Goal: Task Accomplishment & Management: Manage account settings

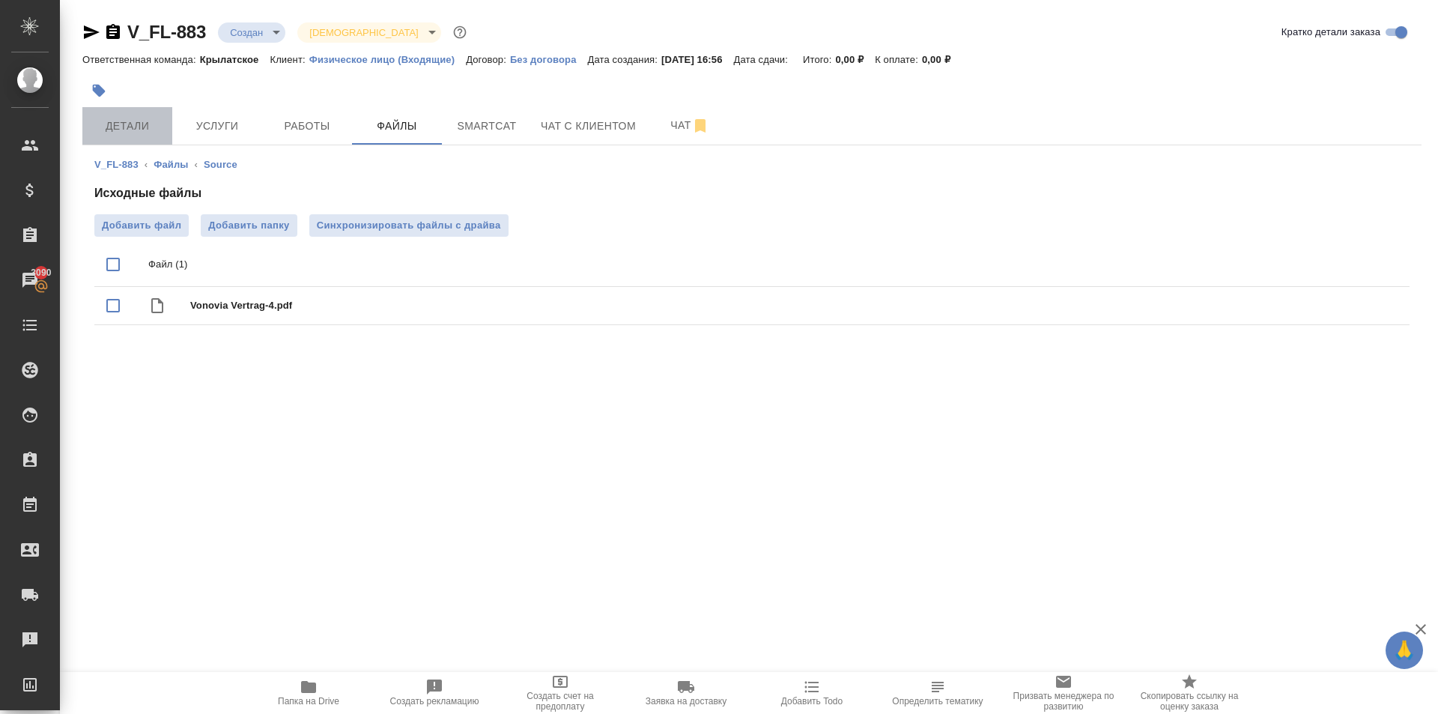
click at [163, 117] on button "Детали" at bounding box center [127, 125] width 90 height 37
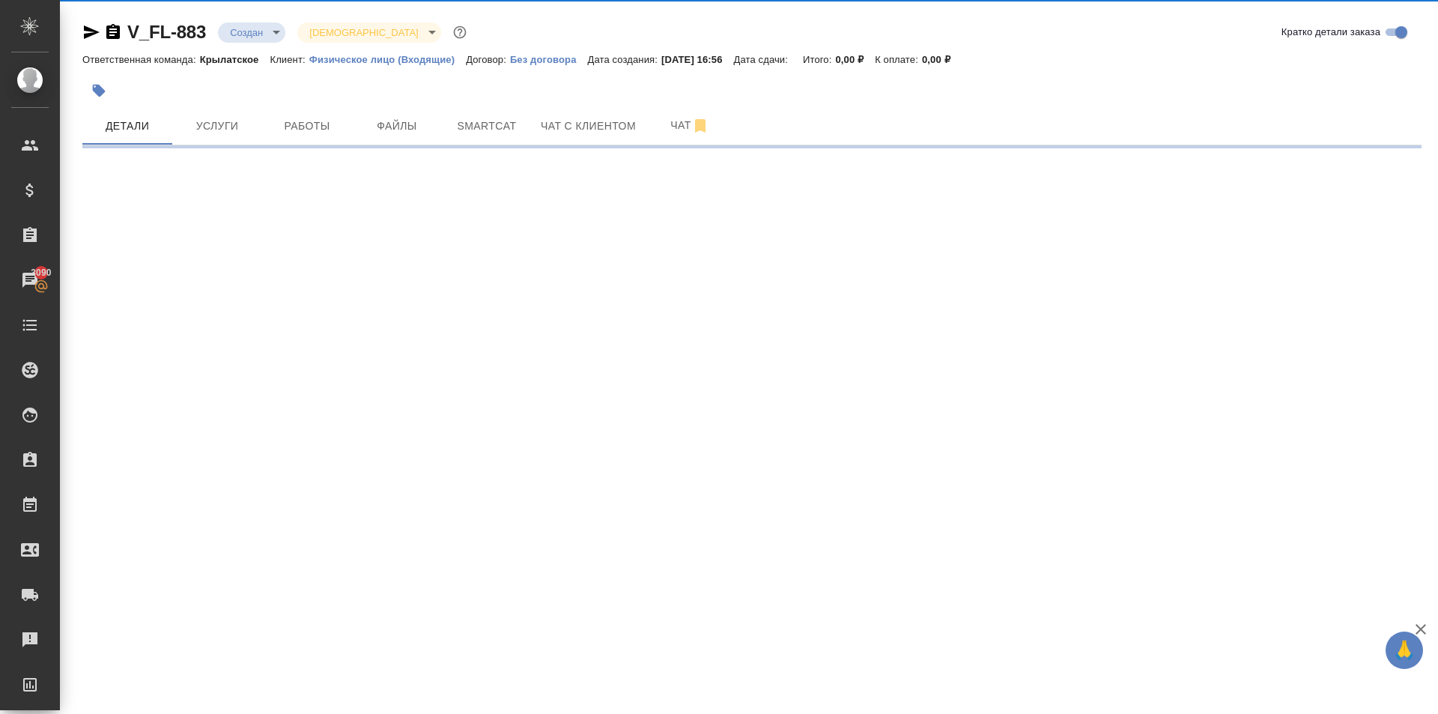
select select "RU"
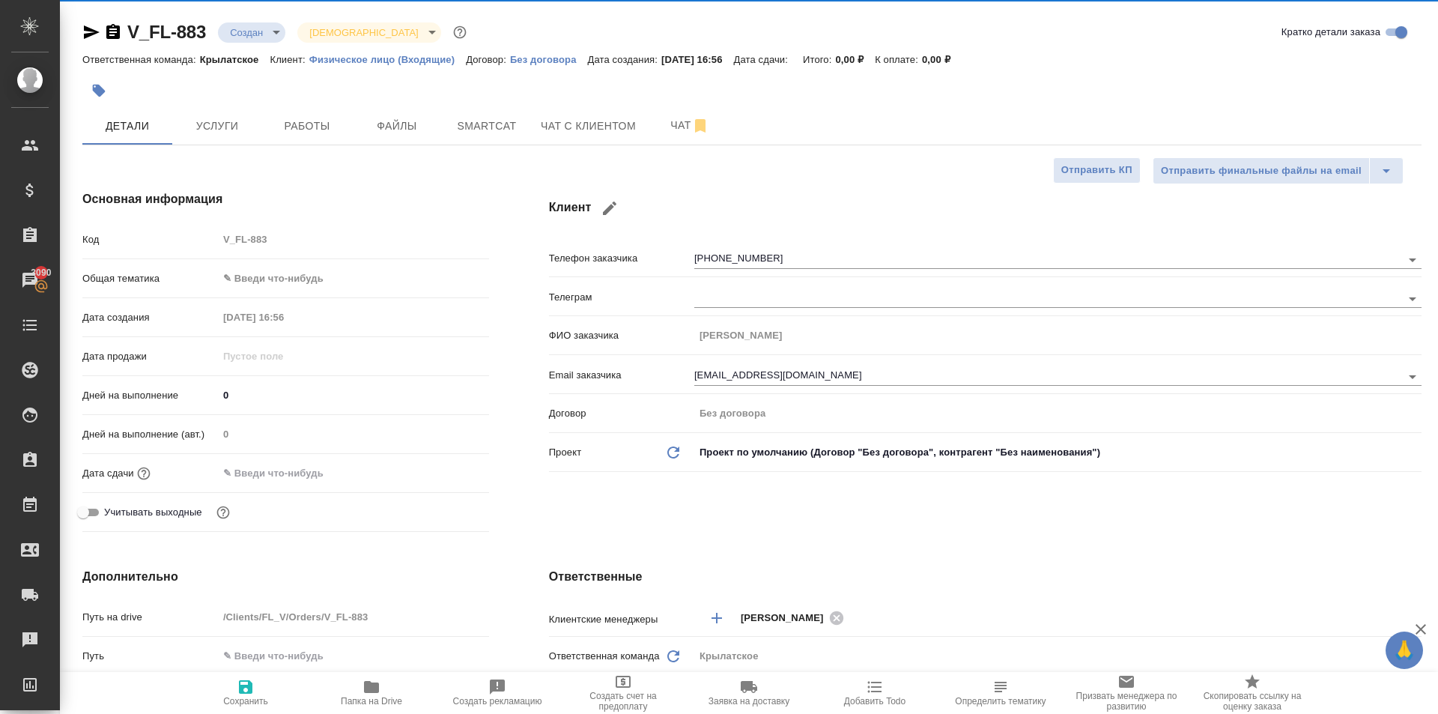
type textarea "x"
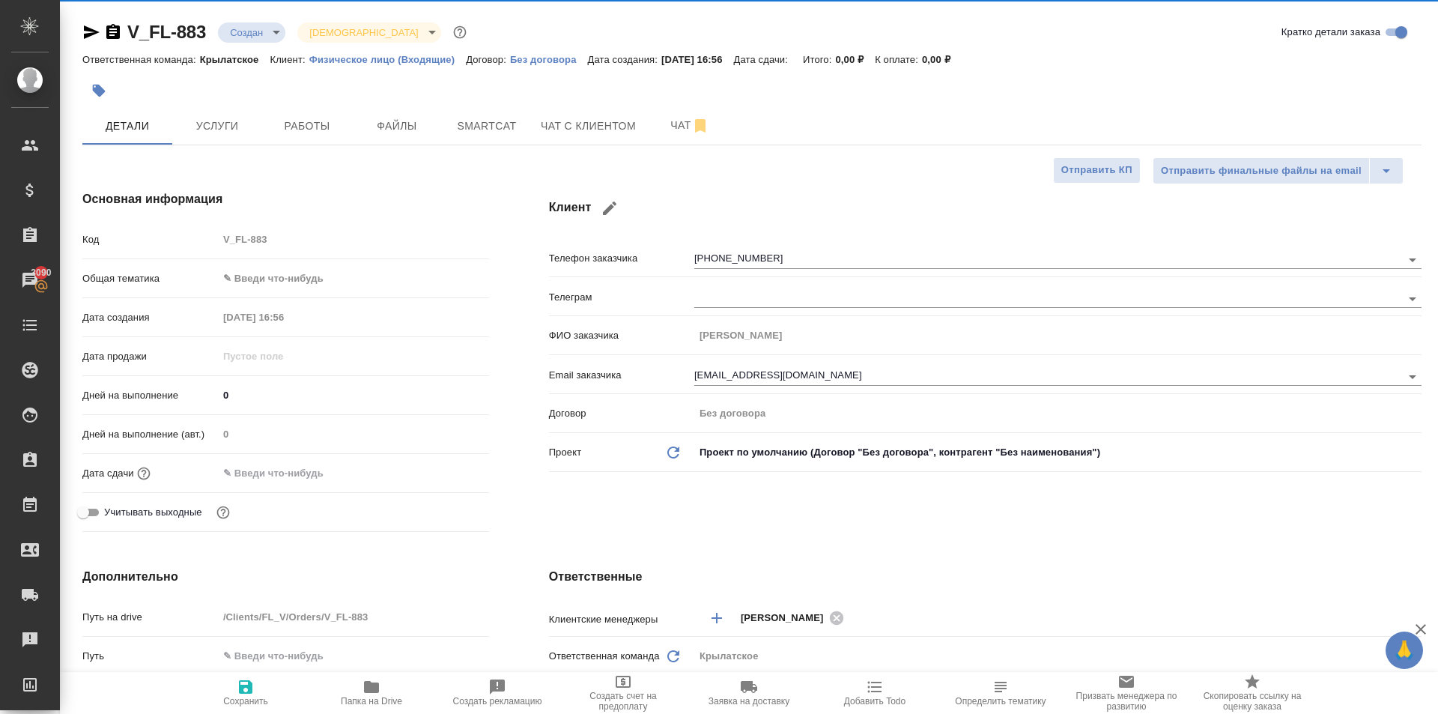
type textarea "x"
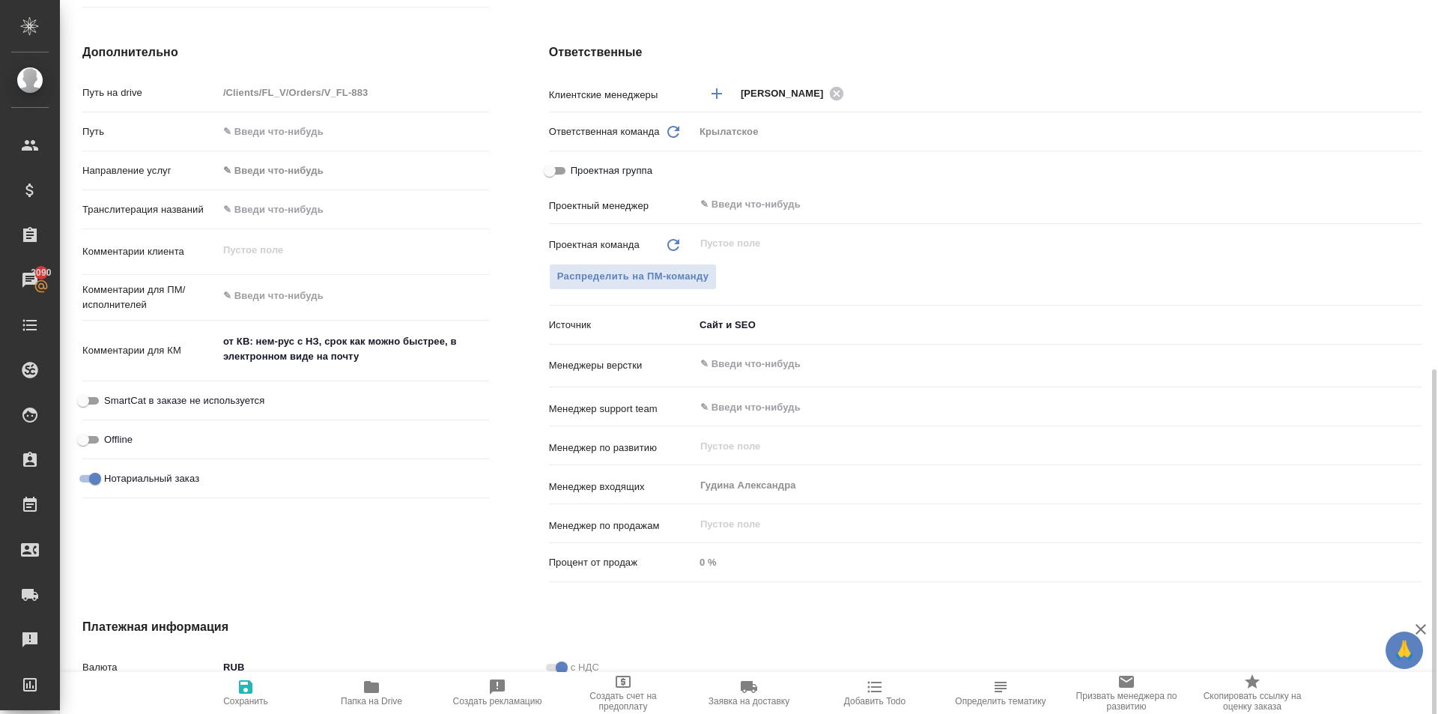
scroll to position [736, 0]
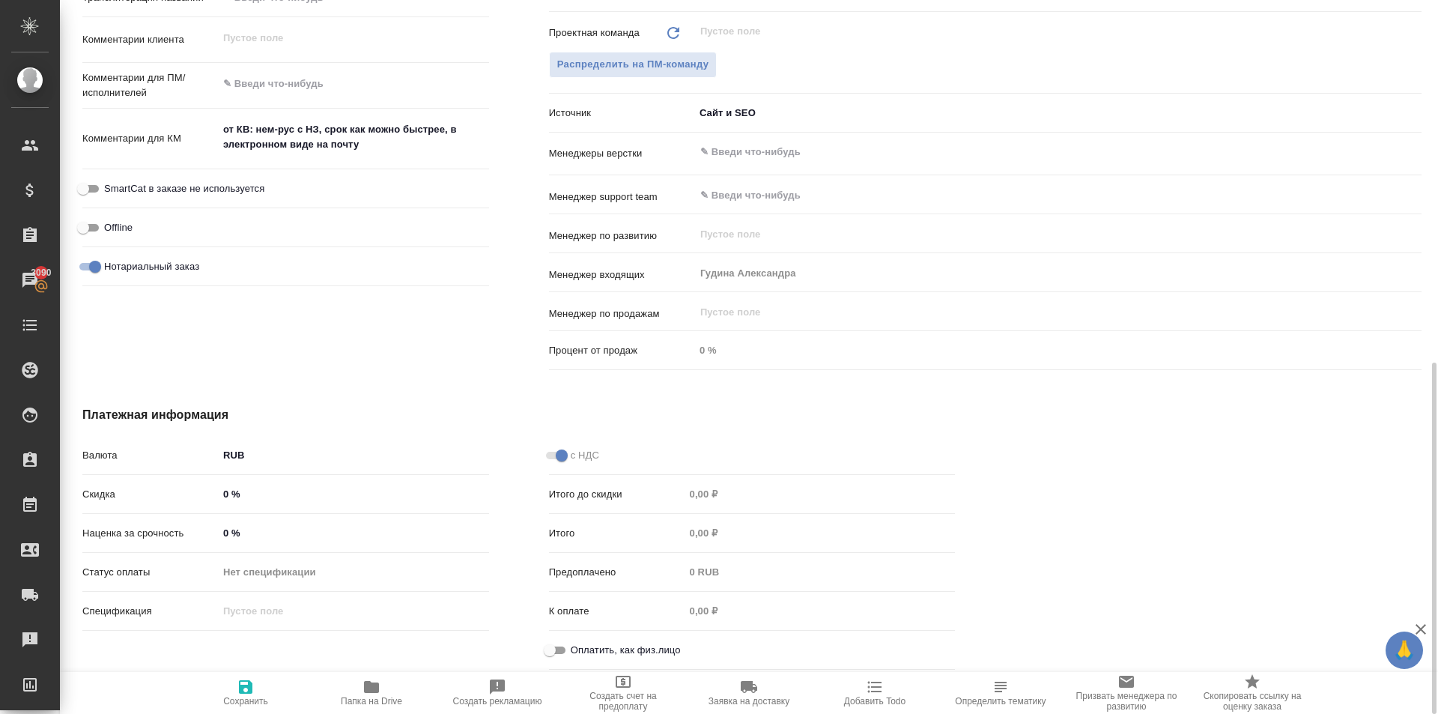
click at [574, 637] on div "Оплатить, как физ.лицо" at bounding box center [752, 650] width 407 height 26
click at [562, 653] on input "Оплатить, как физ.лицо" at bounding box center [550, 650] width 54 height 18
checkbox input "true"
type textarea "x"
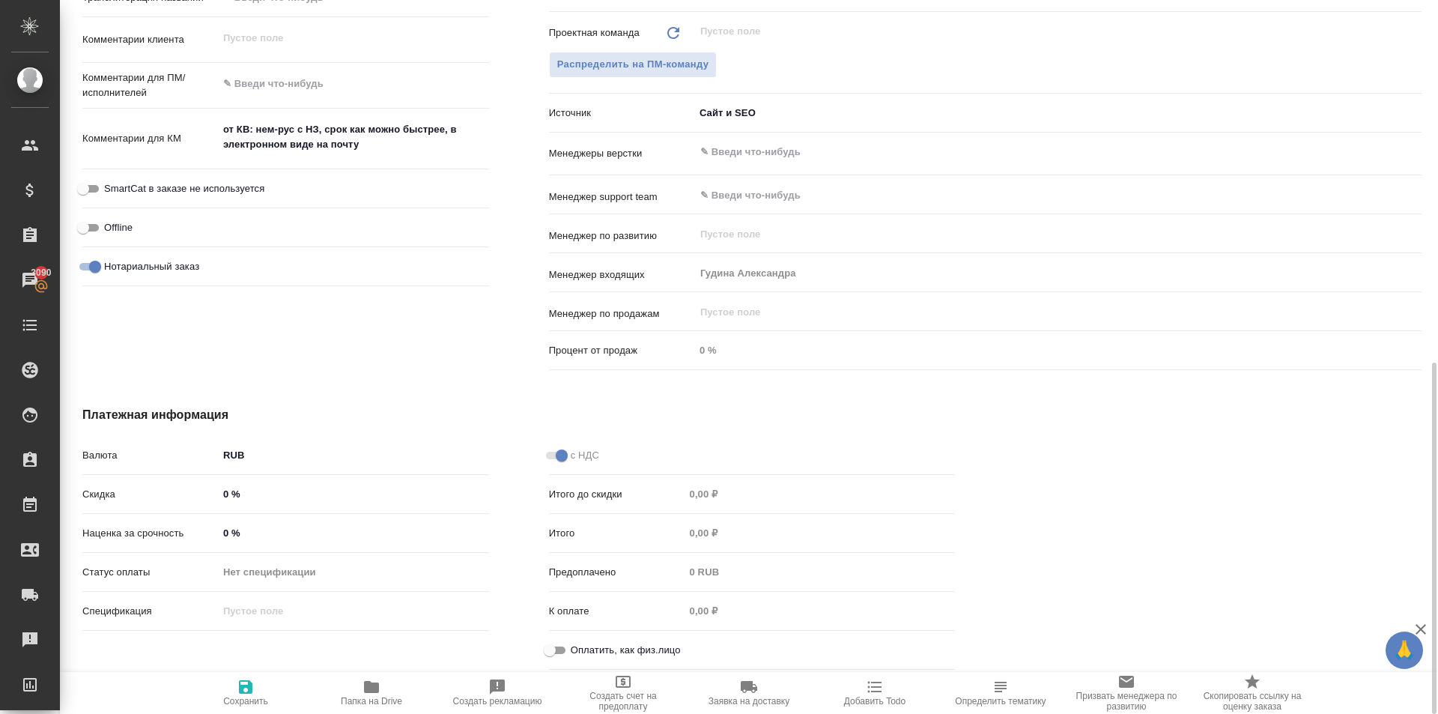
type textarea "x"
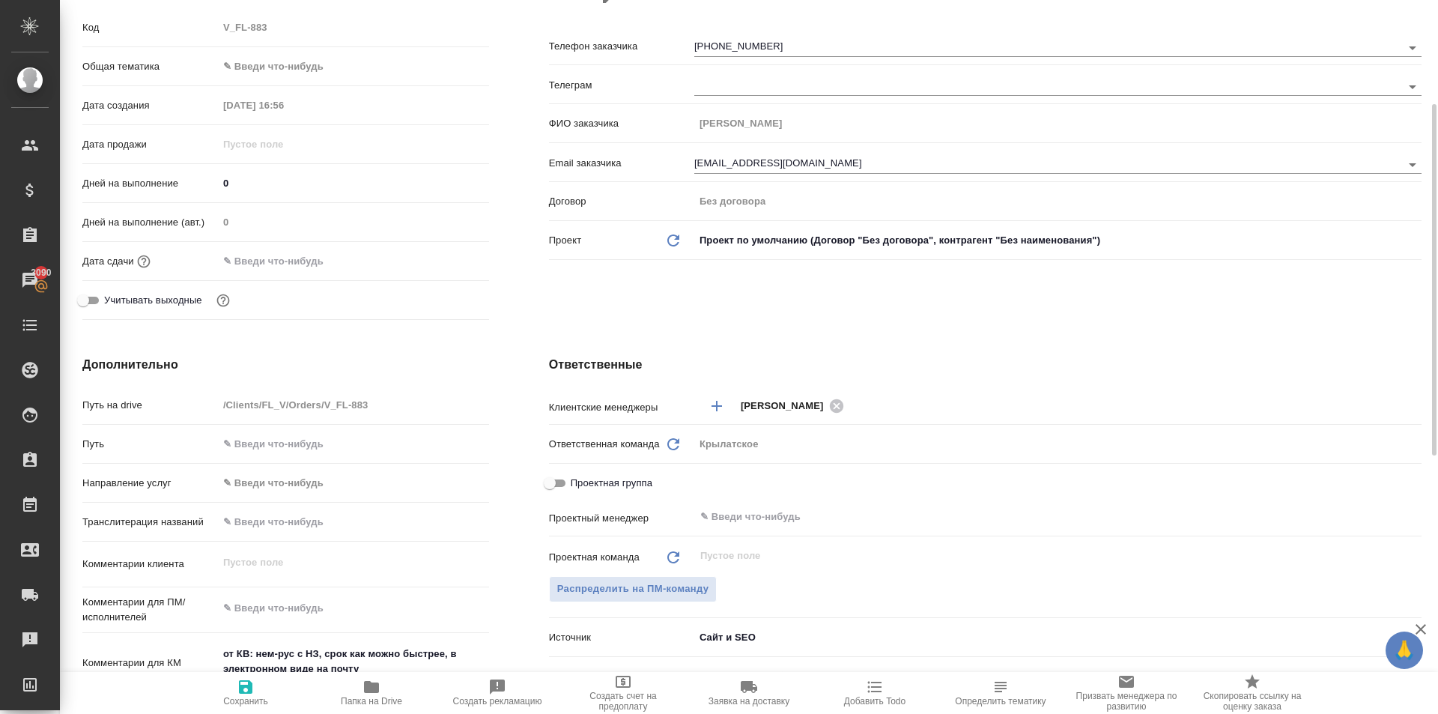
scroll to position [0, 0]
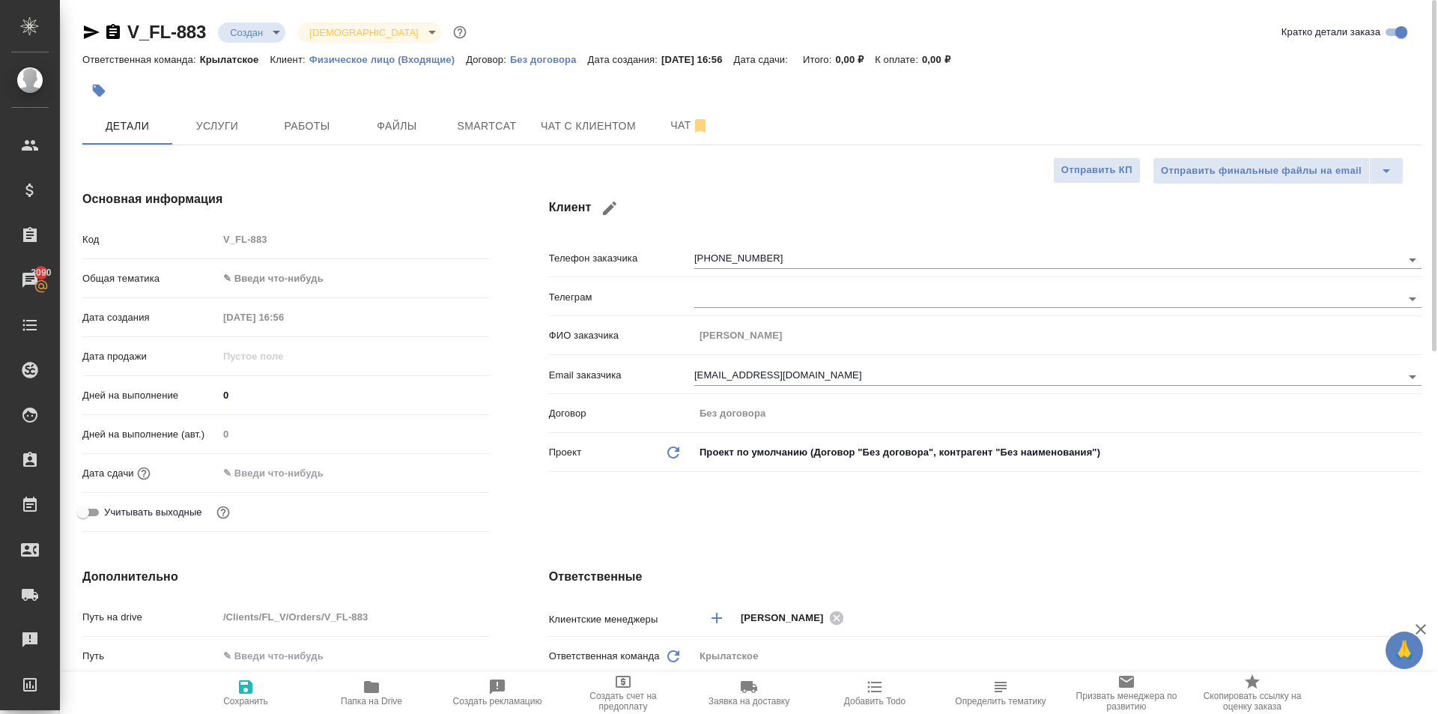
drag, startPoint x: 260, startPoint y: 675, endPoint x: 285, endPoint y: 631, distance: 51.0
click at [259, 675] on button "Сохранить" at bounding box center [246, 693] width 126 height 42
type textarea "x"
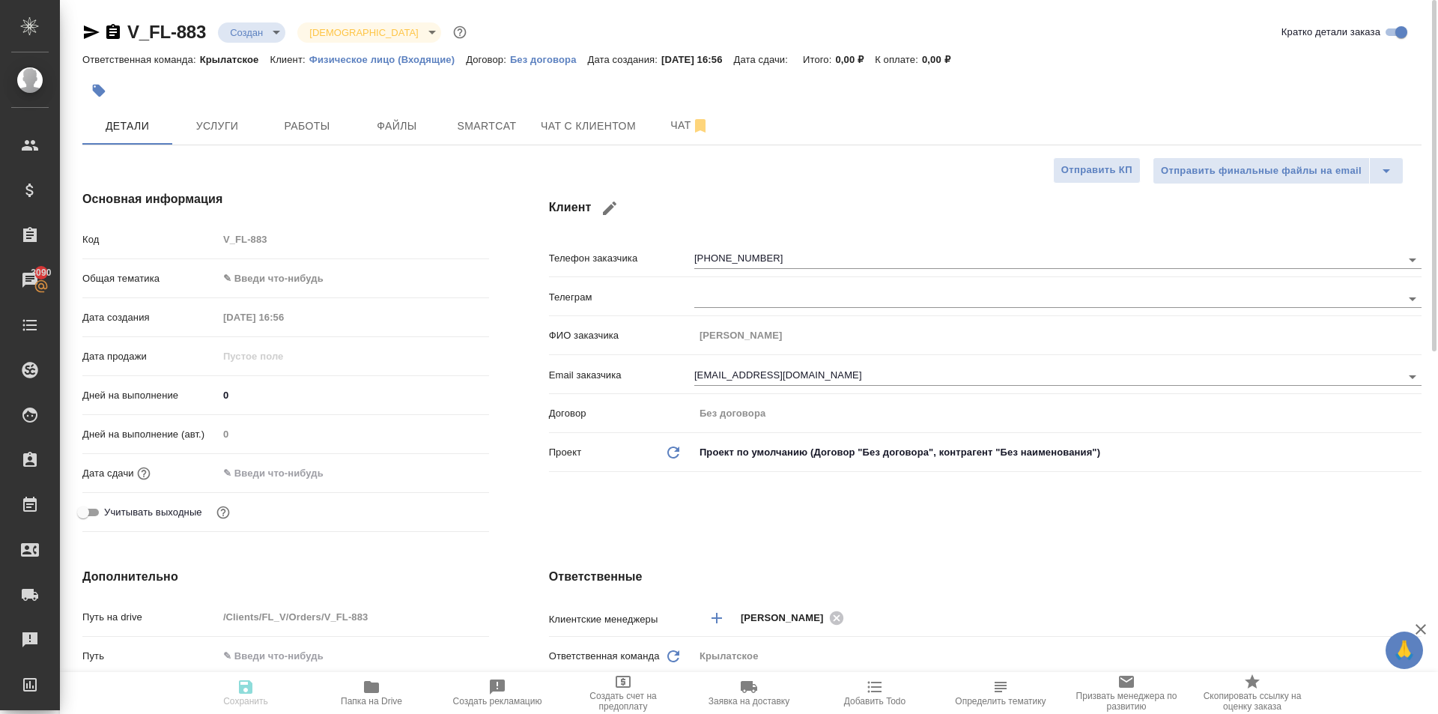
type textarea "x"
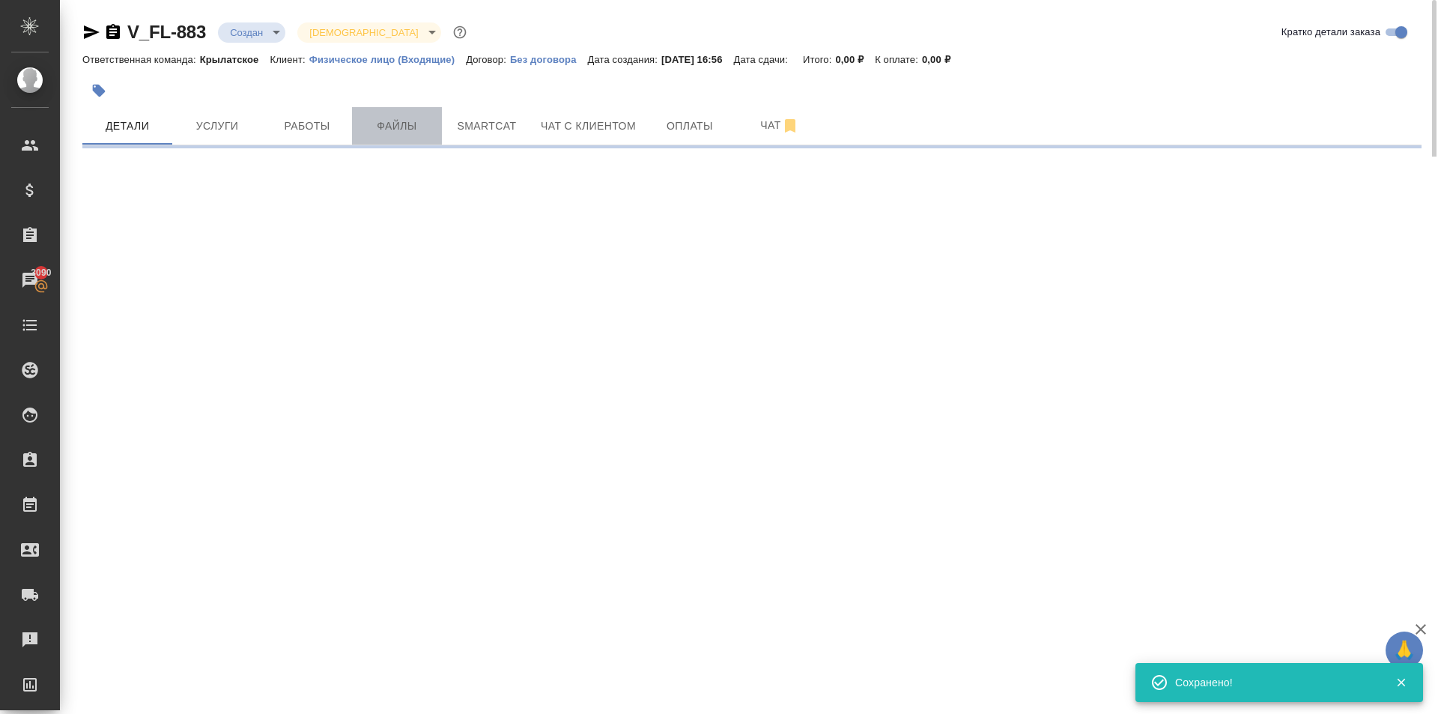
click at [393, 121] on span "Файлы" at bounding box center [397, 126] width 72 height 19
select select "RU"
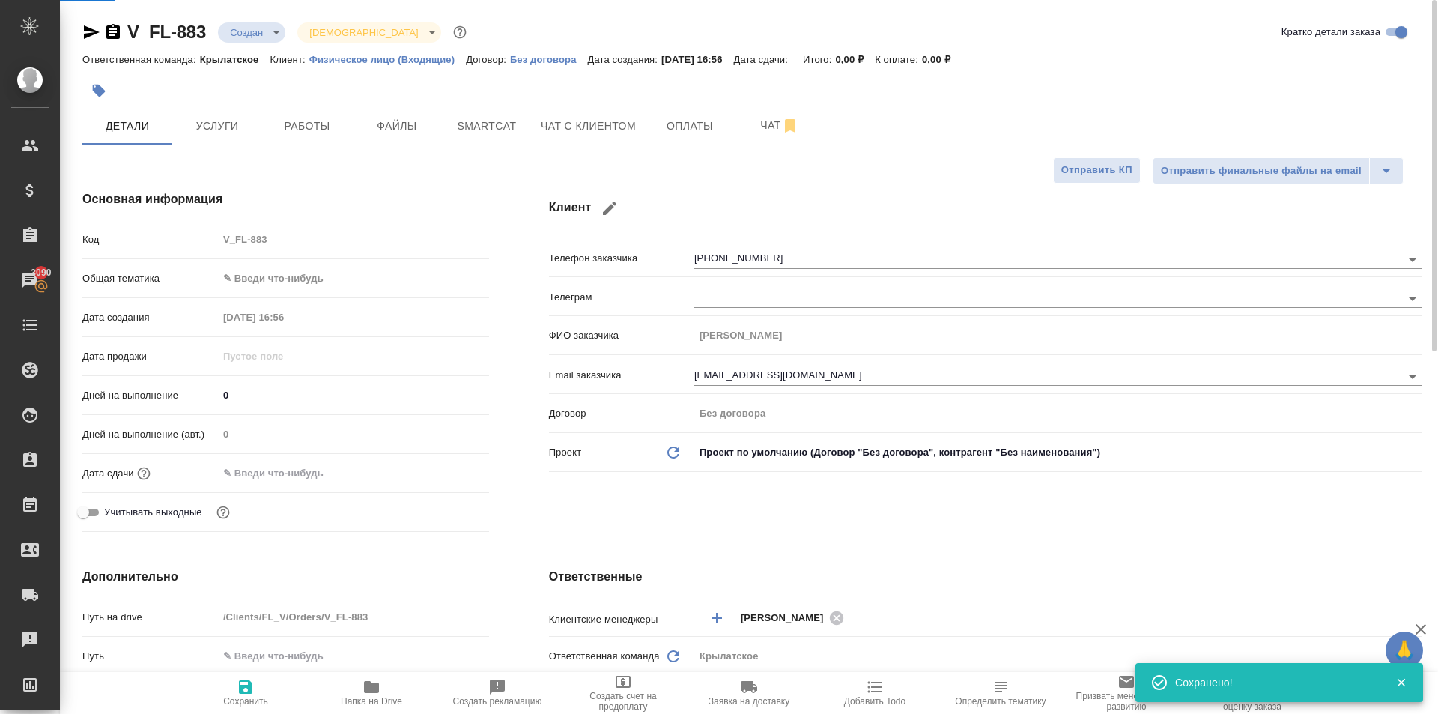
type textarea "x"
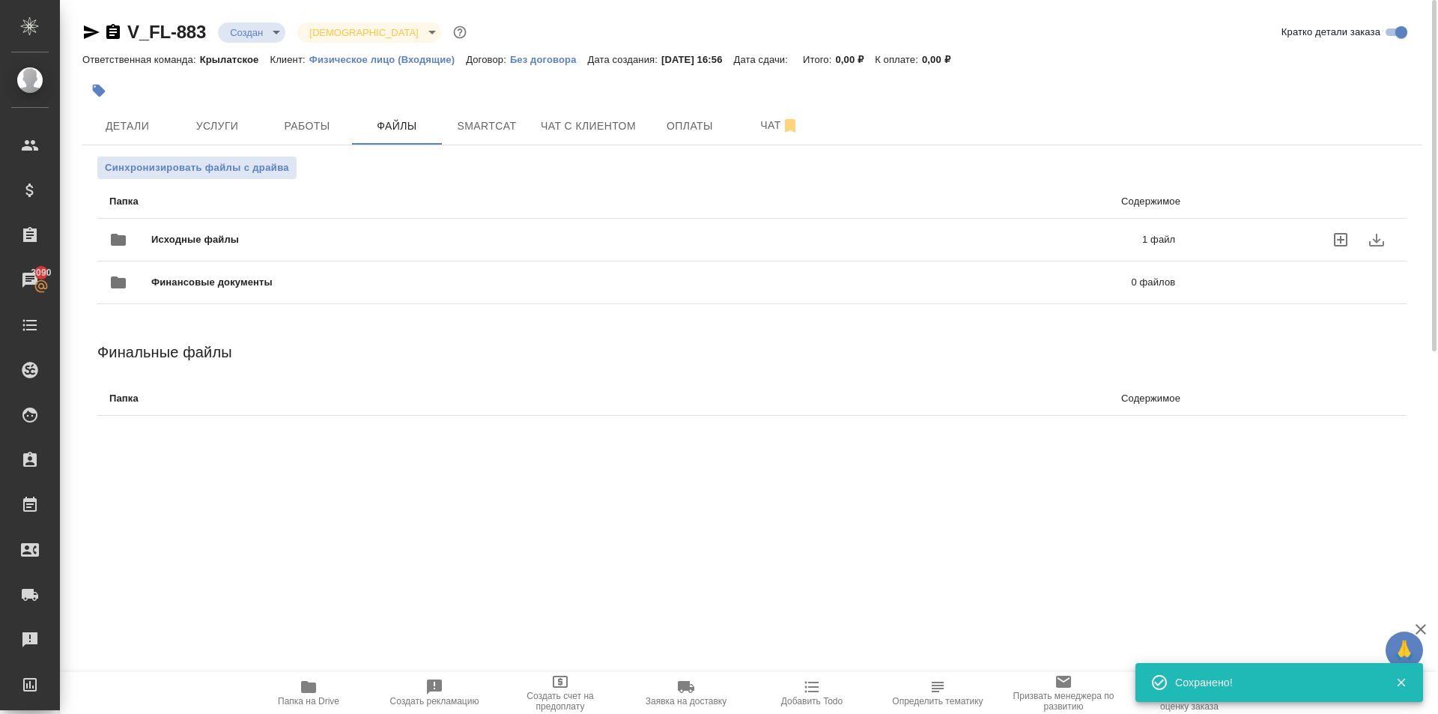
click at [248, 237] on span "Исходные файлы" at bounding box center [420, 239] width 539 height 15
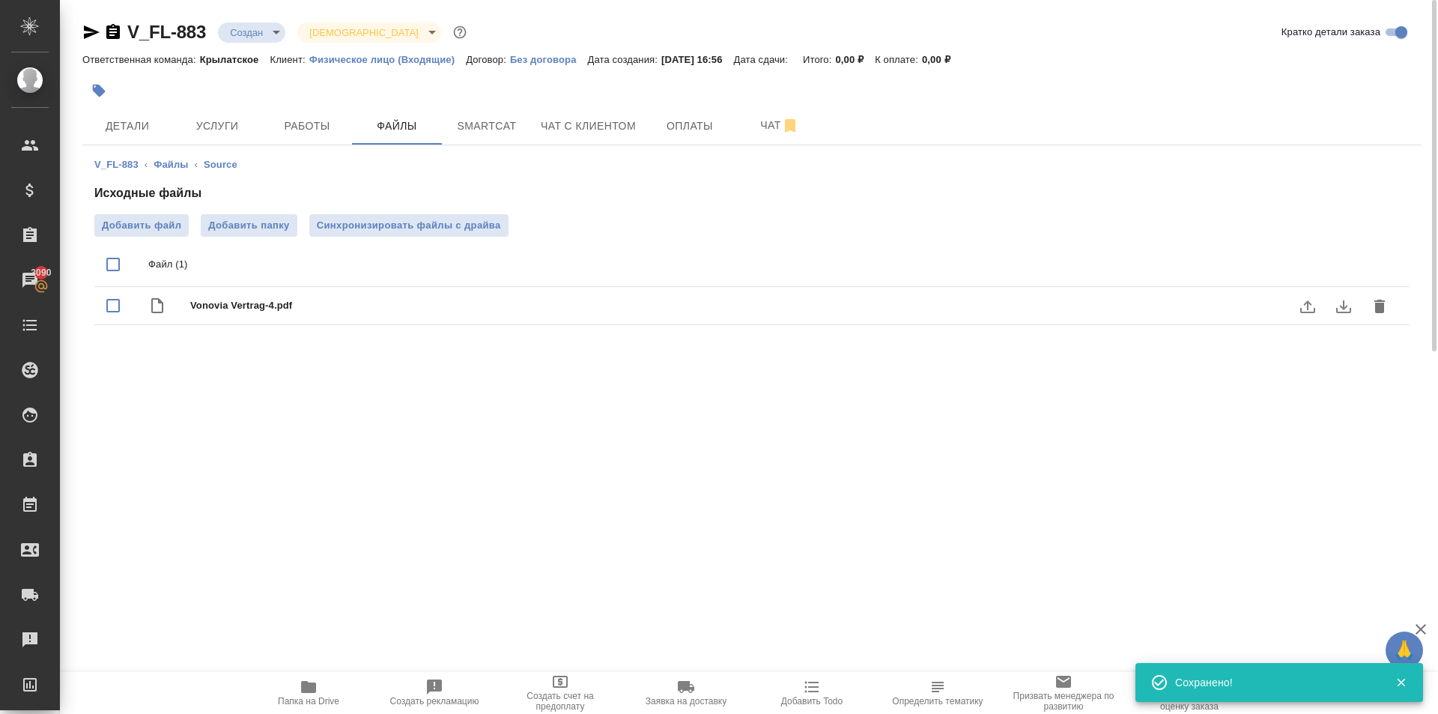
click at [1341, 302] on icon "download" at bounding box center [1344, 306] width 18 height 18
click at [162, 117] on span "Детали" at bounding box center [127, 126] width 72 height 19
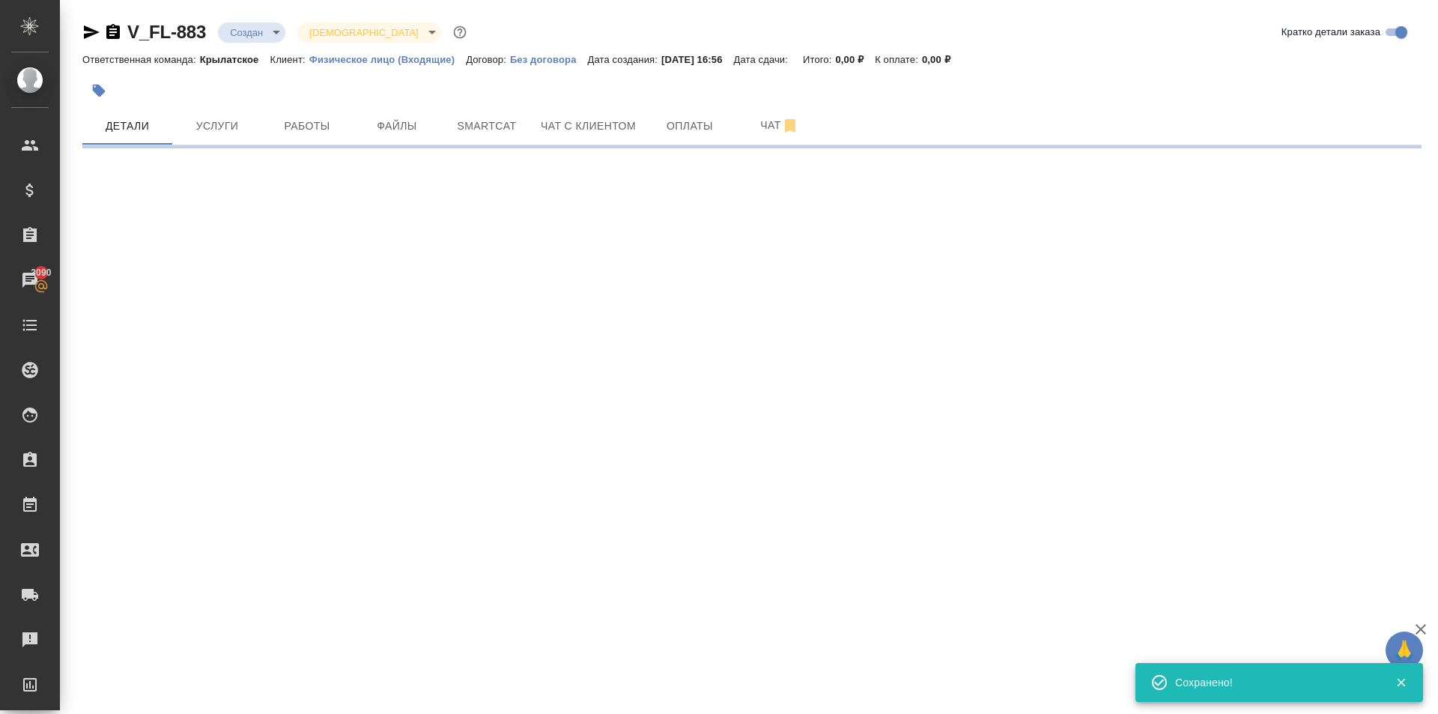
select select "RU"
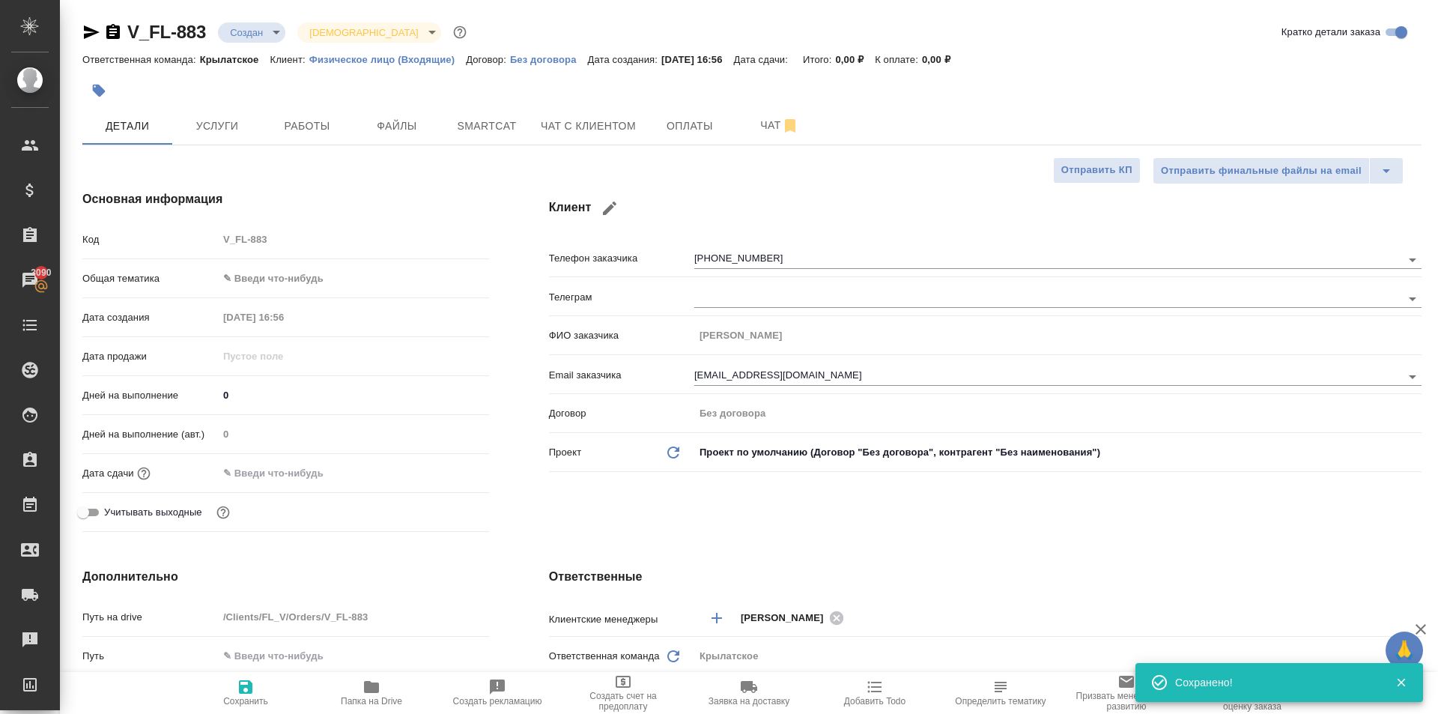
type textarea "x"
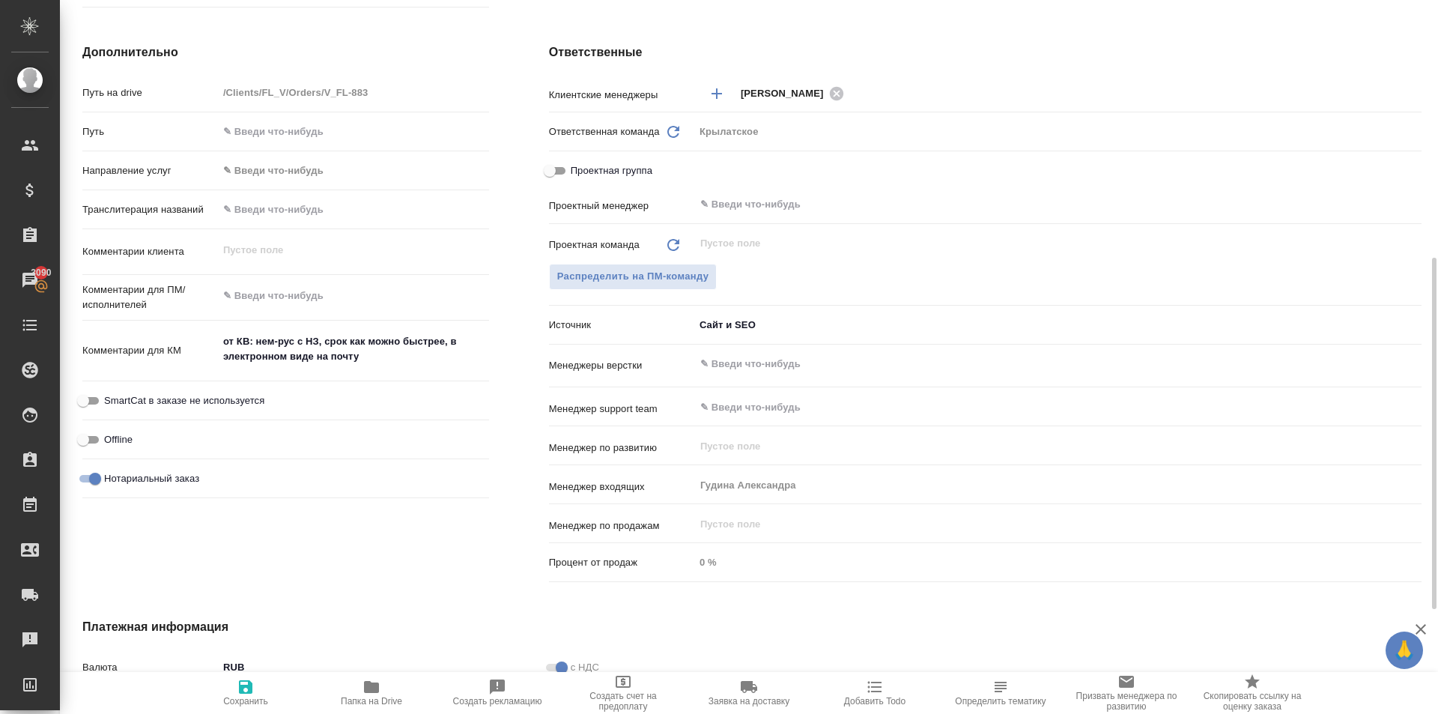
type textarea "x"
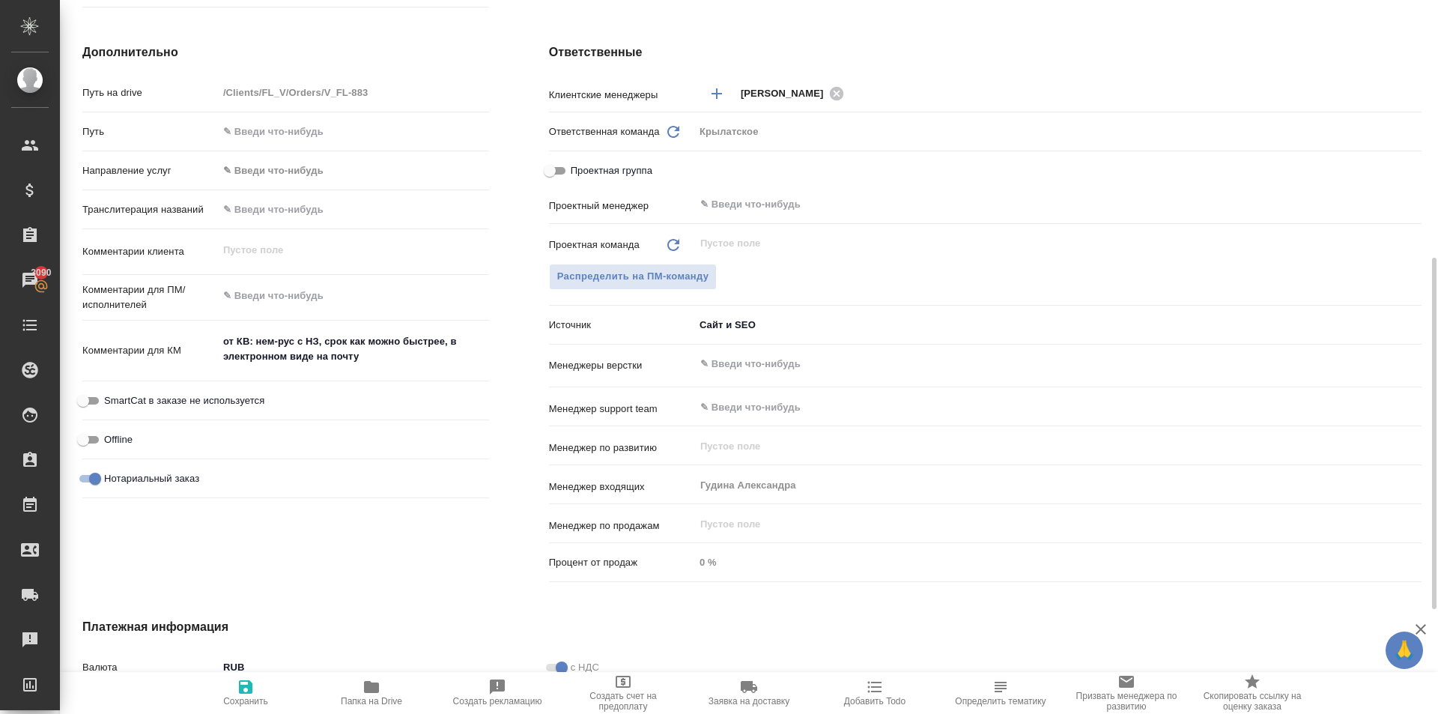
type textarea "x"
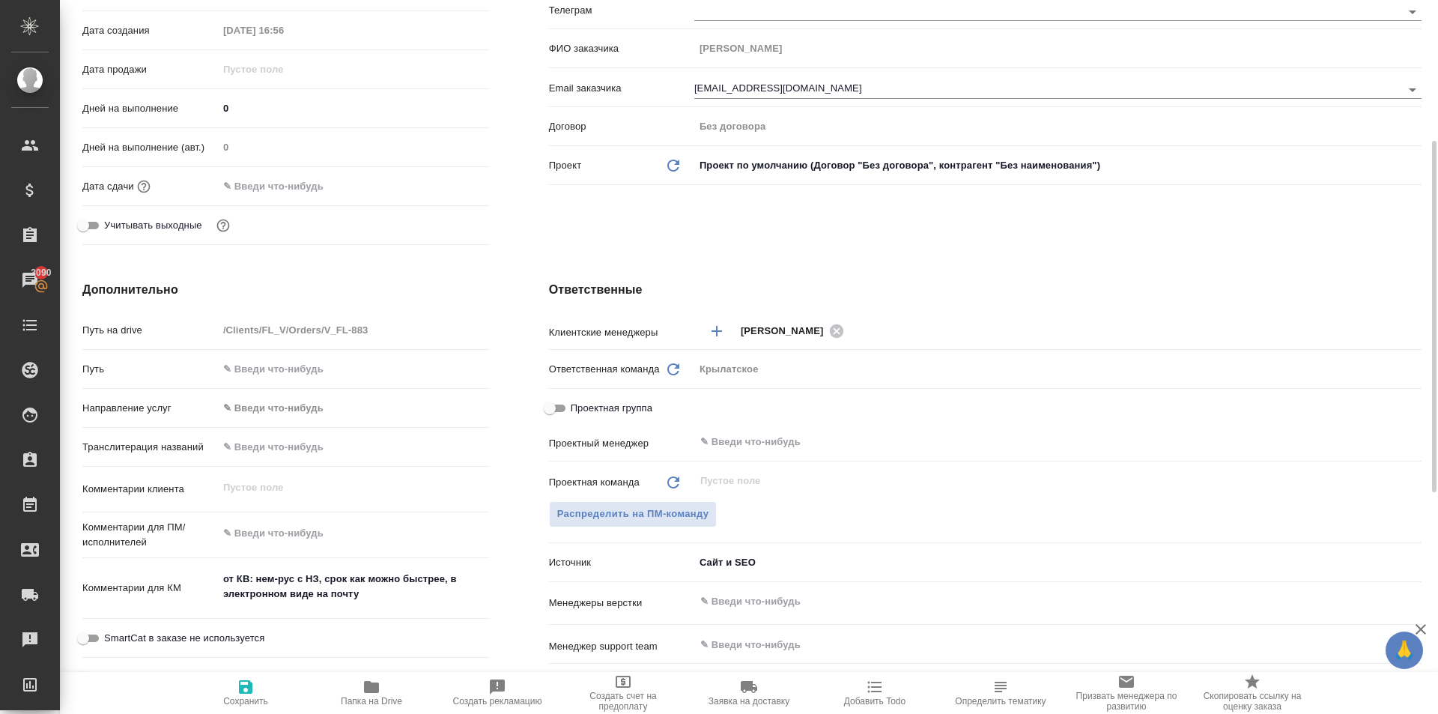
scroll to position [0, 0]
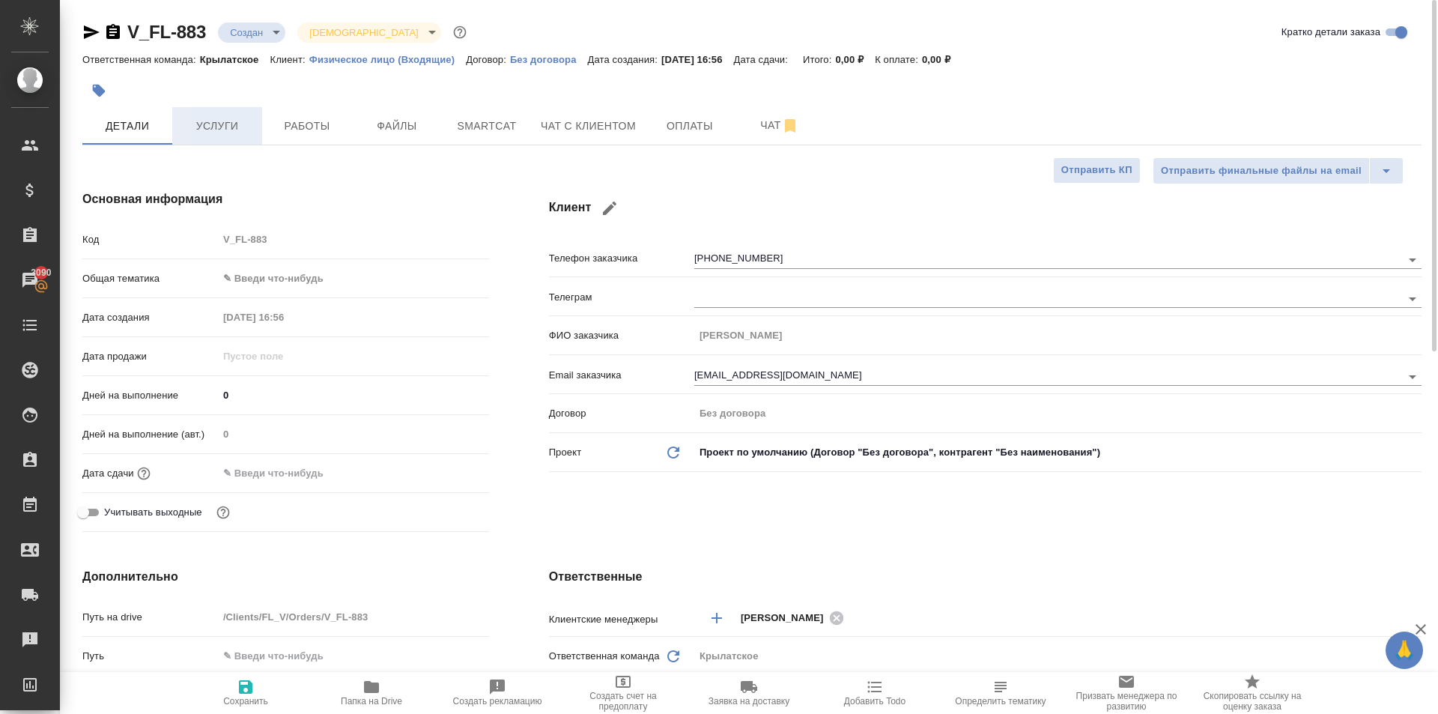
click at [240, 130] on span "Услуги" at bounding box center [217, 126] width 72 height 19
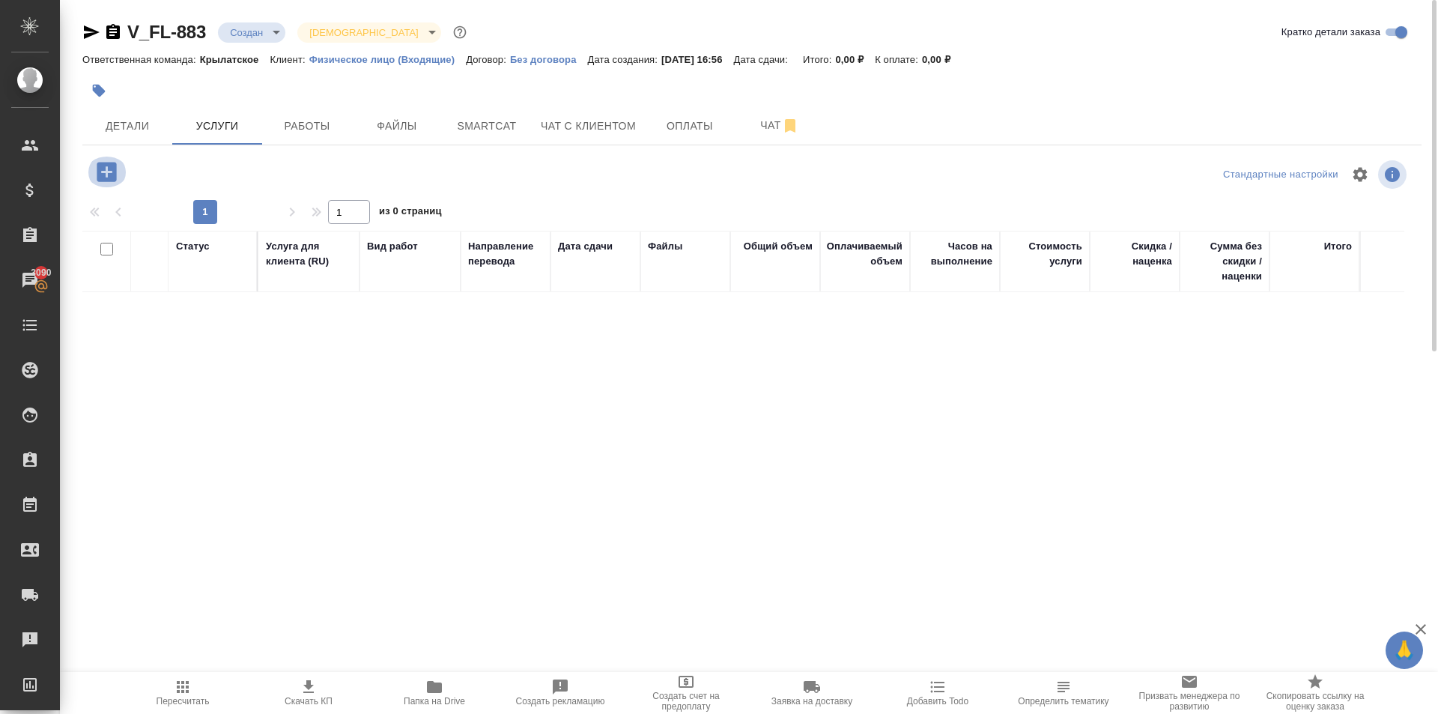
click at [118, 173] on icon "button" at bounding box center [107, 172] width 26 height 26
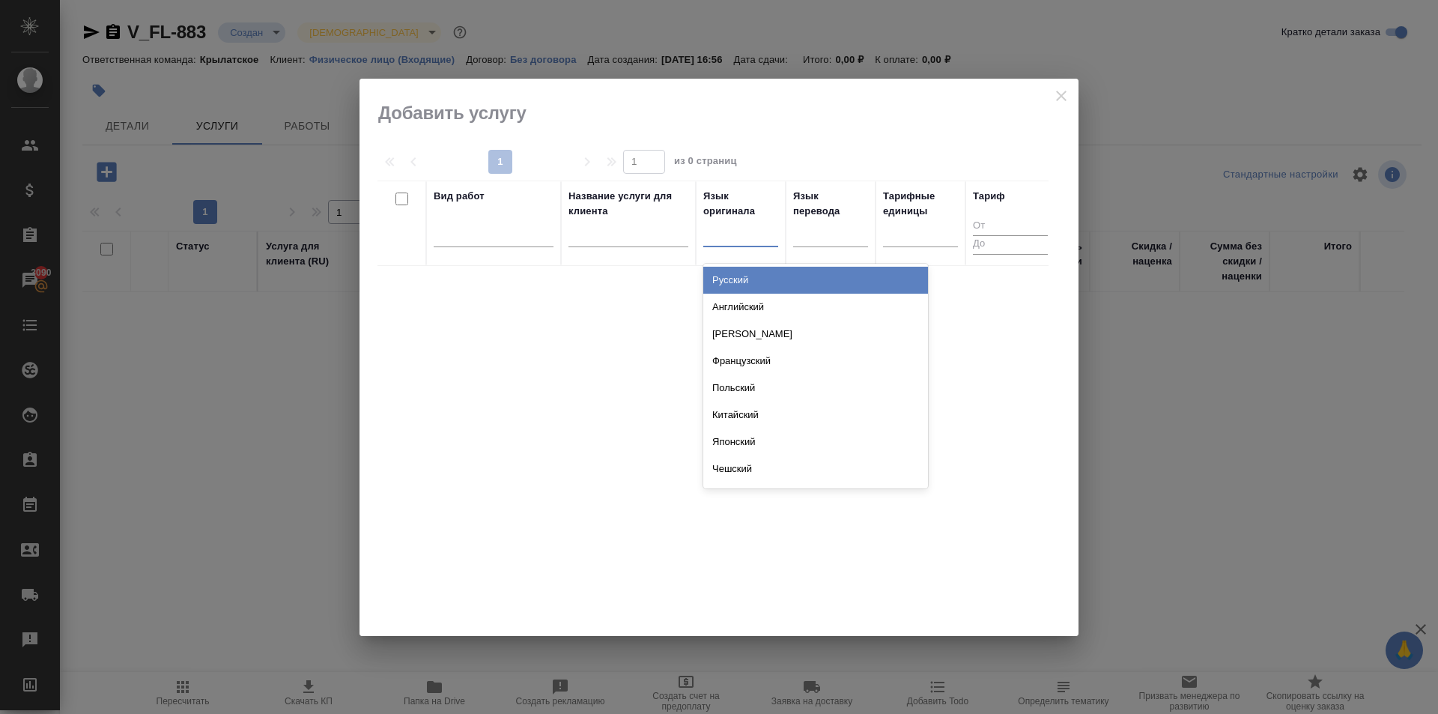
click at [732, 243] on div at bounding box center [740, 233] width 75 height 28
type input "не"
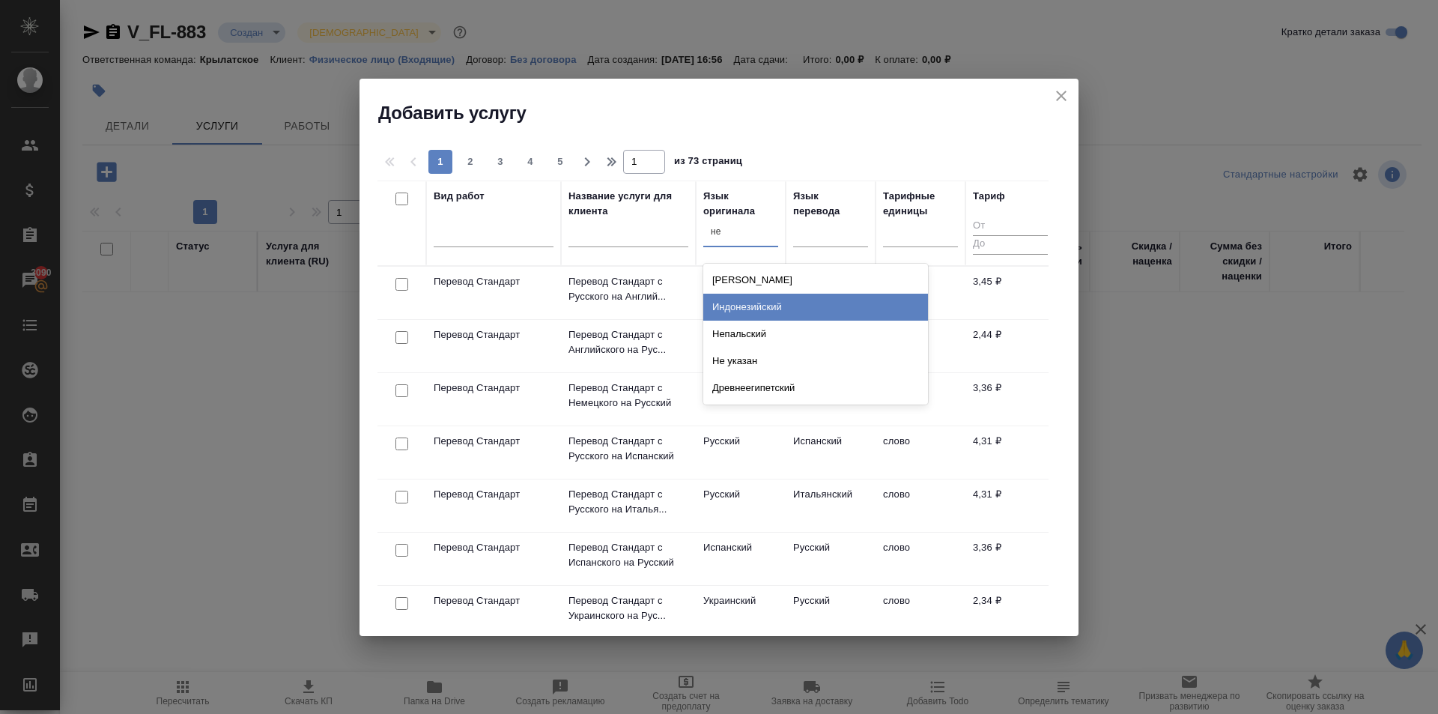
click at [746, 284] on div "Немецкий" at bounding box center [815, 280] width 225 height 27
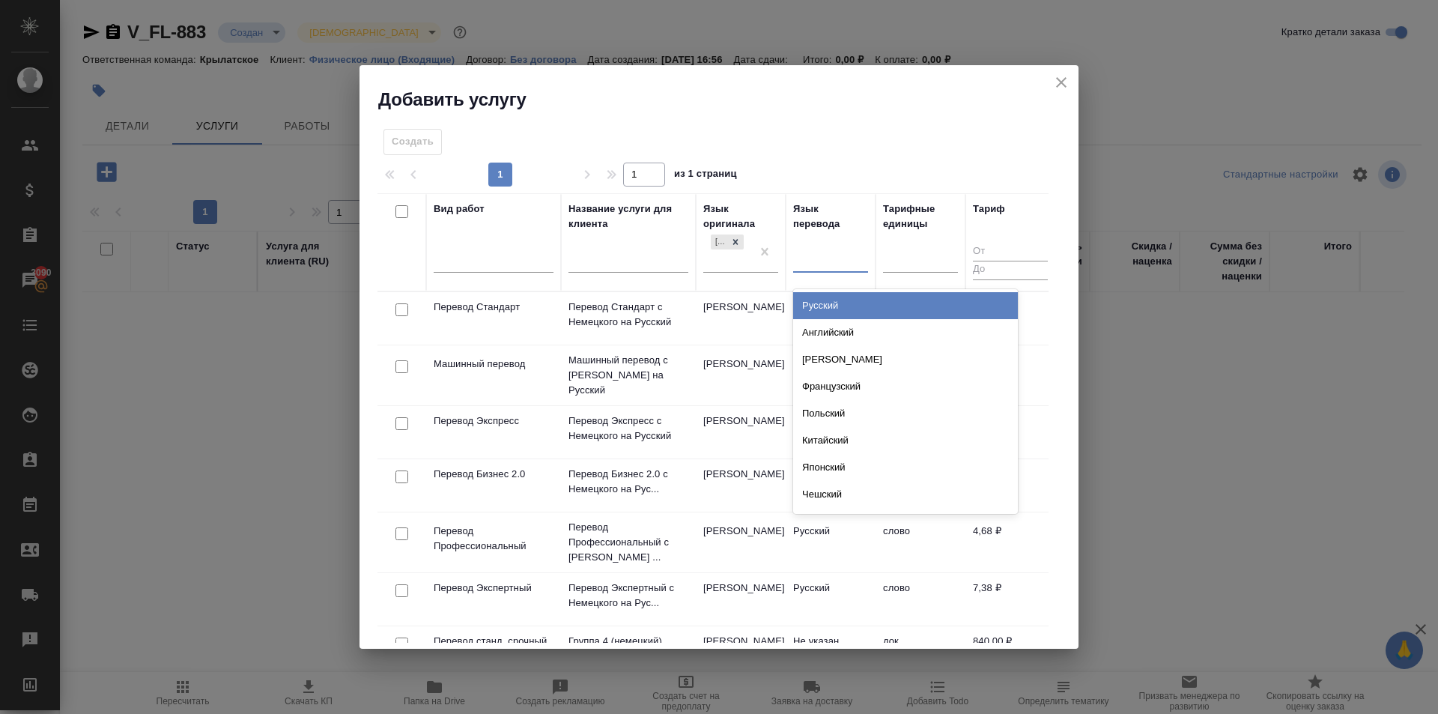
click at [846, 265] on div at bounding box center [830, 257] width 75 height 22
click at [845, 305] on div "Русский" at bounding box center [905, 305] width 225 height 27
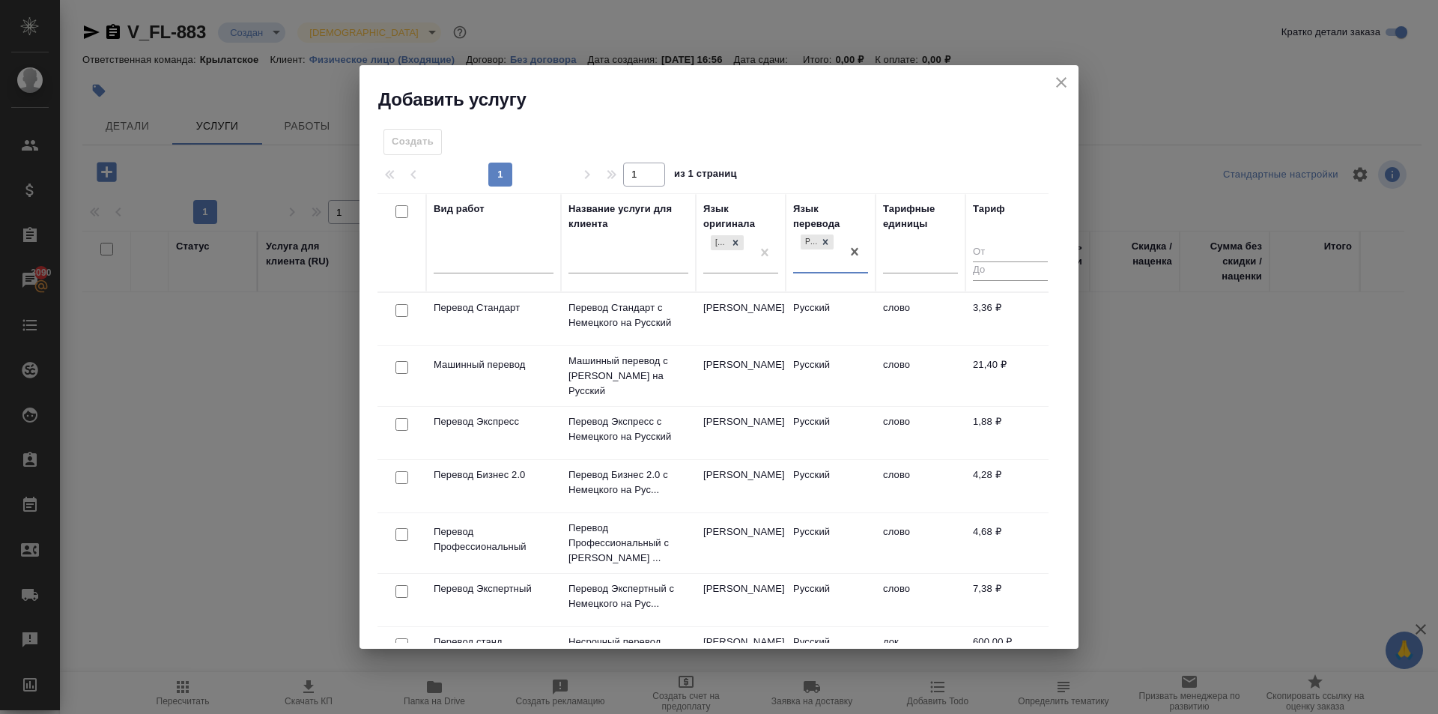
click at [762, 308] on td "Немецкий" at bounding box center [741, 319] width 90 height 52
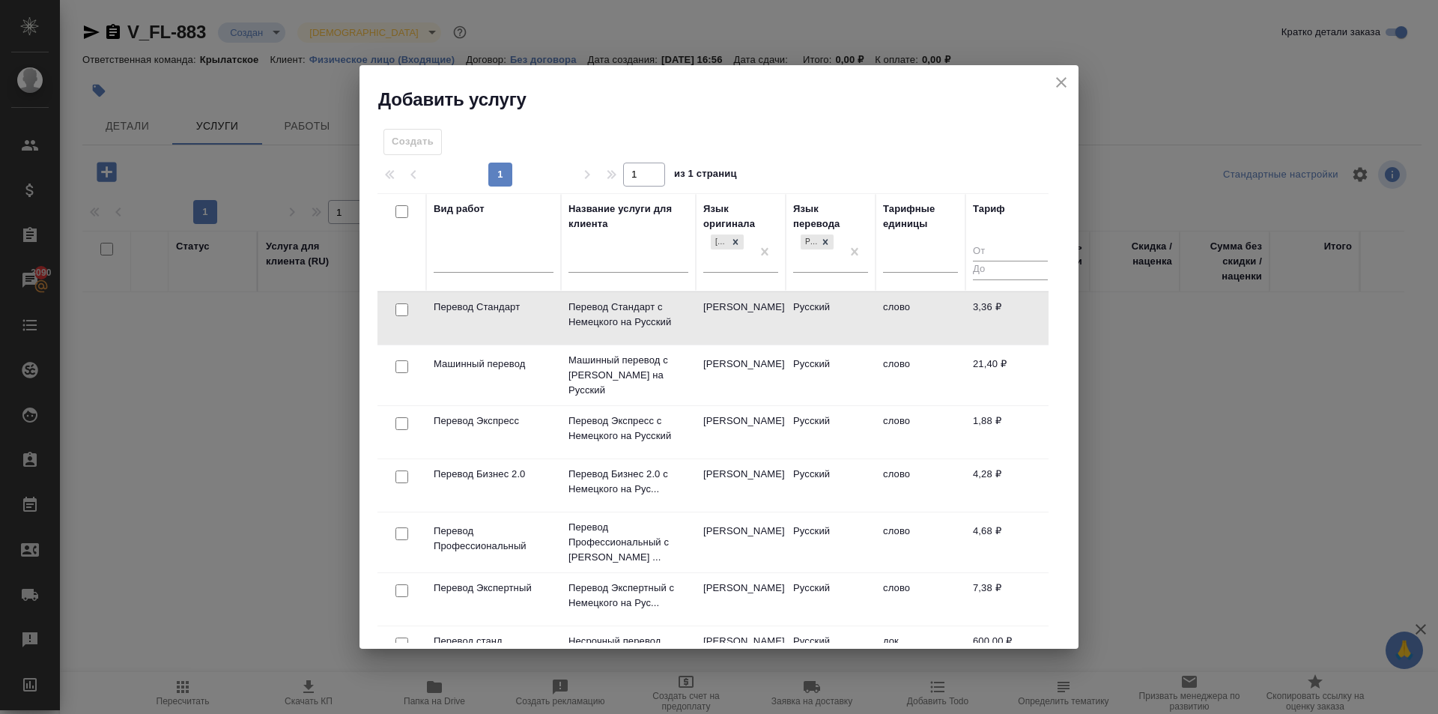
click at [761, 308] on td "Немецкий" at bounding box center [741, 318] width 90 height 52
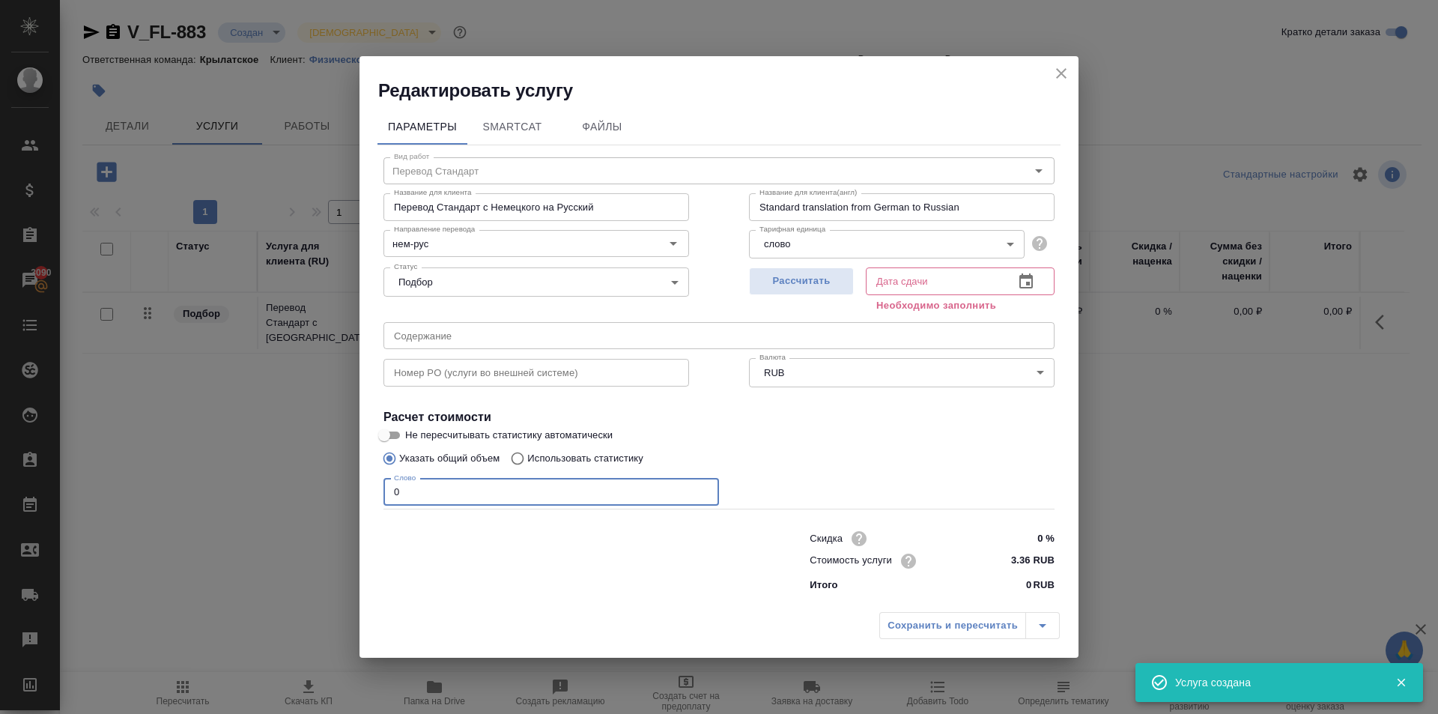
drag, startPoint x: 490, startPoint y: 488, endPoint x: 395, endPoint y: 494, distance: 95.4
click at [395, 494] on input "0" at bounding box center [551, 492] width 336 height 27
type input "300"
drag, startPoint x: 924, startPoint y: 648, endPoint x: 923, endPoint y: 637, distance: 10.6
click at [925, 647] on div "Сохранить и пересчитать" at bounding box center [719, 630] width 719 height 53
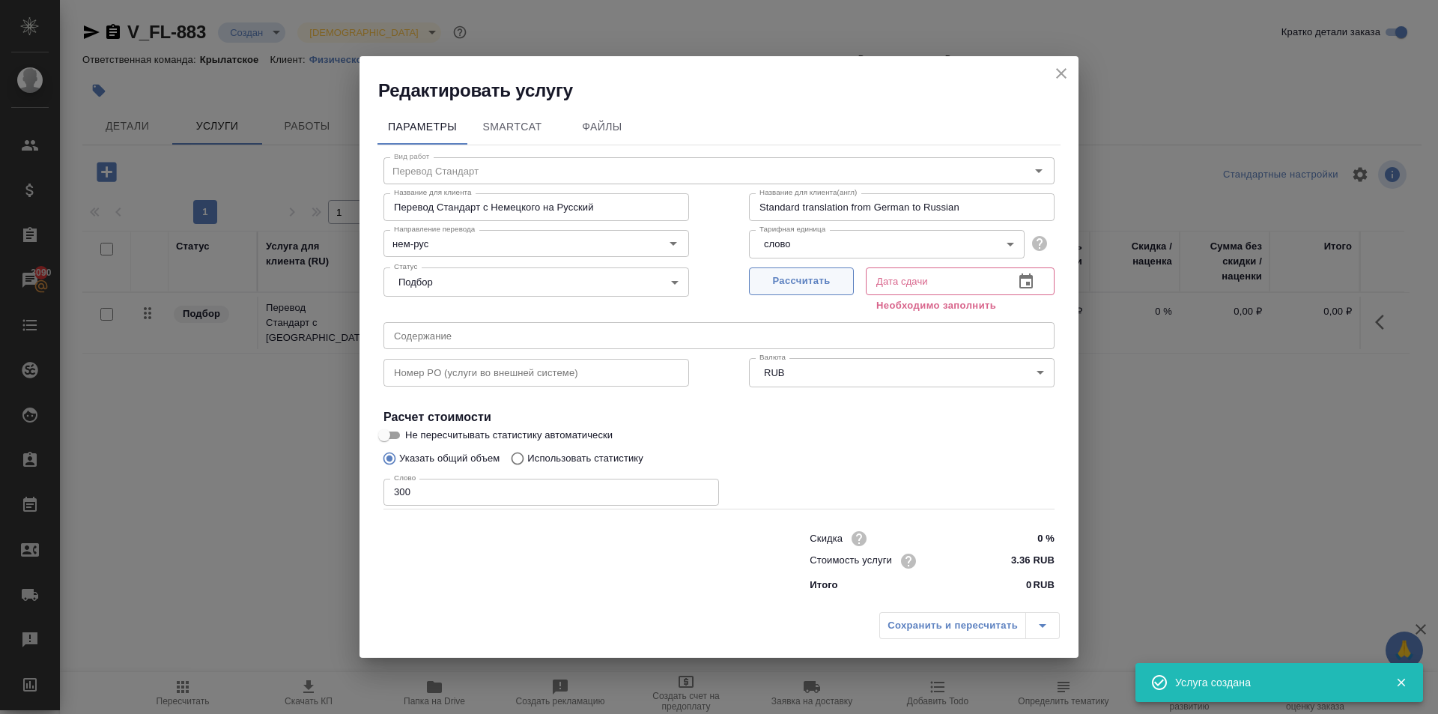
click at [797, 287] on span "Рассчитать" at bounding box center [801, 281] width 88 height 17
type input "05.09.2025 10:15"
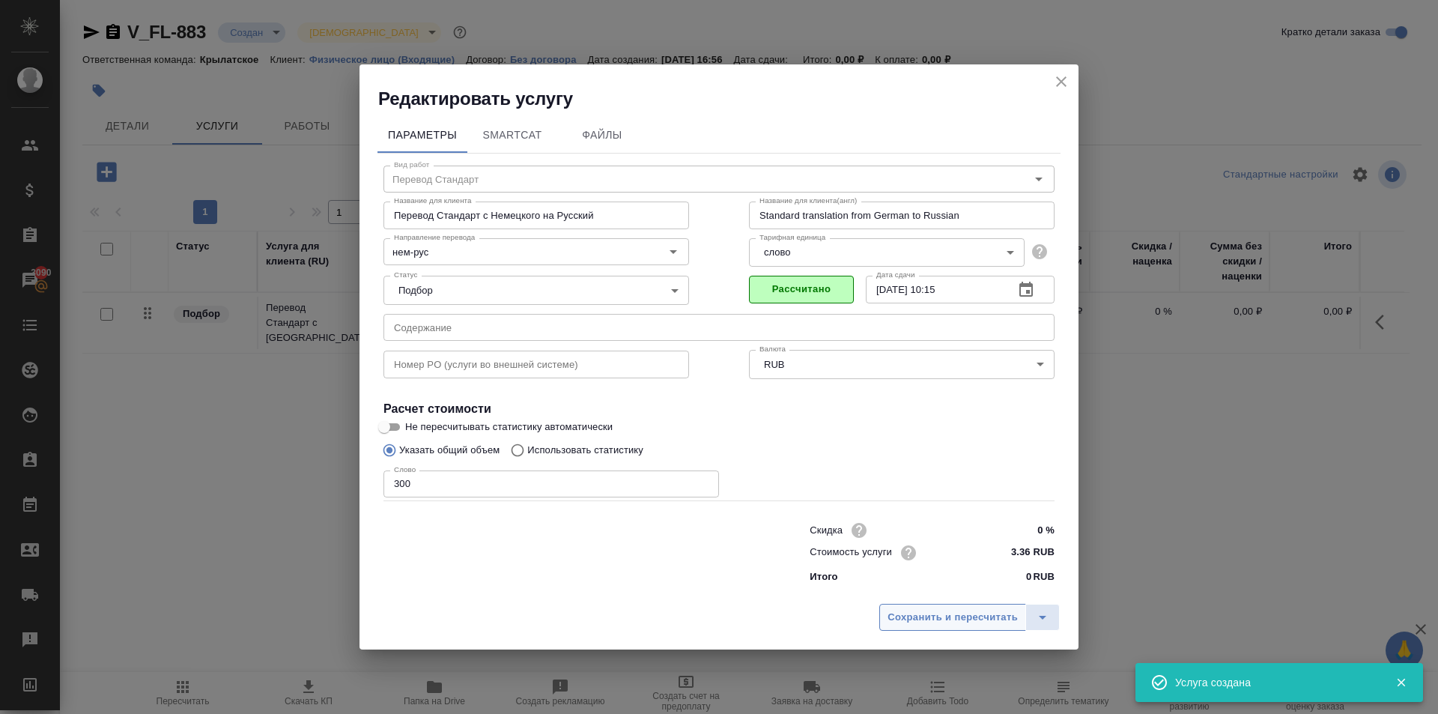
click at [897, 622] on span "Сохранить и пересчитать" at bounding box center [953, 617] width 130 height 17
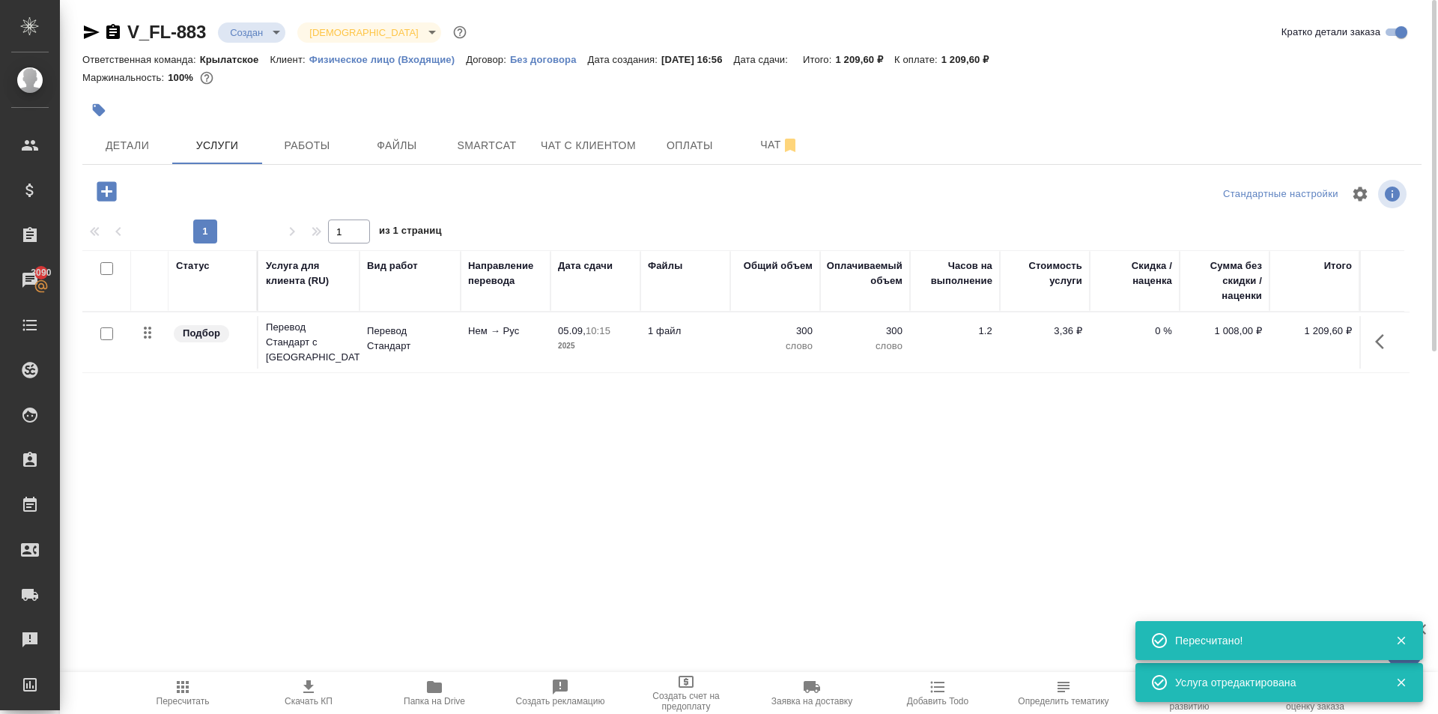
click at [1396, 346] on button "button" at bounding box center [1384, 342] width 36 height 36
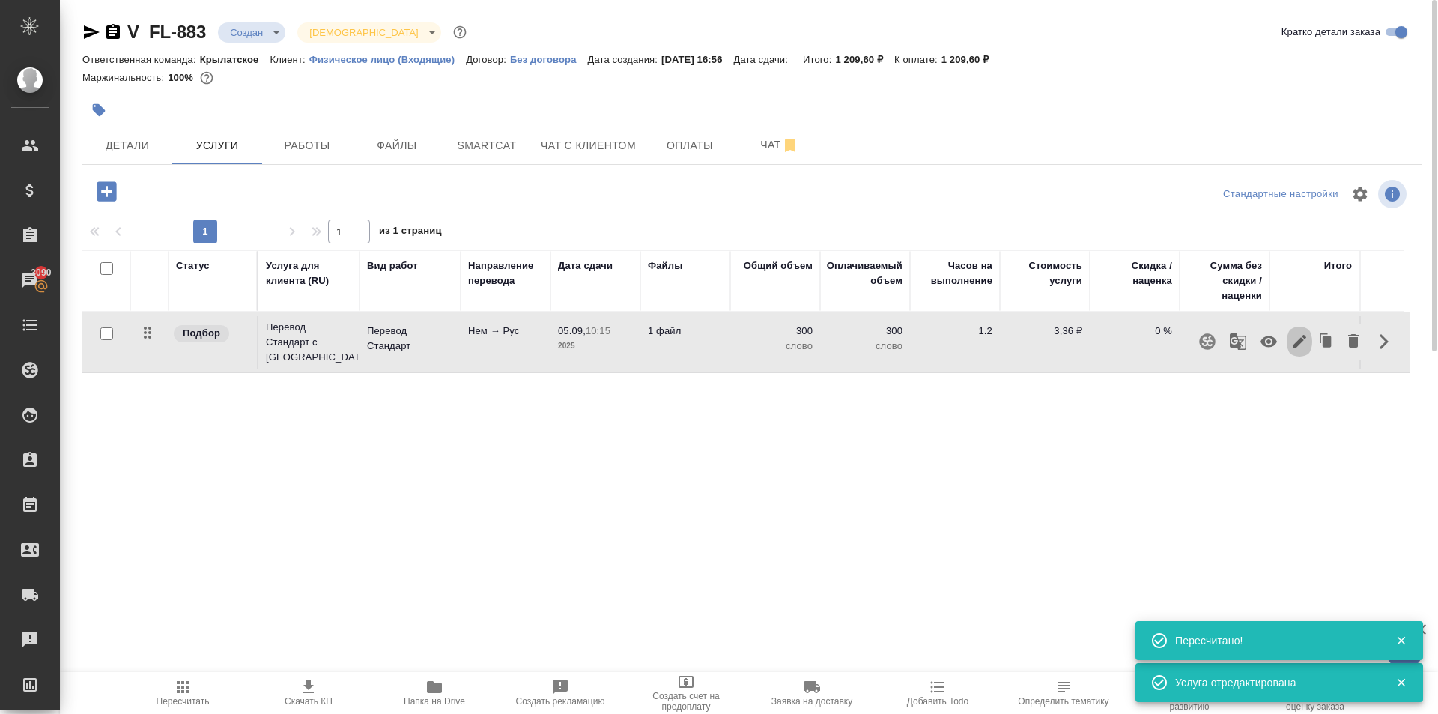
click at [1288, 336] on button "button" at bounding box center [1299, 342] width 25 height 36
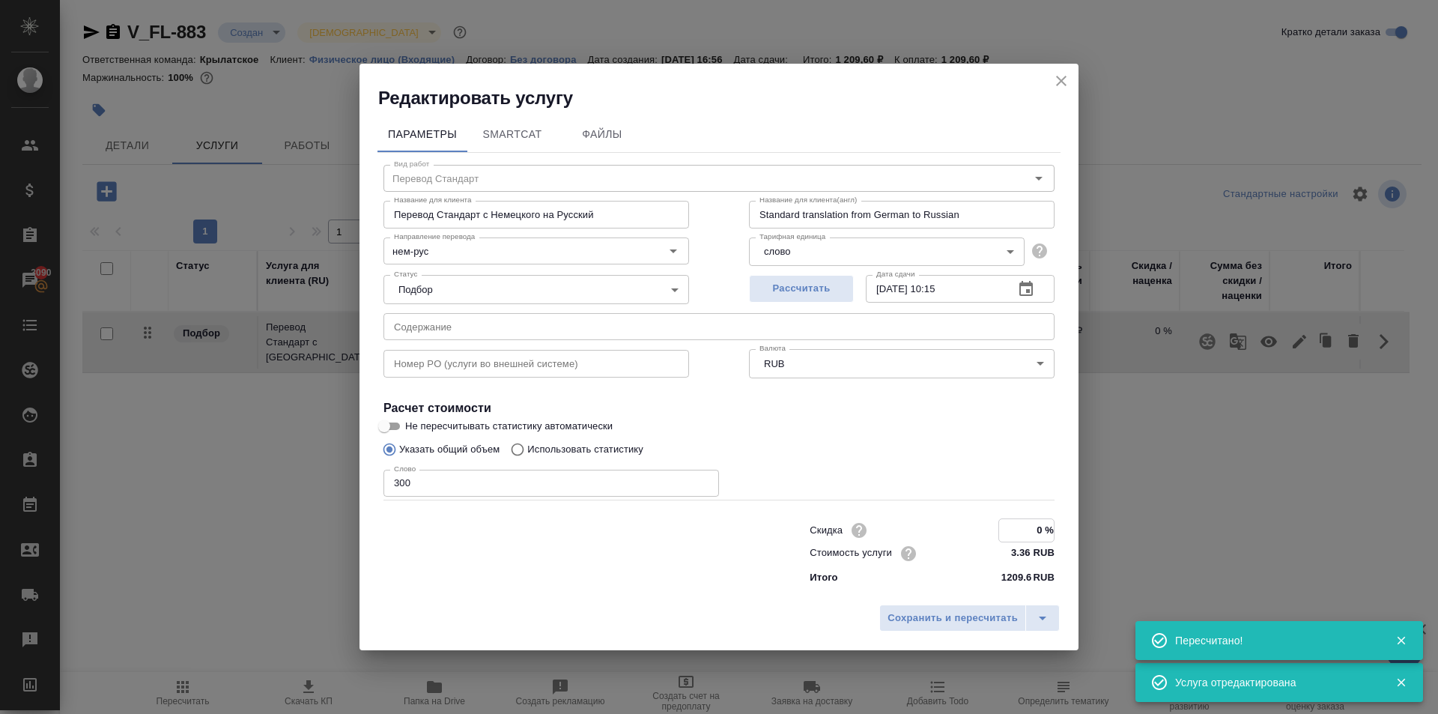
drag, startPoint x: 1022, startPoint y: 533, endPoint x: 1105, endPoint y: 540, distance: 84.2
click at [1105, 540] on div "Редактировать услугу Параметры SmartCat Файлы Вид работ Перевод Стандарт Вид ра…" at bounding box center [719, 357] width 1438 height 714
type input "-30 %"
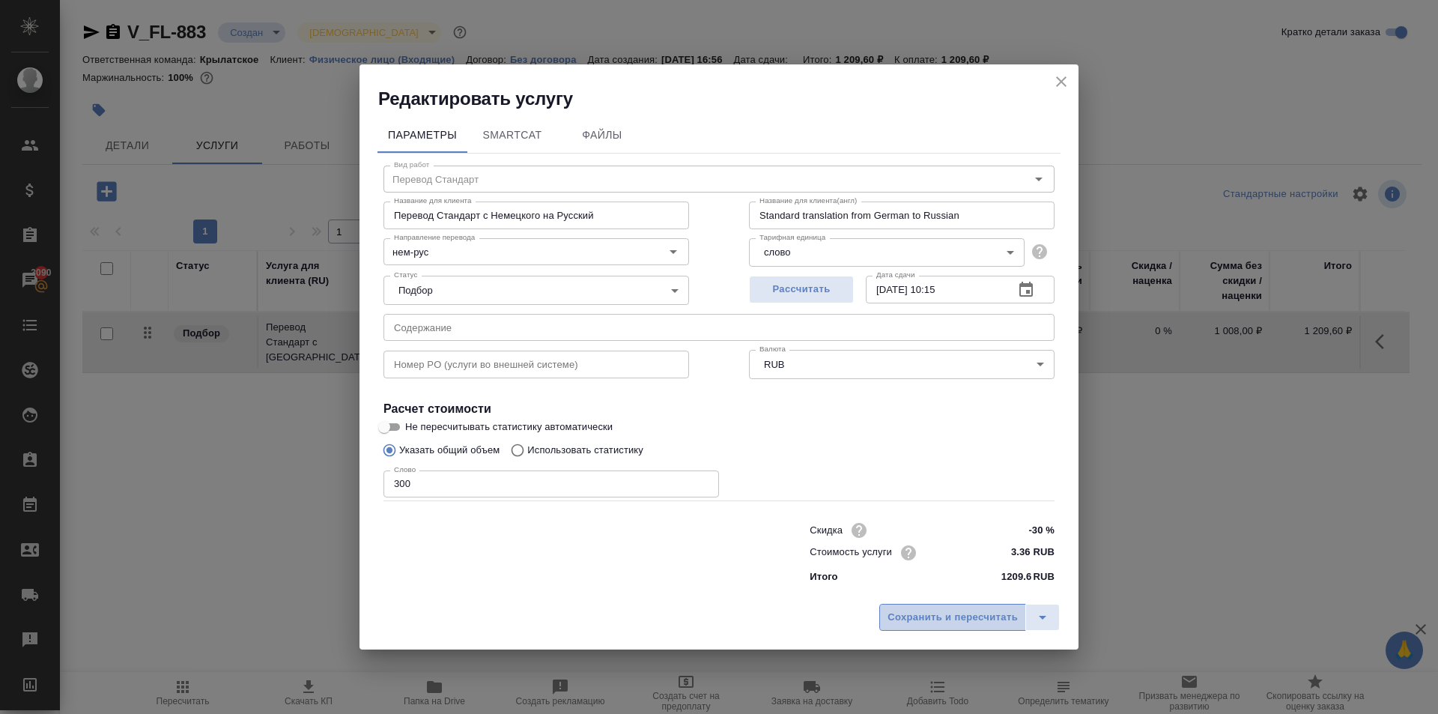
click at [923, 629] on button "Сохранить и пересчитать" at bounding box center [952, 617] width 147 height 27
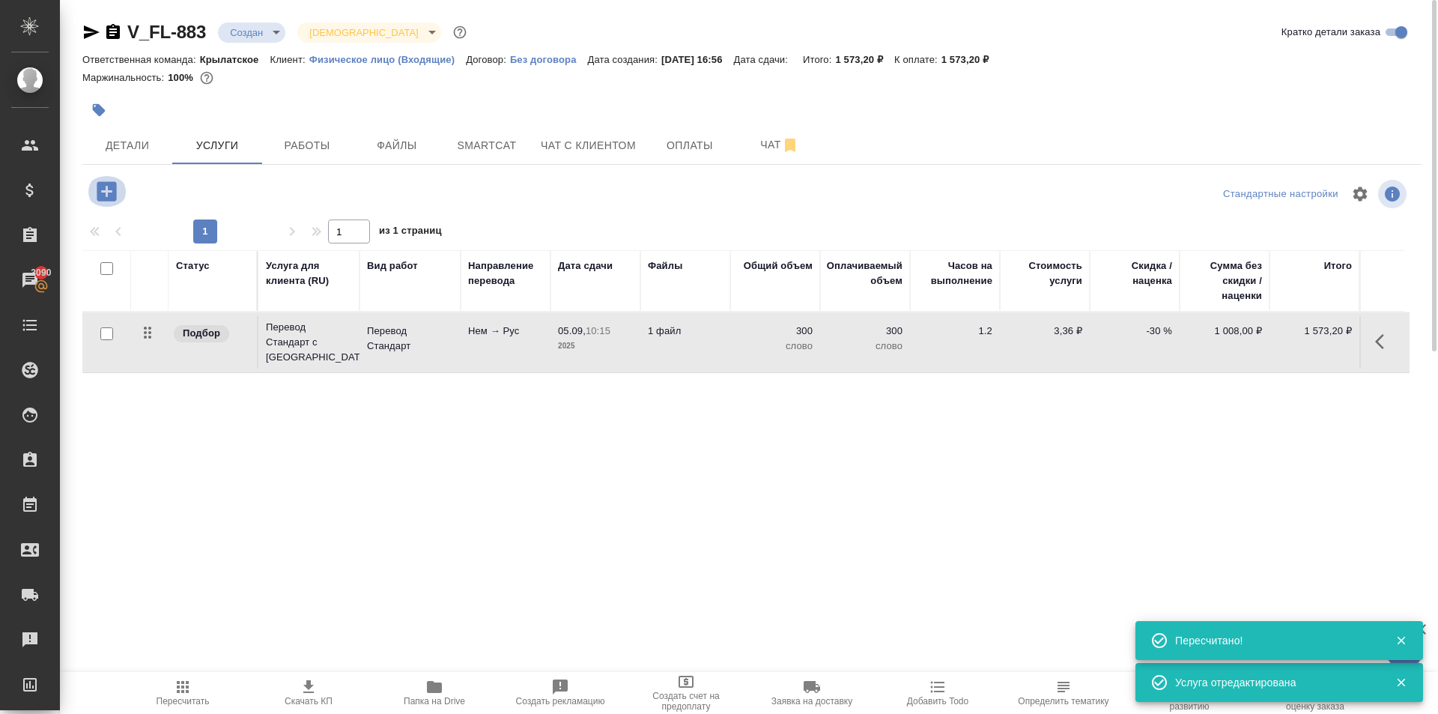
click at [115, 192] on icon "button" at bounding box center [106, 190] width 19 height 19
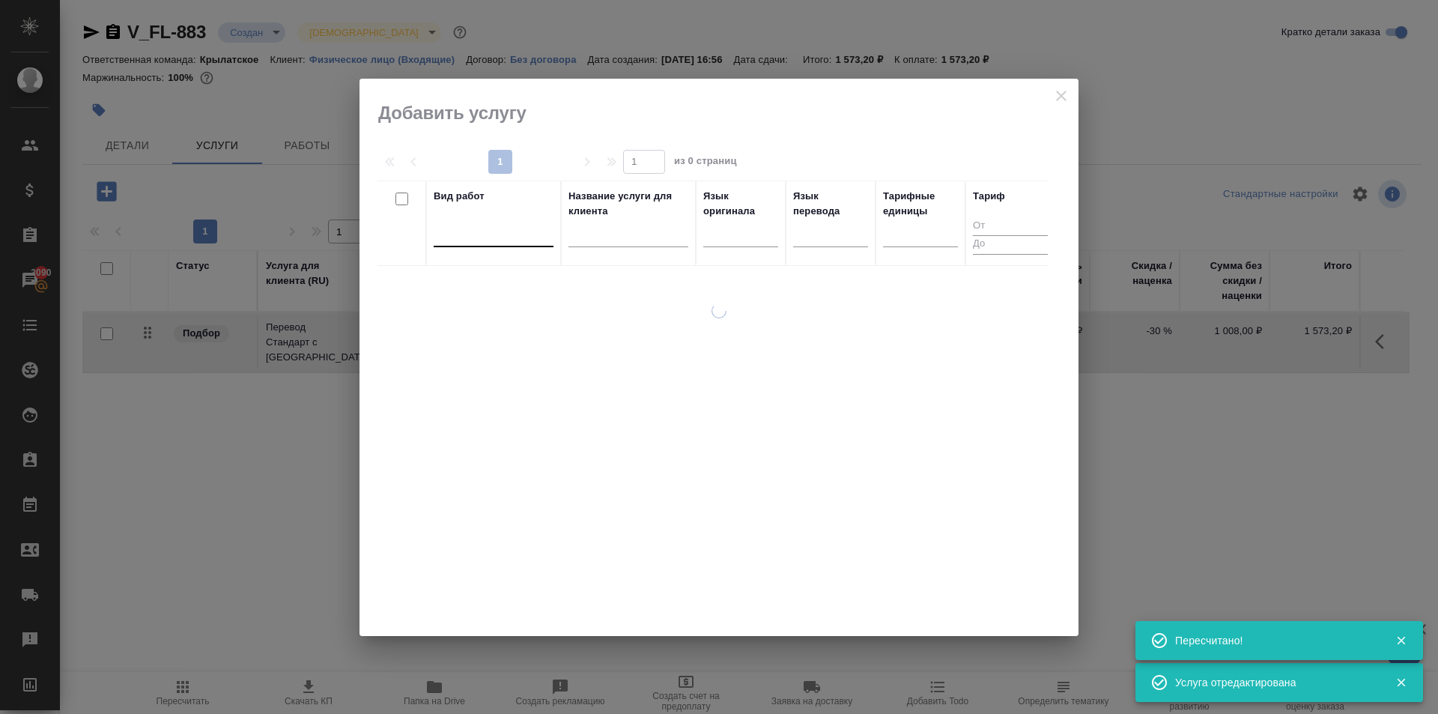
click at [447, 230] on div at bounding box center [494, 232] width 120 height 22
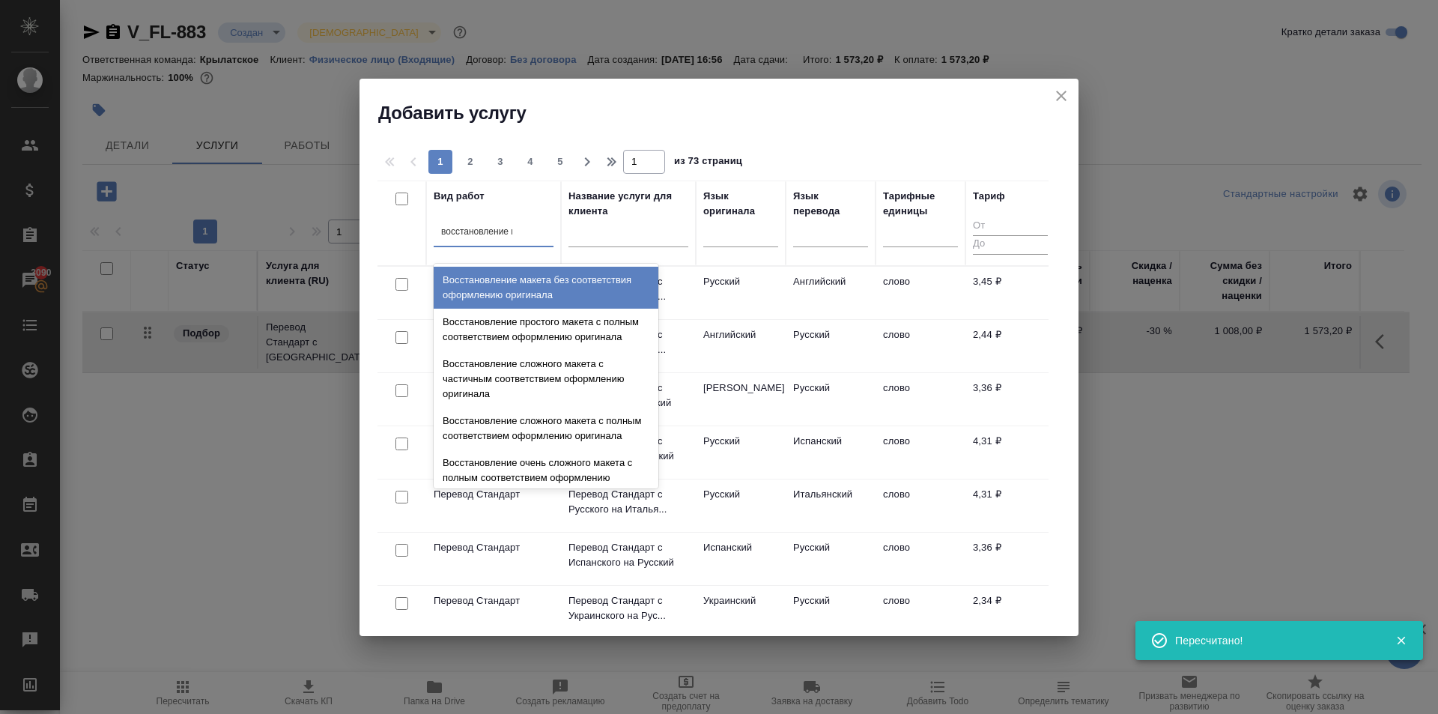
type input "восстановление пр"
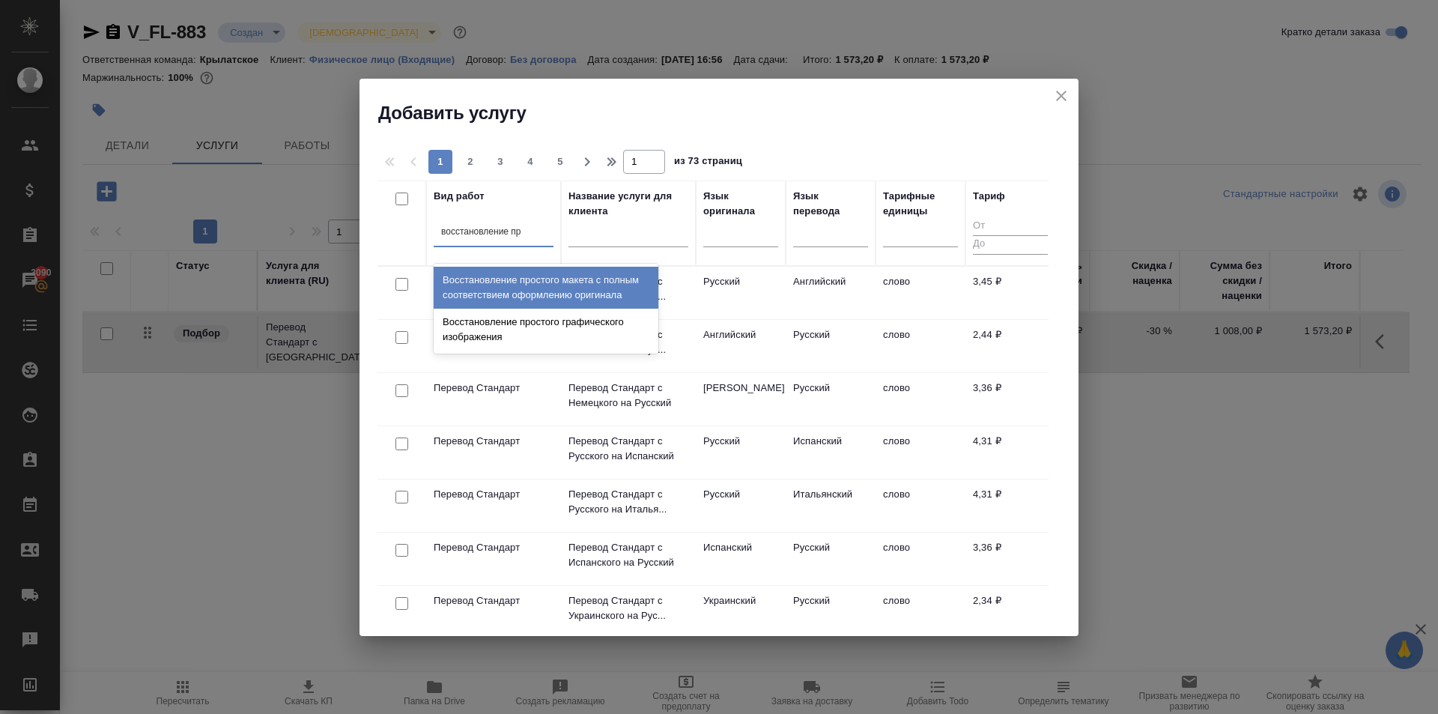
click at [626, 279] on div "Восстановление простого макета с полным соответствием оформлению оригинала" at bounding box center [546, 288] width 225 height 42
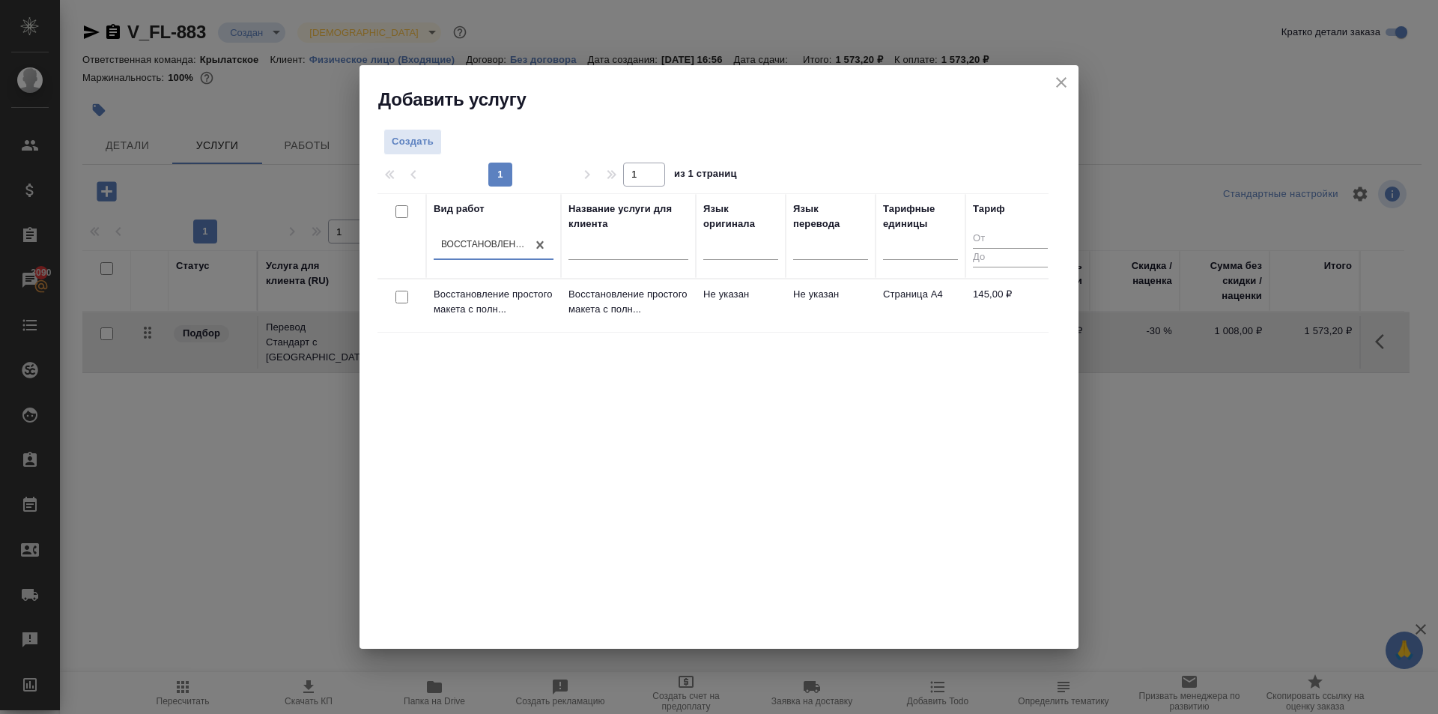
click at [648, 296] on p "Восстановление простого макета с полн..." at bounding box center [628, 302] width 120 height 30
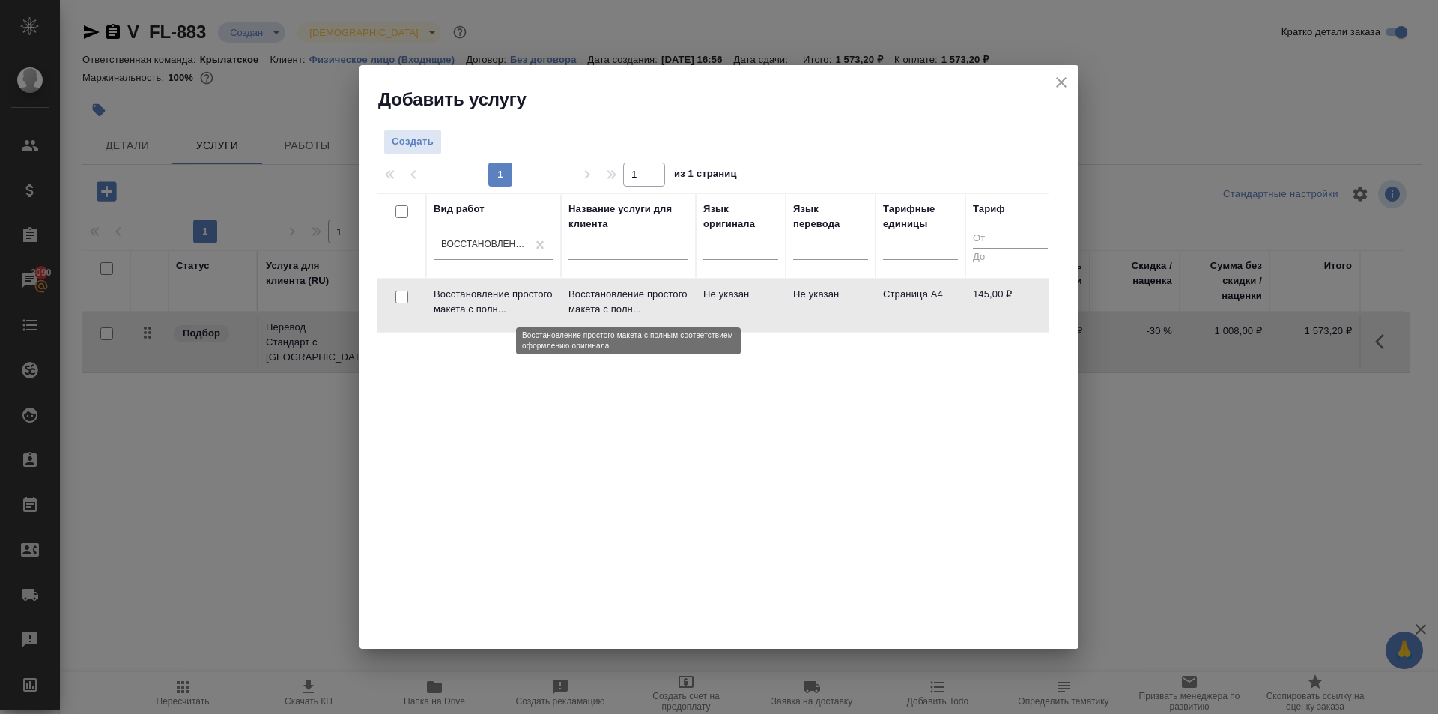
click at [648, 296] on p "Восстановление простого макета с полн..." at bounding box center [628, 302] width 120 height 30
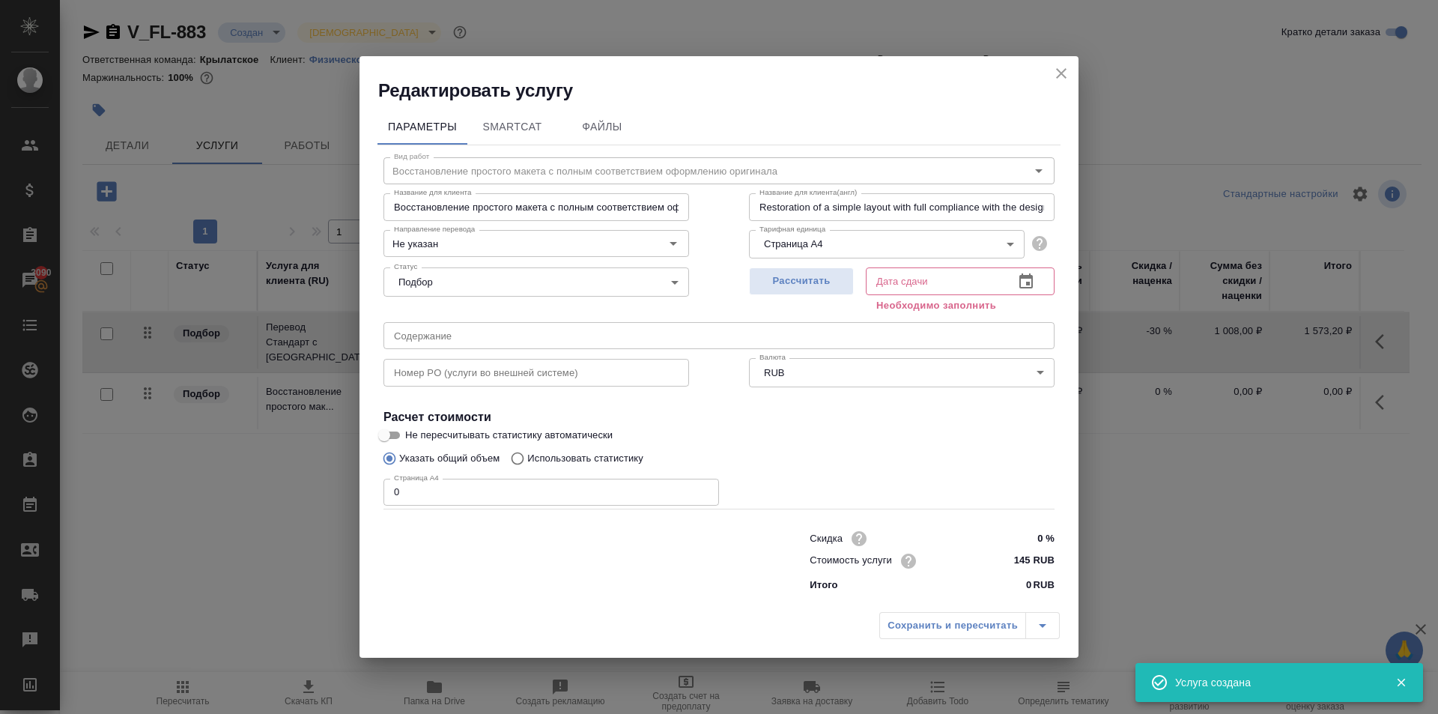
drag, startPoint x: 498, startPoint y: 497, endPoint x: 263, endPoint y: 485, distance: 235.4
click at [263, 485] on div "Редактировать услугу Параметры SmartCat Файлы Вид работ Восстановление простого…" at bounding box center [719, 357] width 1438 height 714
type input "1"
click at [805, 288] on span "Рассчитать" at bounding box center [801, 281] width 88 height 17
type input "04.09.2025 17:04"
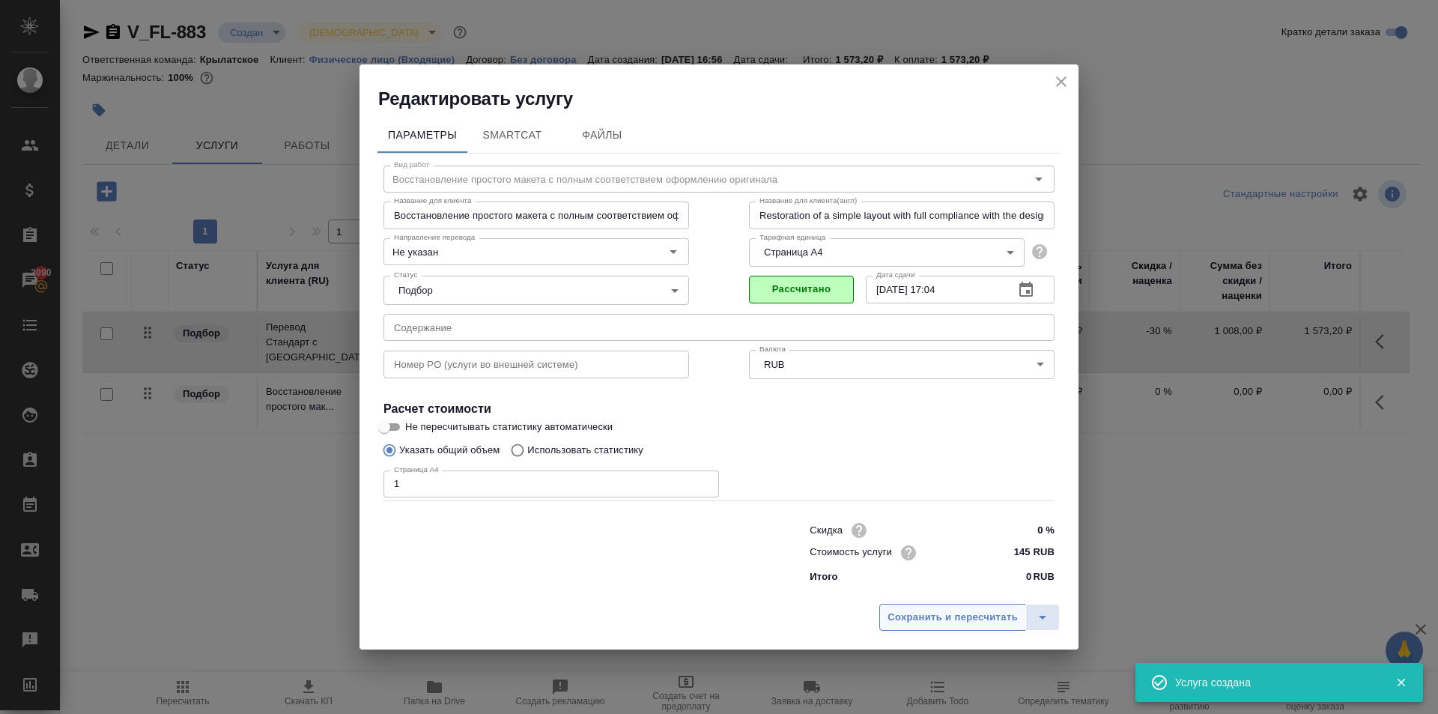
click at [908, 623] on span "Сохранить и пересчитать" at bounding box center [953, 617] width 130 height 17
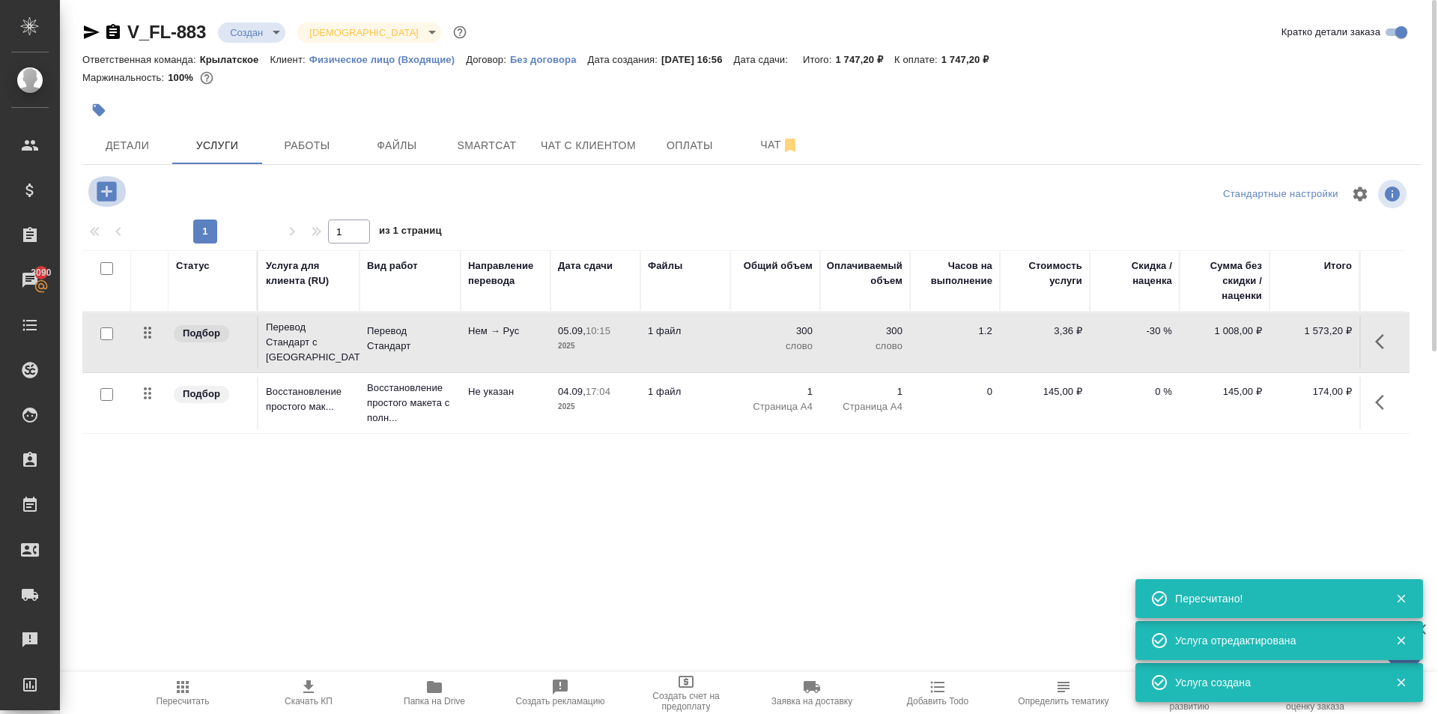
click at [113, 198] on icon "button" at bounding box center [106, 190] width 19 height 19
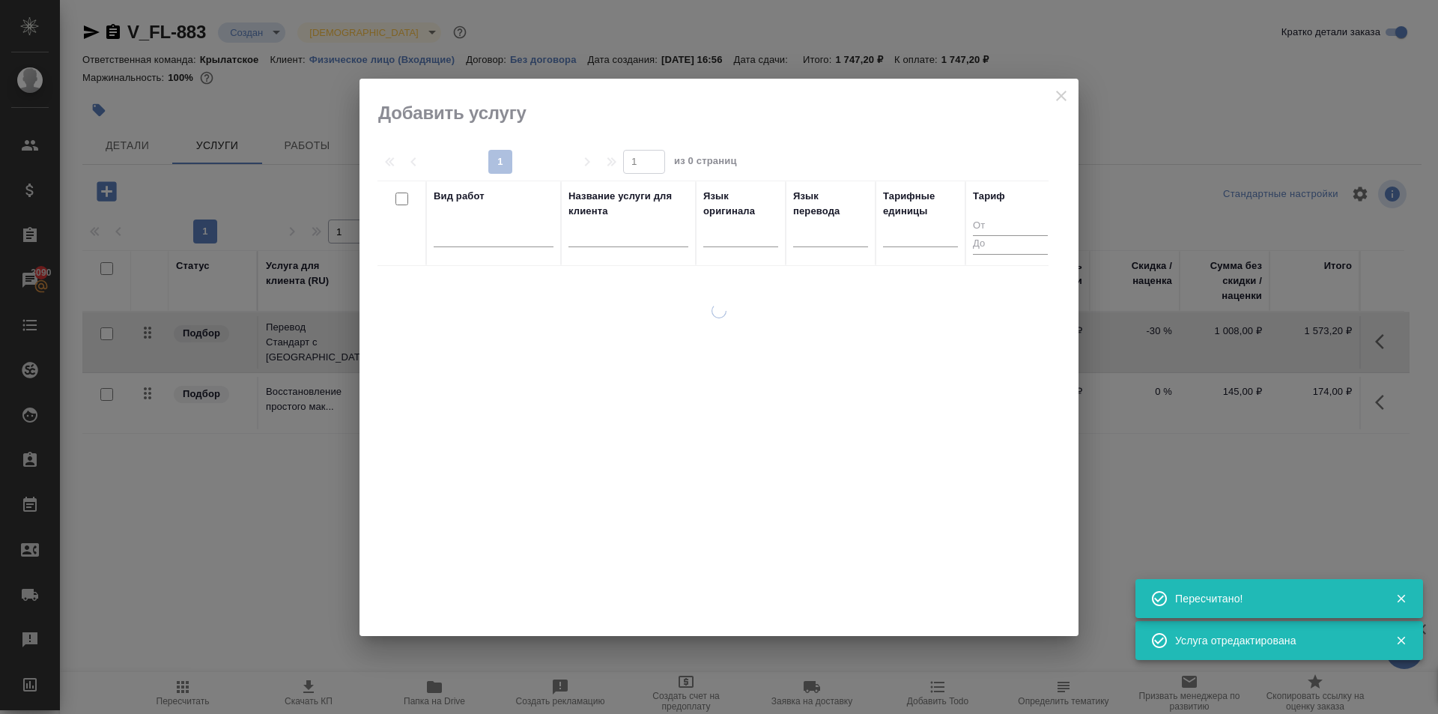
click at [449, 216] on div "Вид работ" at bounding box center [494, 223] width 120 height 69
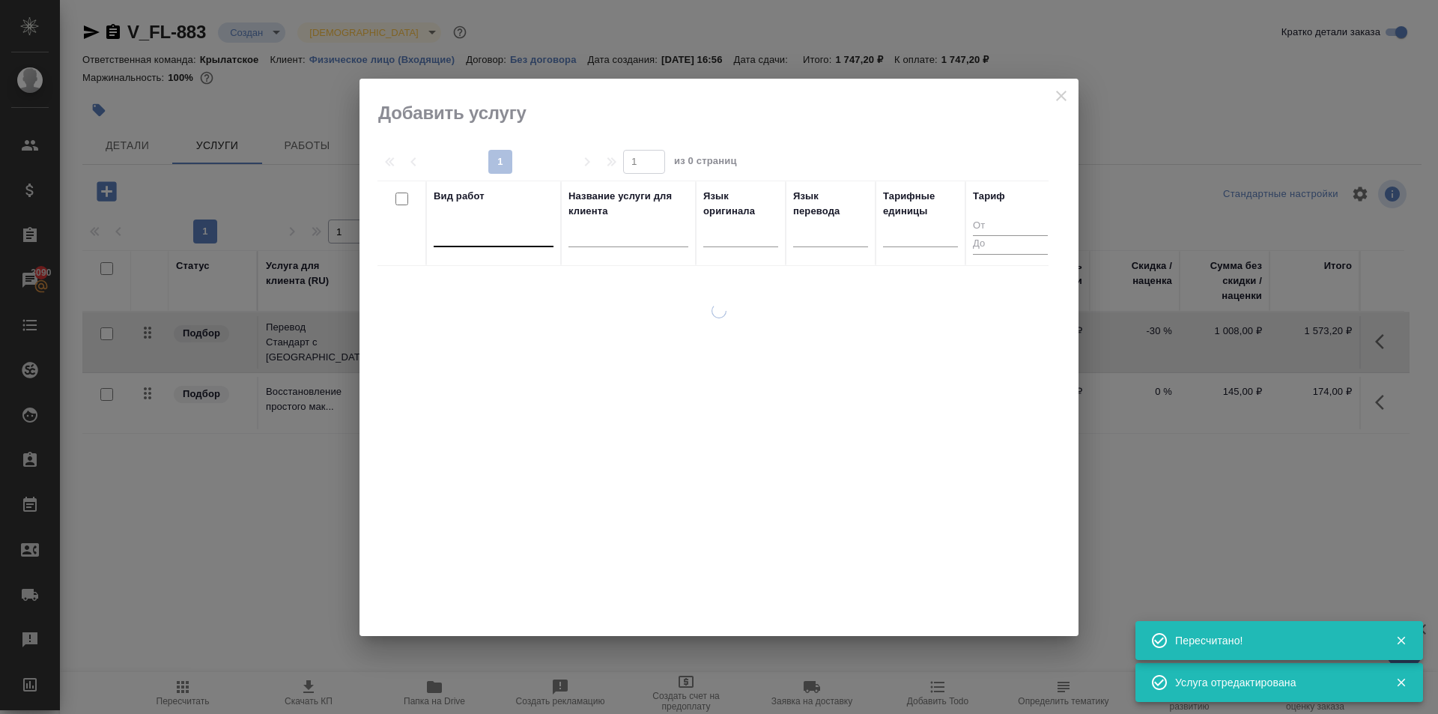
click at [459, 227] on div at bounding box center [494, 232] width 120 height 22
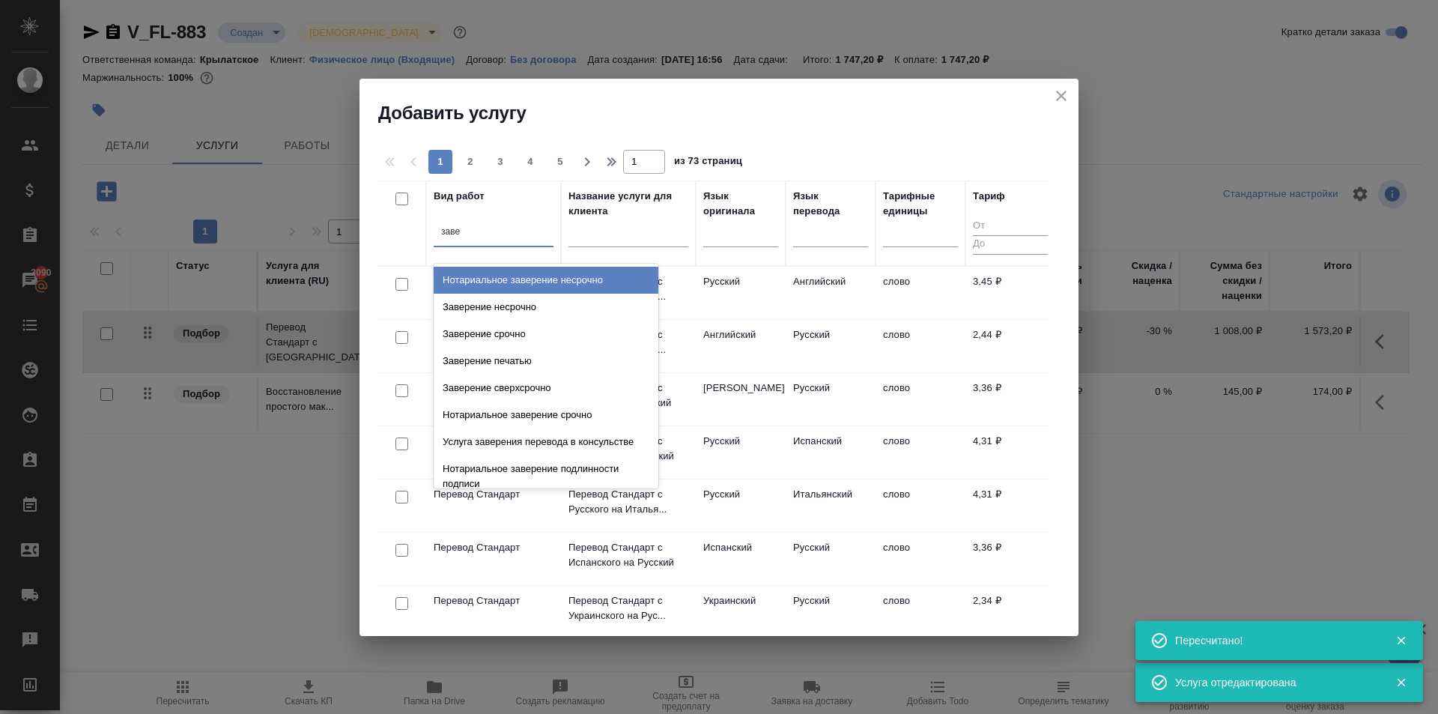
type input "завер"
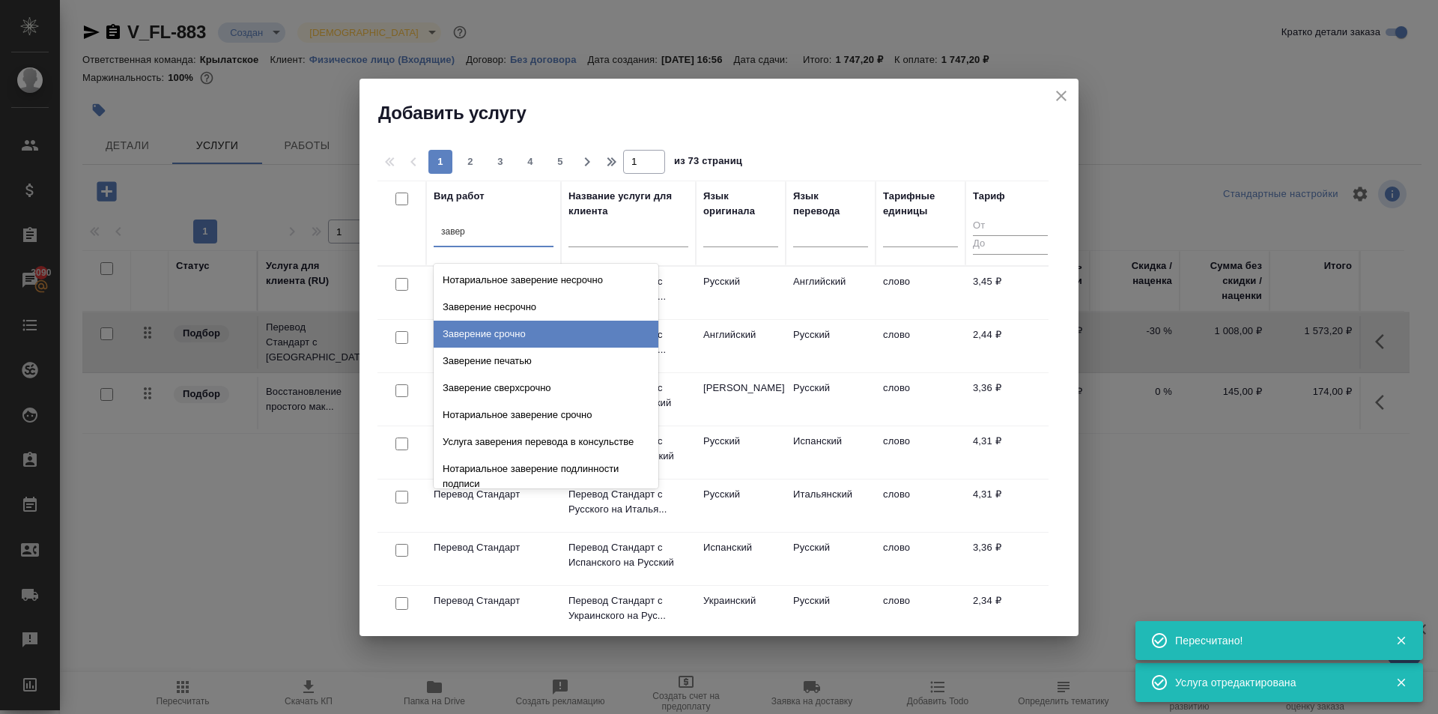
click at [601, 339] on div "Заверение срочно" at bounding box center [546, 334] width 225 height 27
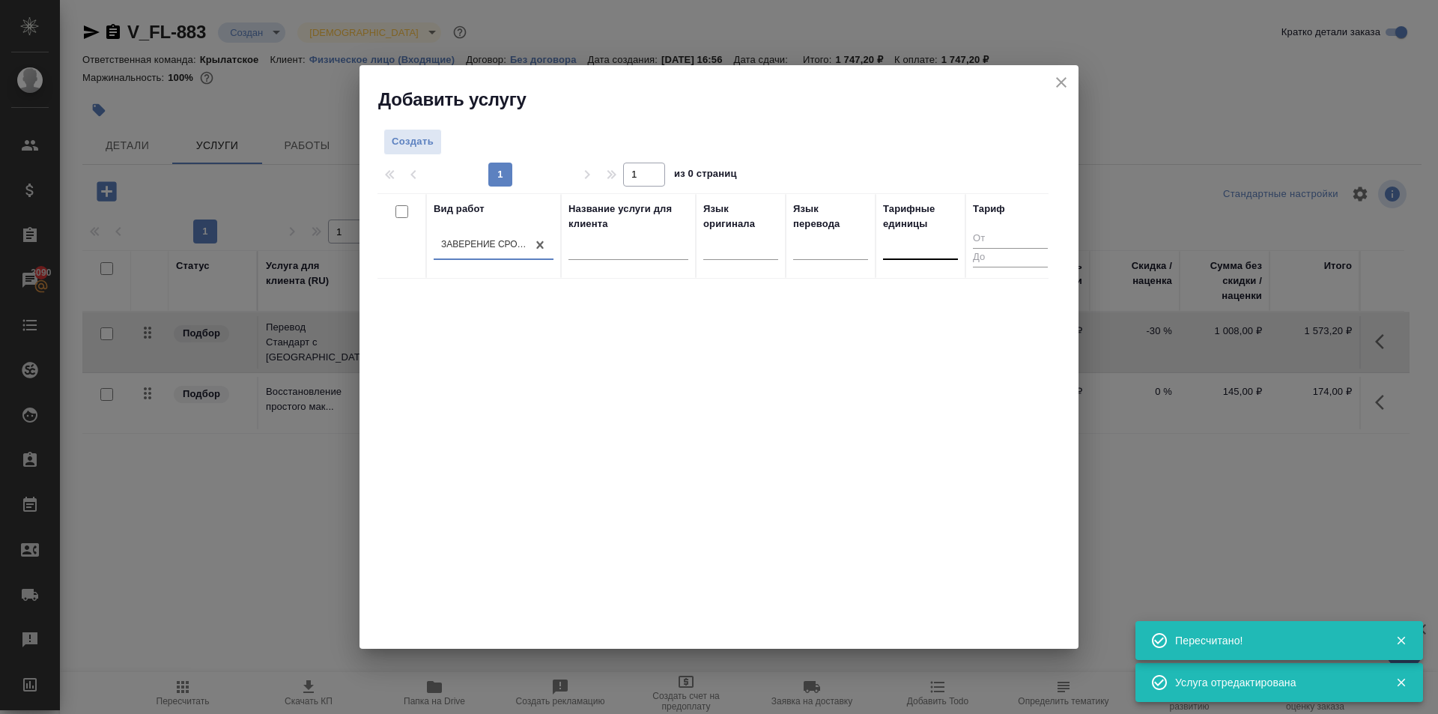
click at [926, 238] on div at bounding box center [920, 245] width 75 height 22
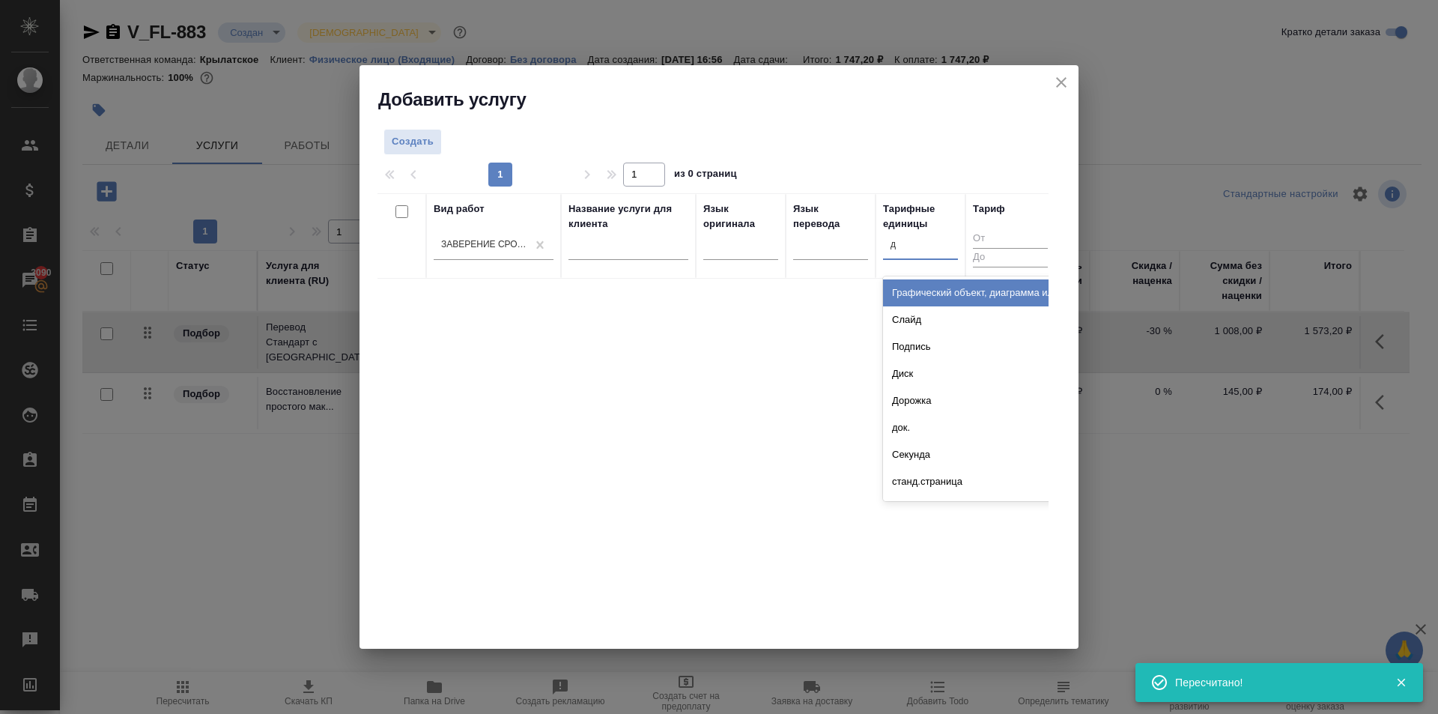
type input "до"
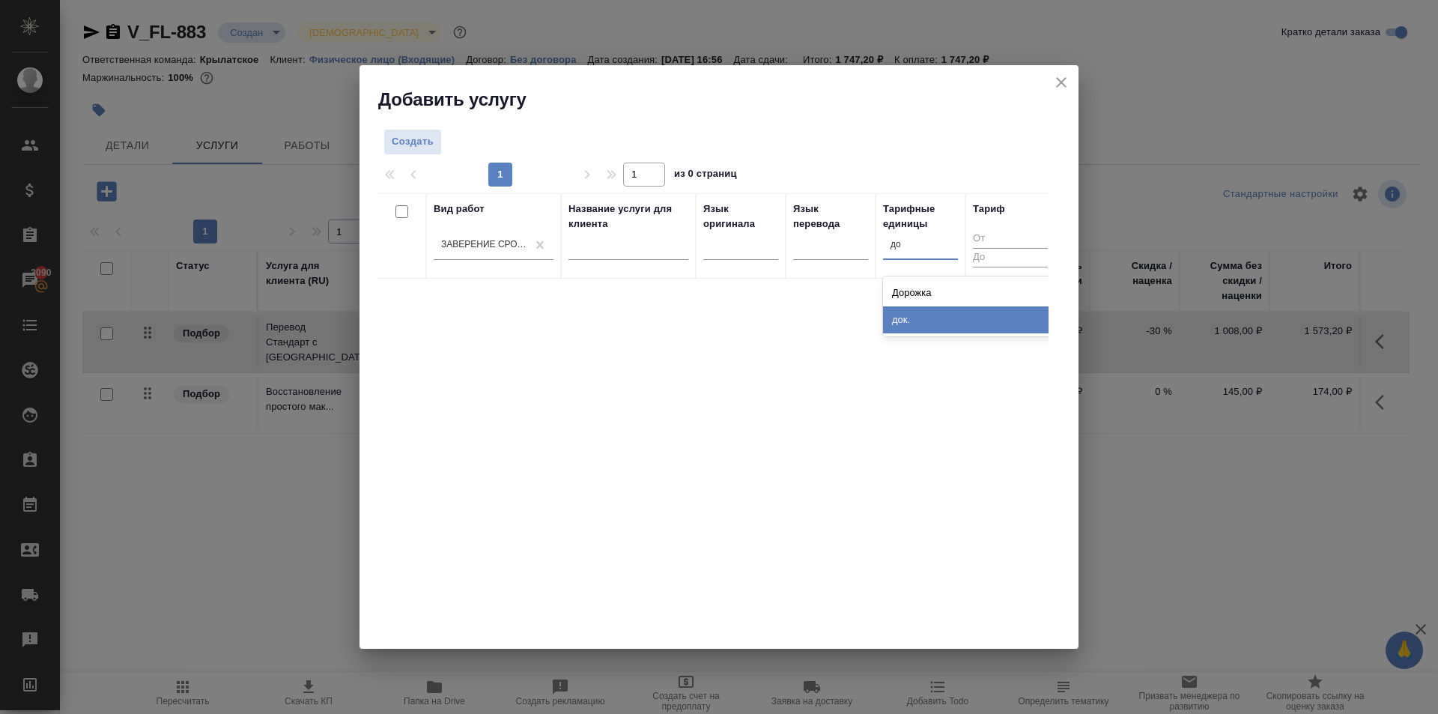
click at [907, 328] on div "док." at bounding box center [995, 319] width 225 height 27
click at [428, 142] on span "Создать" at bounding box center [413, 141] width 42 height 17
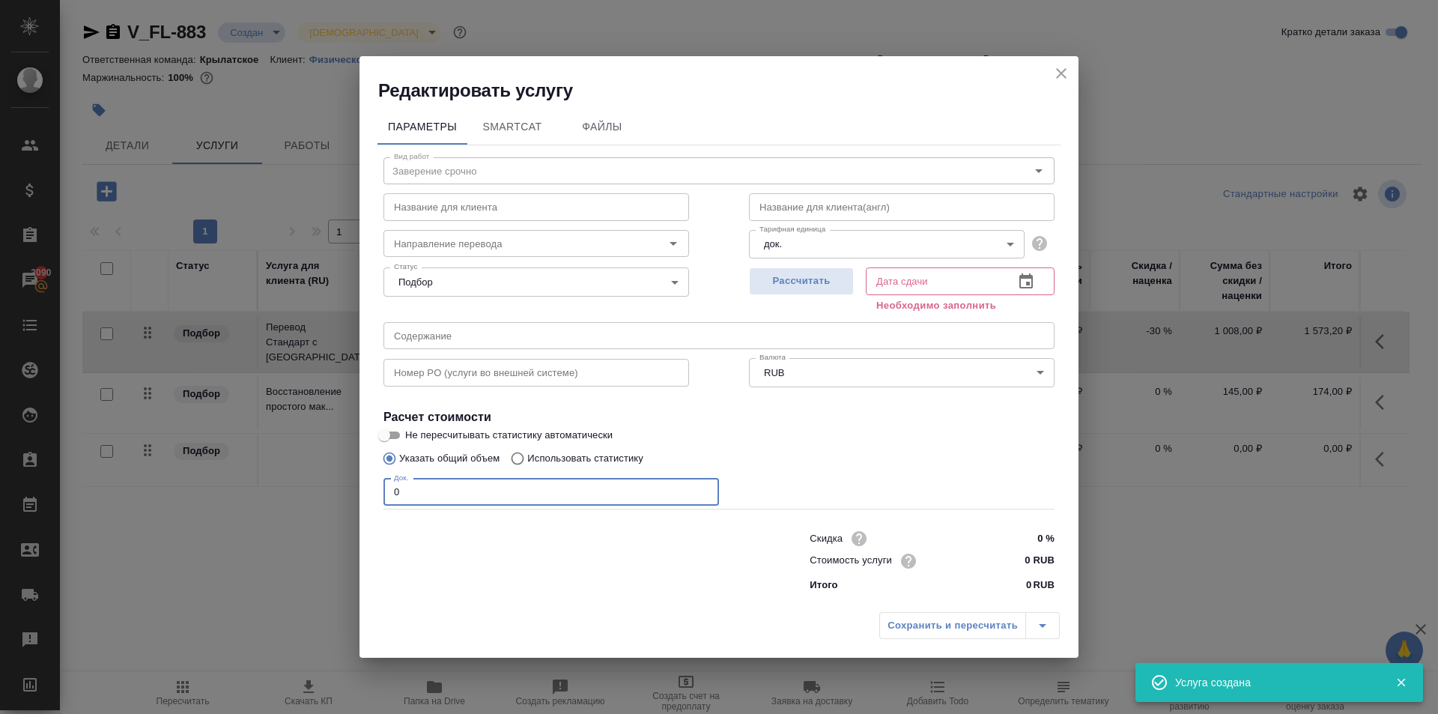
drag, startPoint x: 421, startPoint y: 488, endPoint x: 342, endPoint y: 496, distance: 79.1
click at [342, 496] on div "Редактировать услугу Параметры SmartCat Файлы Вид работ Заверение срочно Вид ра…" at bounding box center [719, 357] width 1438 height 714
type input "1"
drag, startPoint x: 1019, startPoint y: 556, endPoint x: 1059, endPoint y: 559, distance: 40.6
click at [1059, 559] on div "Скидка 0 % Стоимость услуги 0 RUB Итого 0 RUB" at bounding box center [932, 560] width 305 height 127
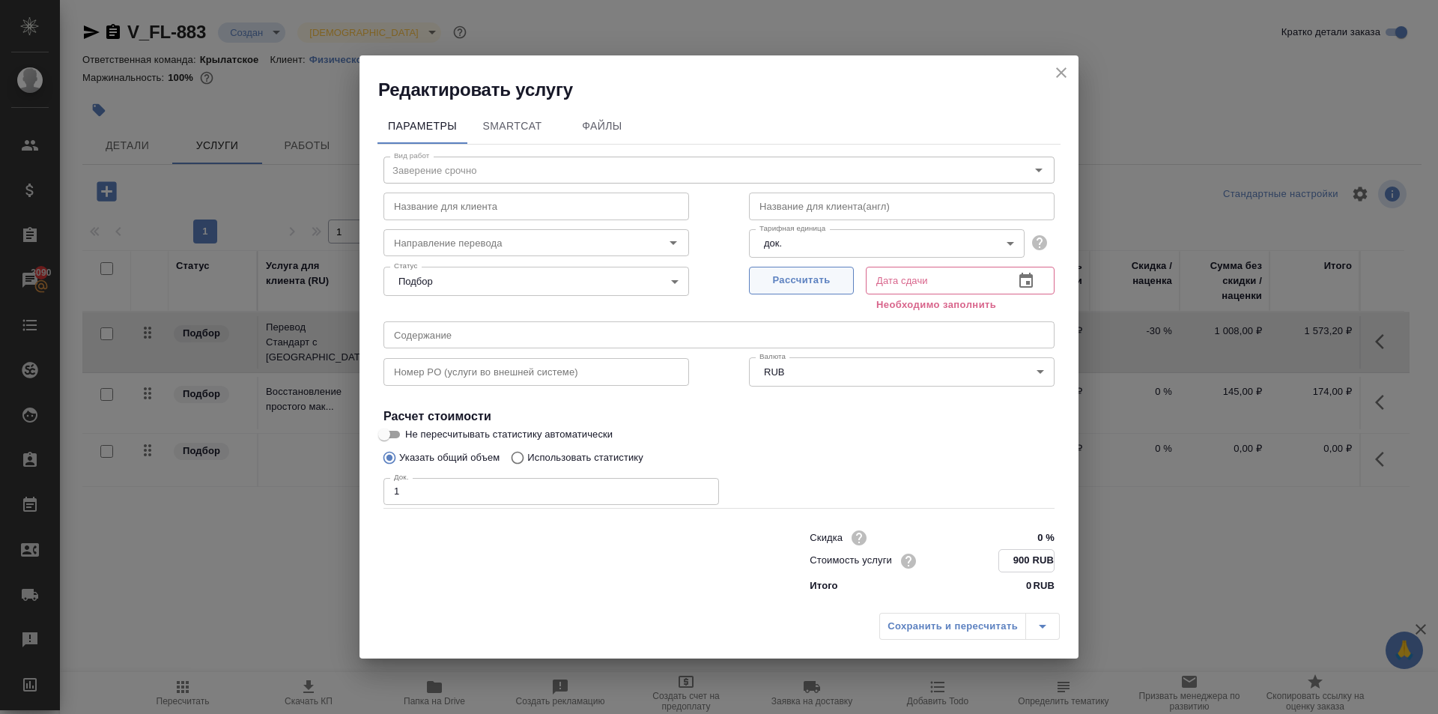
type input "900 RUB"
click at [797, 293] on button "Рассчитать" at bounding box center [801, 281] width 105 height 28
drag, startPoint x: 799, startPoint y: 286, endPoint x: 809, endPoint y: 303, distance: 19.8
click at [800, 286] on span "Рассчитать" at bounding box center [801, 281] width 88 height 17
type input "04.09.2025 17:10"
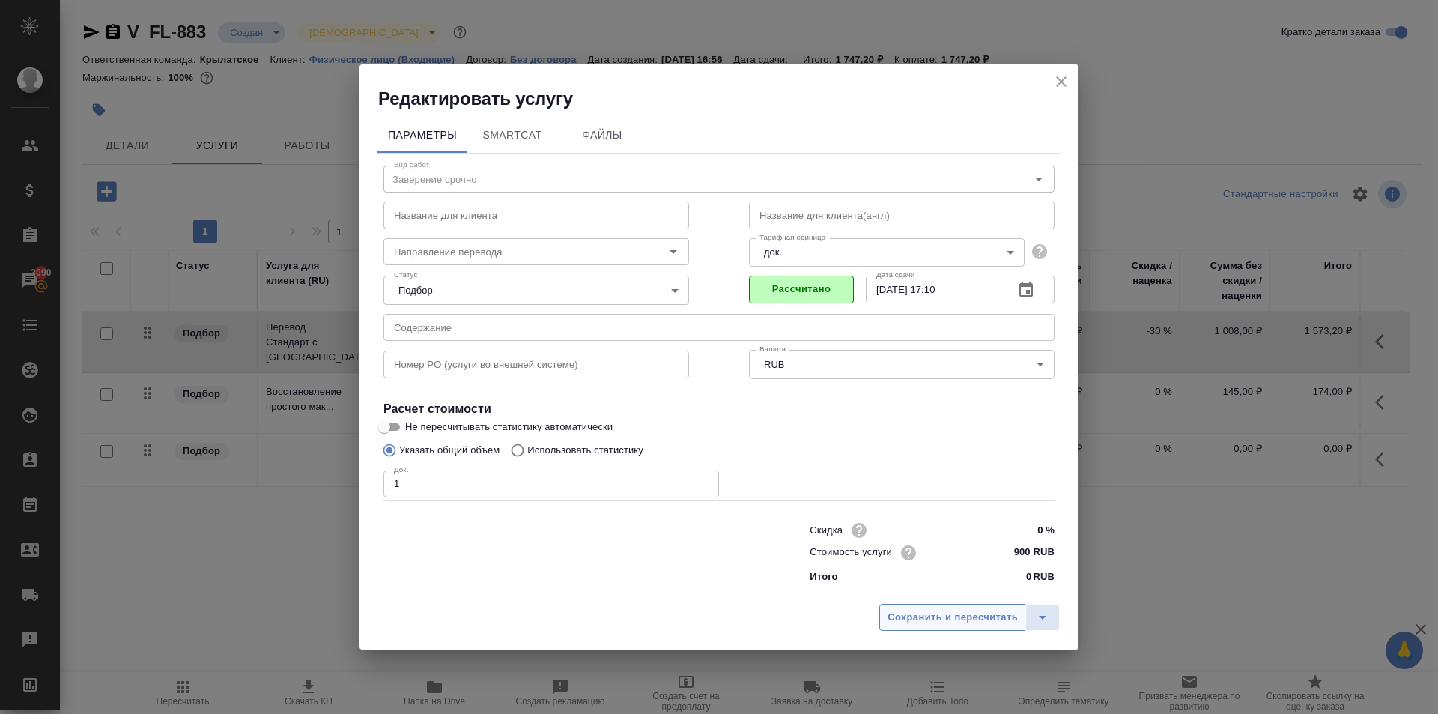
click at [935, 622] on span "Сохранить и пересчитать" at bounding box center [953, 617] width 130 height 17
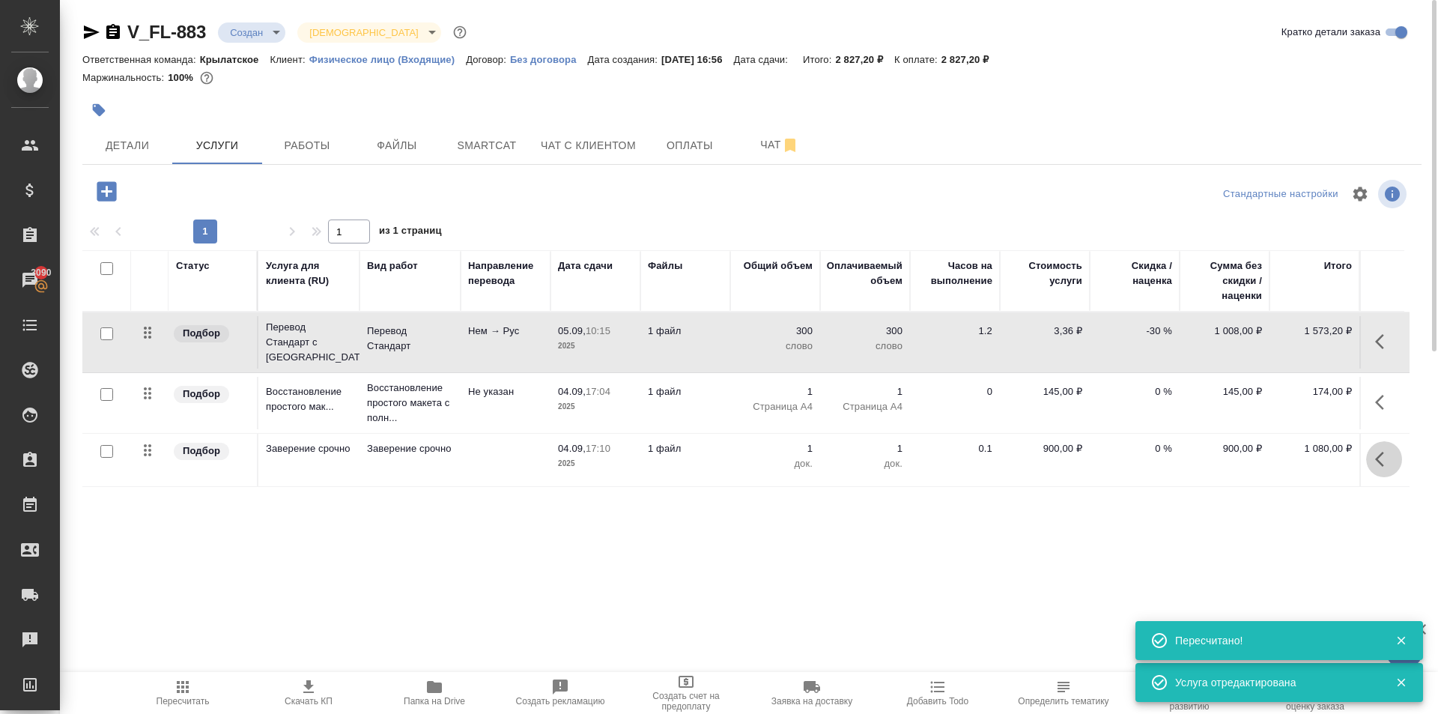
click at [1384, 459] on icon "button" at bounding box center [1384, 459] width 18 height 18
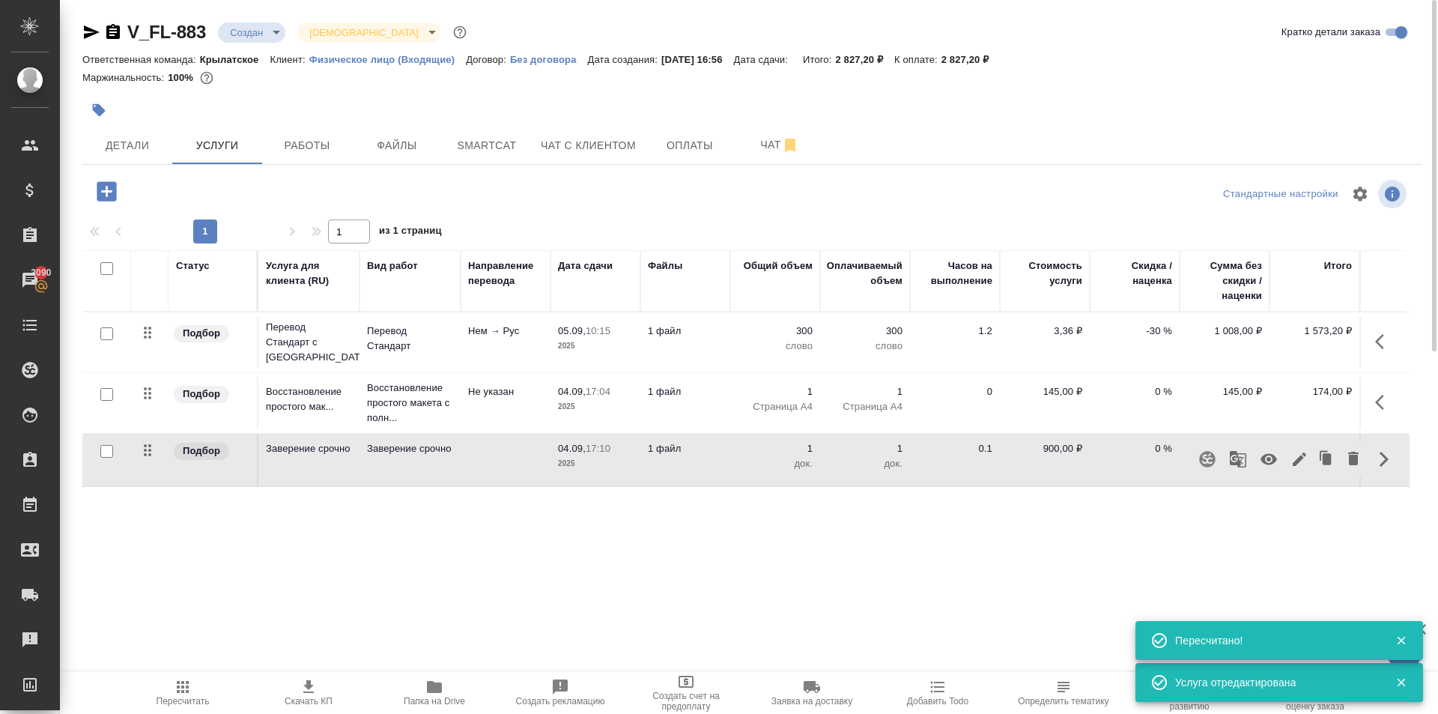
click at [1255, 518] on div "Статус Услуга для клиента (RU) Вид работ Направление перевода Дата сдачи Файлы …" at bounding box center [745, 411] width 1327 height 322
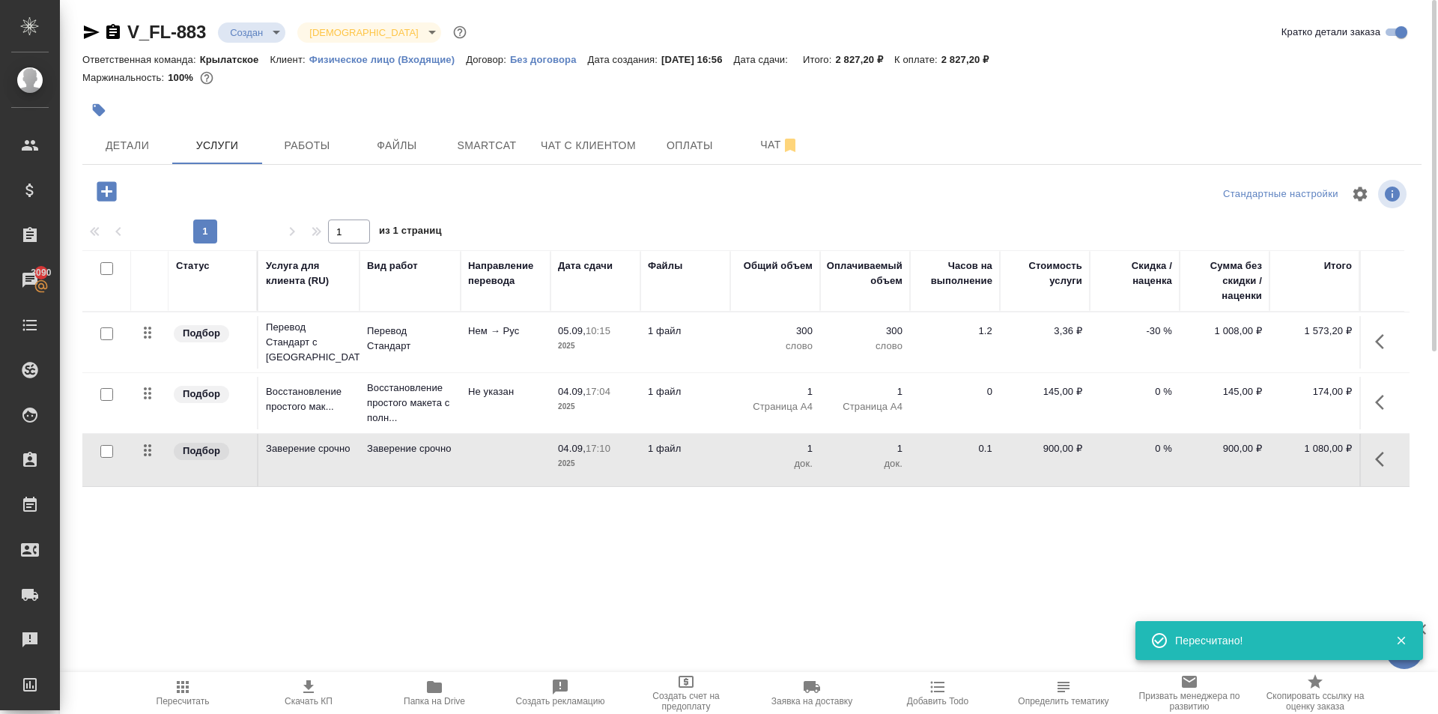
drag, startPoint x: 186, startPoint y: 691, endPoint x: 246, endPoint y: 670, distance: 64.4
click at [186, 691] on icon "button" at bounding box center [183, 687] width 18 height 18
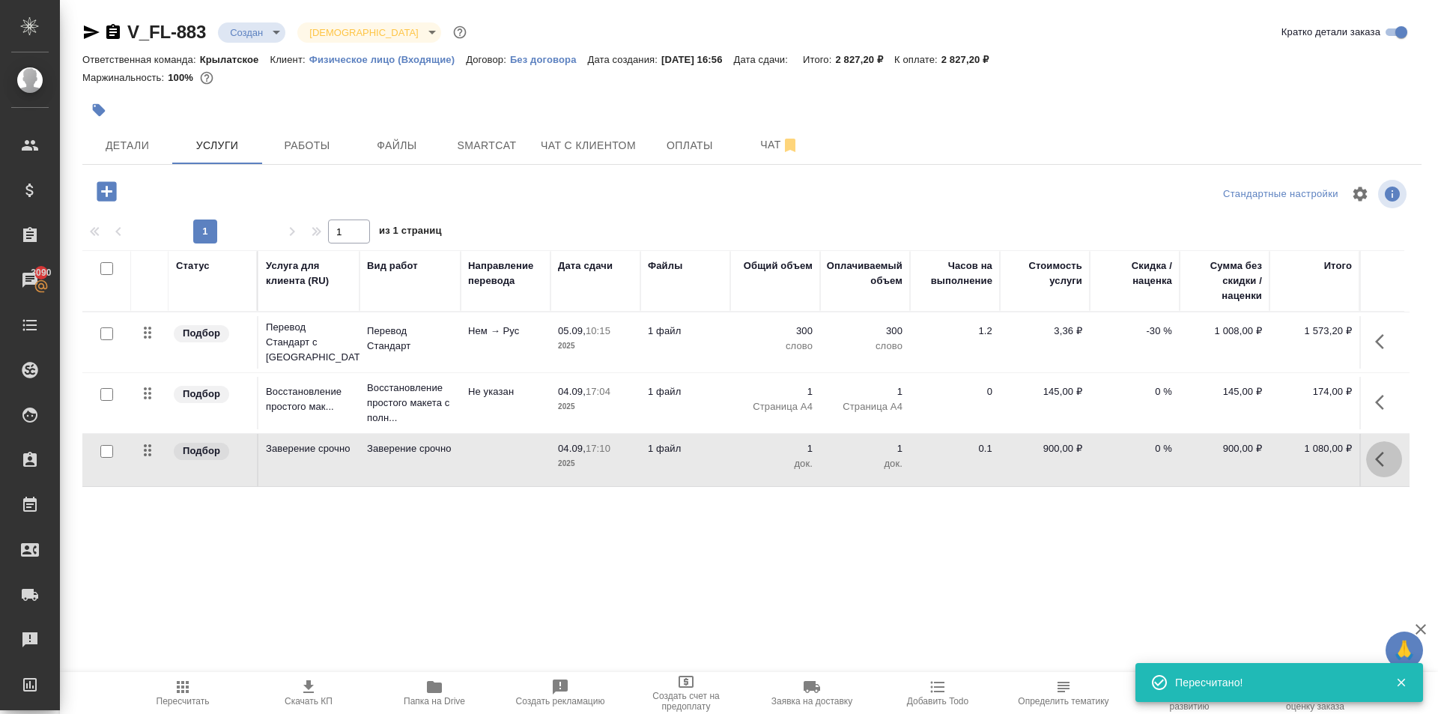
drag, startPoint x: 1388, startPoint y: 464, endPoint x: 1380, endPoint y: 464, distance: 8.3
click at [1380, 464] on icon "button" at bounding box center [1384, 459] width 18 height 18
click at [1304, 467] on icon "button" at bounding box center [1299, 459] width 18 height 18
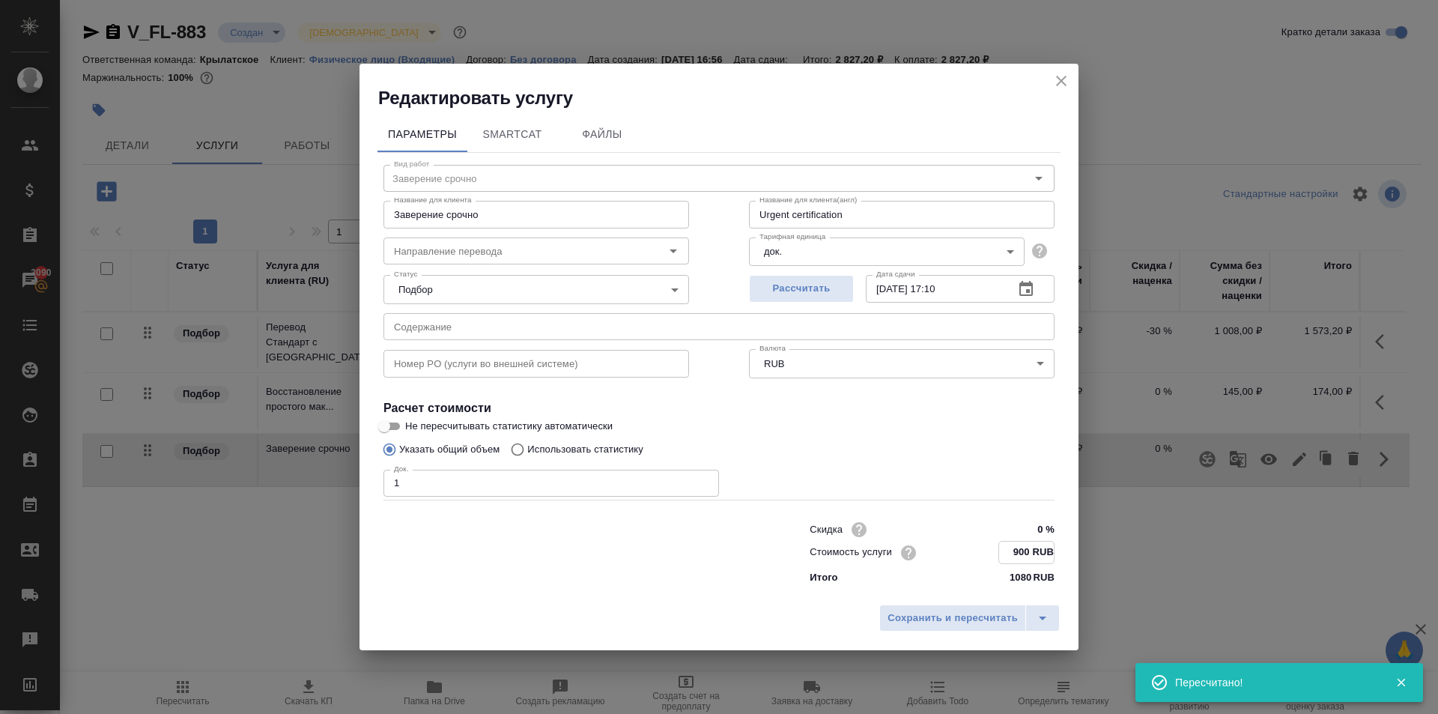
click at [1022, 553] on input "900 RUB" at bounding box center [1026, 553] width 55 height 22
type input "850 RUB"
click at [981, 612] on span "Сохранить и пересчитать" at bounding box center [953, 618] width 130 height 17
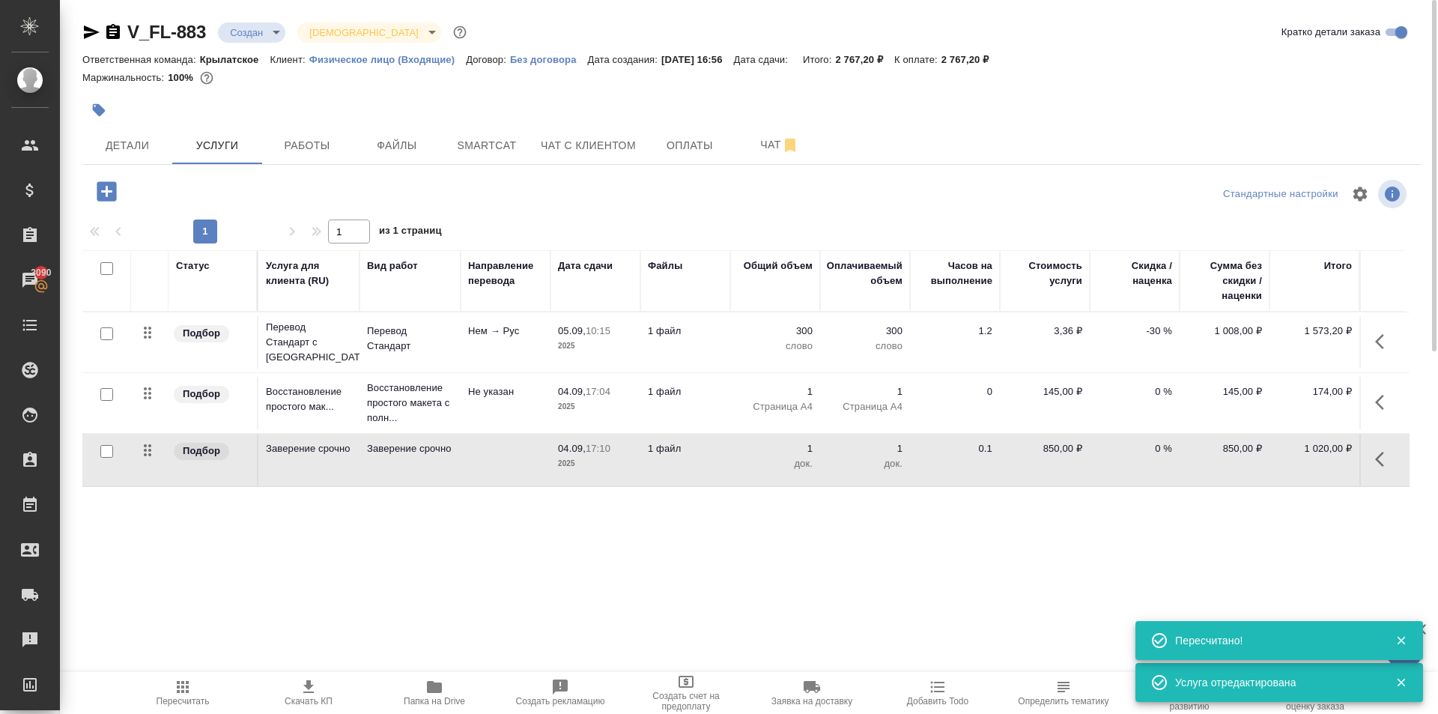
click at [160, 700] on span "Пересчитать" at bounding box center [183, 701] width 53 height 10
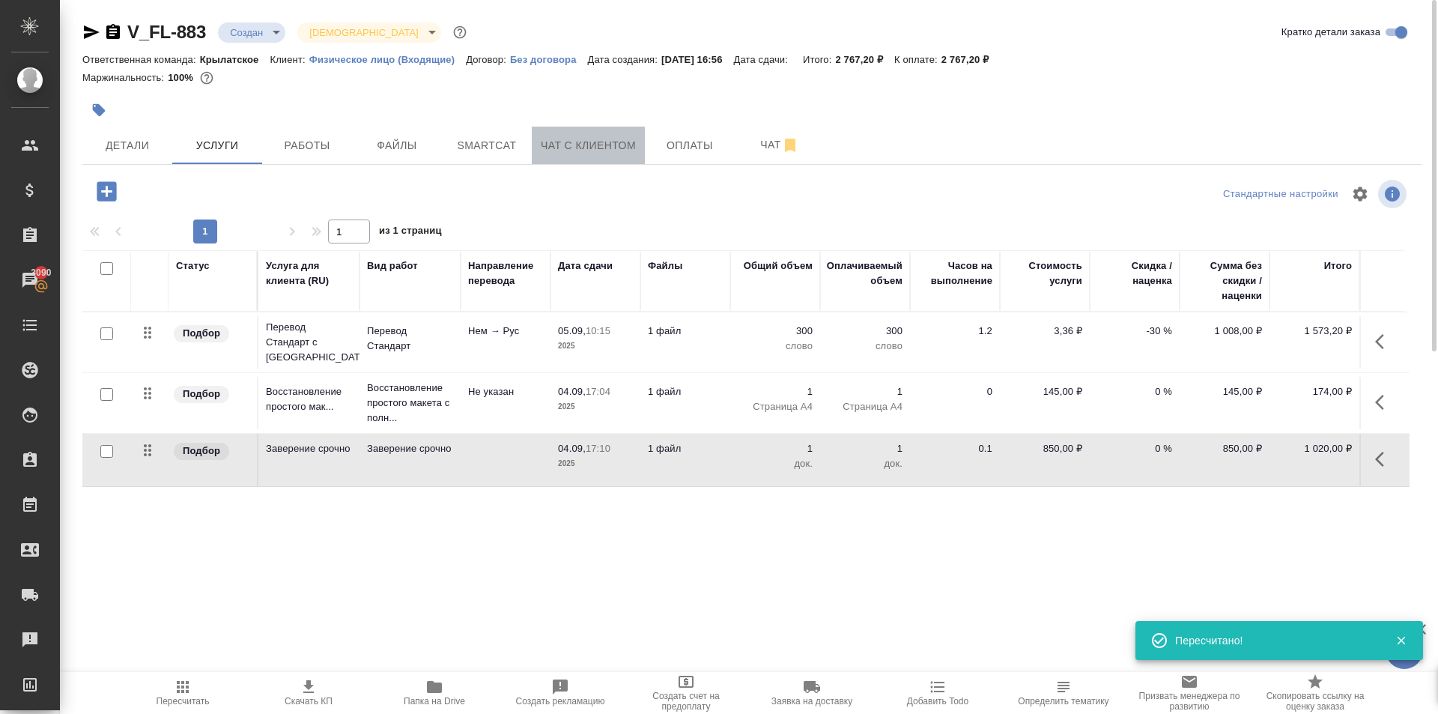
click at [605, 133] on button "Чат с клиентом" at bounding box center [588, 145] width 113 height 37
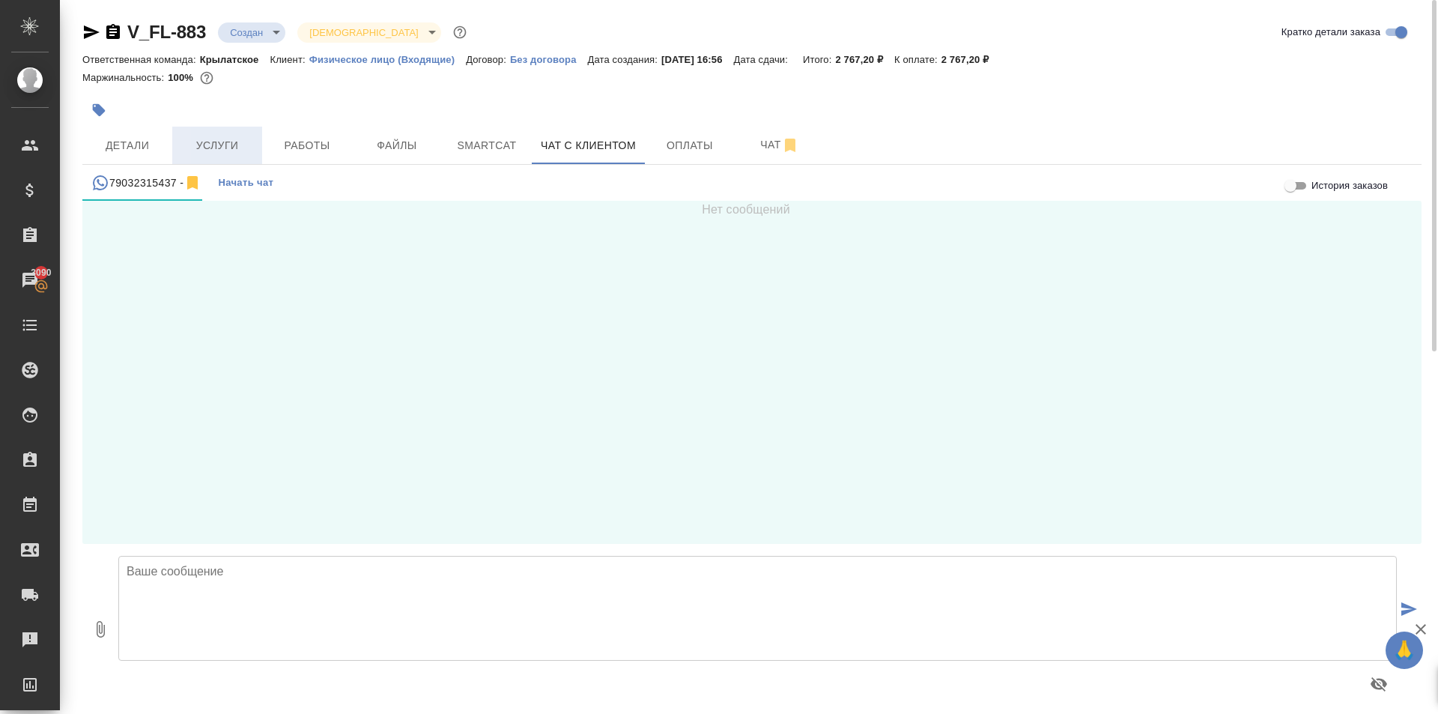
click at [230, 147] on span "Услуги" at bounding box center [217, 145] width 72 height 19
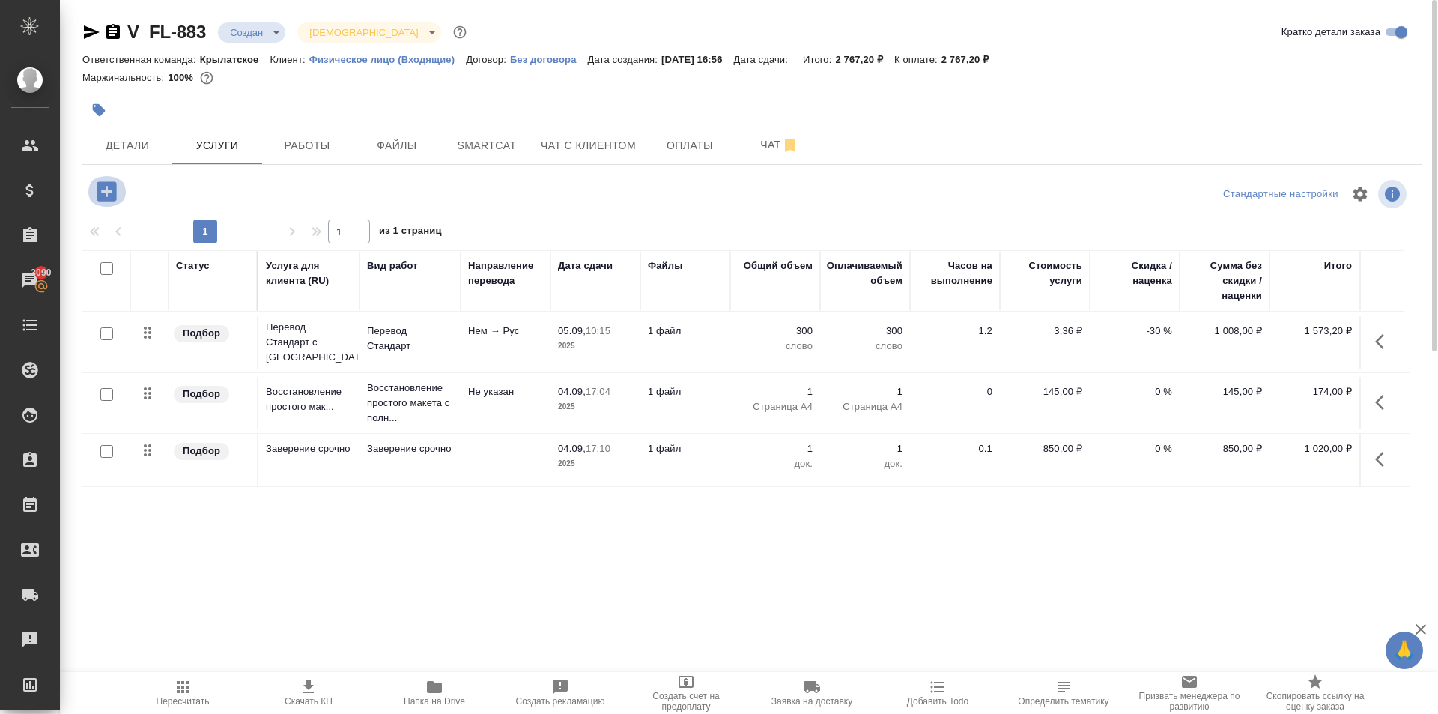
click at [108, 189] on icon "button" at bounding box center [107, 191] width 26 height 26
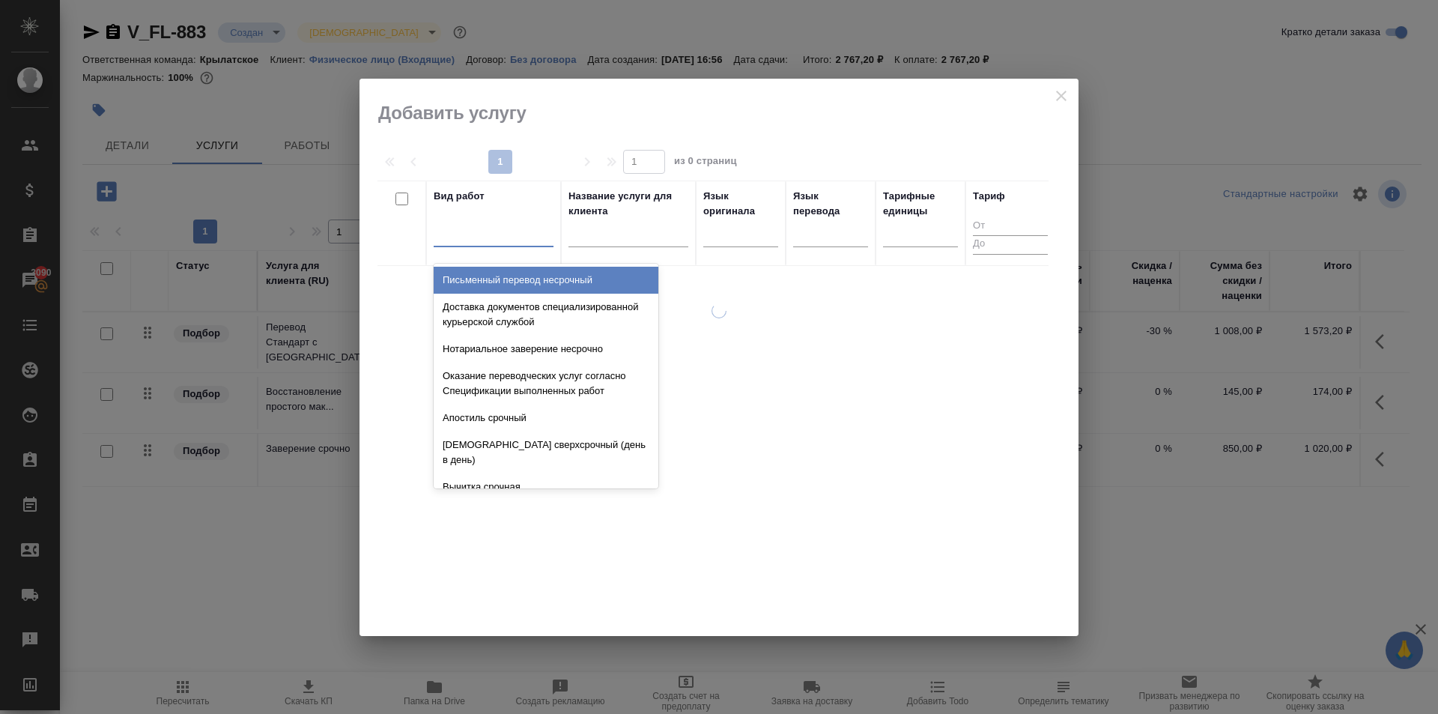
click at [503, 229] on div at bounding box center [494, 232] width 120 height 22
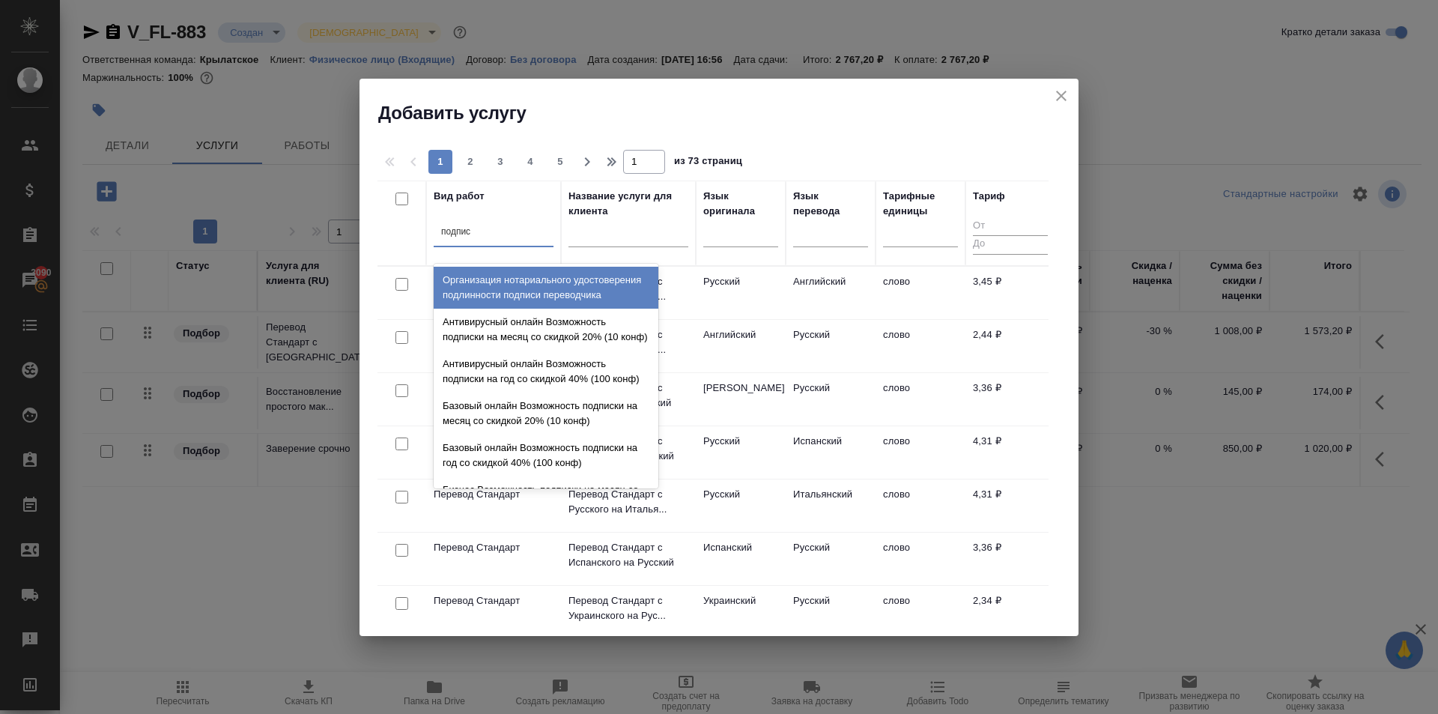
type input "подписи"
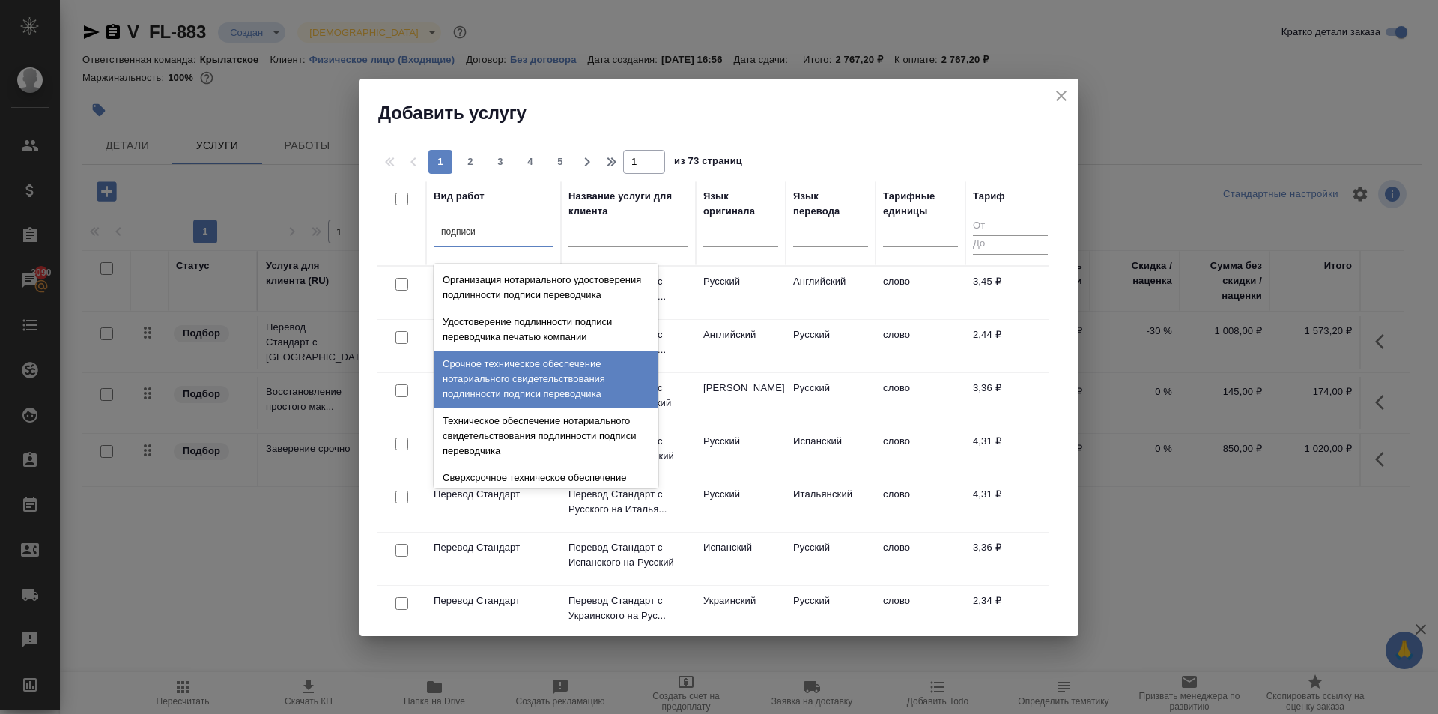
click at [559, 392] on div "Срочное техническое обеспечение нотариального свидетельствования подлинности по…" at bounding box center [546, 379] width 225 height 57
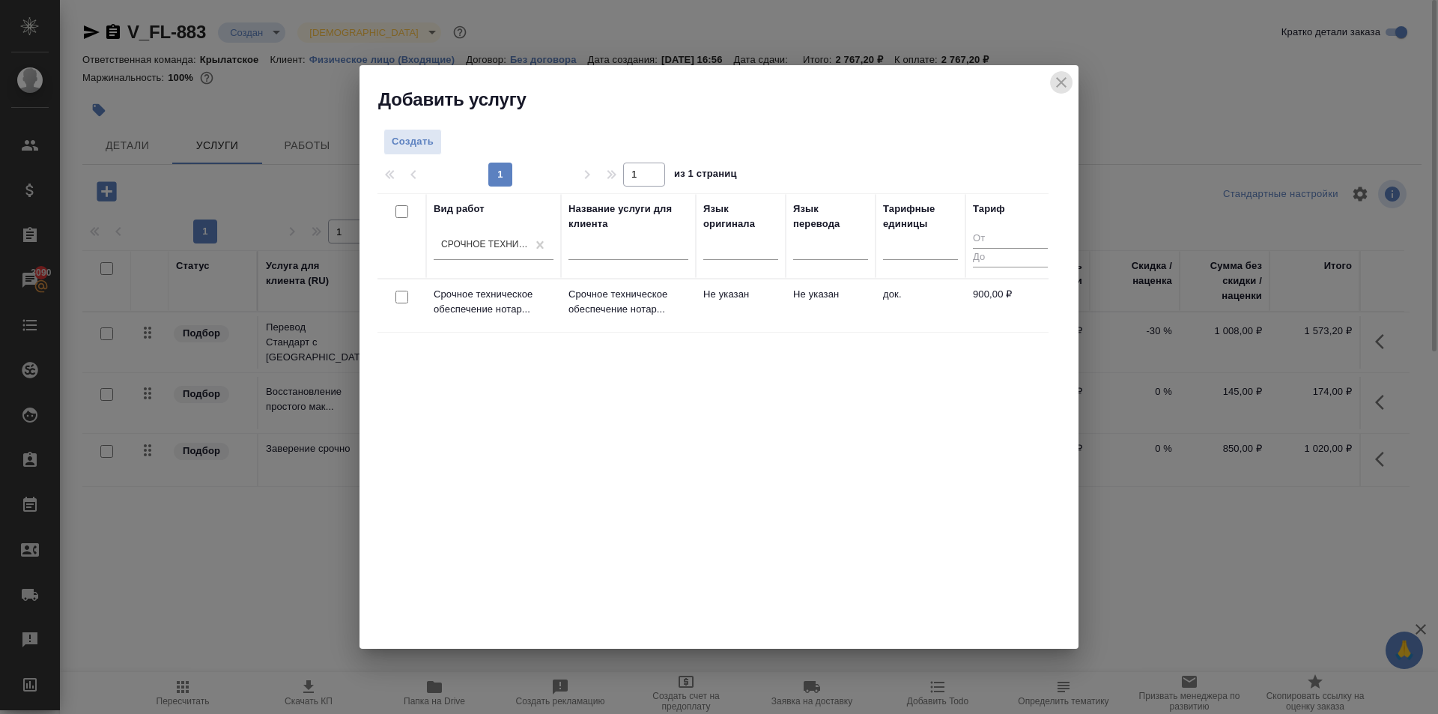
drag, startPoint x: 1068, startPoint y: 76, endPoint x: 1077, endPoint y: 89, distance: 15.6
click at [1067, 76] on icon "close" at bounding box center [1061, 82] width 18 height 18
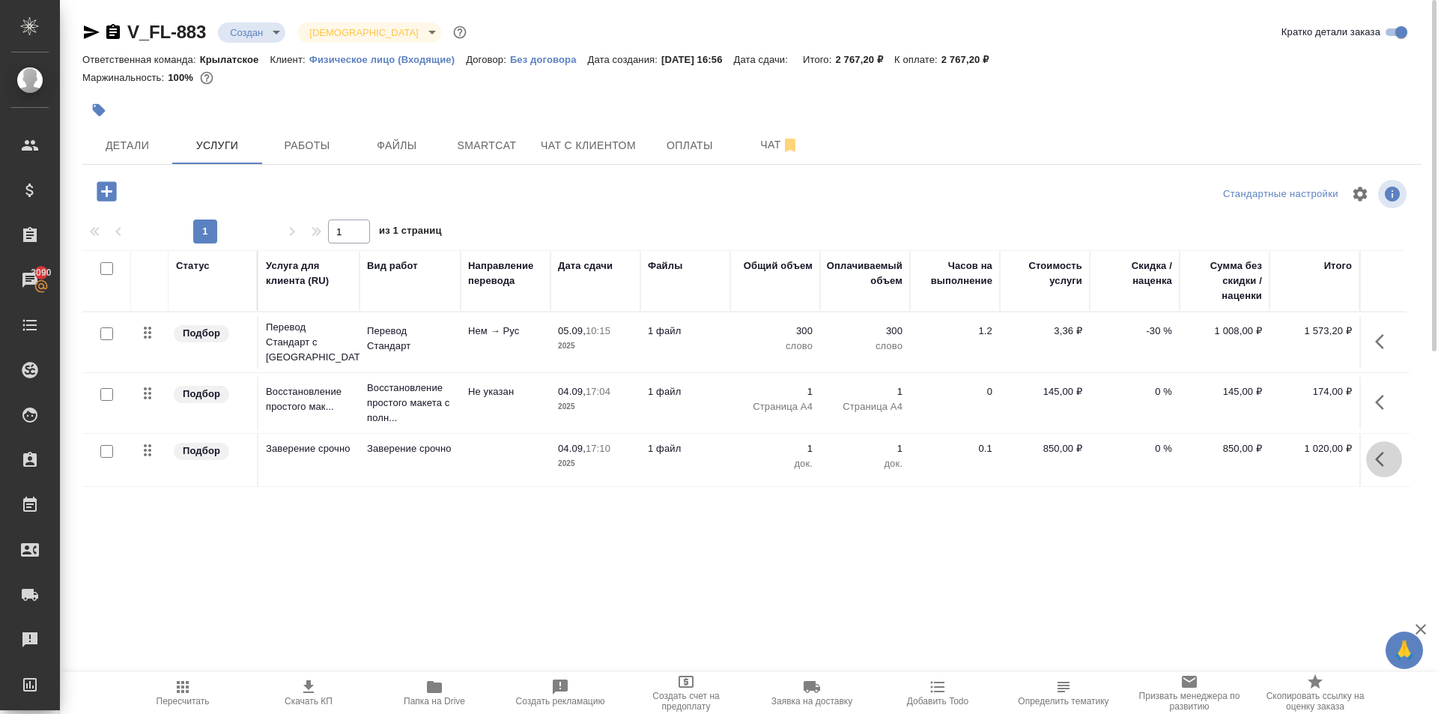
click at [1383, 456] on icon "button" at bounding box center [1384, 459] width 18 height 18
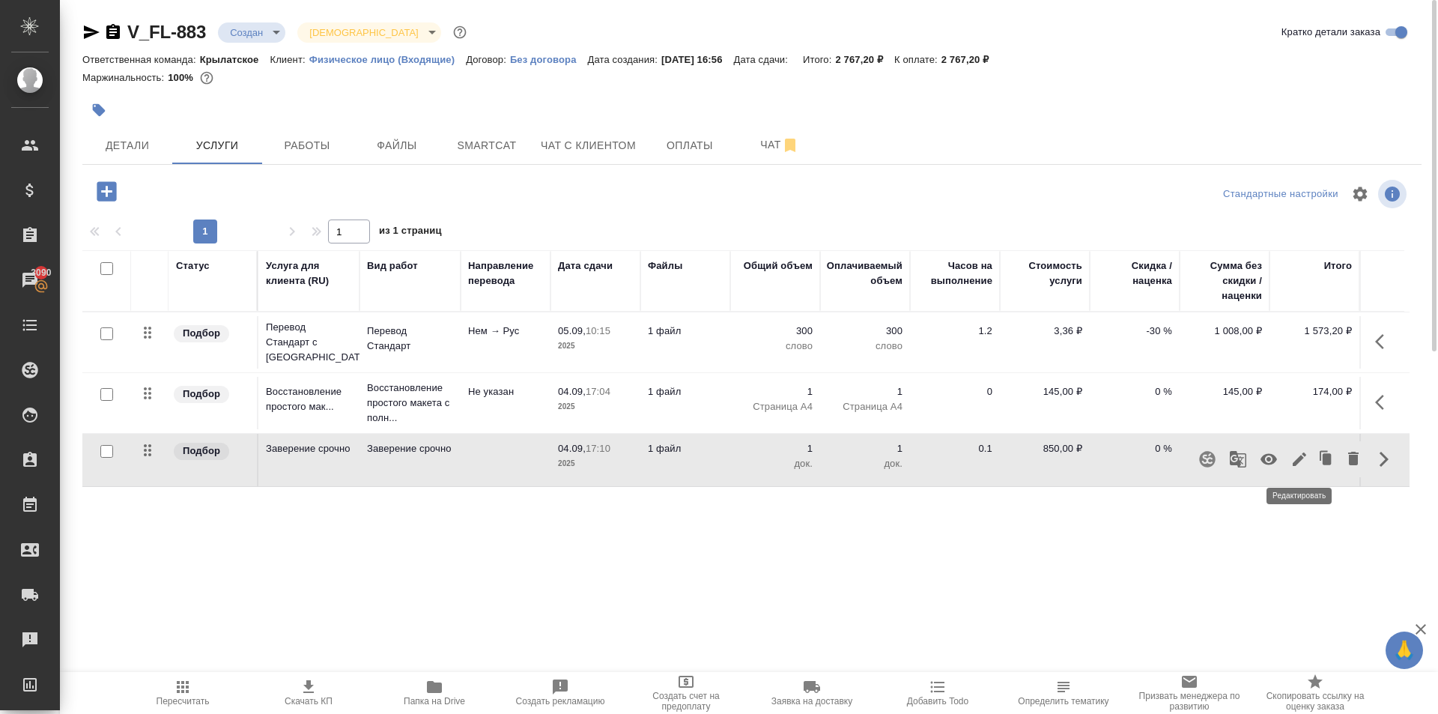
click at [1298, 455] on icon "button" at bounding box center [1299, 459] width 18 height 18
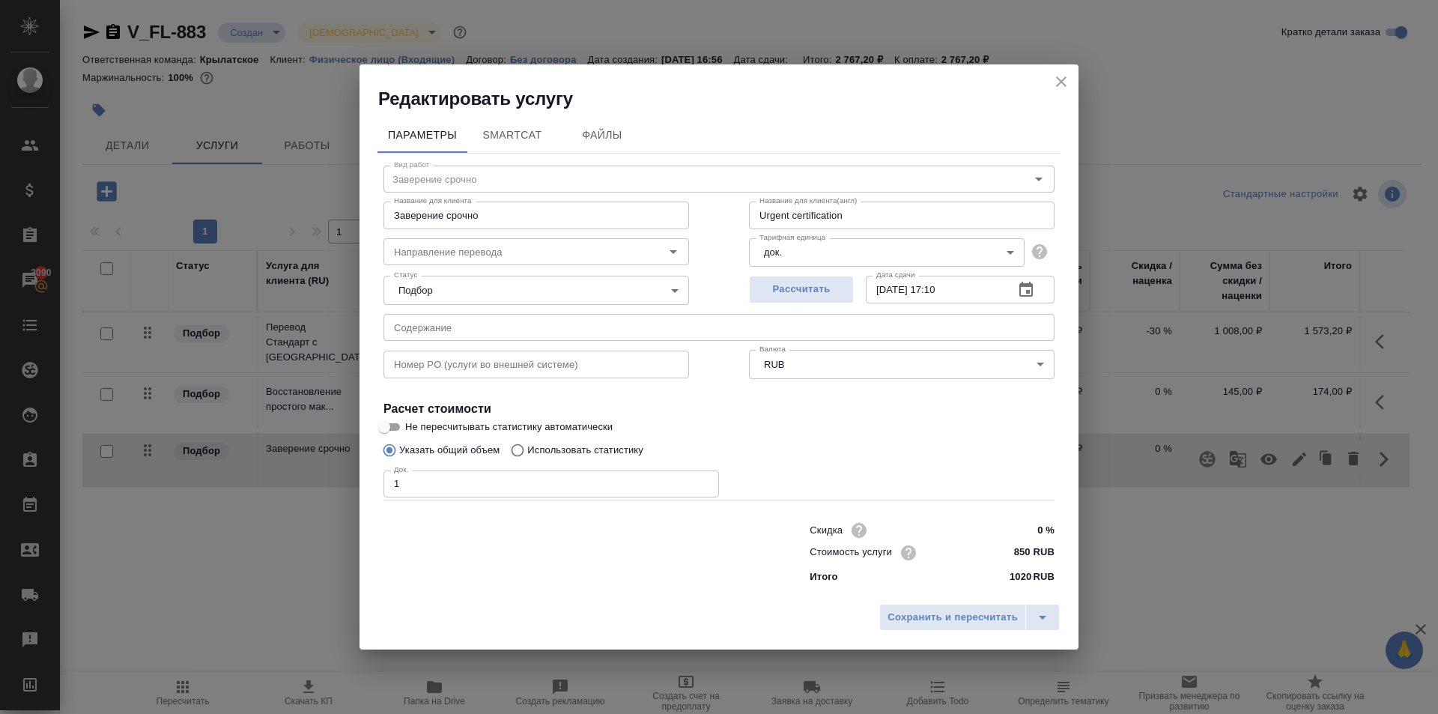
click at [1016, 548] on input "850 RUB" at bounding box center [1026, 553] width 56 height 22
click at [1016, 548] on input "850 RUB" at bounding box center [1026, 553] width 55 height 22
type input "900 RUB"
click at [995, 610] on span "Сохранить и пересчитать" at bounding box center [953, 618] width 130 height 17
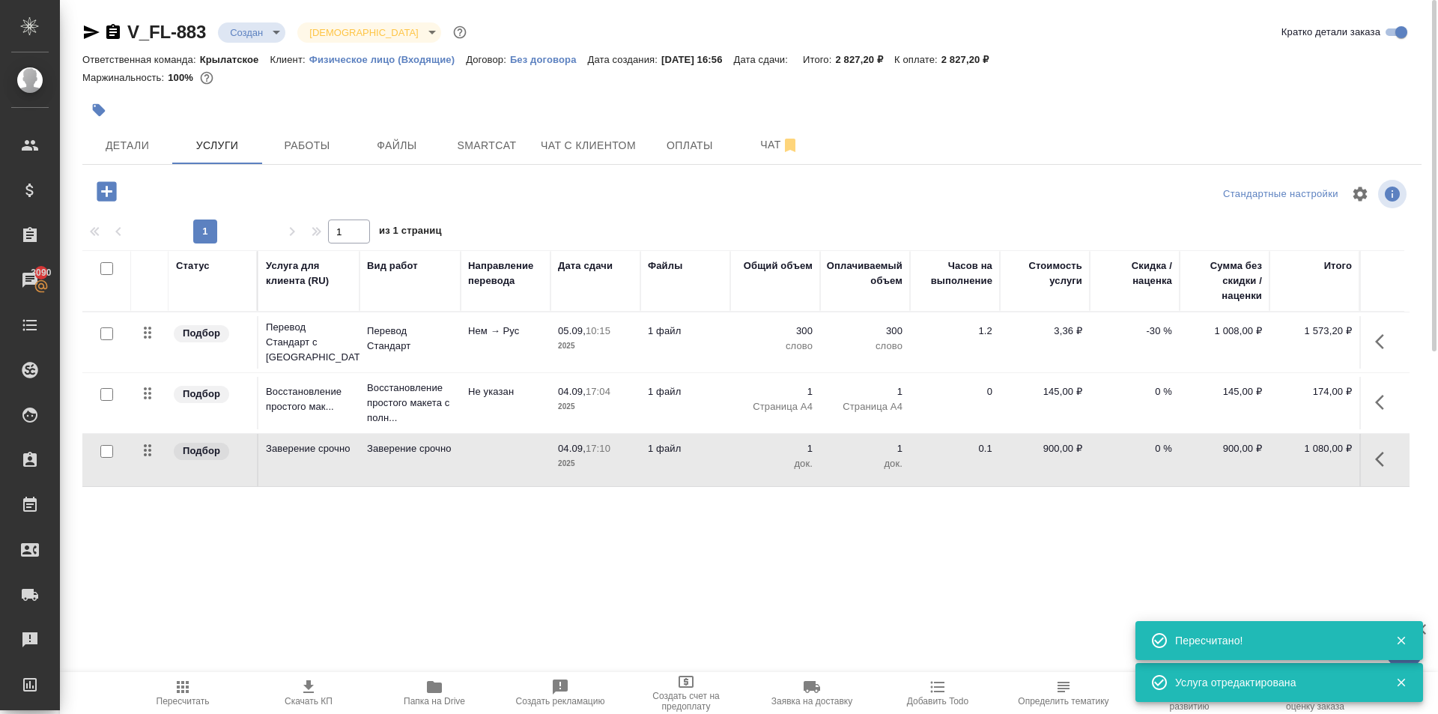
click at [202, 703] on span "Пересчитать" at bounding box center [183, 701] width 53 height 10
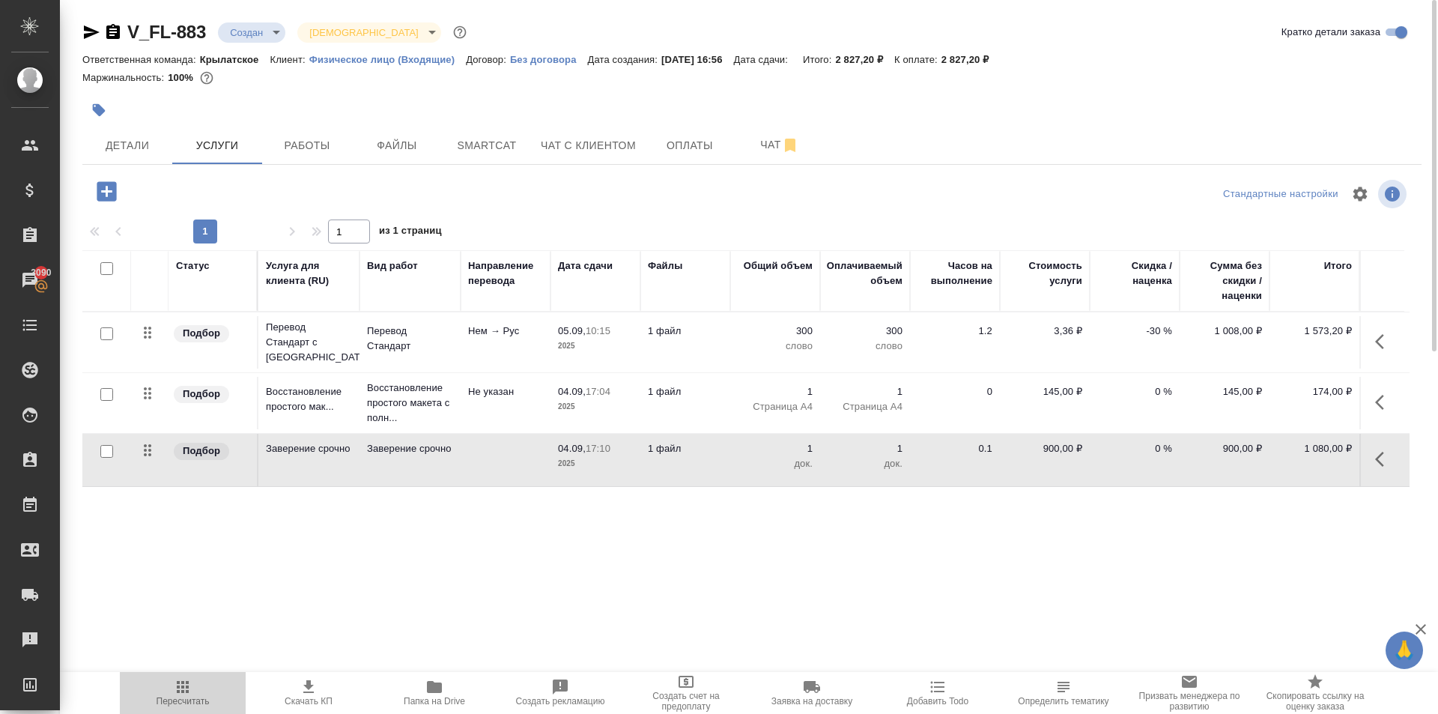
click at [173, 682] on span "Пересчитать" at bounding box center [183, 692] width 108 height 28
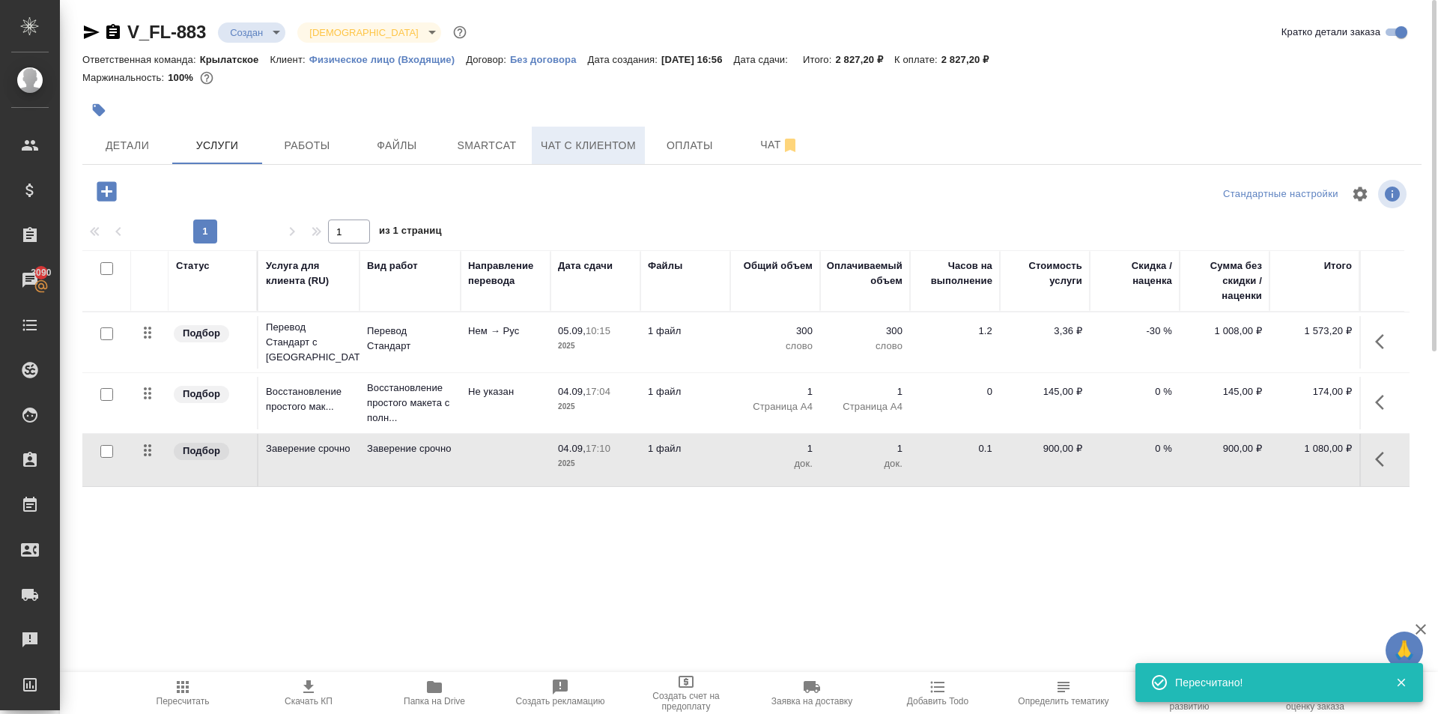
click at [572, 145] on span "Чат с клиентом" at bounding box center [588, 145] width 95 height 19
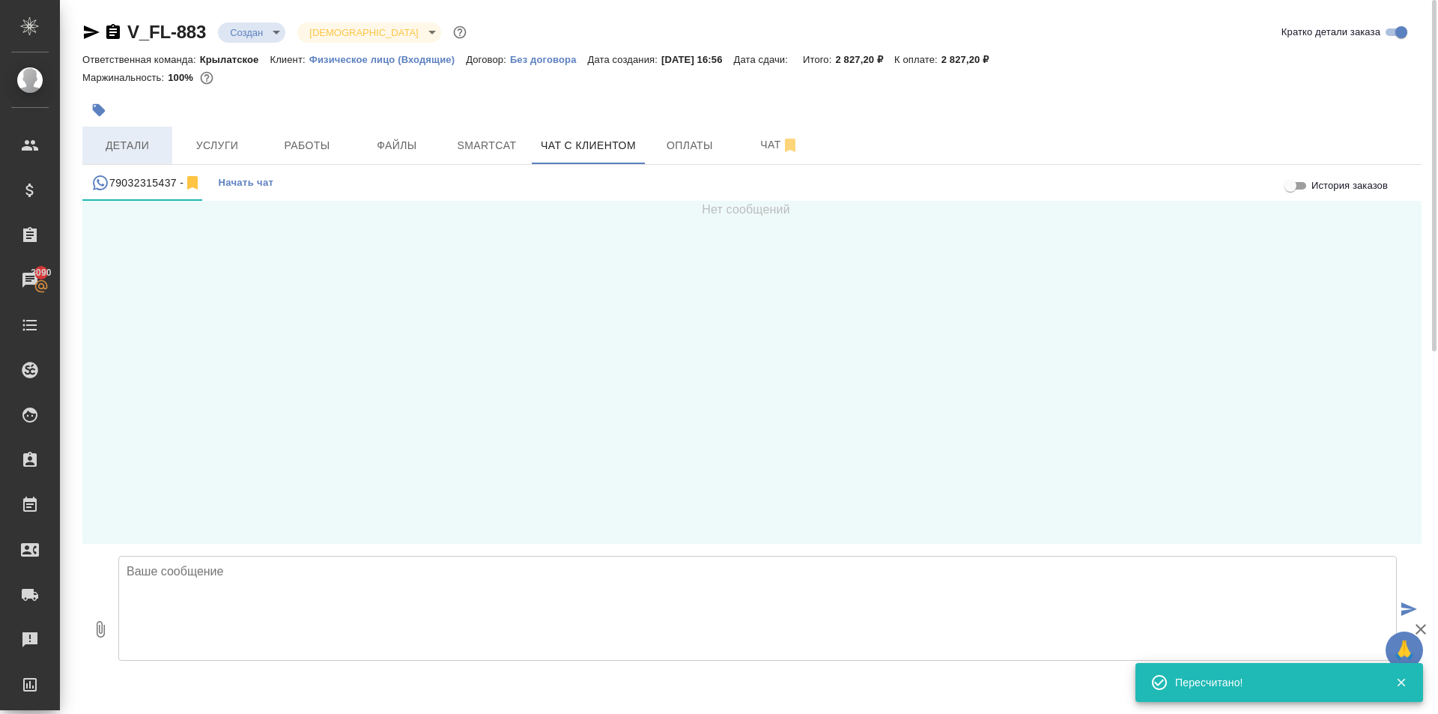
click at [143, 146] on span "Детали" at bounding box center [127, 145] width 72 height 19
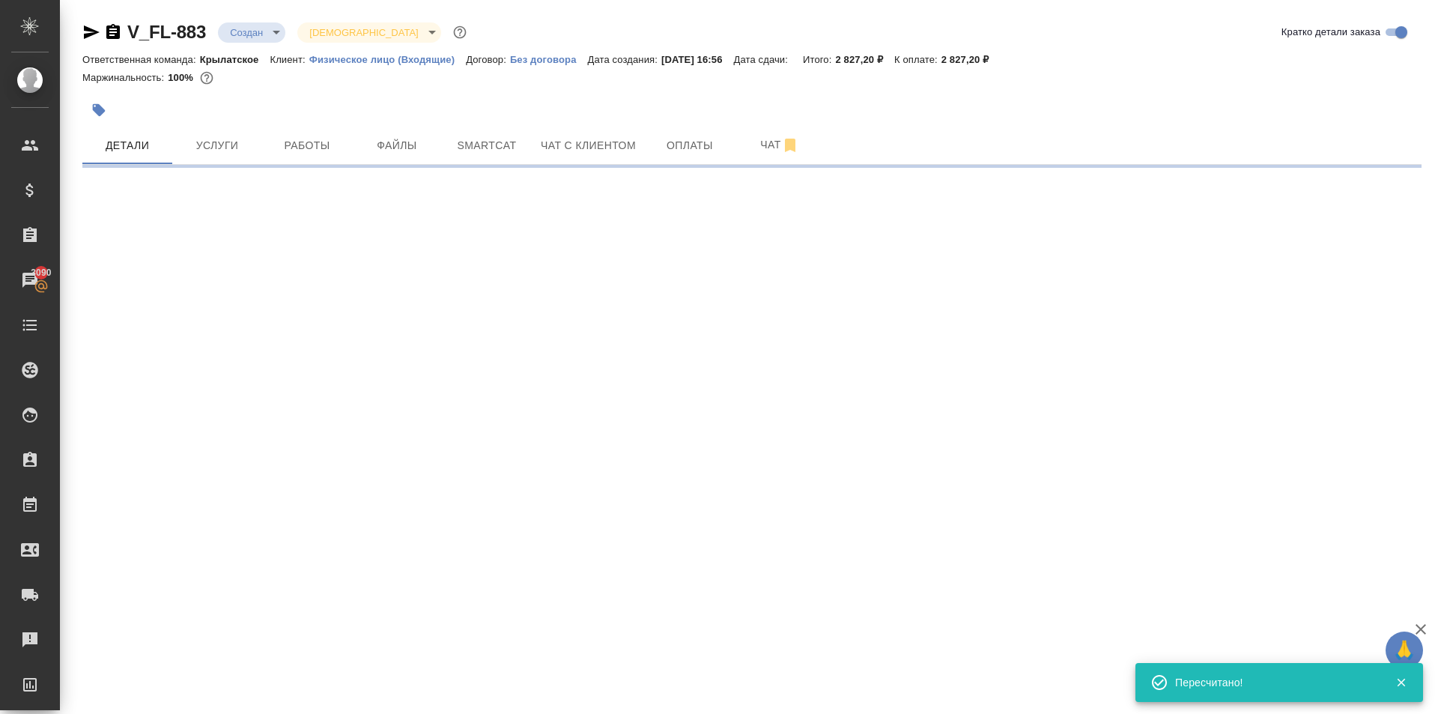
select select "RU"
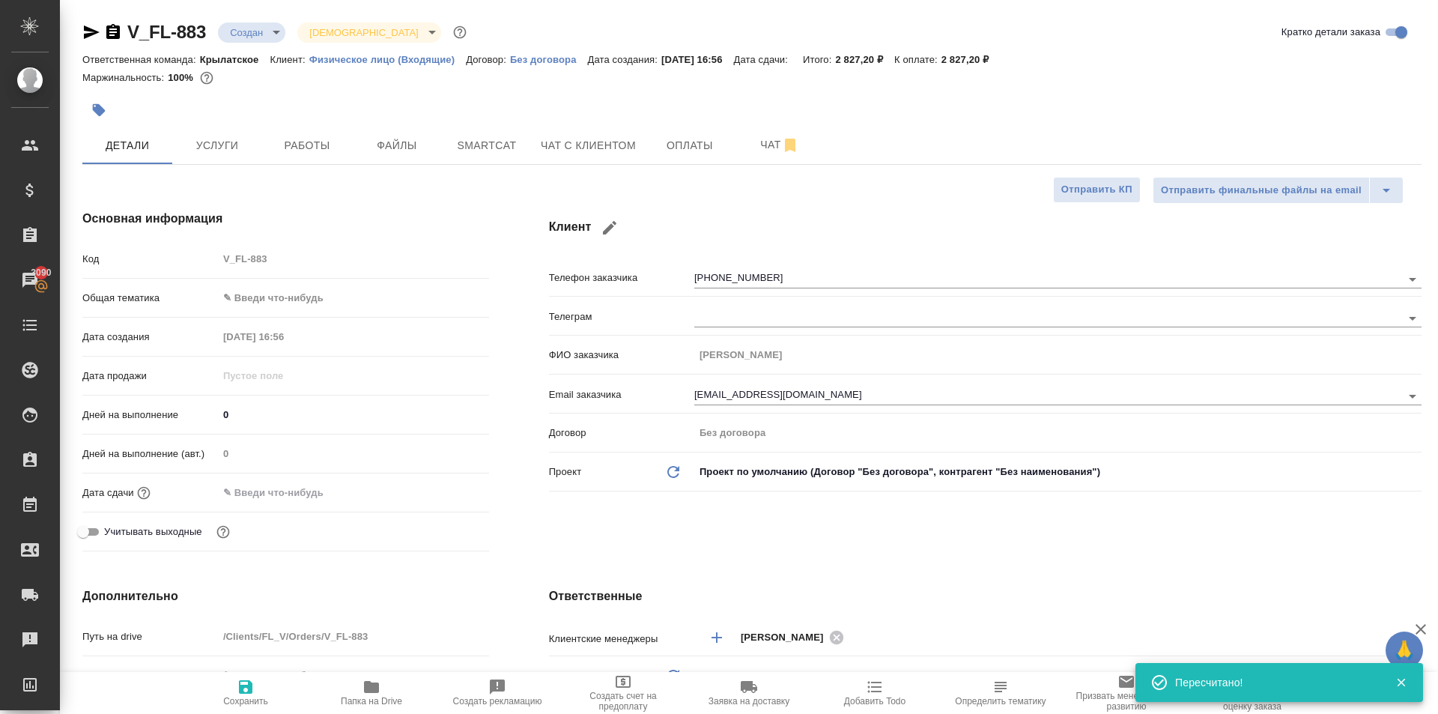
type textarea "x"
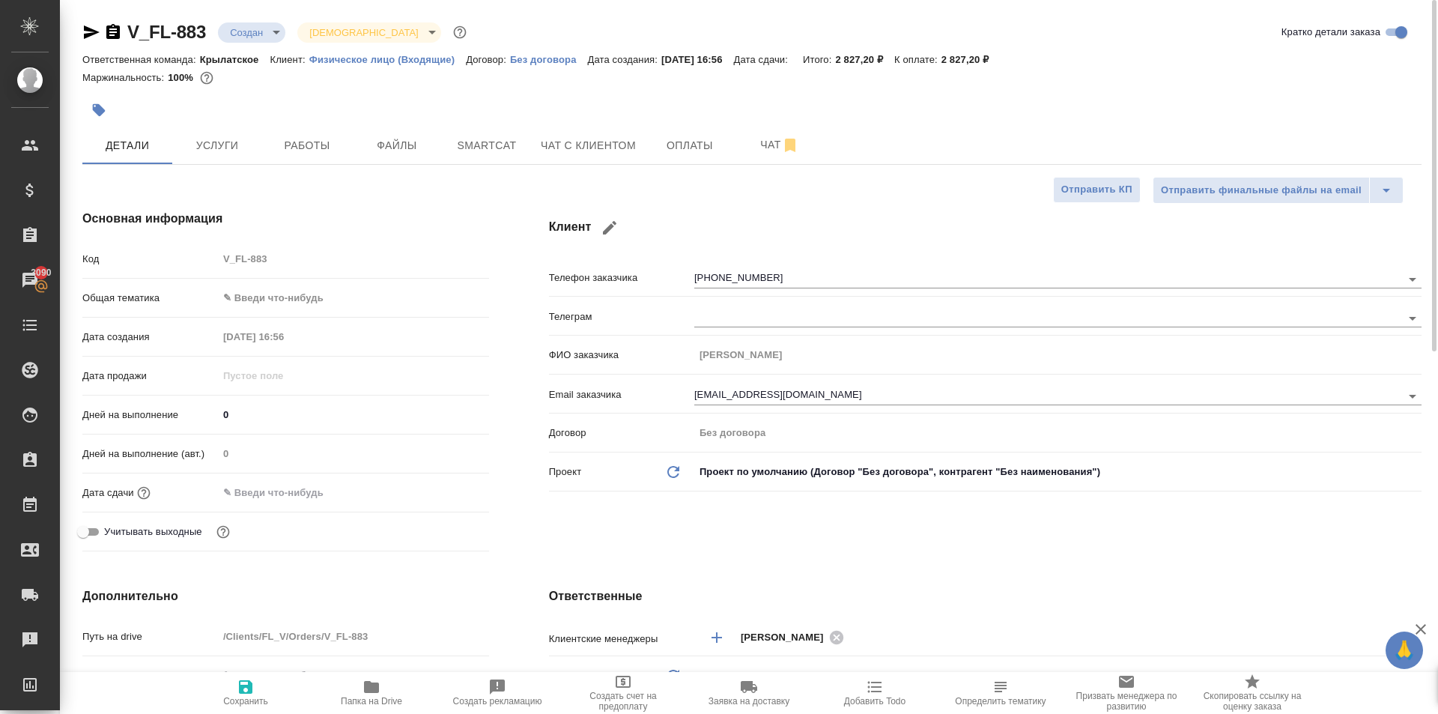
type textarea "x"
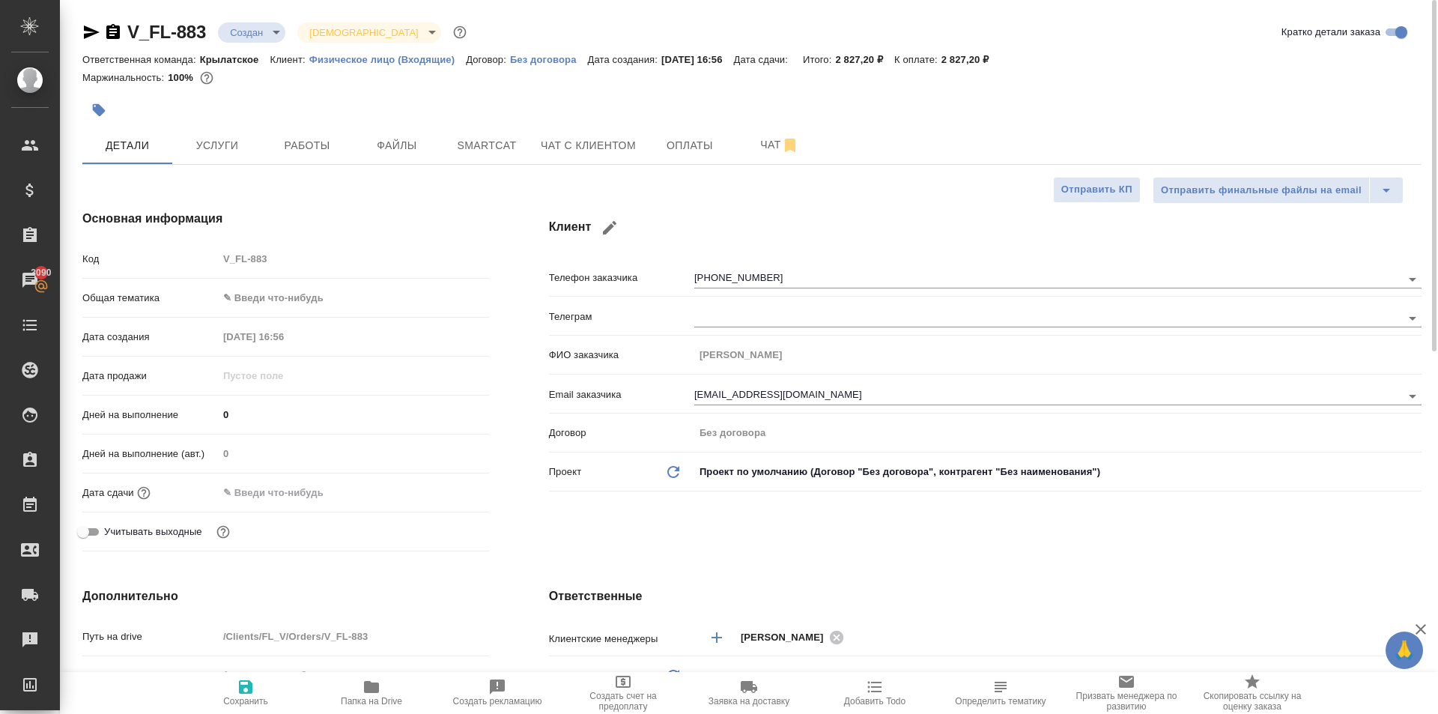
type textarea "x"
click at [843, 393] on input "[EMAIL_ADDRESS][DOMAIN_NAME]" at bounding box center [1022, 395] width 657 height 18
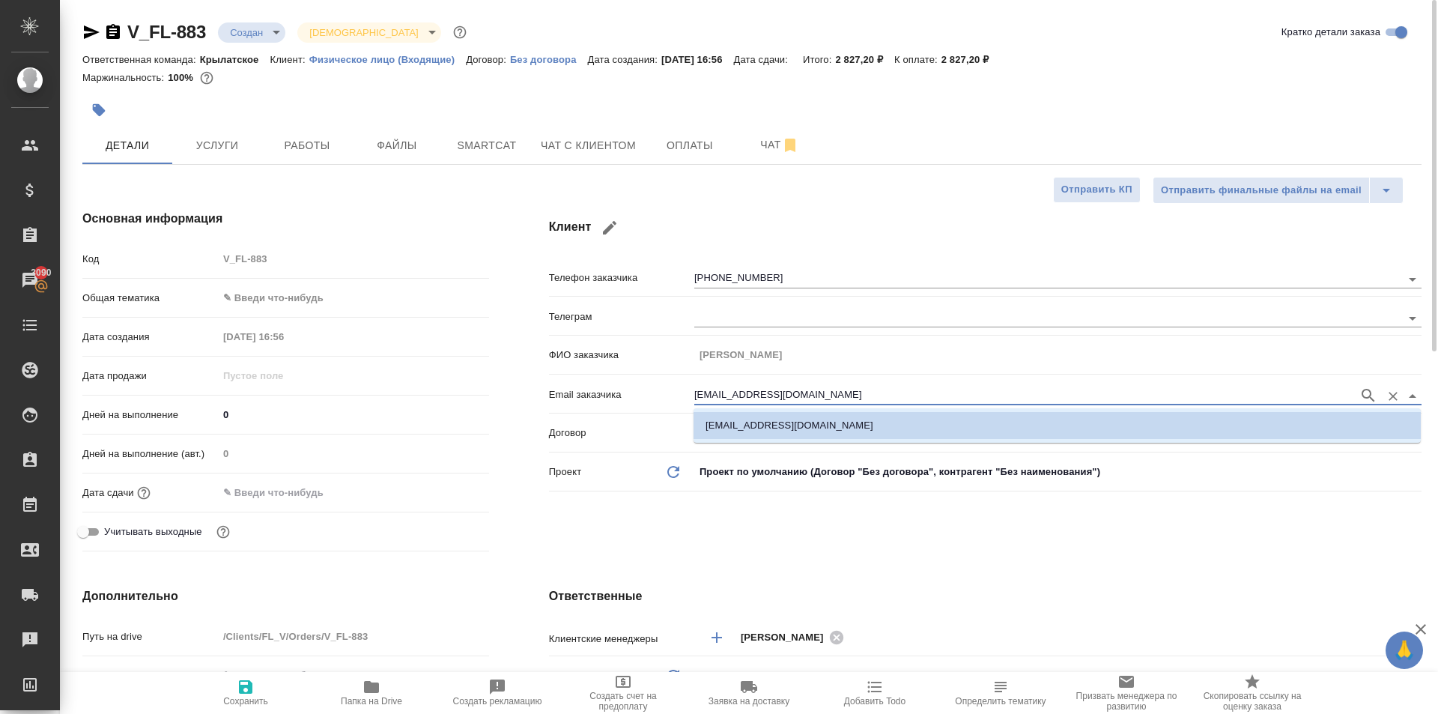
click at [332, 291] on body "🙏 .cls-1 fill:#fff; AWATERA Kasymov Timur Клиенты Спецификации Заказы 3090 Чаты…" at bounding box center [719, 357] width 1438 height 714
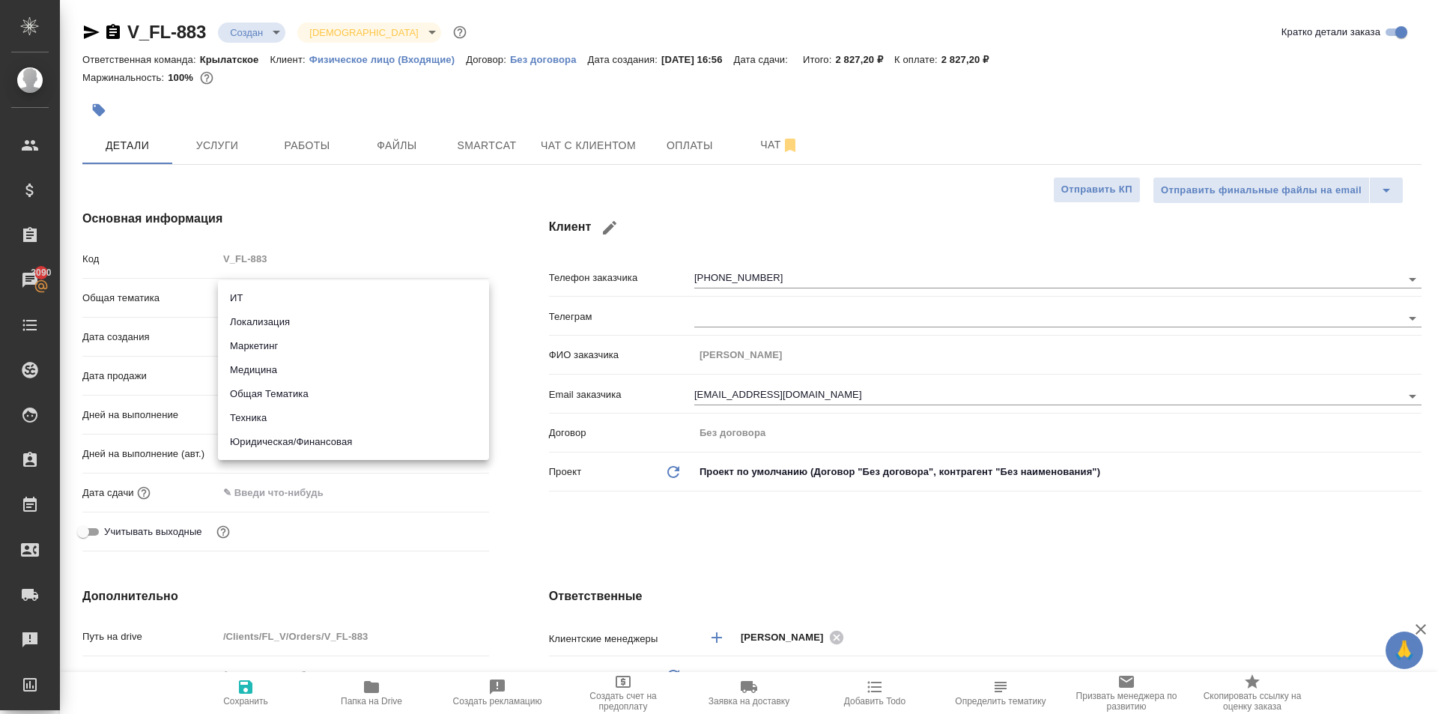
click at [297, 438] on li "Юридическая/Финансовая" at bounding box center [353, 442] width 271 height 24
type input "yr-fn"
type textarea "x"
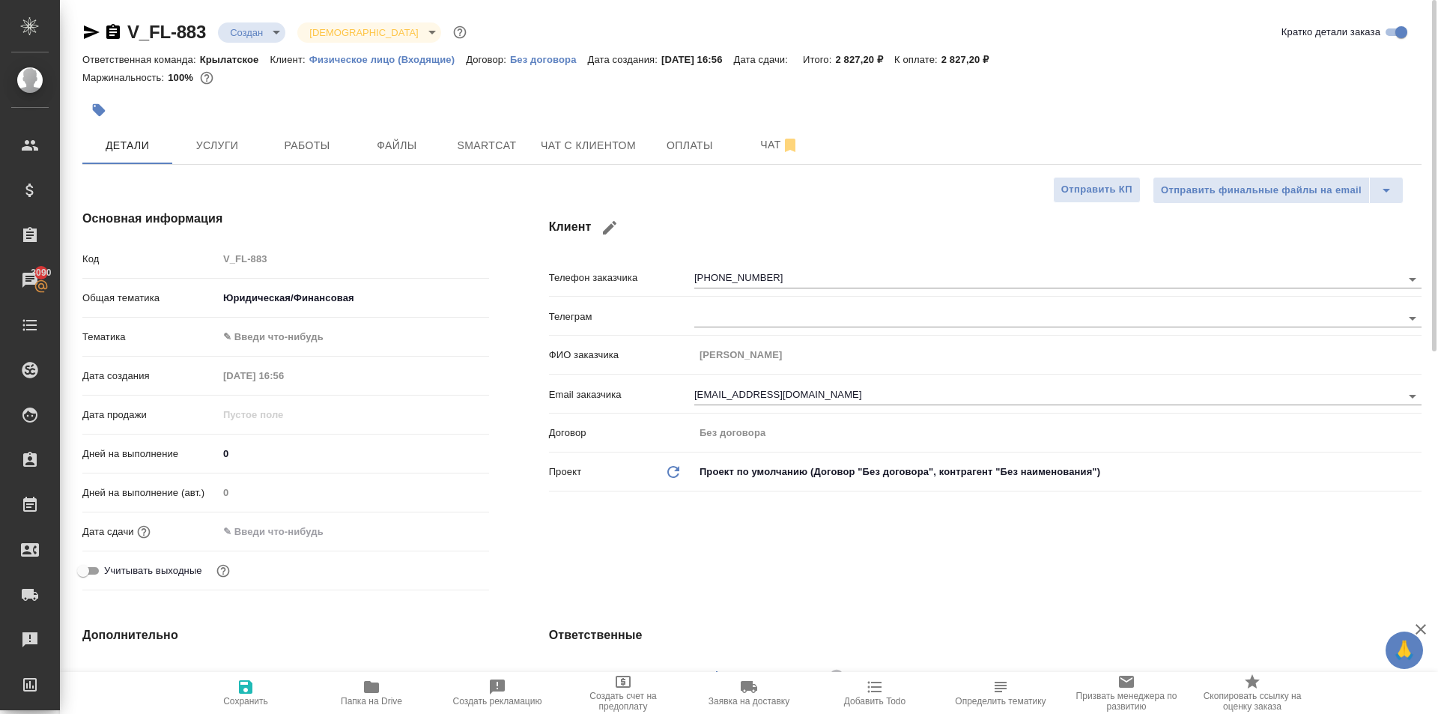
click at [262, 348] on div "Тематика ✎ Введи что-нибудь" at bounding box center [285, 343] width 407 height 39
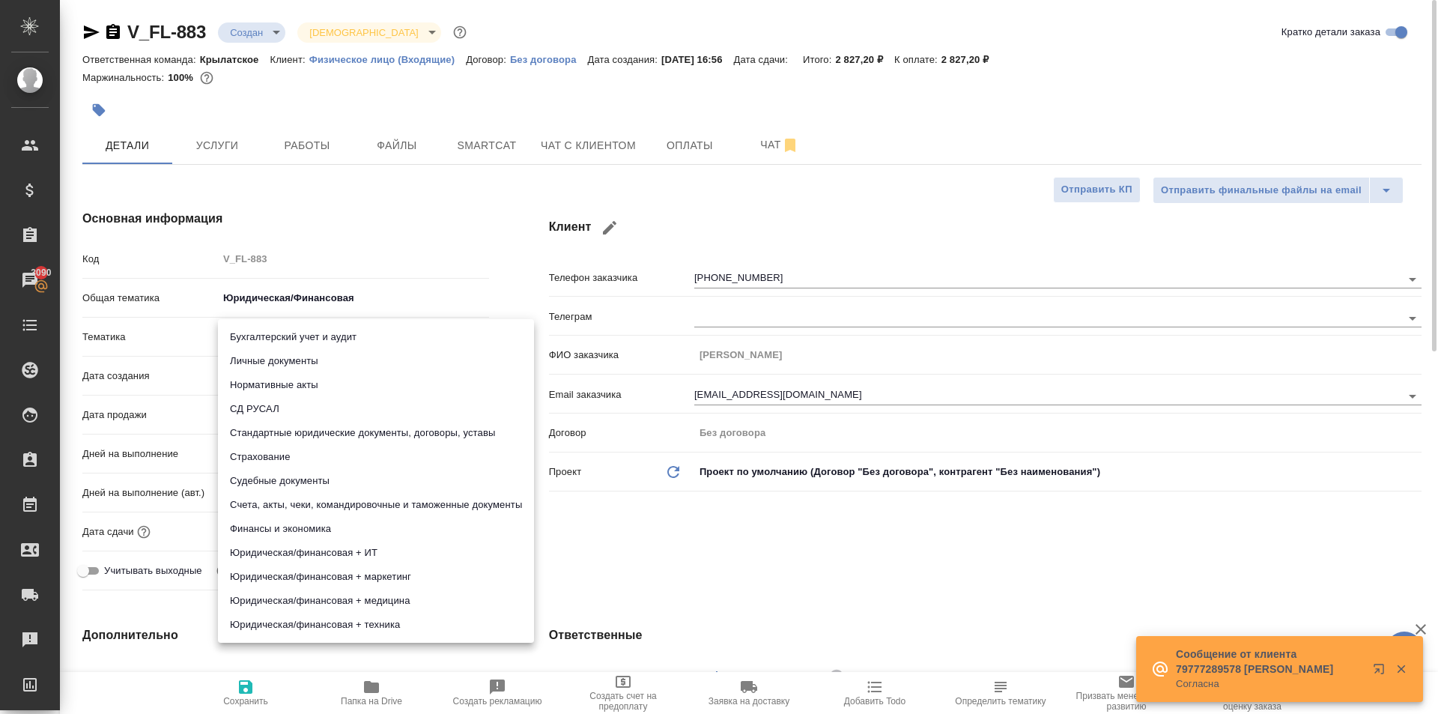
click at [269, 330] on body "🙏 .cls-1 fill:#fff; AWATERA Kasymov Timur Клиенты Спецификации Заказы 3090 Чаты…" at bounding box center [719, 357] width 1438 height 714
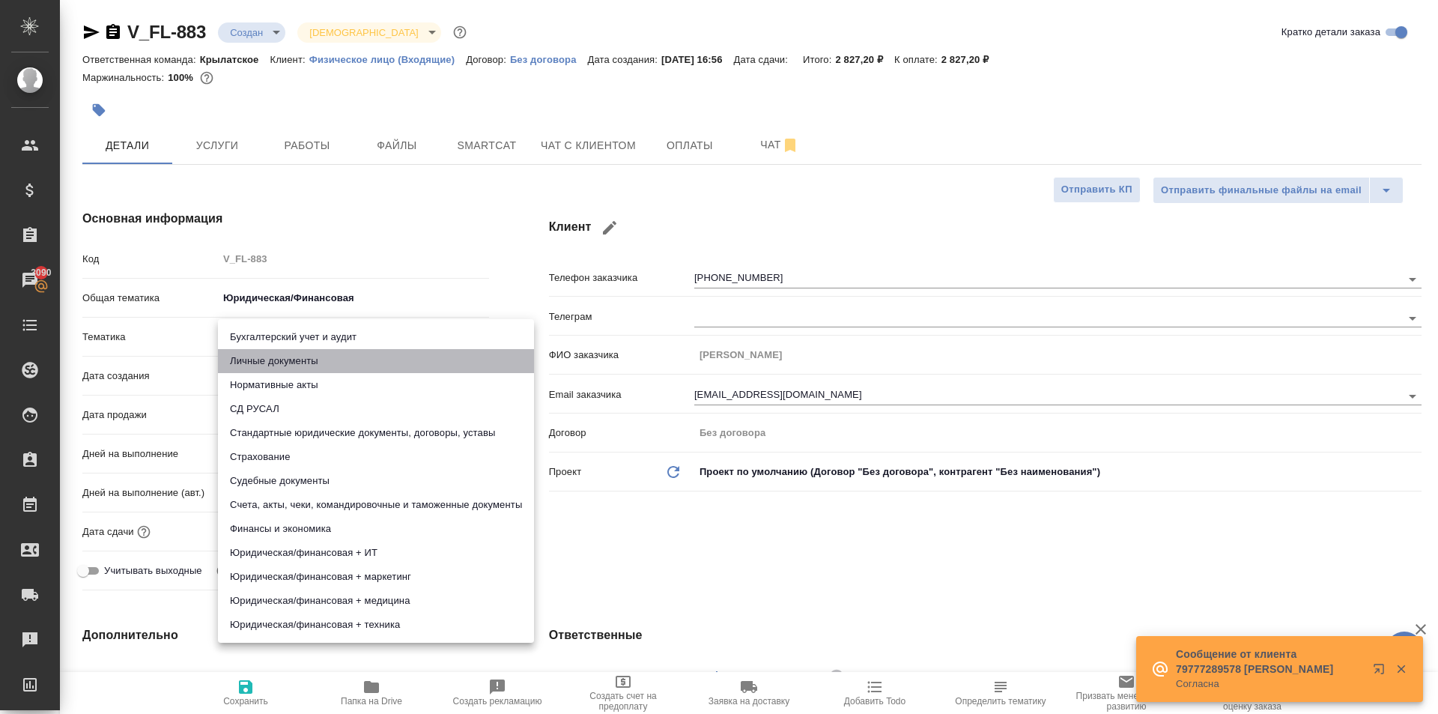
click at [263, 362] on li "Личные документы" at bounding box center [376, 361] width 316 height 24
type textarea "x"
type input "5a8b8b956a9677013d343cfe"
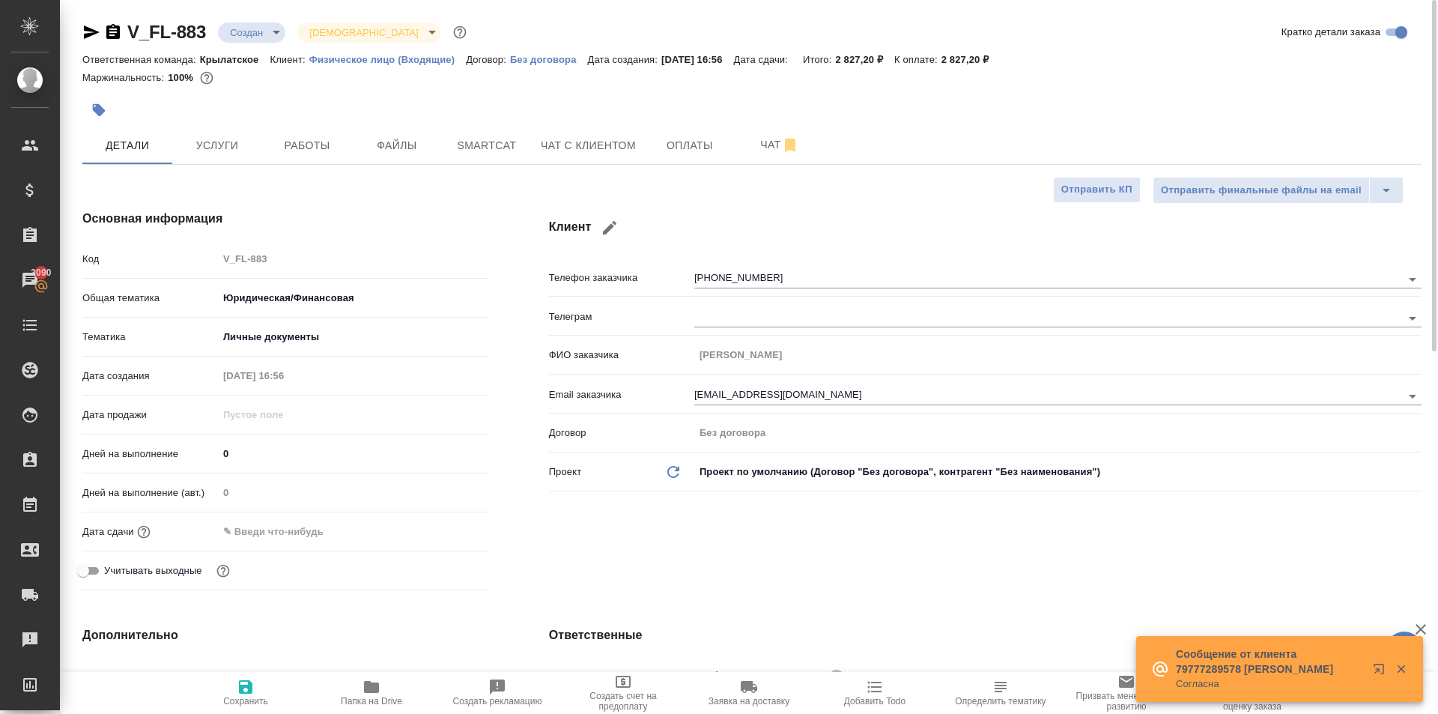
click at [264, 527] on input "text" at bounding box center [283, 532] width 131 height 22
click at [450, 525] on icon "button" at bounding box center [445, 529] width 13 height 15
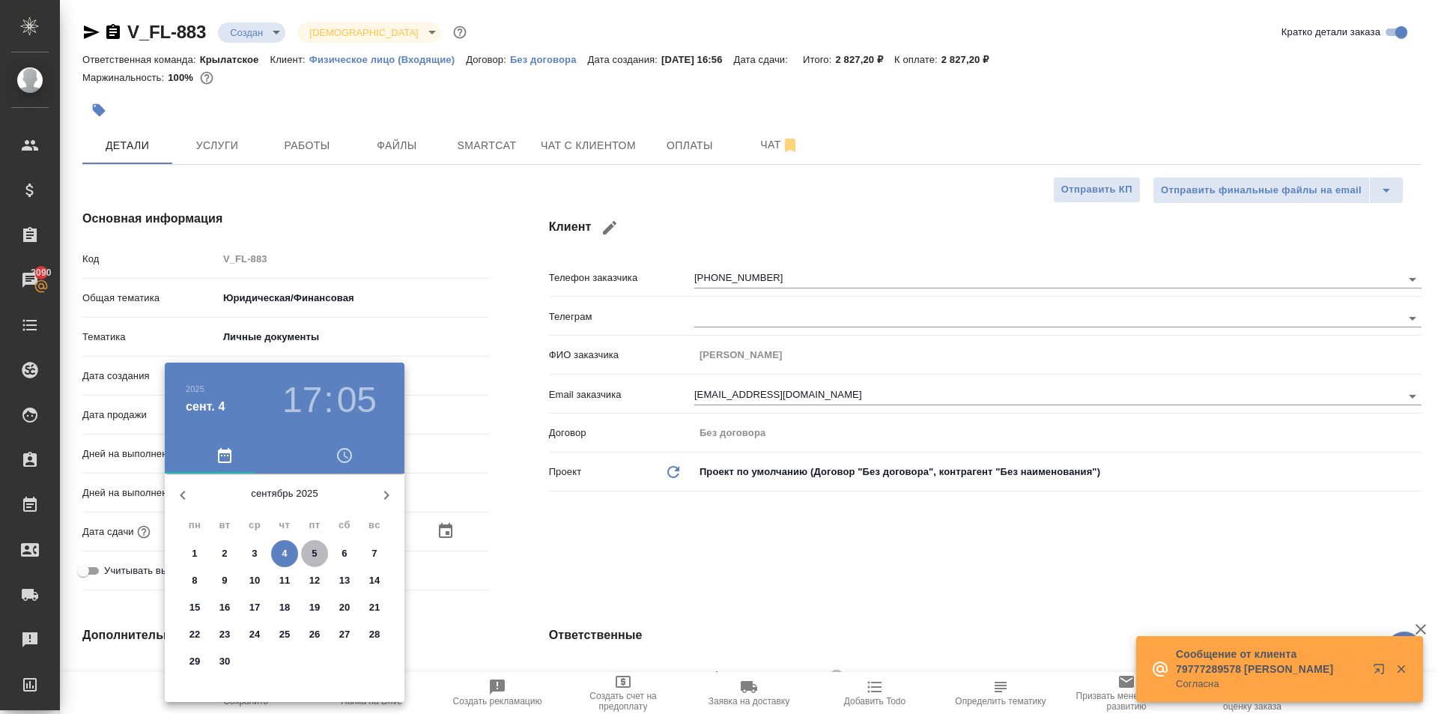
click at [315, 553] on p "5" at bounding box center [314, 553] width 5 height 15
type input "05.09.2025 17:05"
type textarea "x"
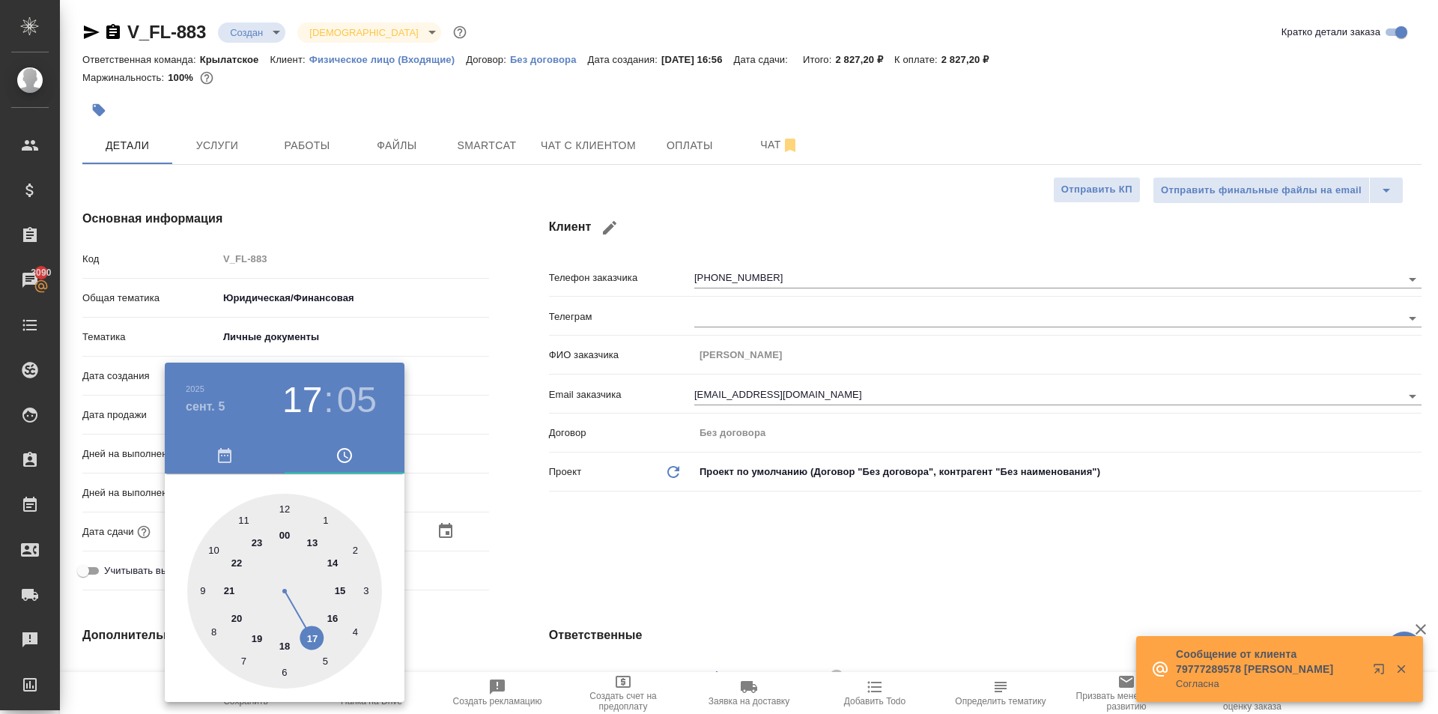
click at [291, 506] on div at bounding box center [284, 591] width 195 height 195
type input "05.09.2025 12:05"
type textarea "x"
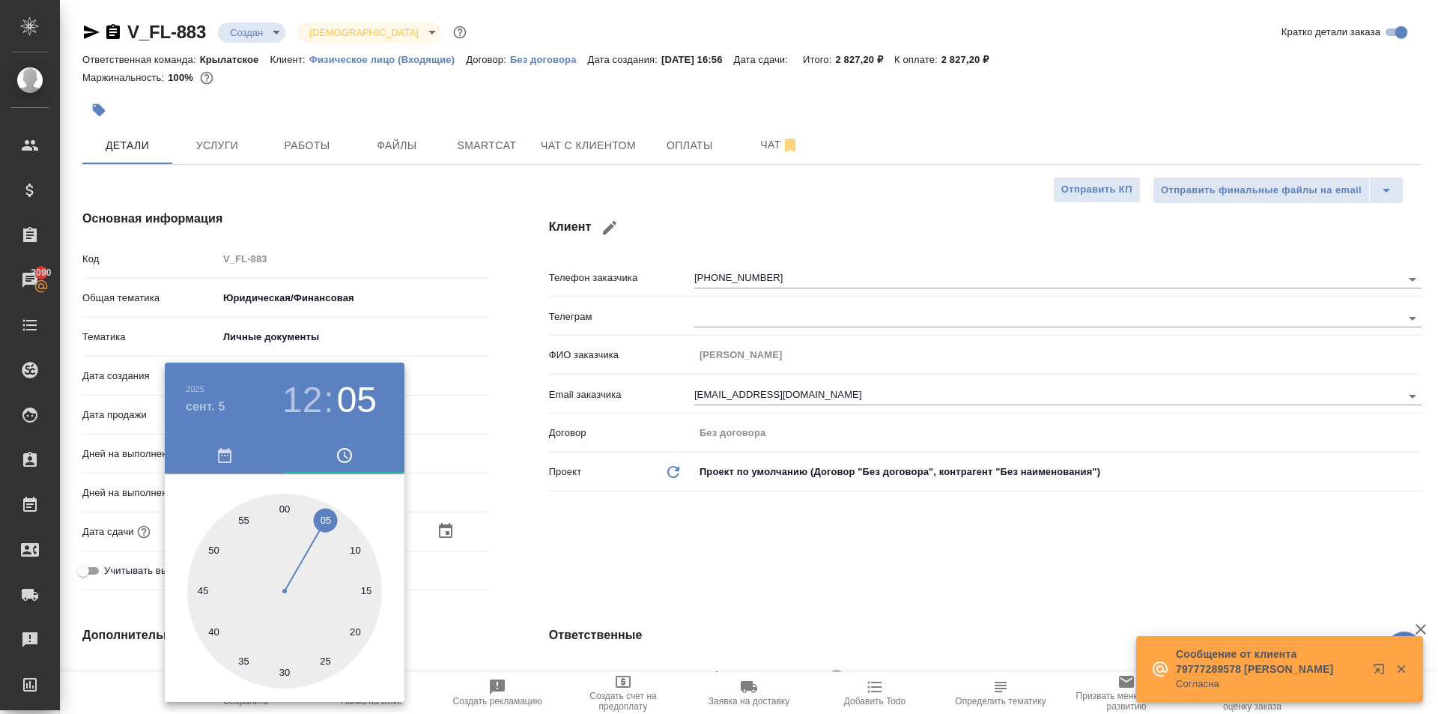
click at [284, 506] on div at bounding box center [284, 591] width 195 height 195
type input "05.09.2025 12:00"
type textarea "x"
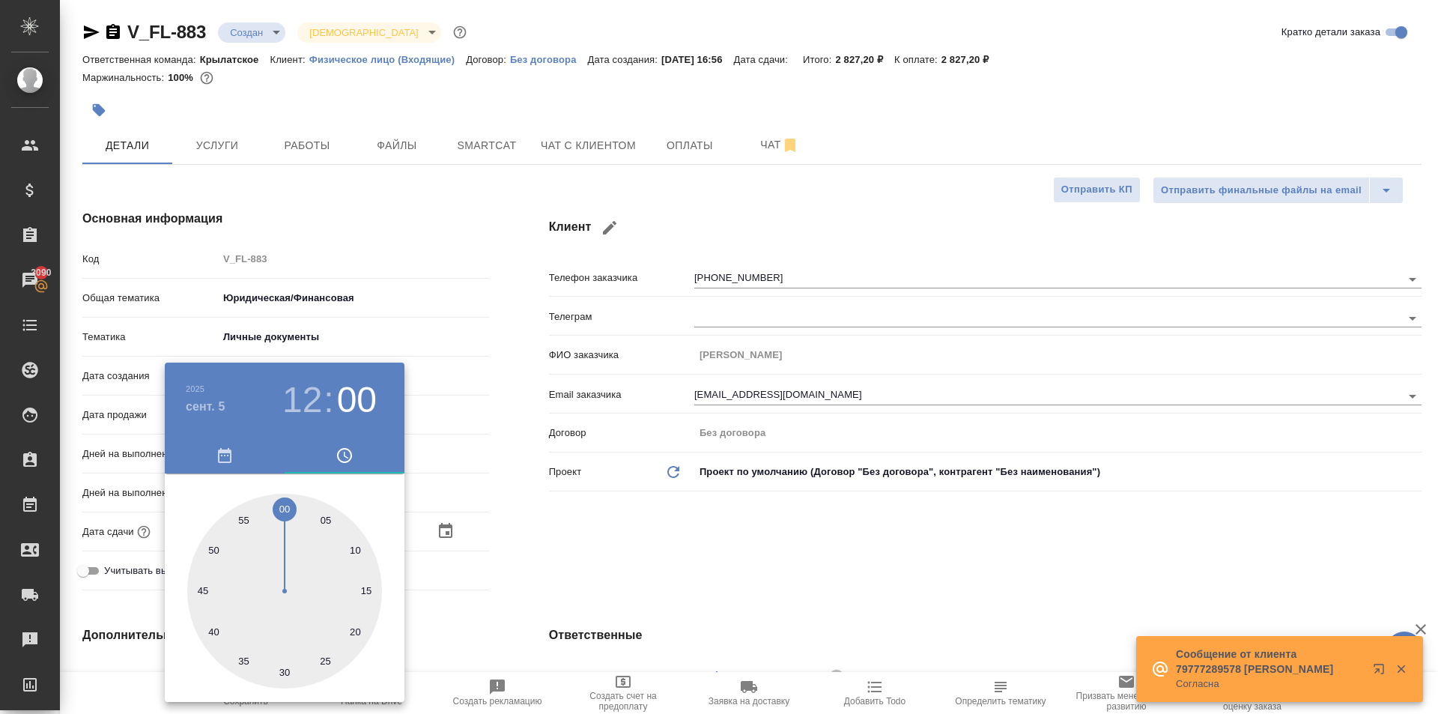
drag, startPoint x: 592, startPoint y: 543, endPoint x: 357, endPoint y: 610, distance: 245.2
click at [589, 547] on div at bounding box center [719, 357] width 1438 height 714
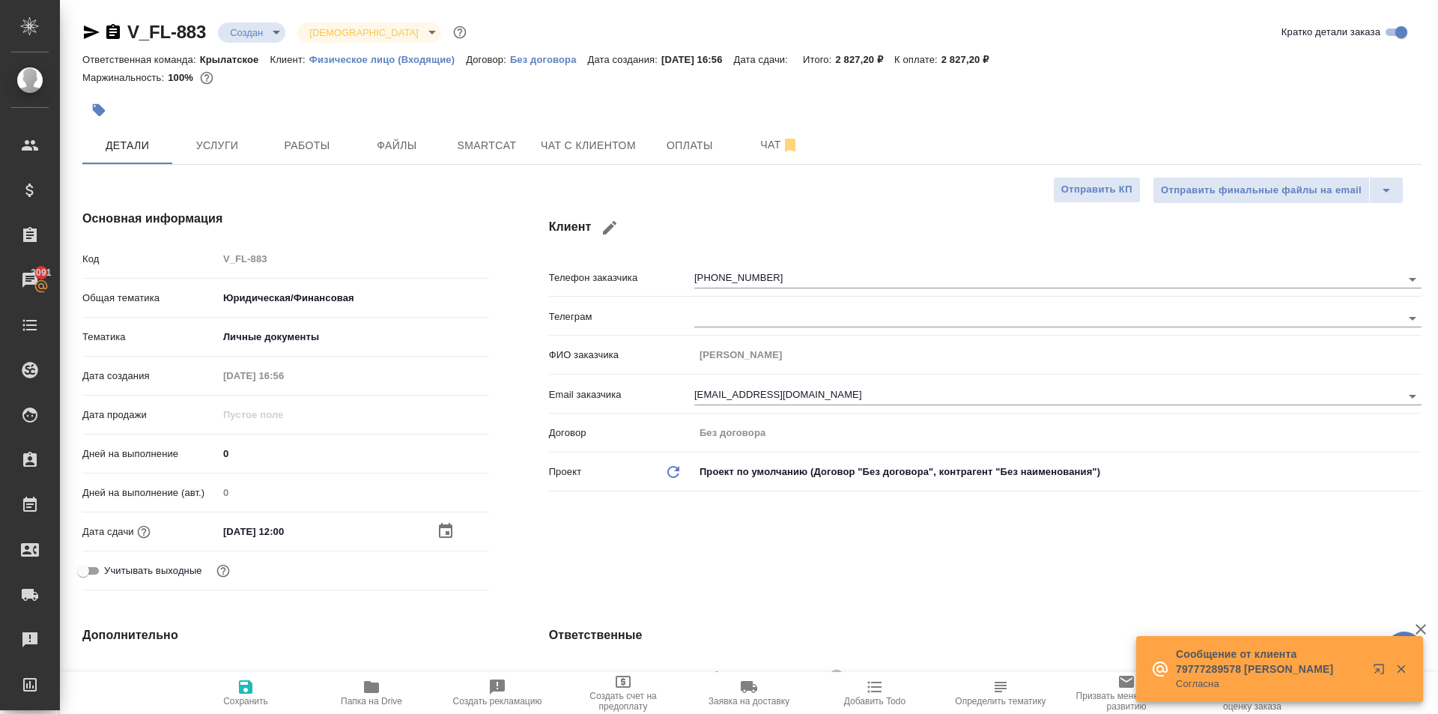
type textarea "x"
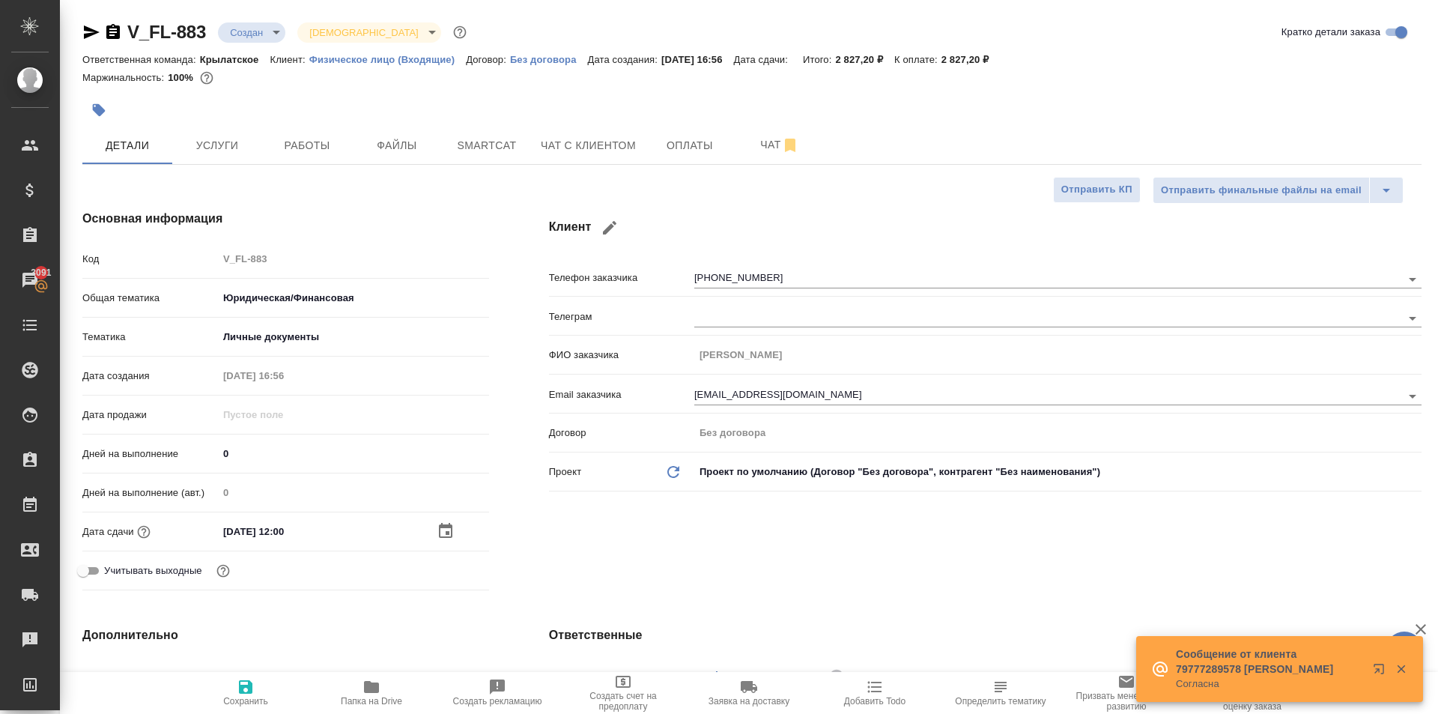
type textarea "x"
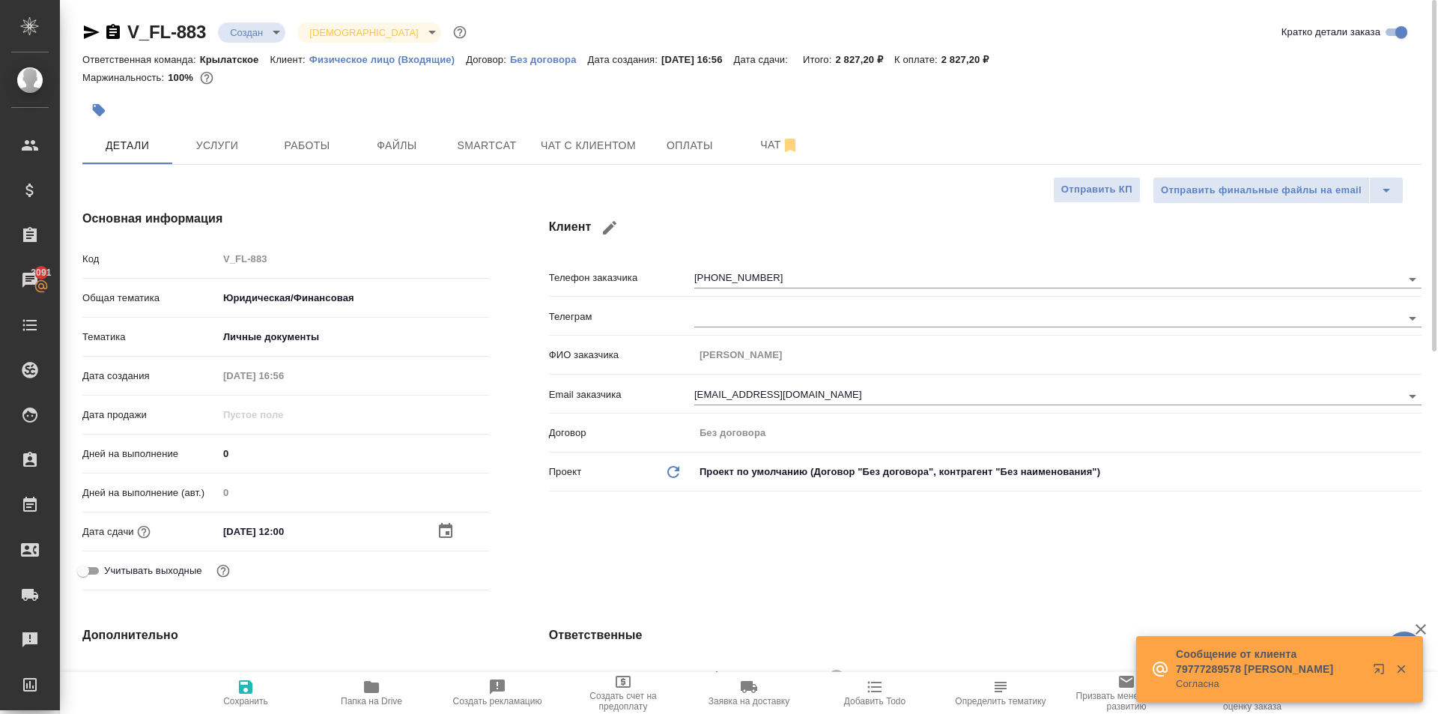
type textarea "x"
click at [246, 680] on icon "button" at bounding box center [245, 686] width 13 height 13
type textarea "x"
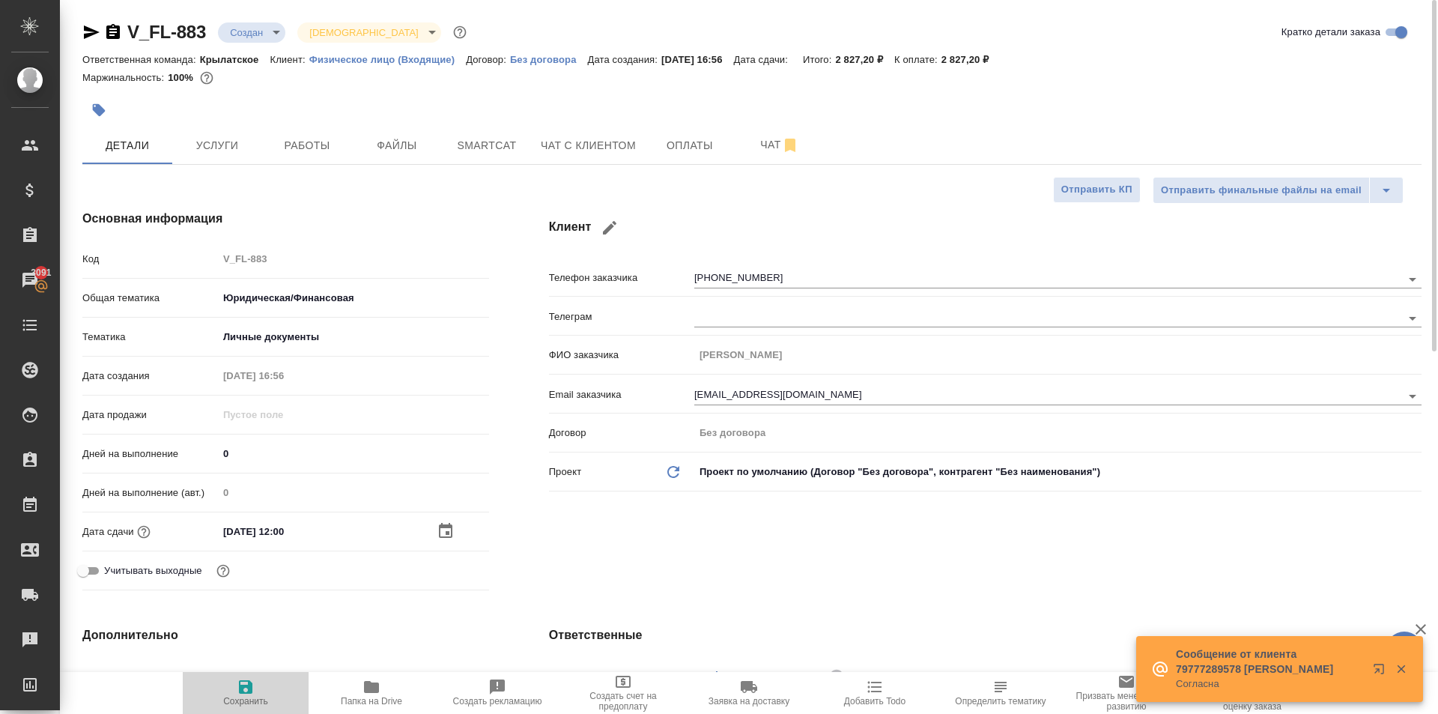
type textarea "x"
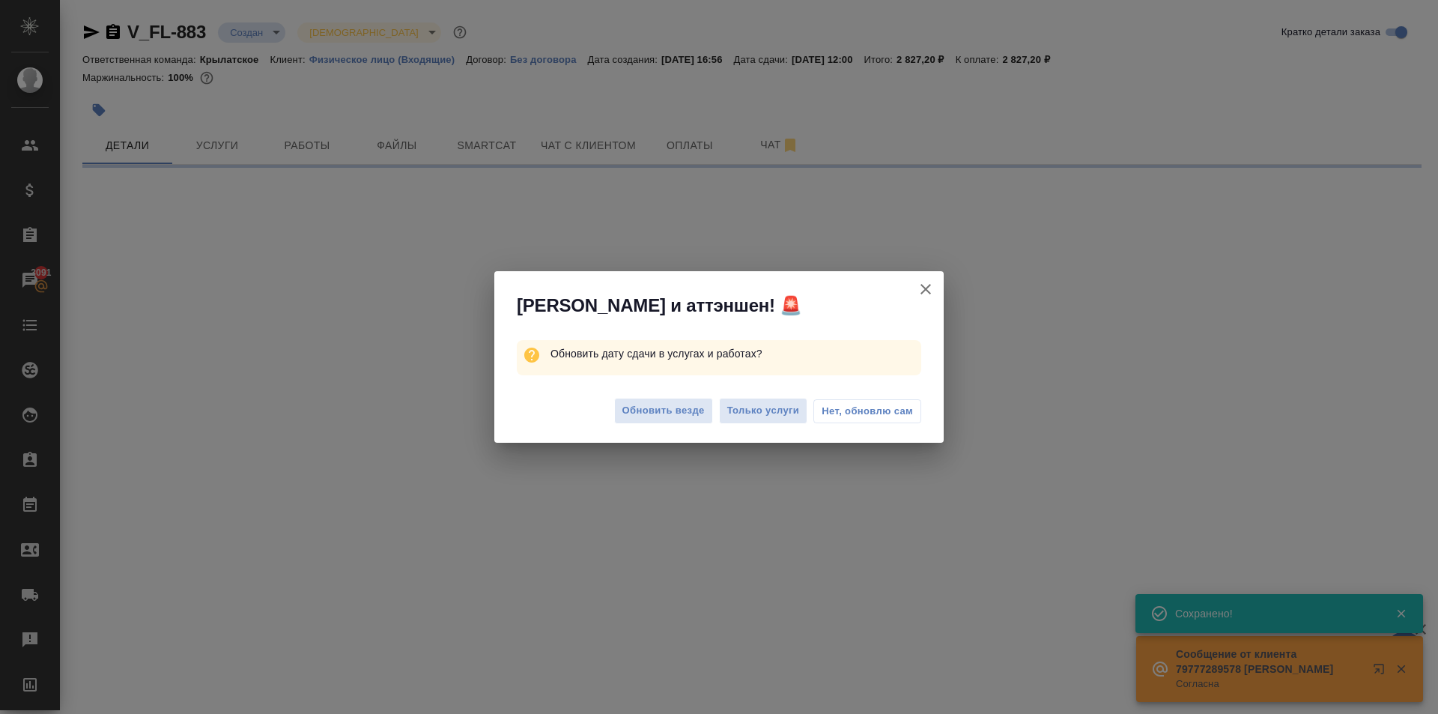
select select "RU"
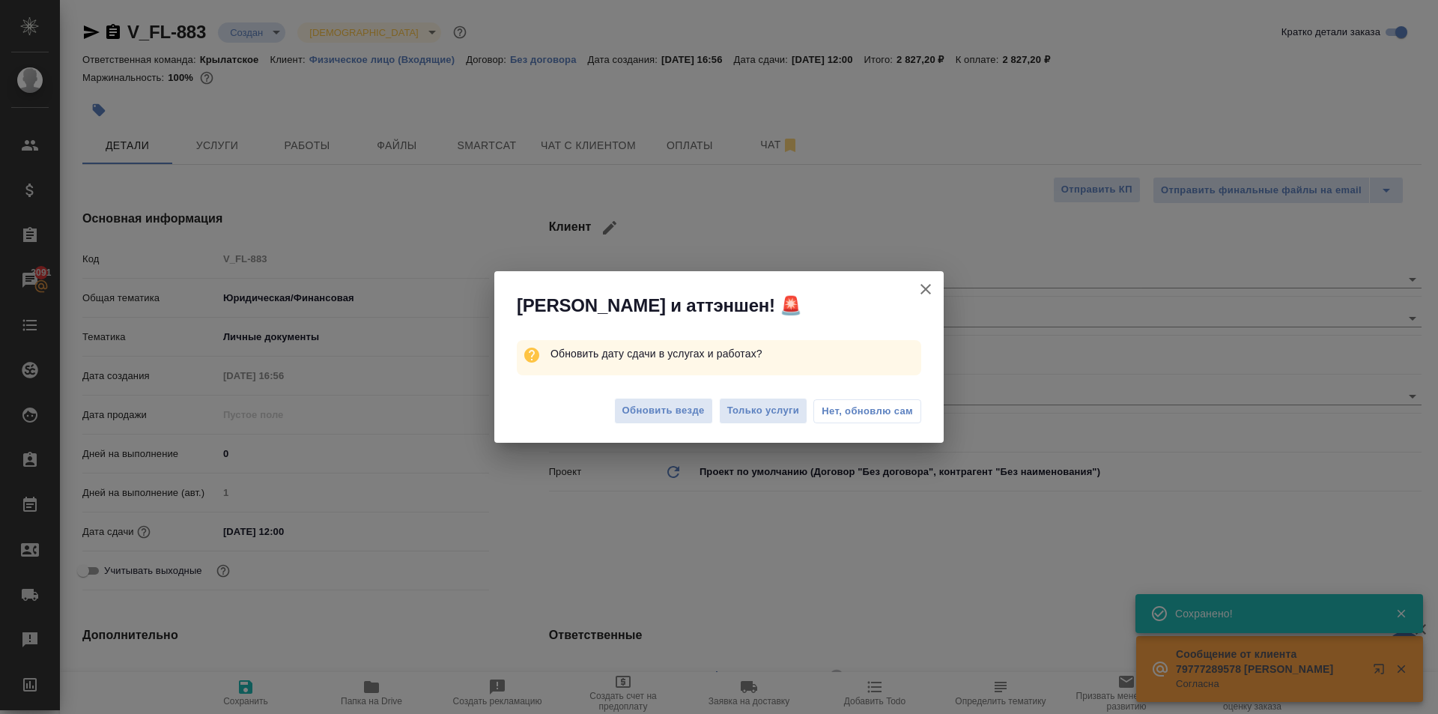
type textarea "x"
click at [712, 407] on button "Обновить везде" at bounding box center [663, 411] width 99 height 26
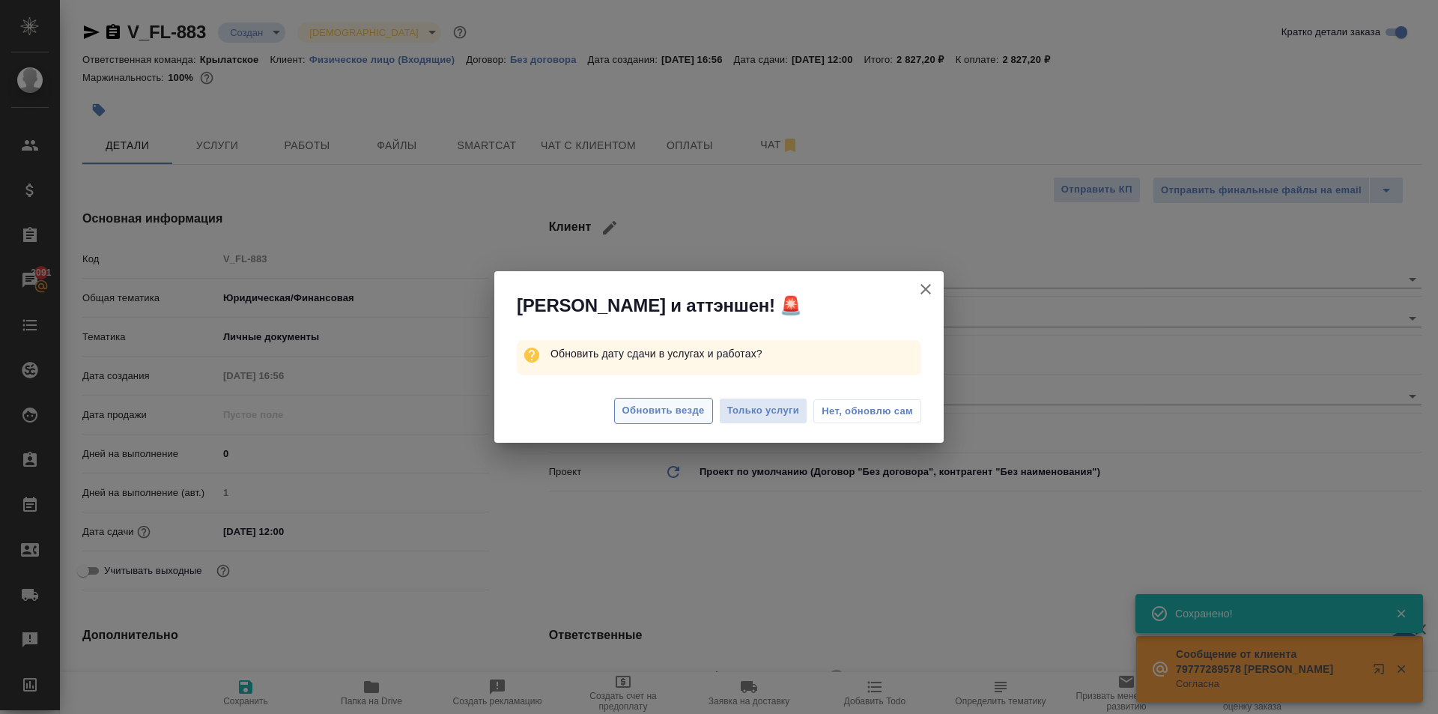
type textarea "x"
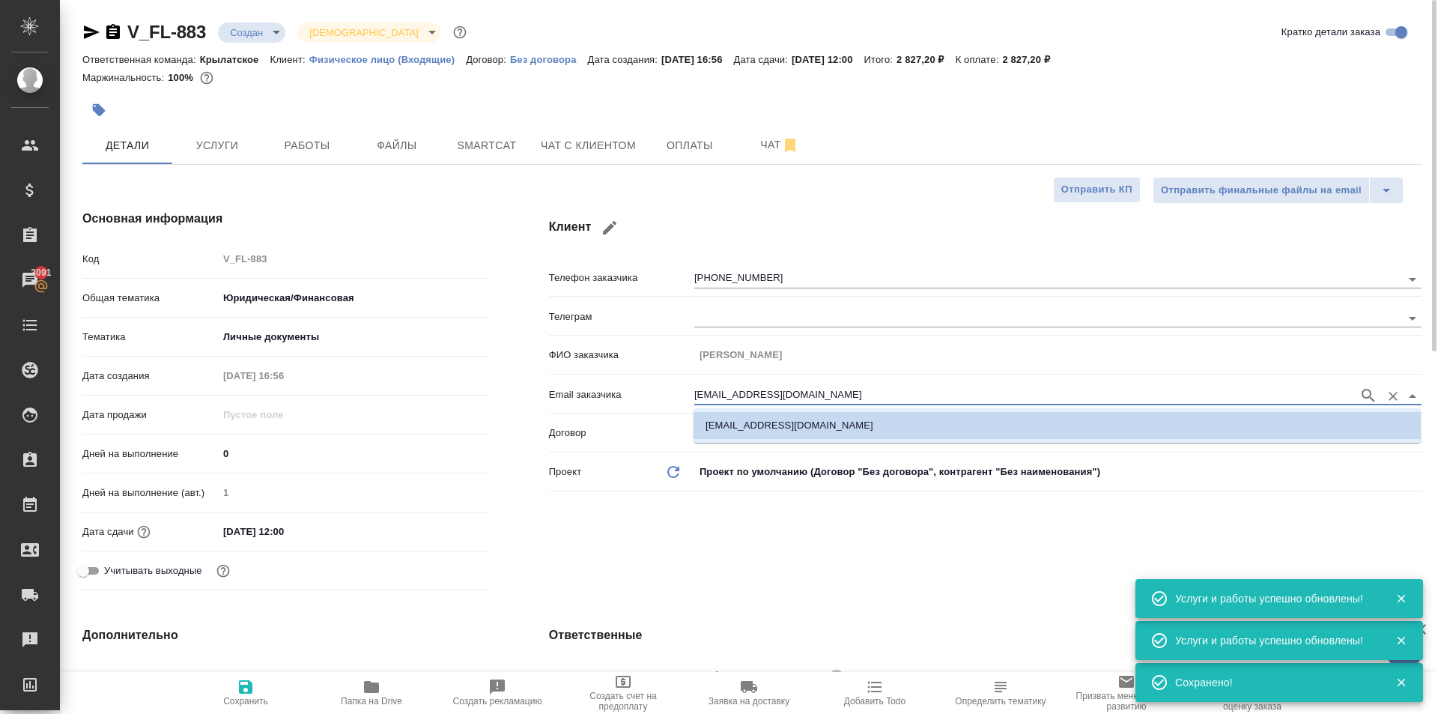
drag, startPoint x: 819, startPoint y: 395, endPoint x: 476, endPoint y: 399, distance: 343.1
click at [476, 399] on div "Основная информация Код V_FL-883 Общая тематика Юридическая/Финансовая yr-fn Те…" at bounding box center [751, 403] width 1399 height 446
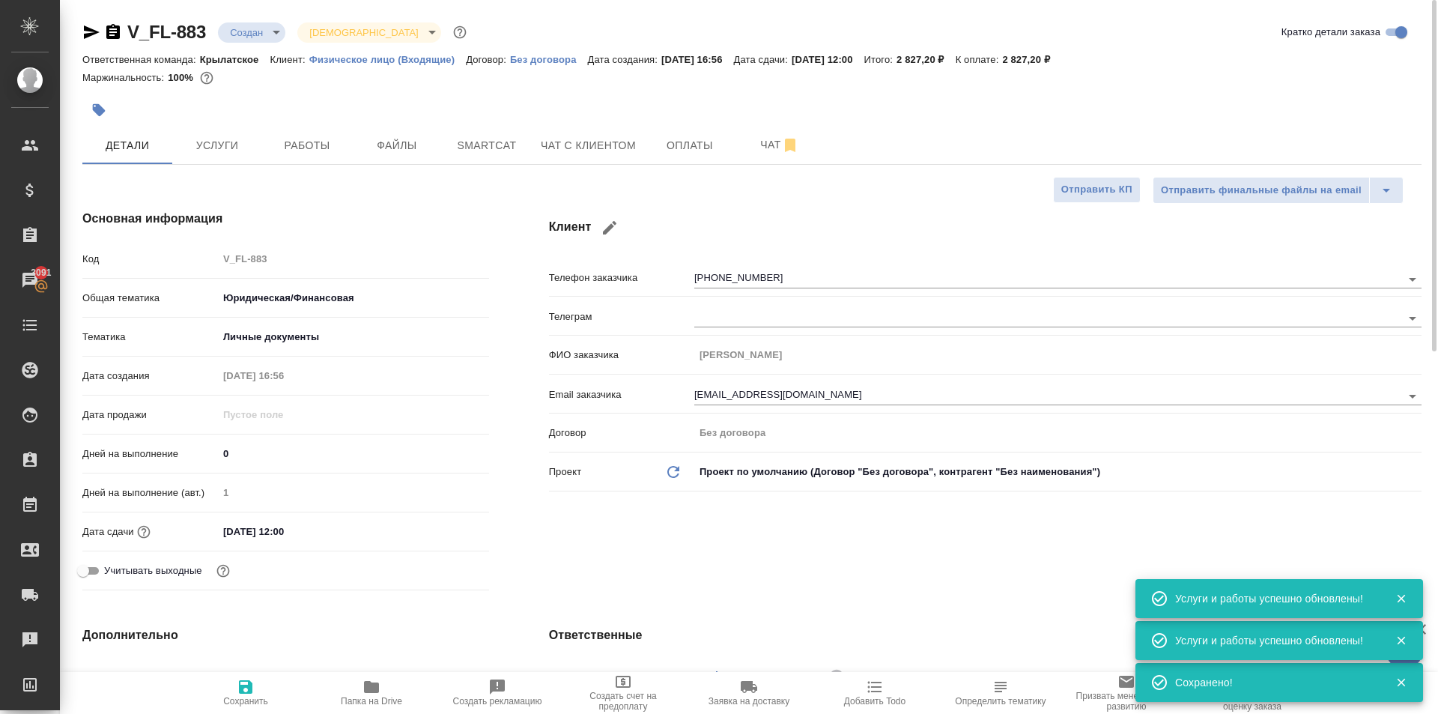
type textarea "x"
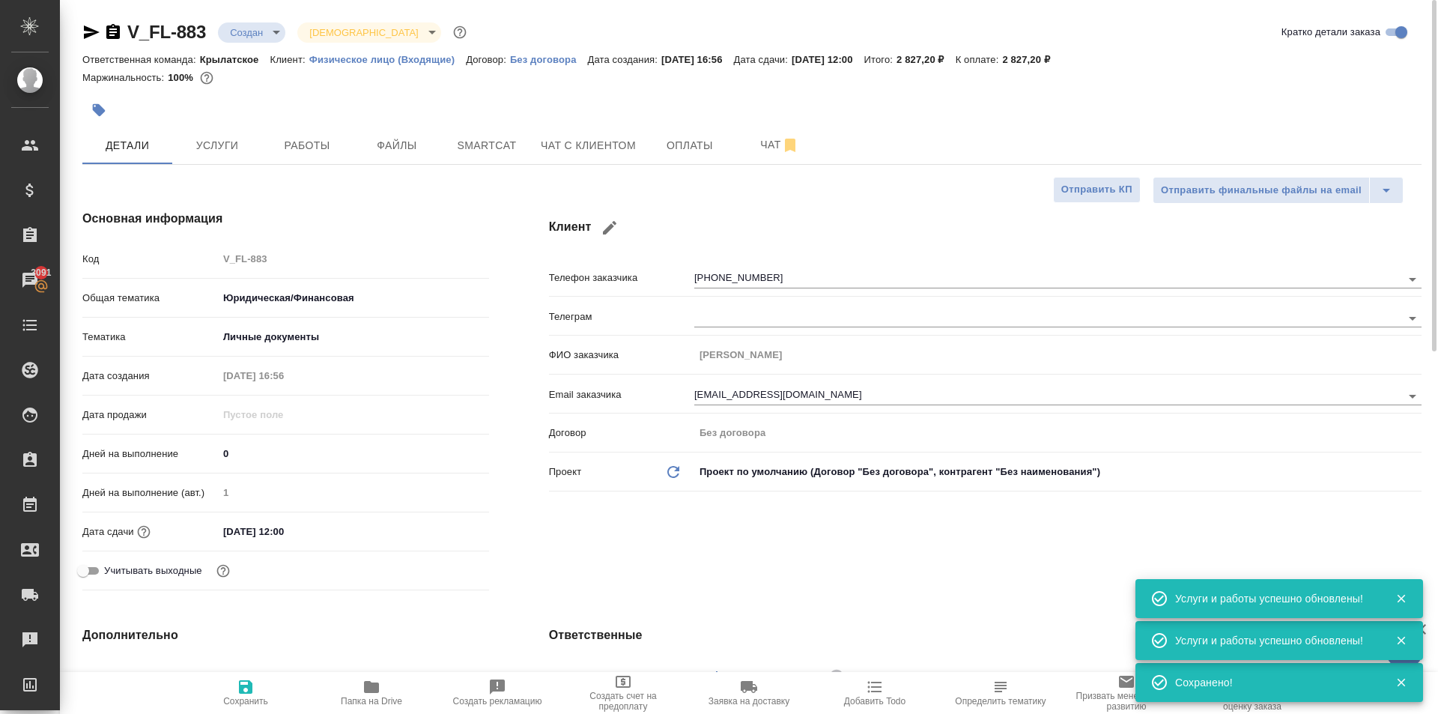
type textarea "x"
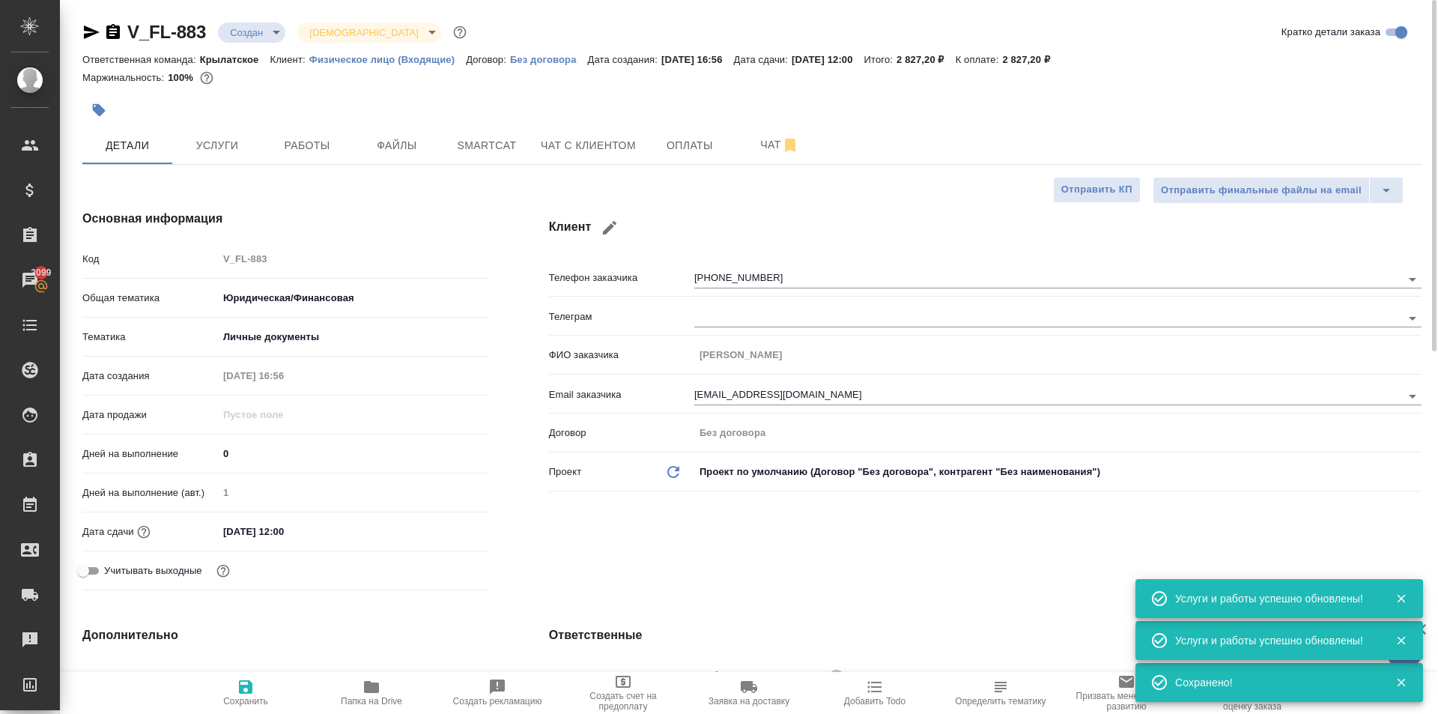
type textarea "x"
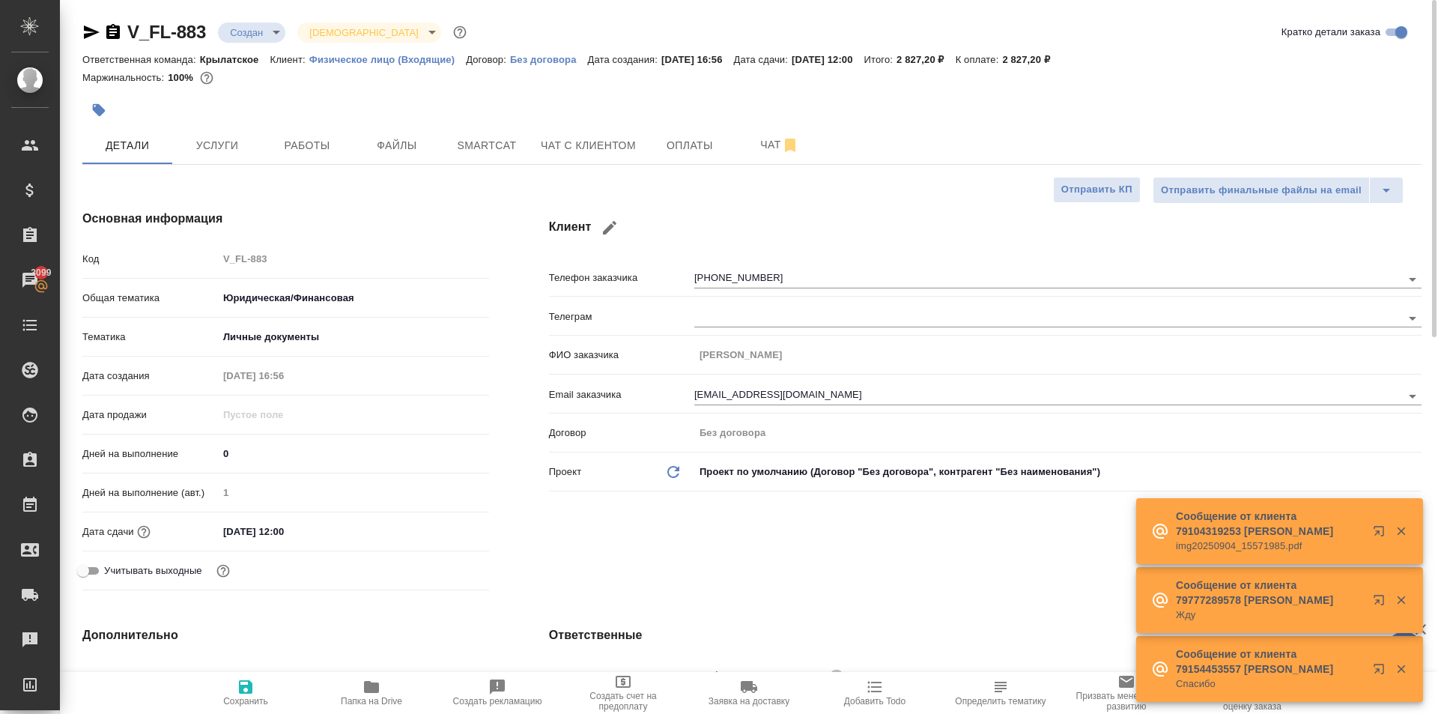
type textarea "x"
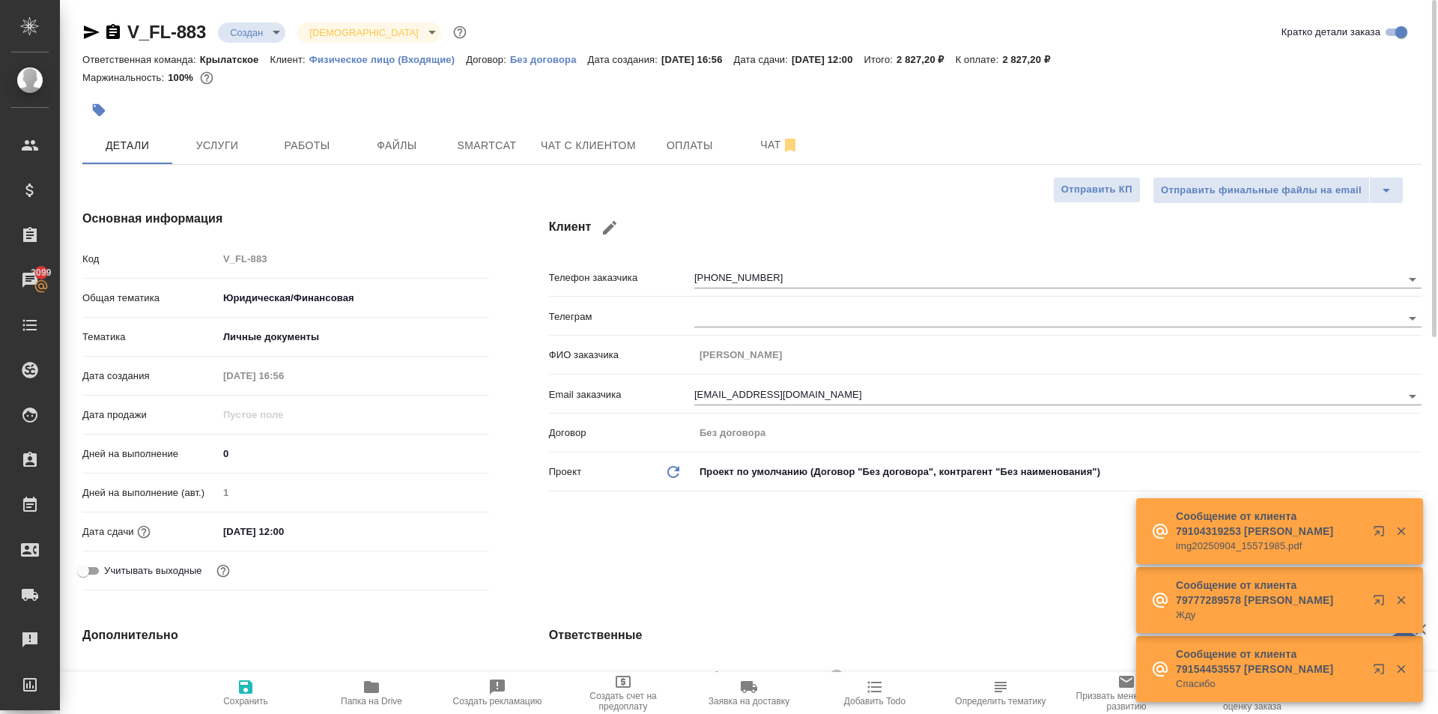
type textarea "x"
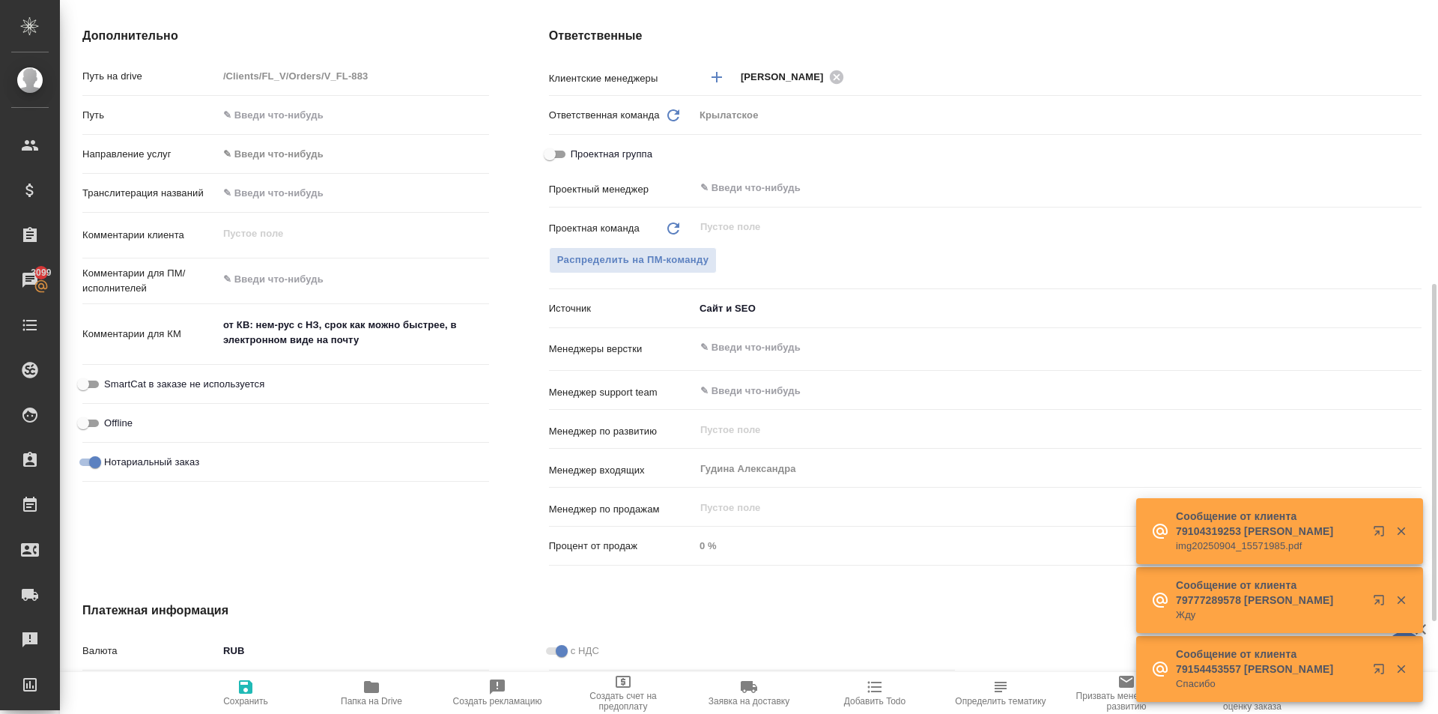
scroll to position [300, 0]
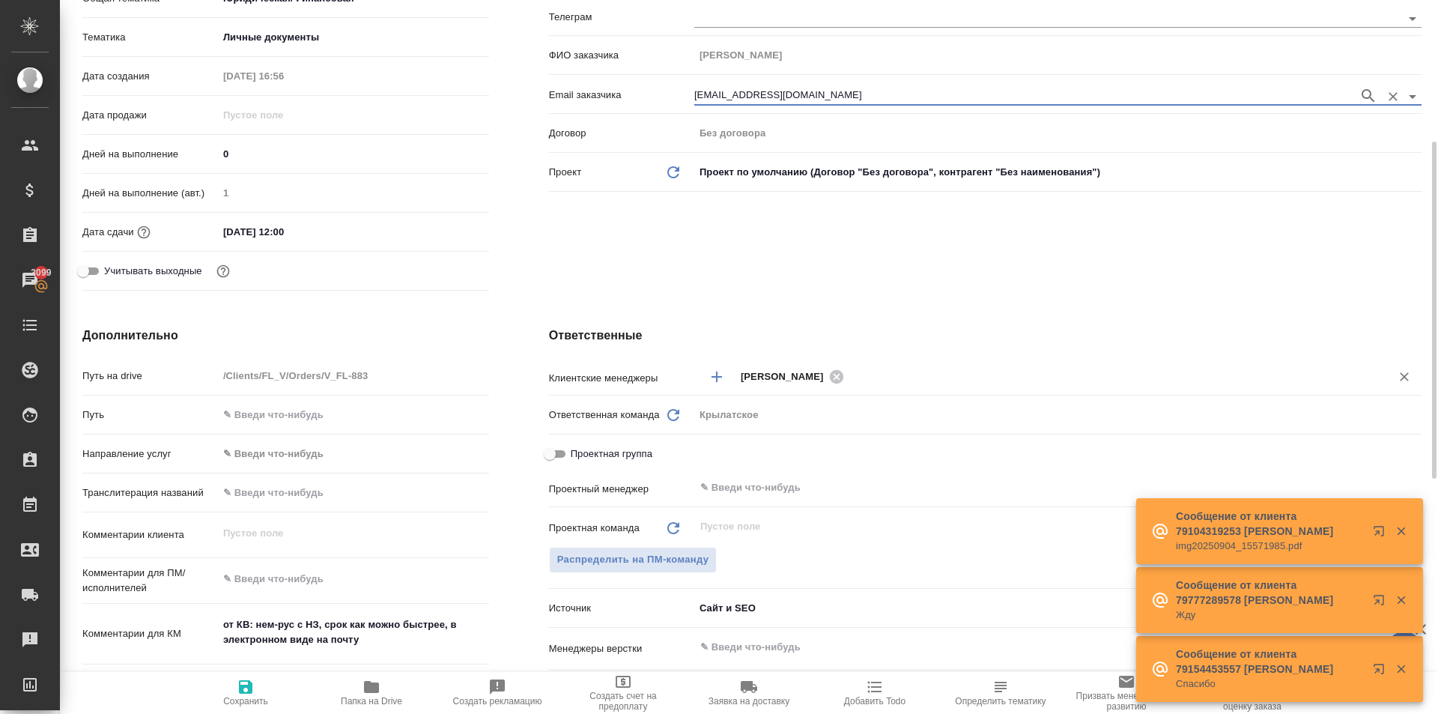
click at [843, 382] on div "Касымов Тимур ​" at bounding box center [1057, 377] width 727 height 28
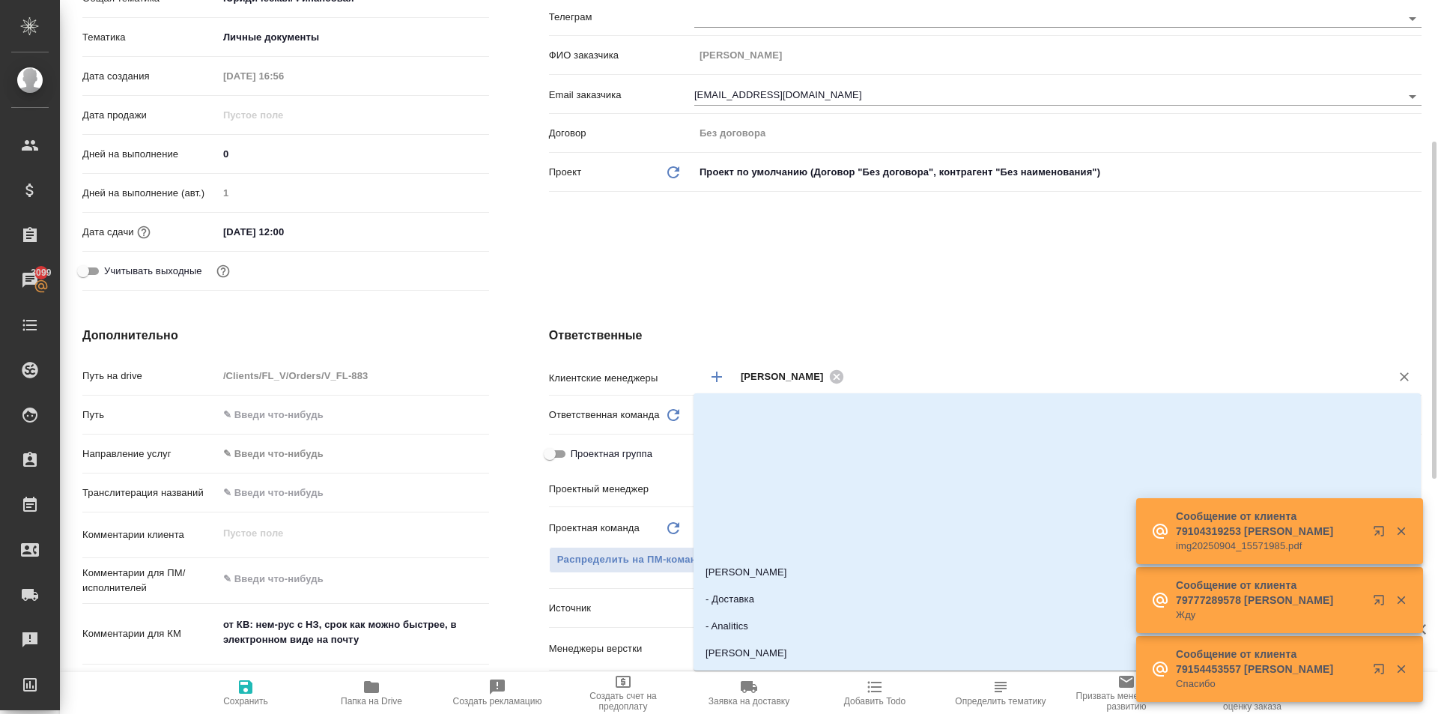
drag, startPoint x: 836, startPoint y: 380, endPoint x: 818, endPoint y: 371, distance: 19.8
click at [835, 380] on icon at bounding box center [835, 375] width 13 height 13
type textarea "x"
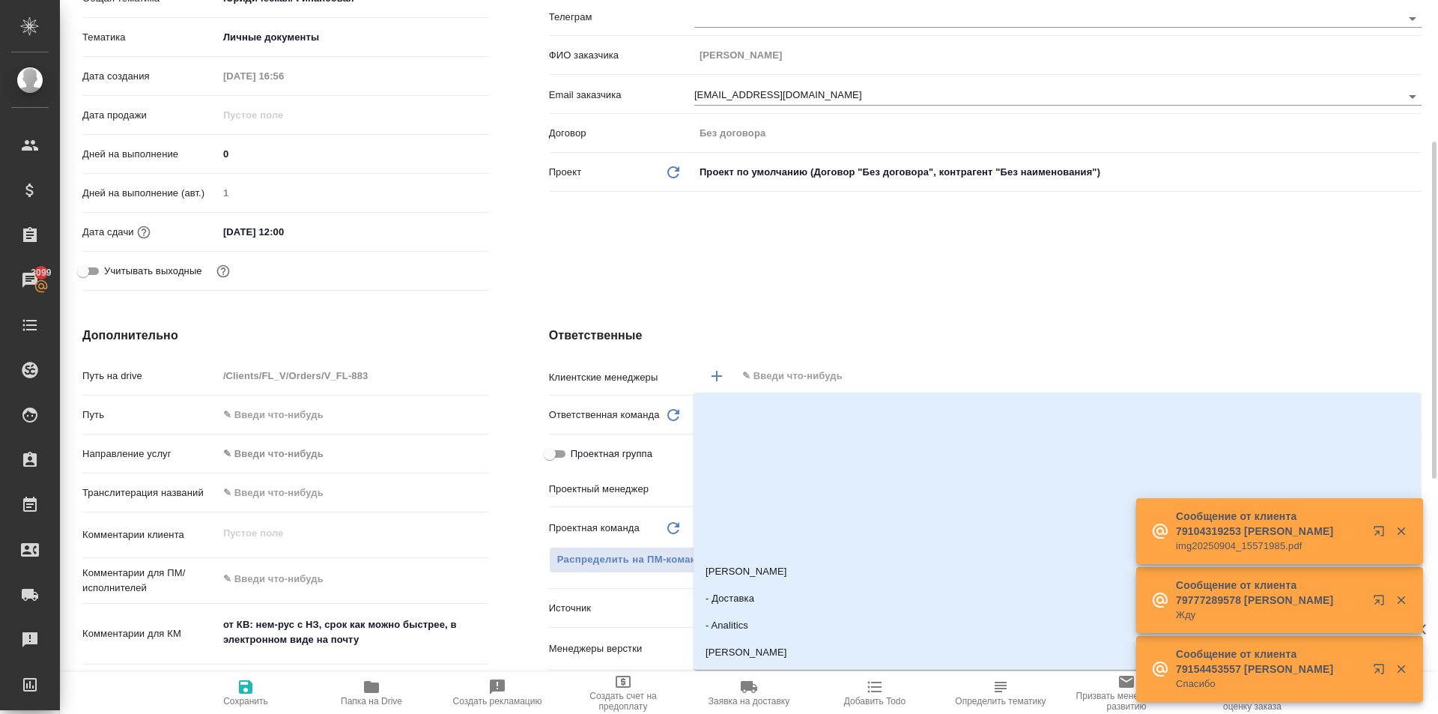
click at [816, 371] on input "text" at bounding box center [1054, 376] width 626 height 18
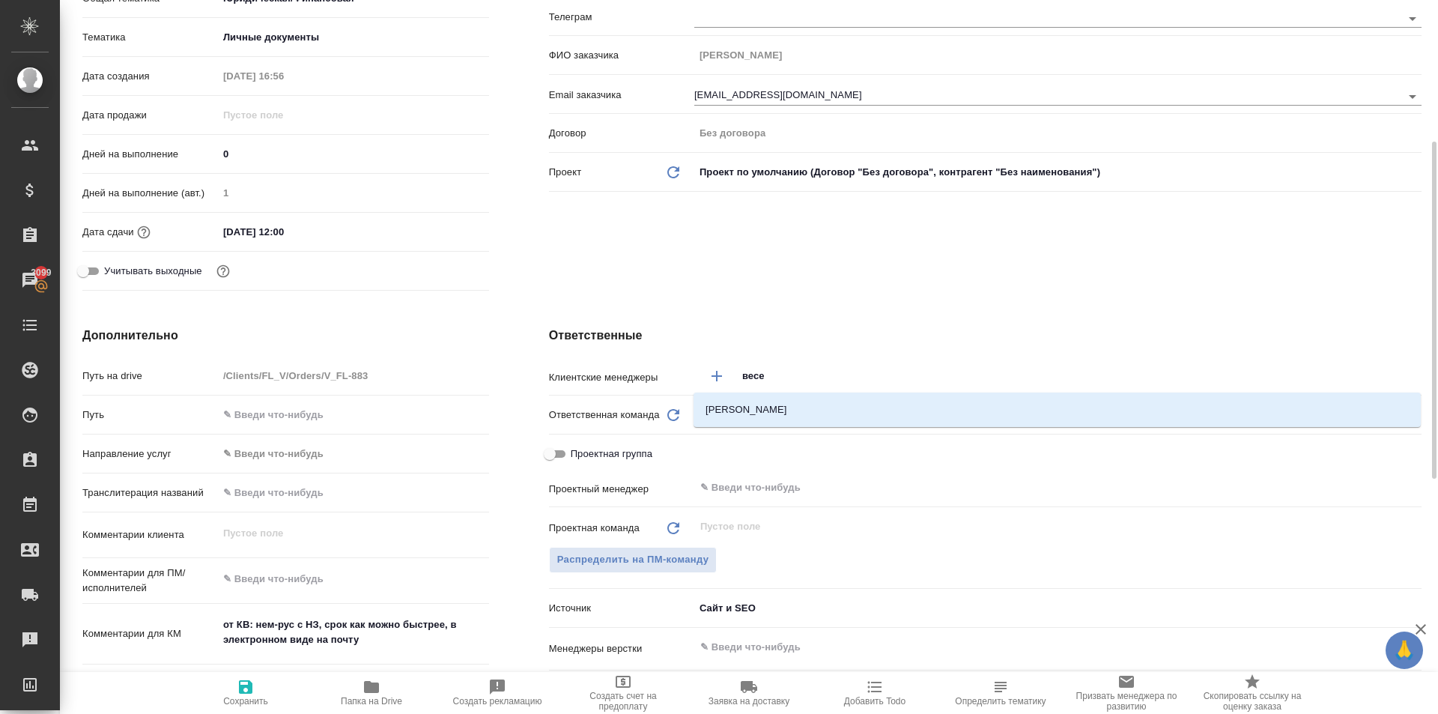
drag, startPoint x: 792, startPoint y: 368, endPoint x: 714, endPoint y: 370, distance: 78.7
click at [714, 370] on div "весе ​" at bounding box center [1057, 376] width 727 height 27
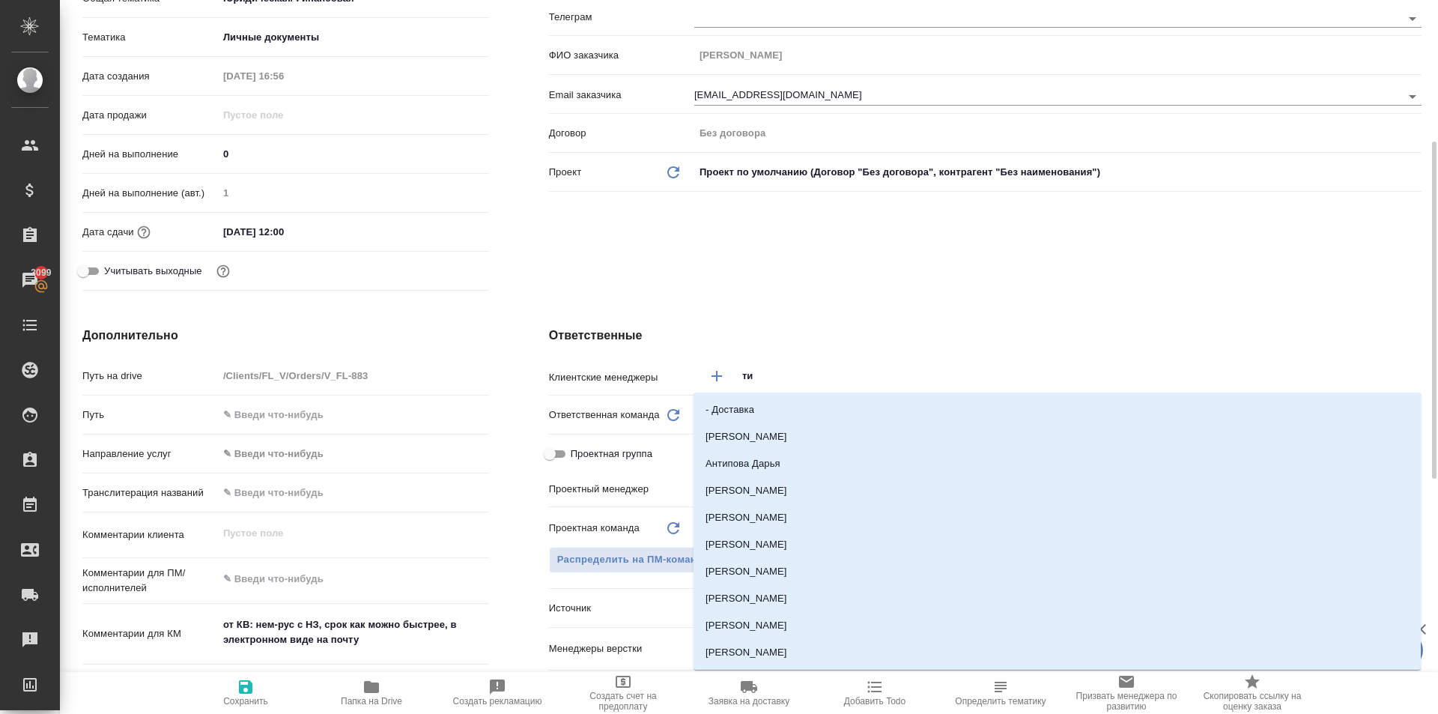
type input "тим"
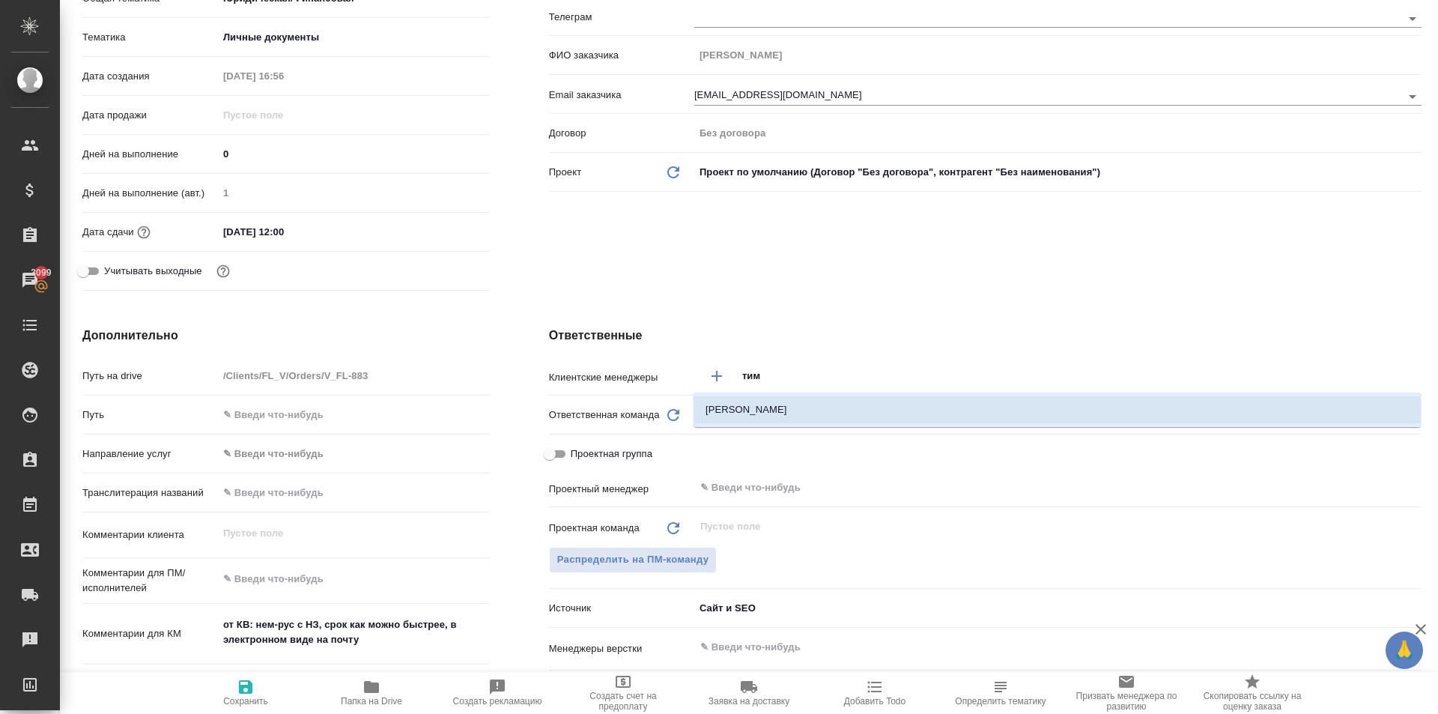
click at [770, 416] on li "[PERSON_NAME]" at bounding box center [1057, 409] width 727 height 27
type textarea "x"
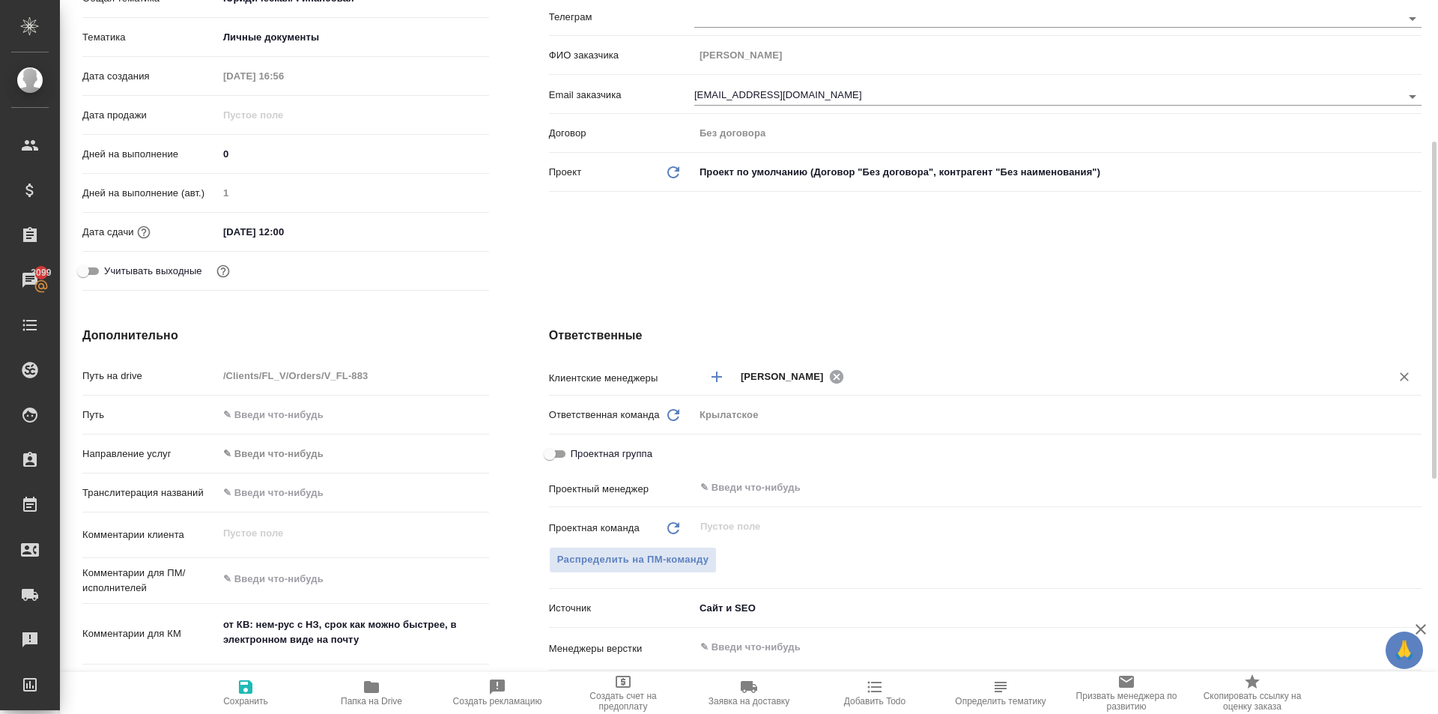
click at [828, 382] on icon at bounding box center [836, 376] width 16 height 16
type textarea "x"
click at [852, 383] on input "text" at bounding box center [1054, 376] width 626 height 18
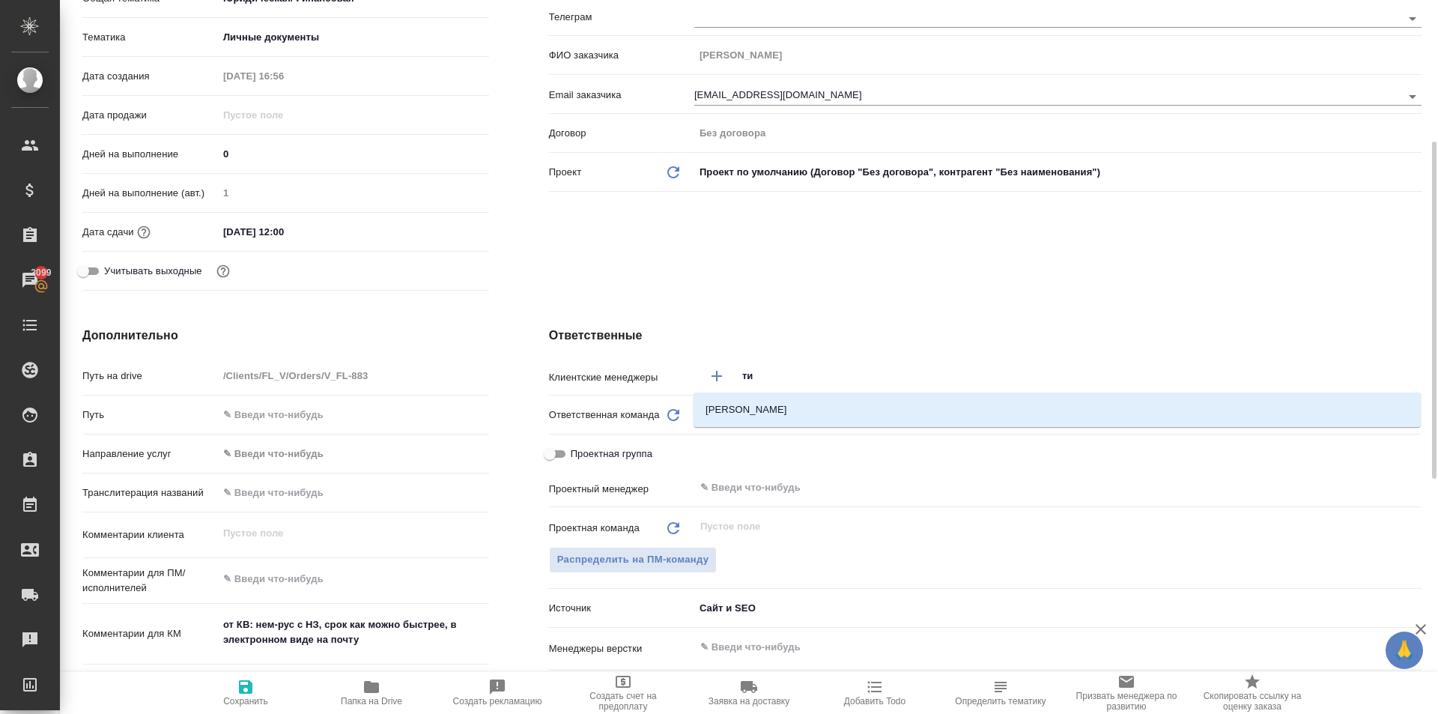
type input "тим"
click at [855, 409] on li "[PERSON_NAME]" at bounding box center [1057, 409] width 727 height 27
type textarea "x"
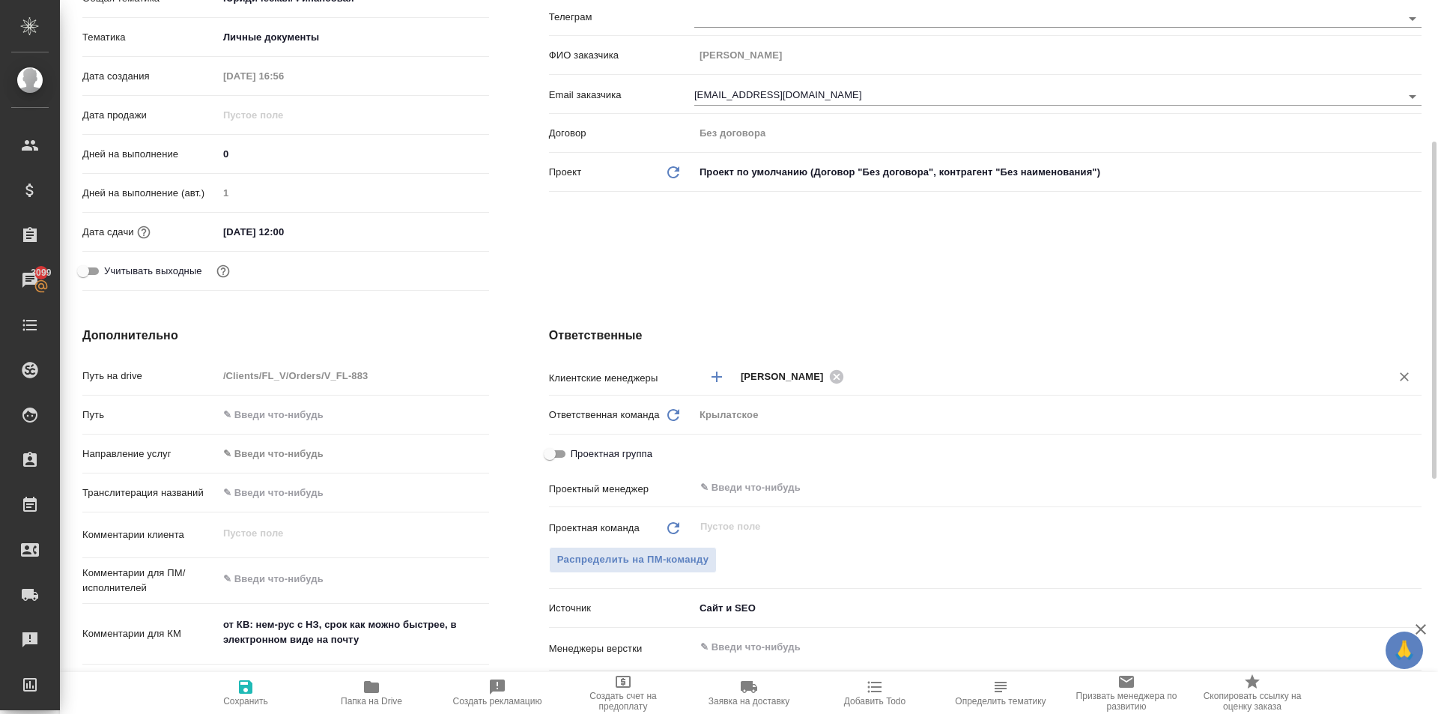
click at [885, 383] on input "text" at bounding box center [1108, 376] width 518 height 18
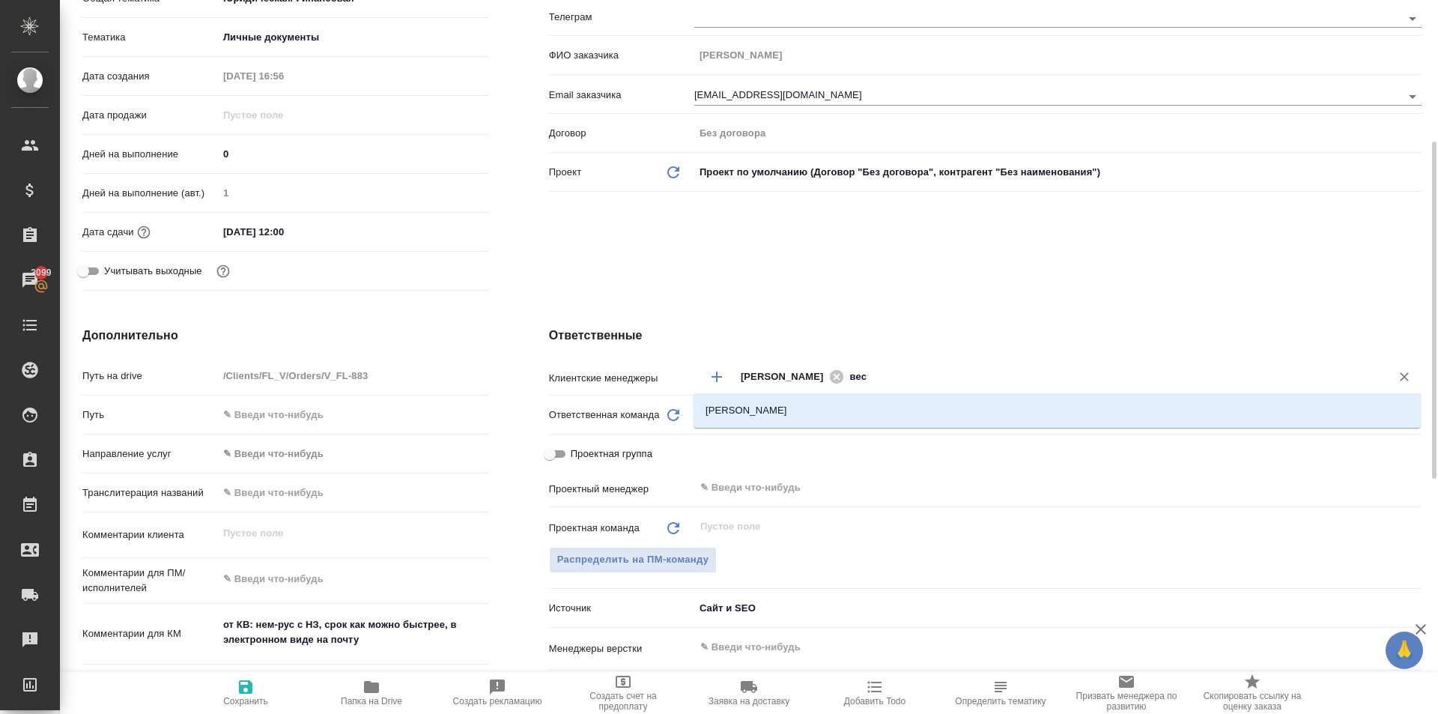
type input "весе"
click at [804, 404] on li "[PERSON_NAME]" at bounding box center [1057, 410] width 727 height 27
type textarea "x"
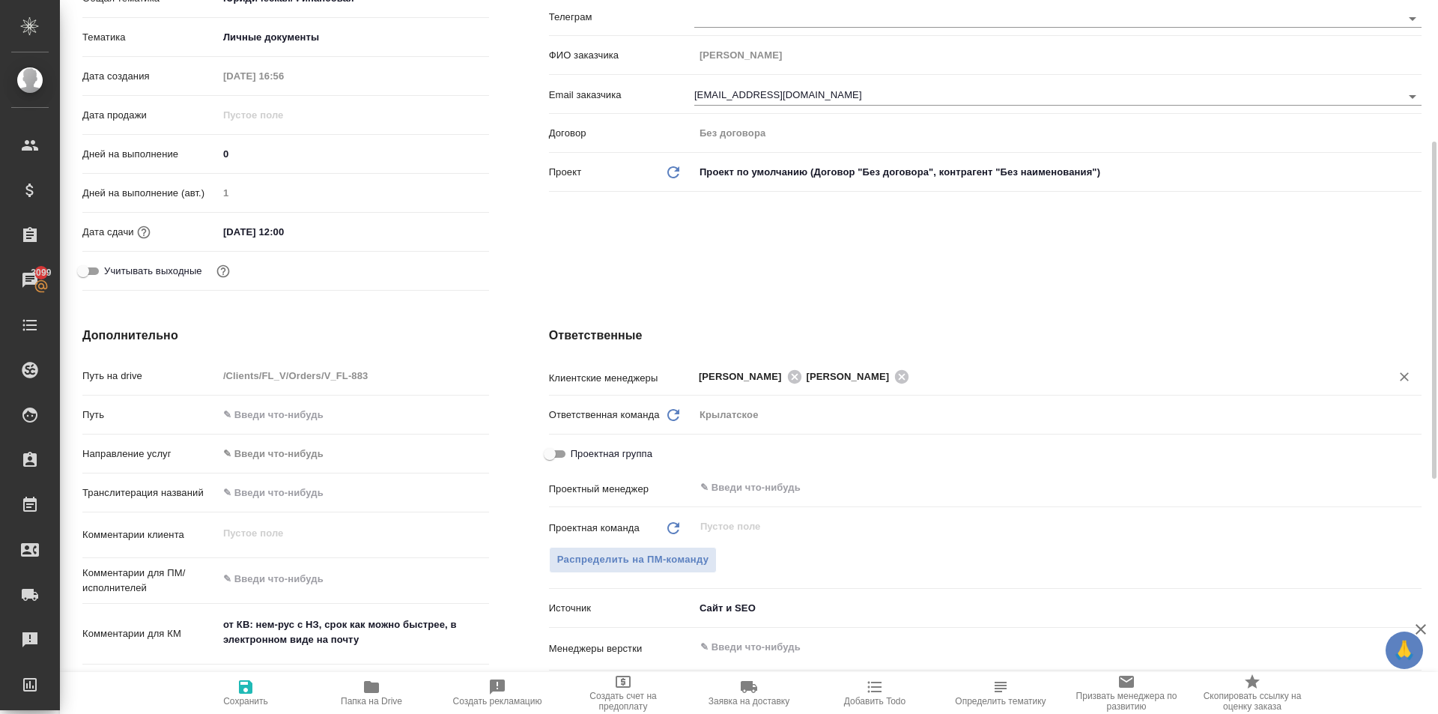
click at [220, 706] on button "Сохранить" at bounding box center [246, 693] width 126 height 42
type textarea "x"
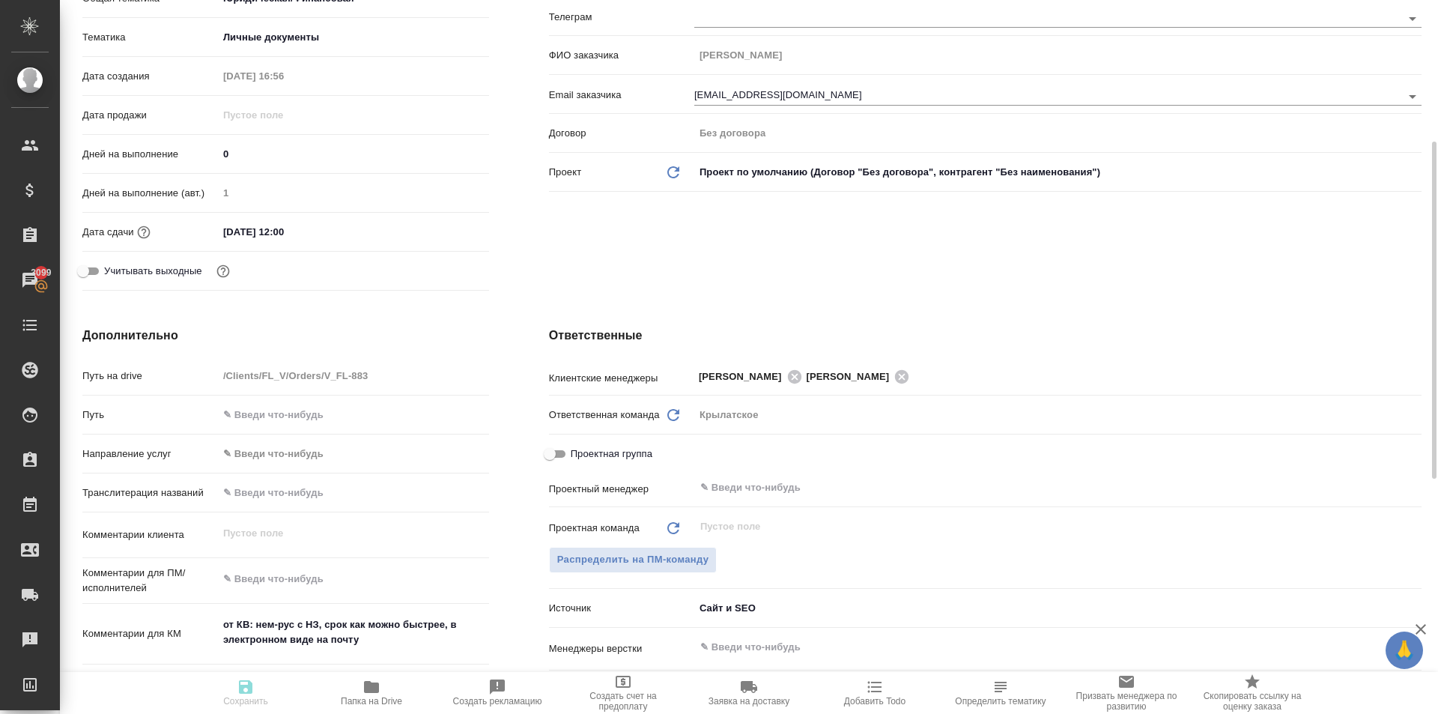
type textarea "x"
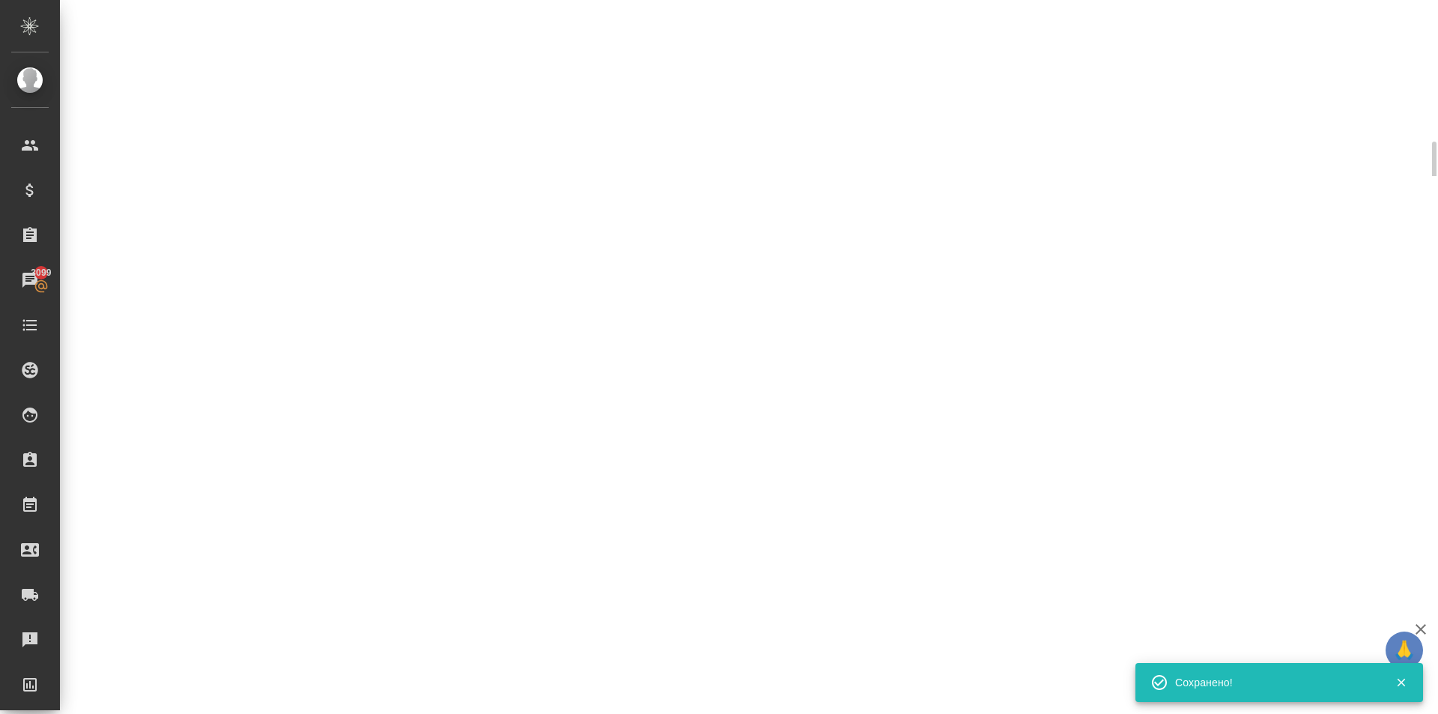
select select "RU"
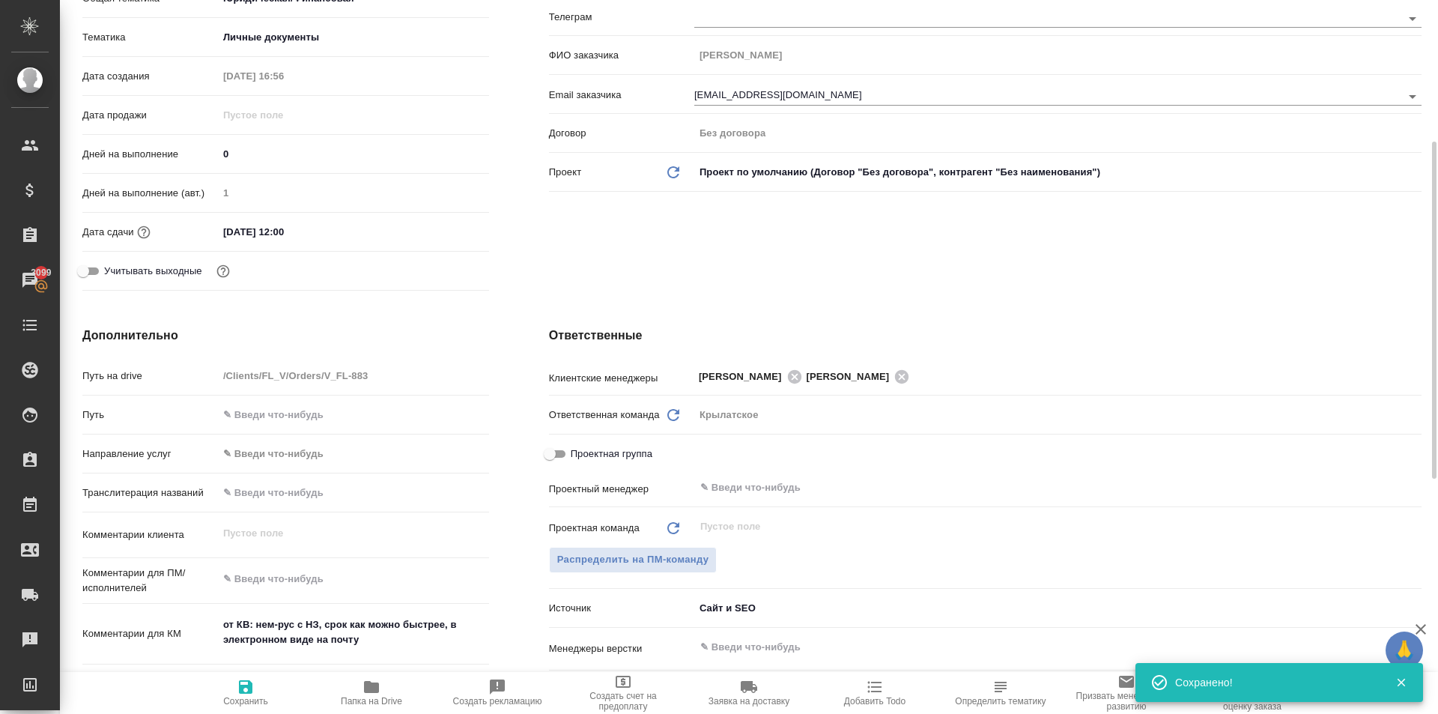
type textarea "x"
type input "Гудина Александра"
click at [264, 455] on body "🙏 .cls-1 fill:#fff; AWATERA Kasymov Timur Клиенты Спецификации Заказы 3099 Чаты…" at bounding box center [719, 357] width 1438 height 714
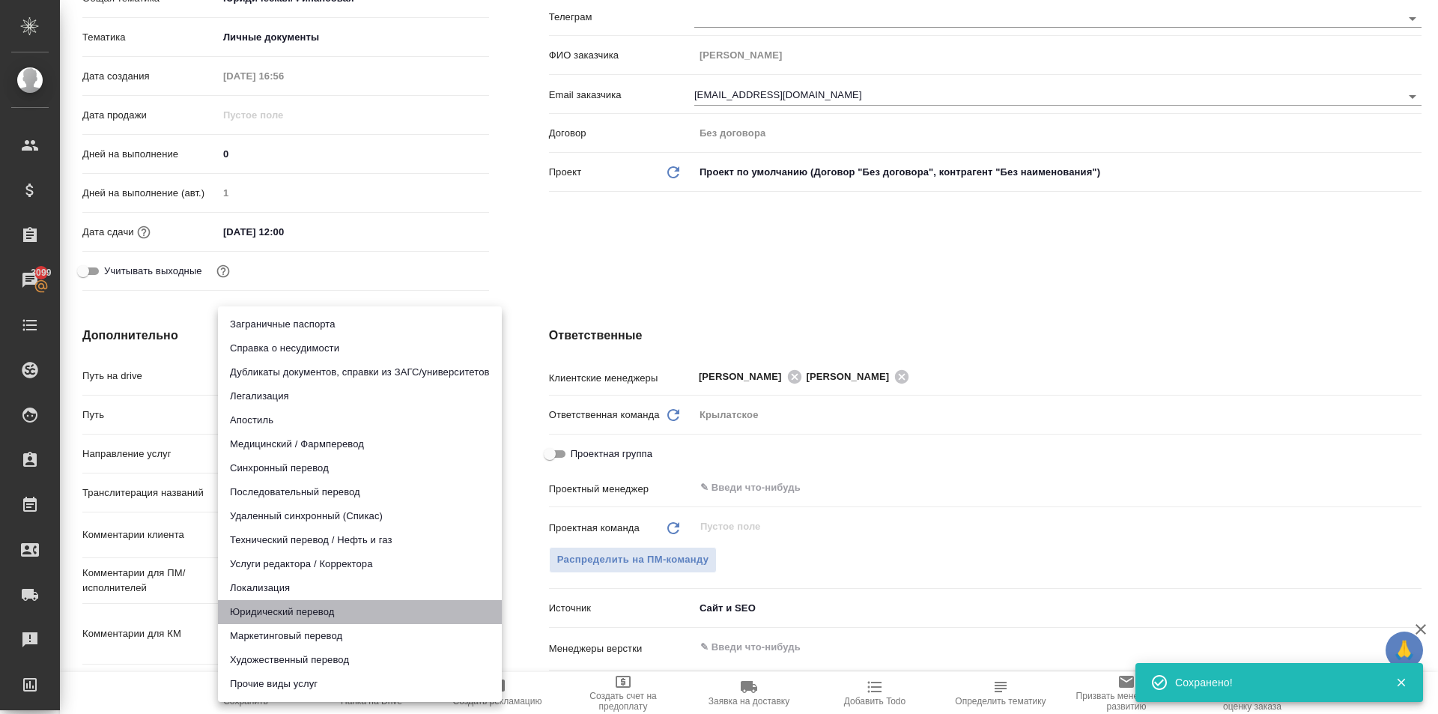
click at [270, 606] on li "Юридический перевод" at bounding box center [360, 612] width 284 height 24
type input "legalTranslation"
type textarea "x"
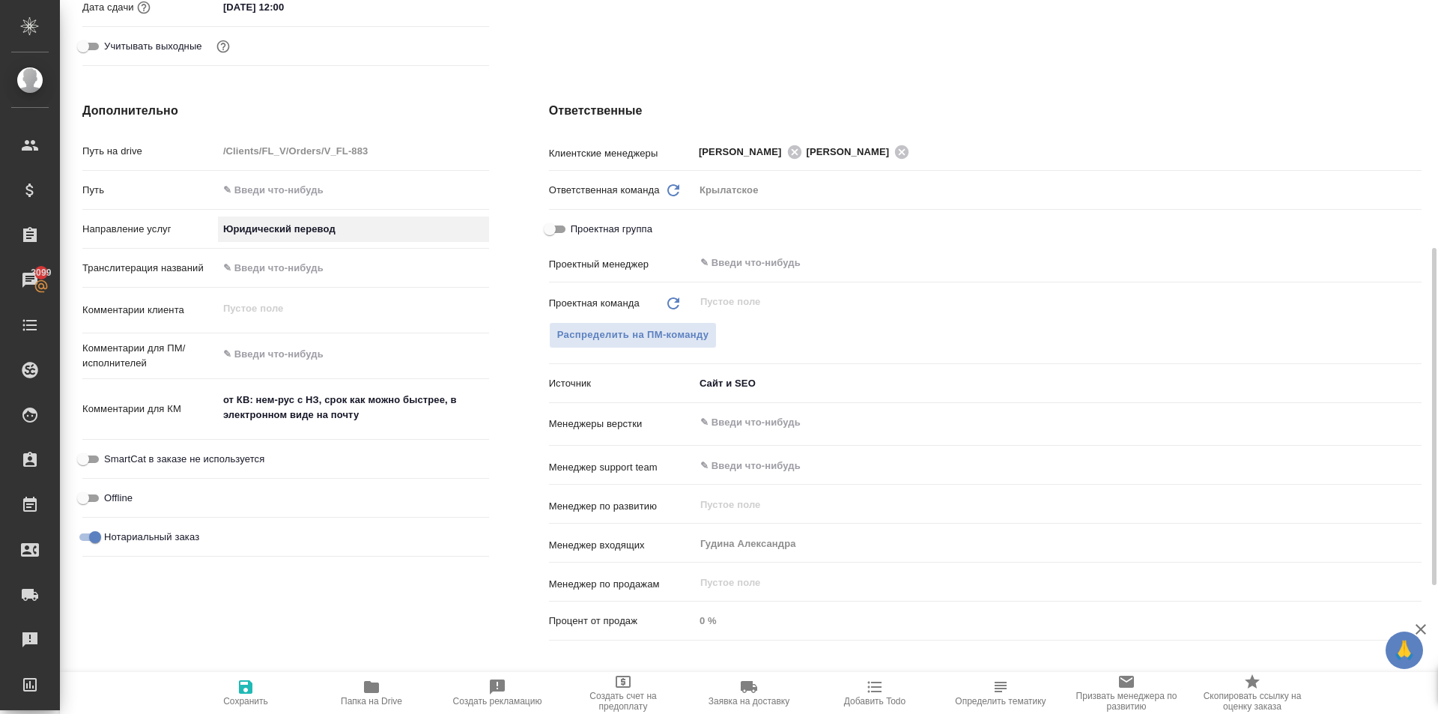
scroll to position [749, 0]
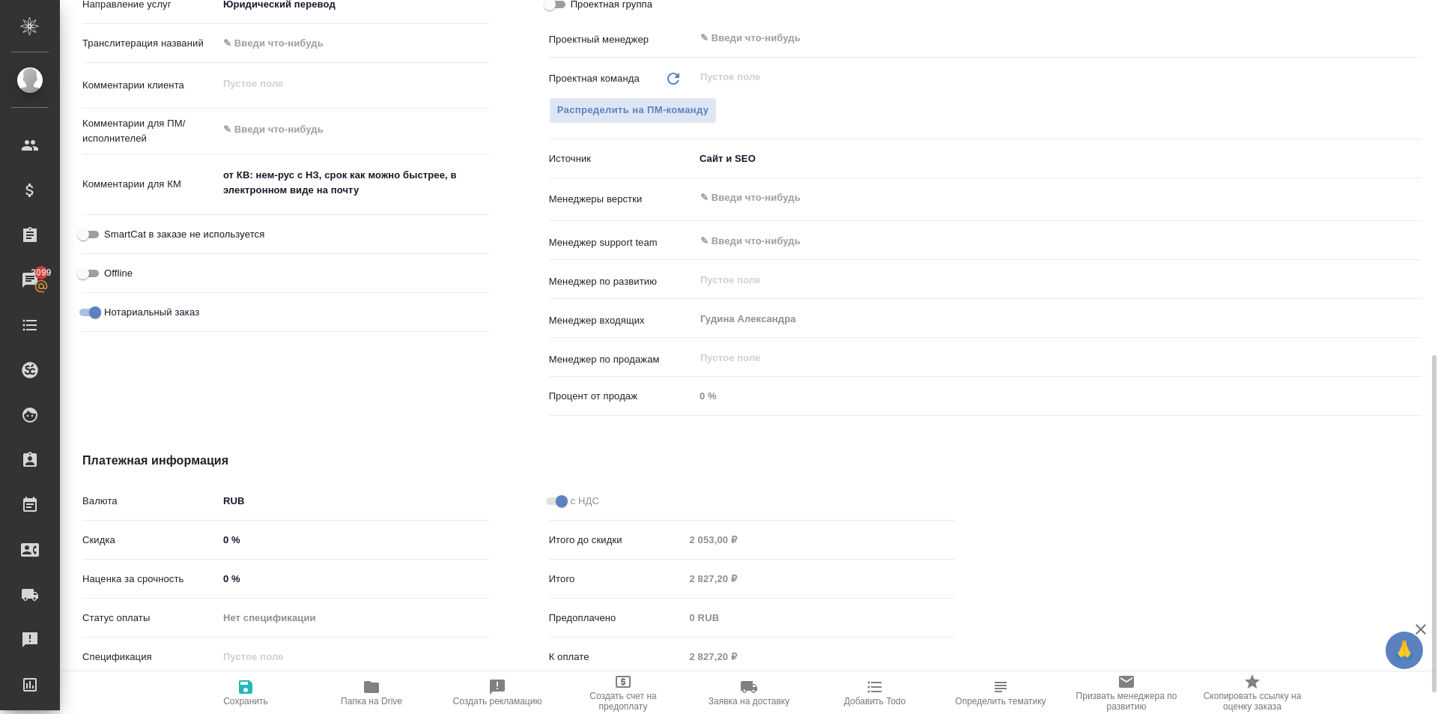
type textarea "x"
drag, startPoint x: 278, startPoint y: 136, endPoint x: 285, endPoint y: 132, distance: 8.4
click at [284, 133] on textarea at bounding box center [353, 129] width 271 height 25
type textarea "x"
type textarea "Н"
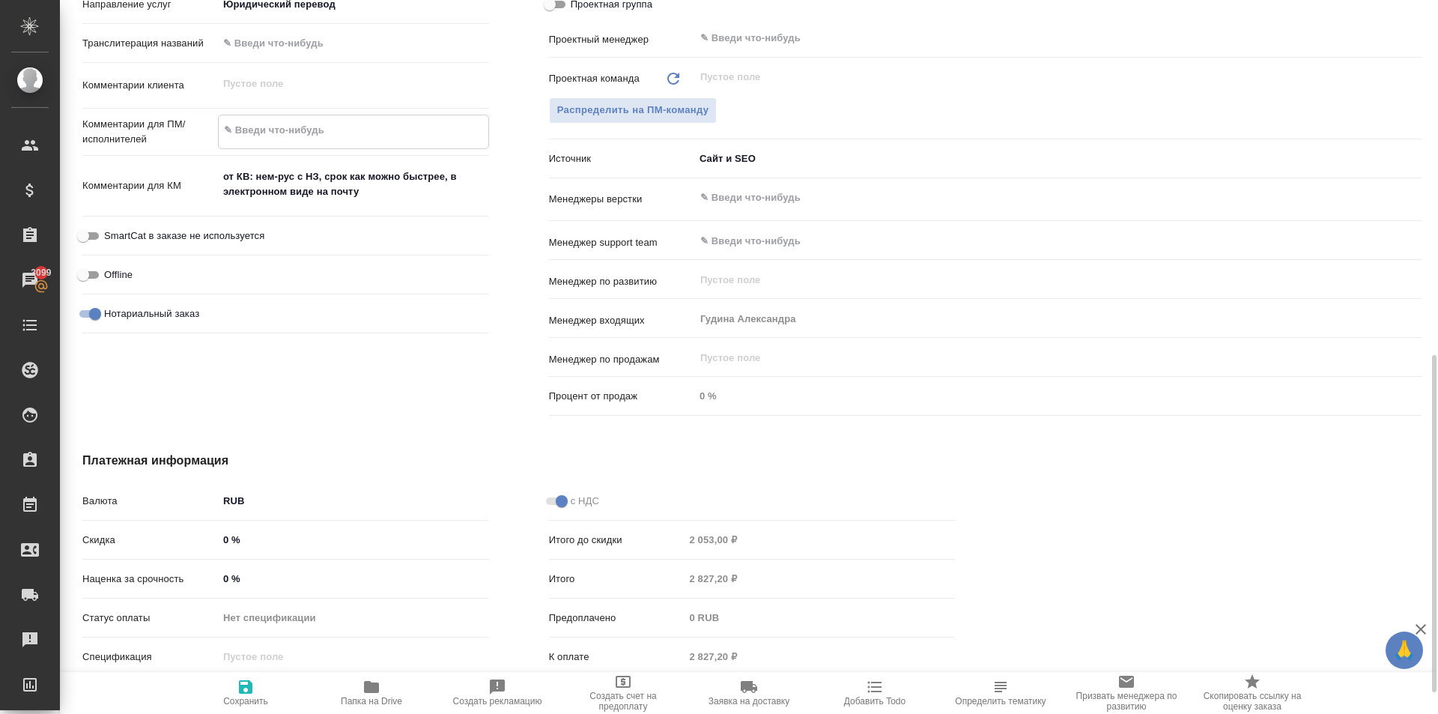
type textarea "x"
type textarea "НО"
type textarea "x"
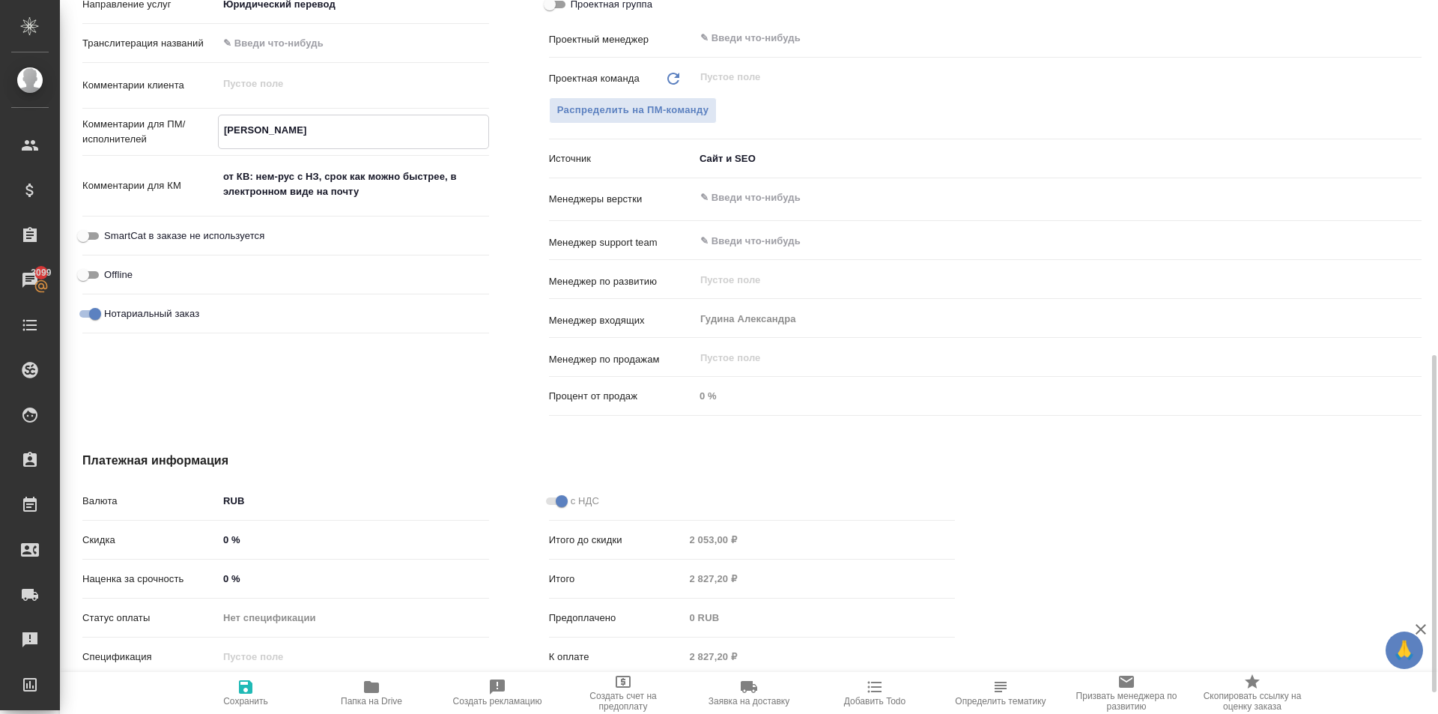
type textarea "x"
type textarea "НОТ"
type textarea "x"
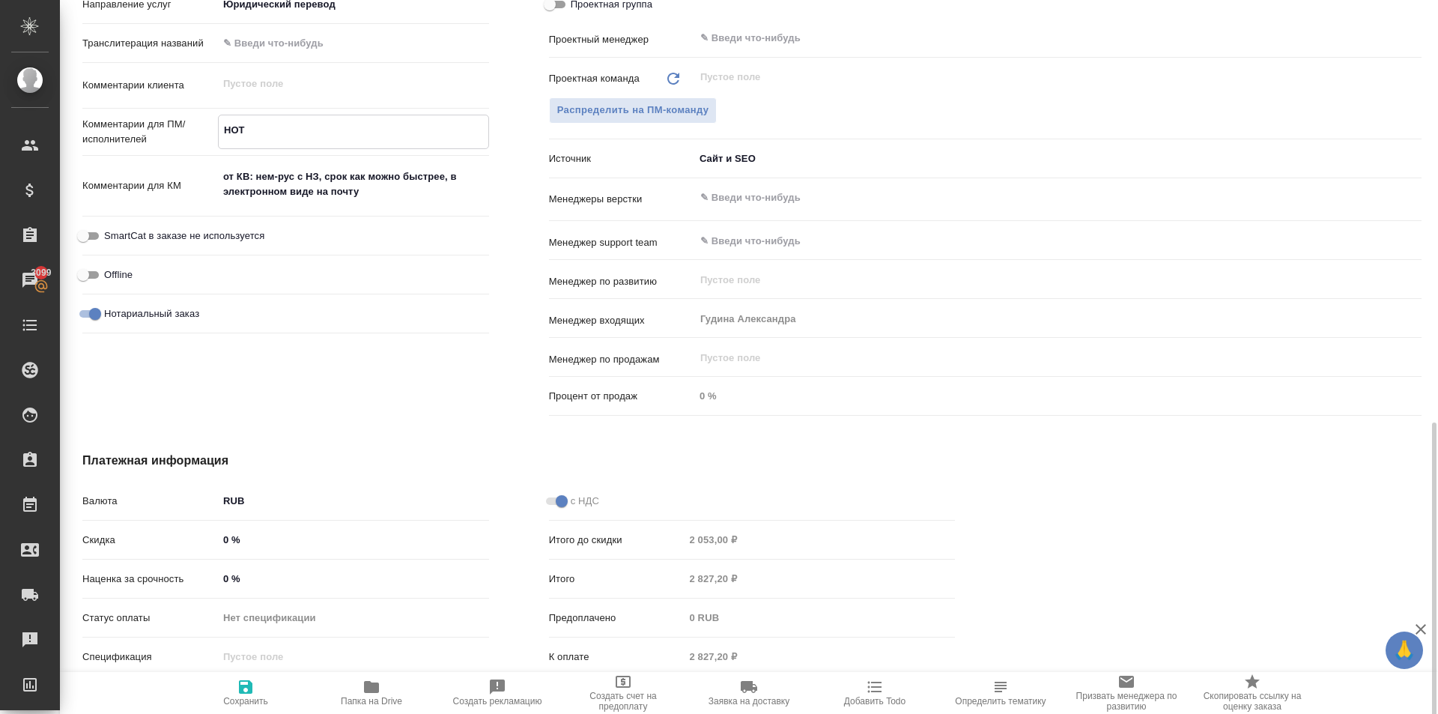
scroll to position [795, 0]
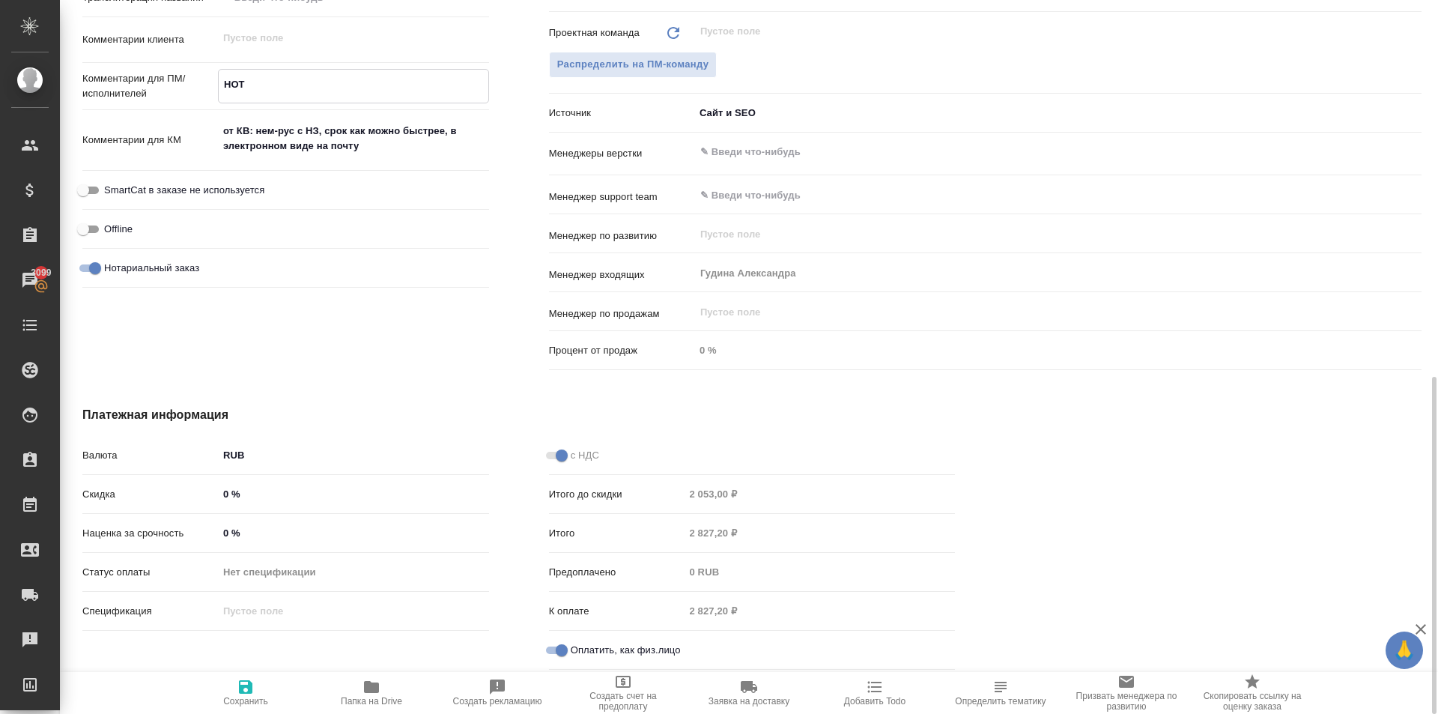
type textarea "НОТ"
type textarea "x"
drag, startPoint x: 240, startPoint y: 697, endPoint x: 301, endPoint y: 683, distance: 62.3
click at [243, 697] on span "Сохранить" at bounding box center [245, 701] width 45 height 10
type textarea "x"
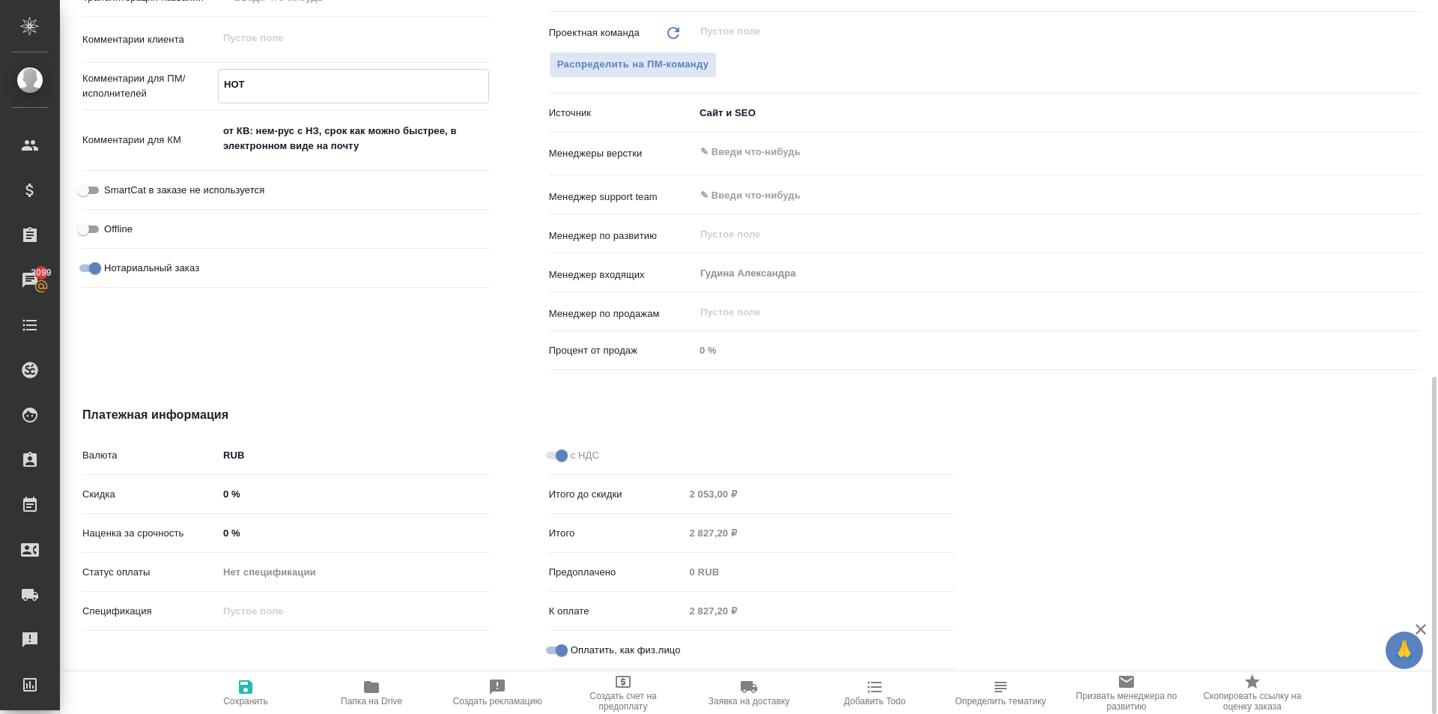
type textarea "x"
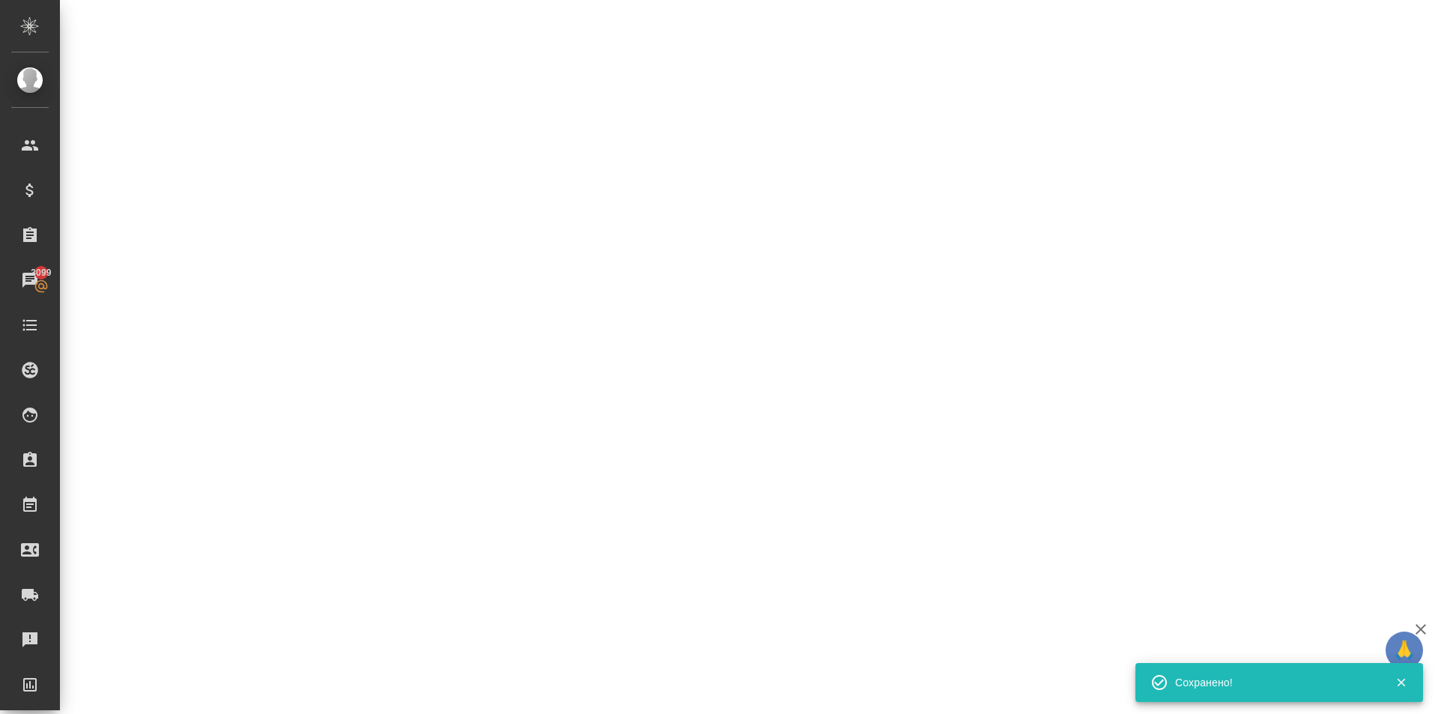
select select "RU"
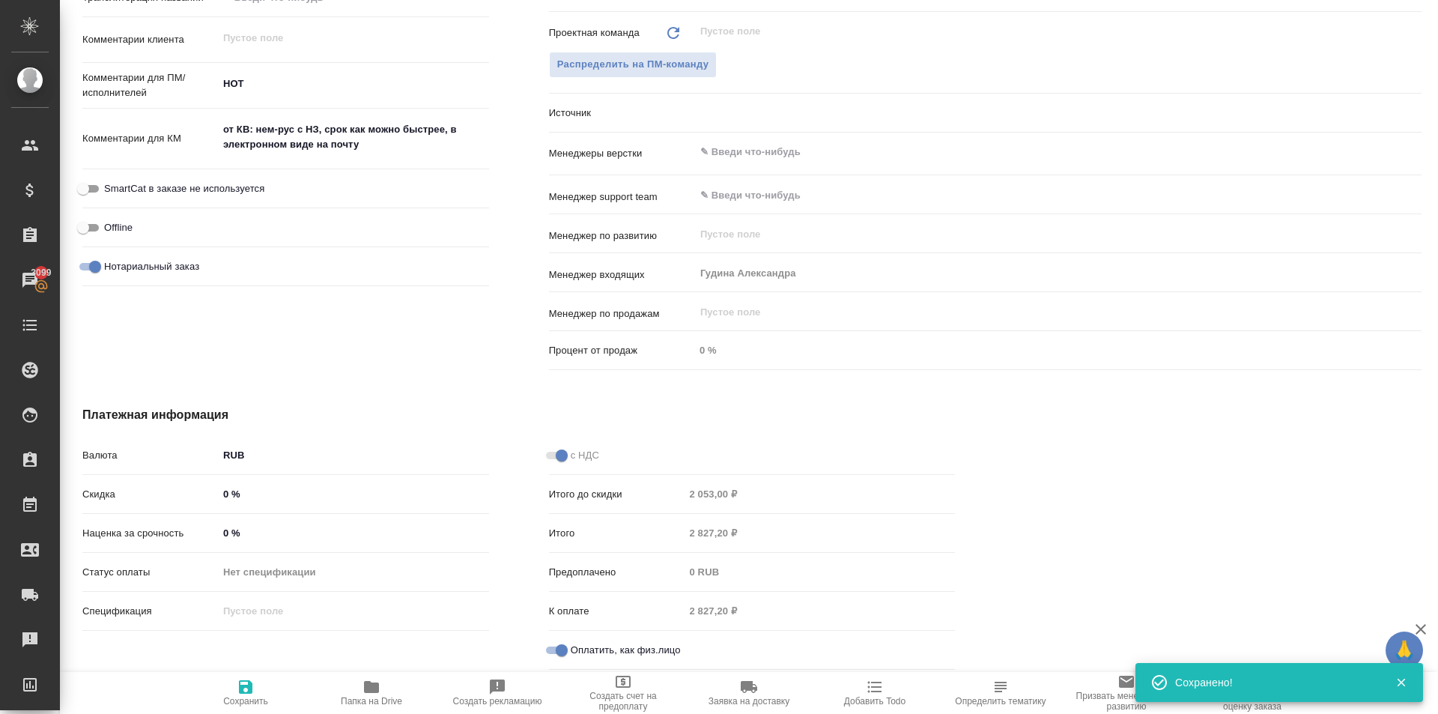
scroll to position [270, 0]
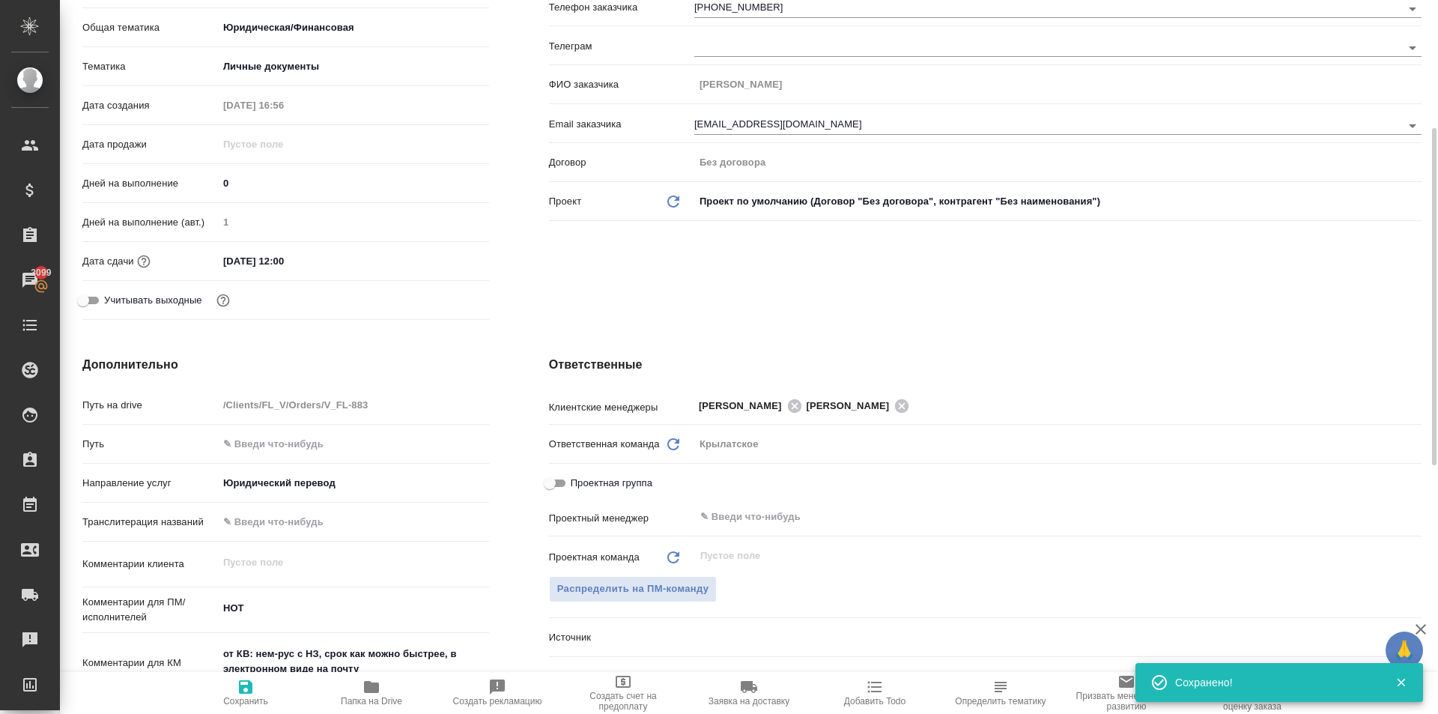
type textarea "x"
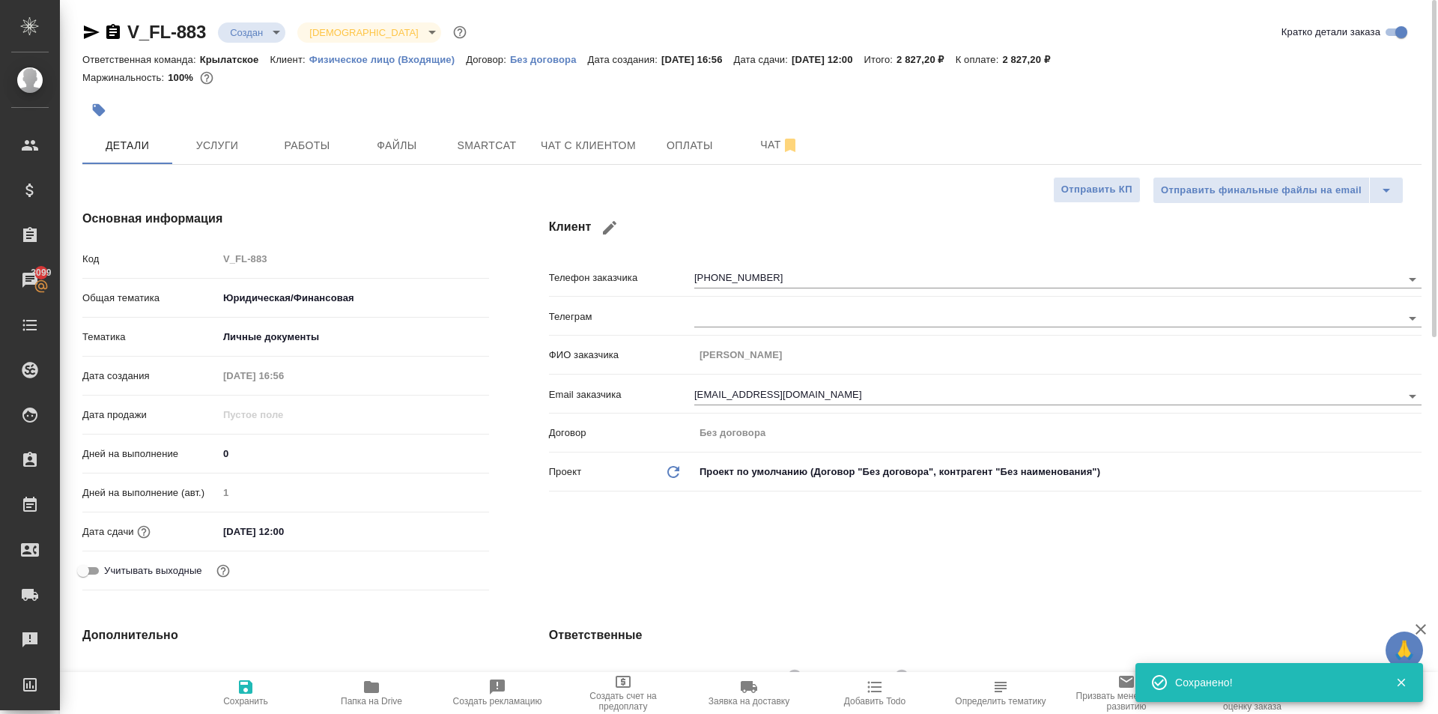
click at [311, 533] on input "05.09.2025 12:00" at bounding box center [283, 532] width 131 height 22
click at [449, 528] on icon "button" at bounding box center [446, 530] width 18 height 18
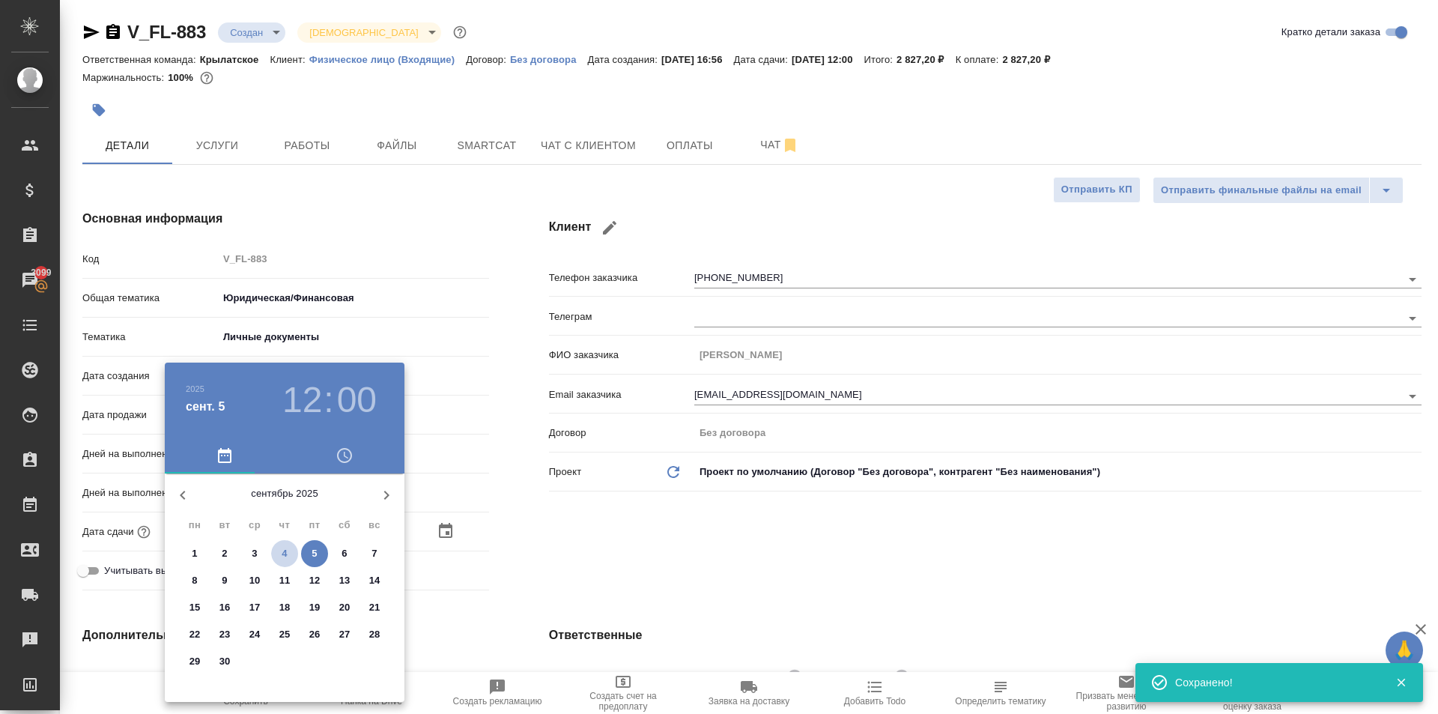
click at [279, 562] on button "4" at bounding box center [284, 553] width 27 height 27
type input "04.09.2025 12:00"
type textarea "x"
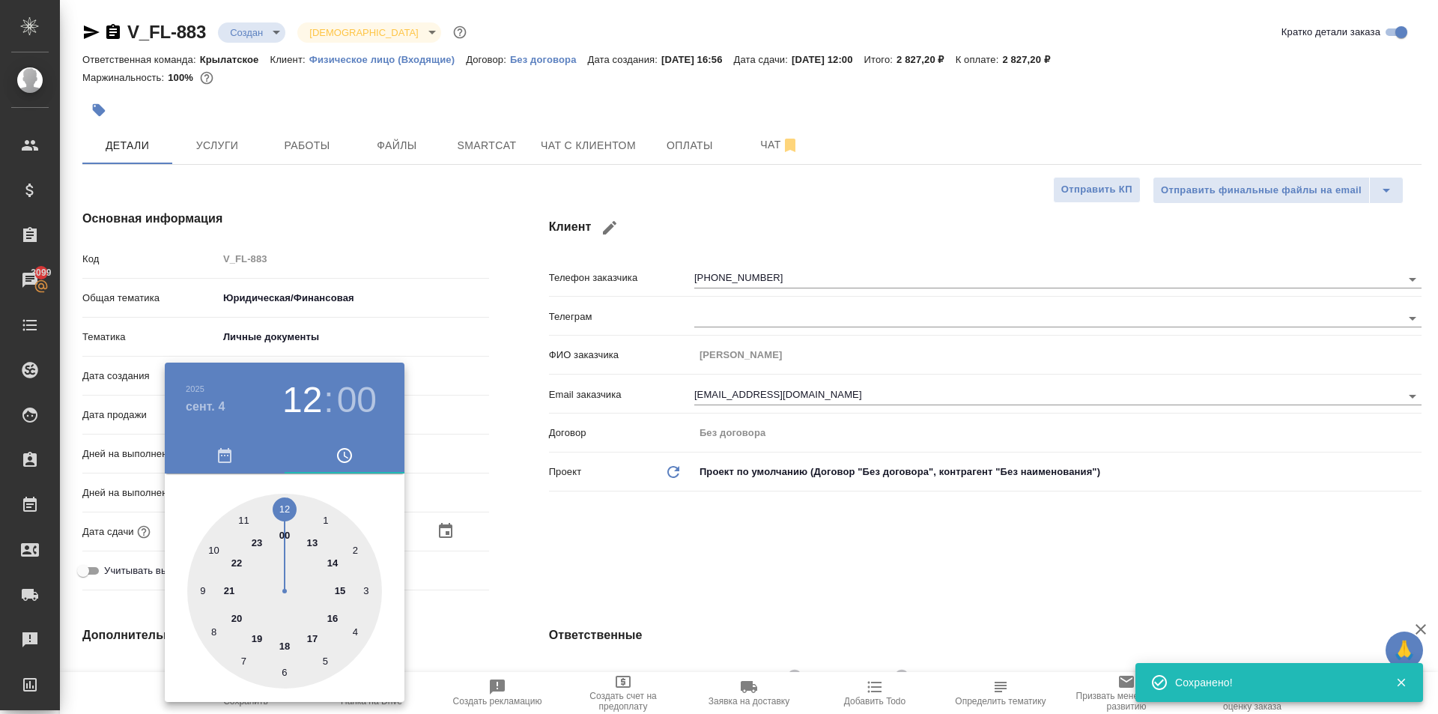
type input "04.09.2025 10:00"
type textarea "x"
click at [211, 543] on div at bounding box center [284, 591] width 195 height 195
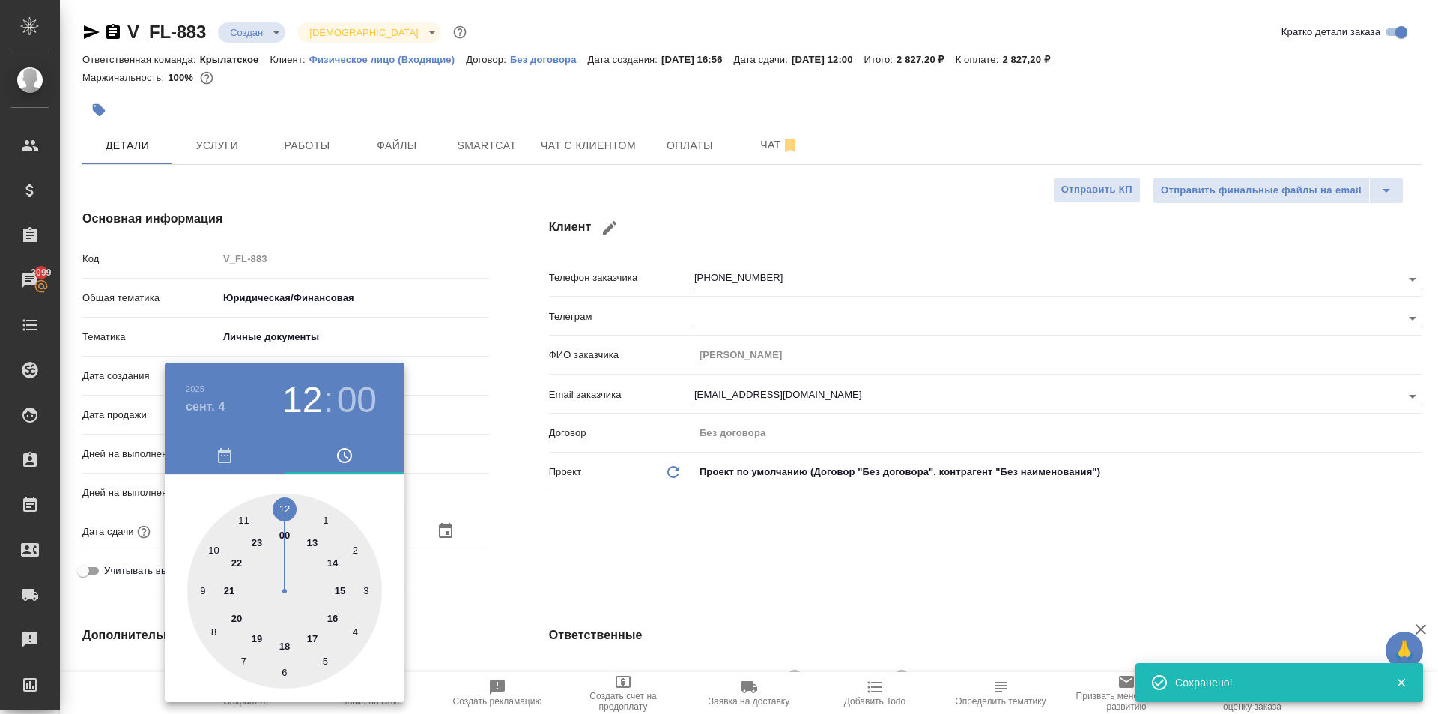
type textarea "x"
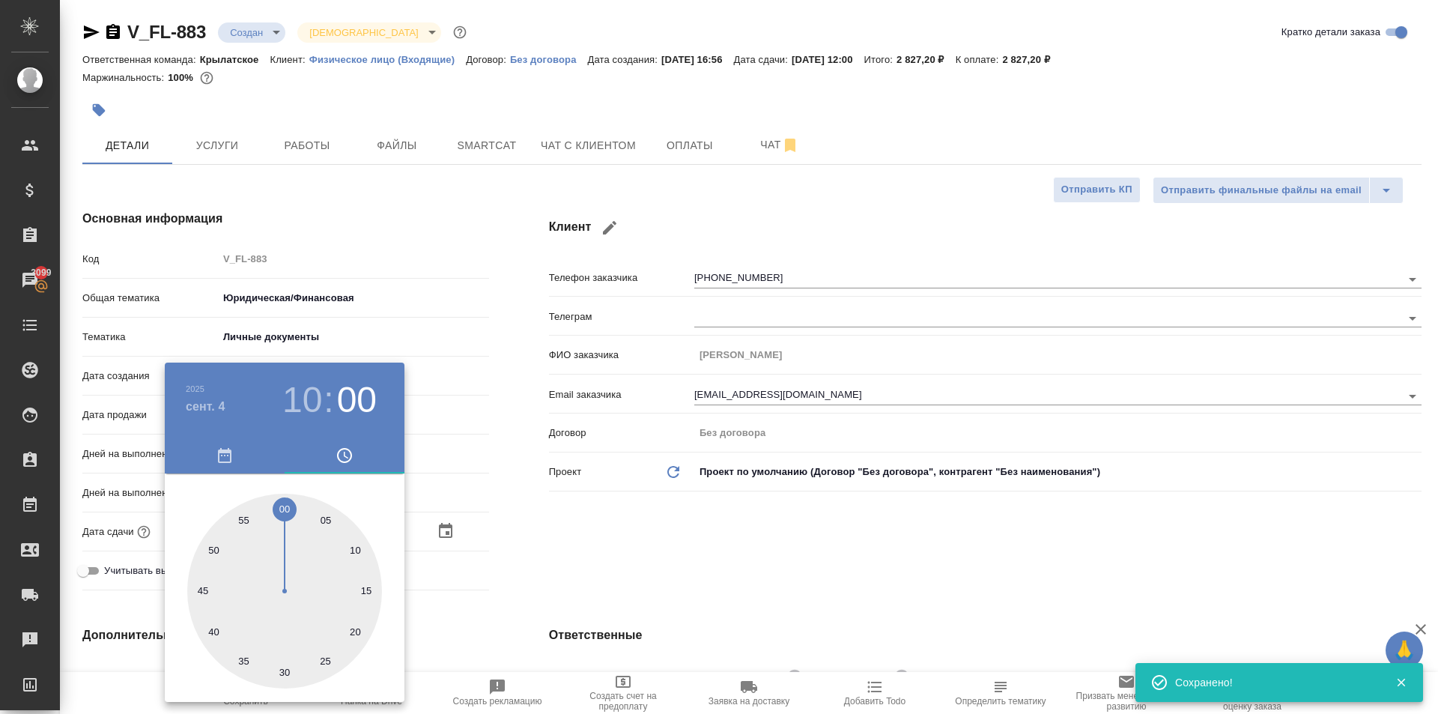
type textarea "x"
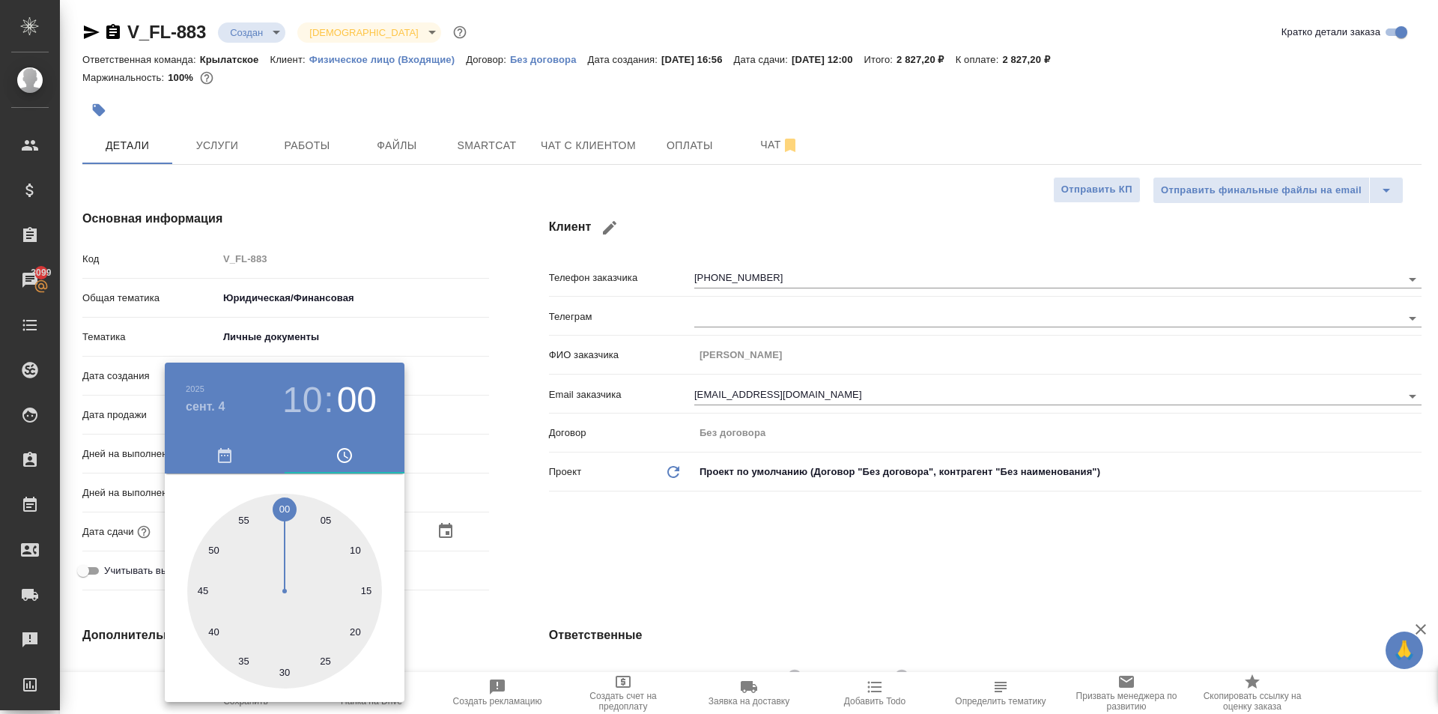
click at [287, 509] on div at bounding box center [284, 591] width 195 height 195
drag, startPoint x: 515, startPoint y: 530, endPoint x: 396, endPoint y: 588, distance: 132.3
click at [511, 530] on div at bounding box center [719, 357] width 1438 height 714
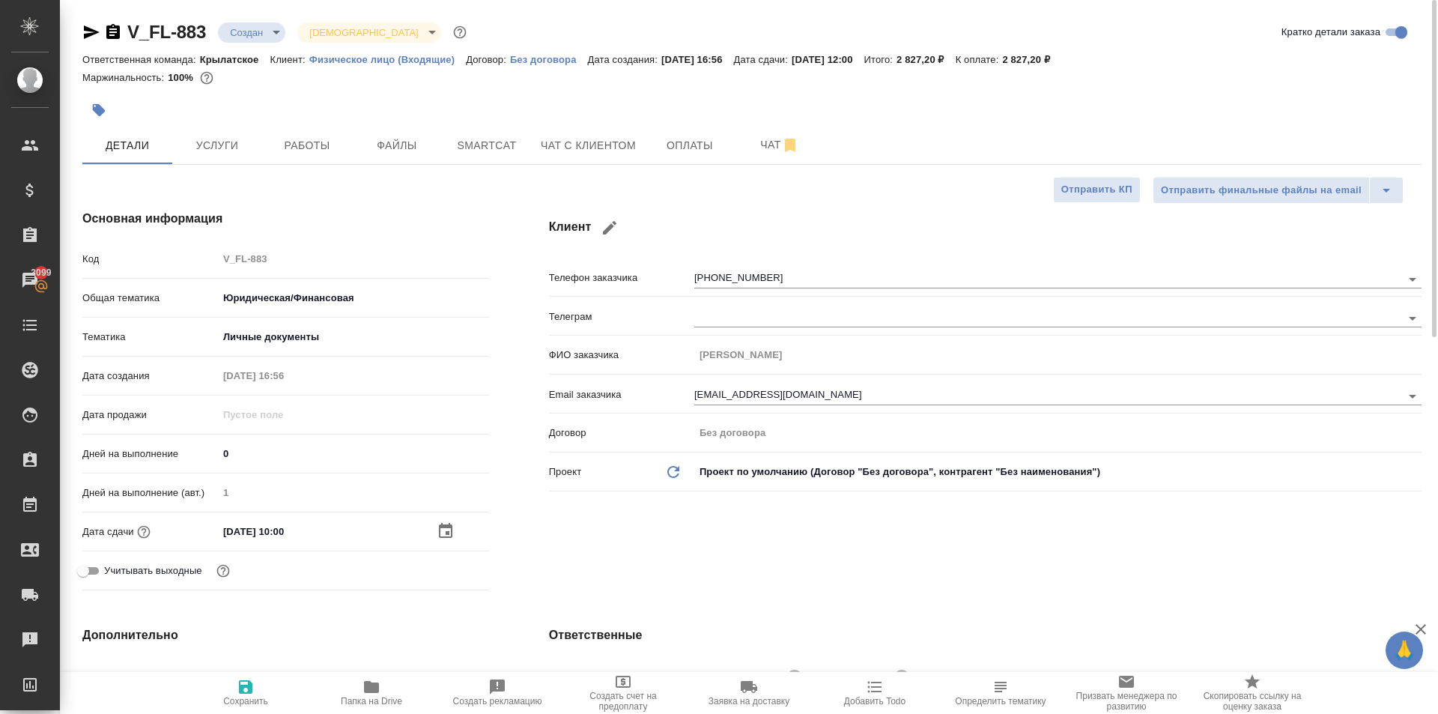
drag, startPoint x: 234, startPoint y: 677, endPoint x: 263, endPoint y: 659, distance: 34.3
click at [234, 677] on button "Сохранить" at bounding box center [246, 693] width 126 height 42
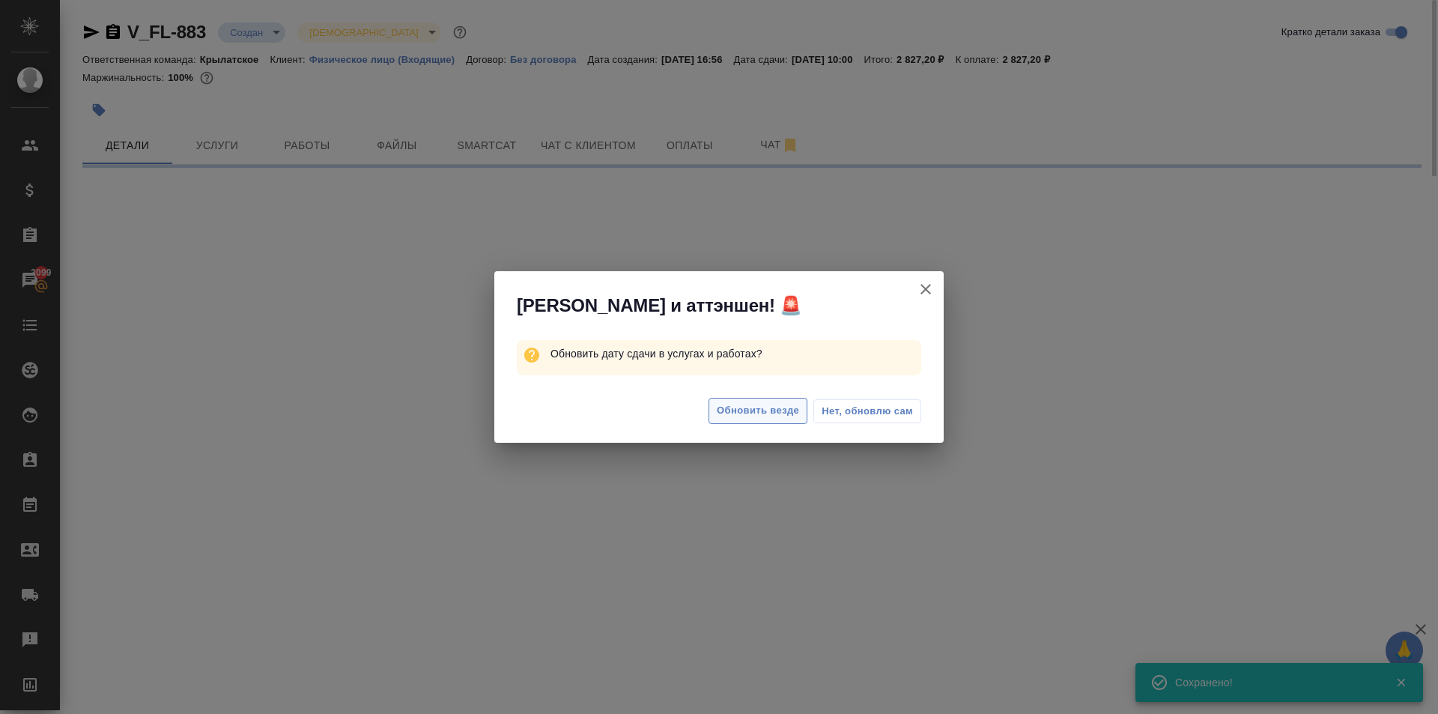
click at [764, 414] on span "Обновить везде" at bounding box center [758, 410] width 82 height 17
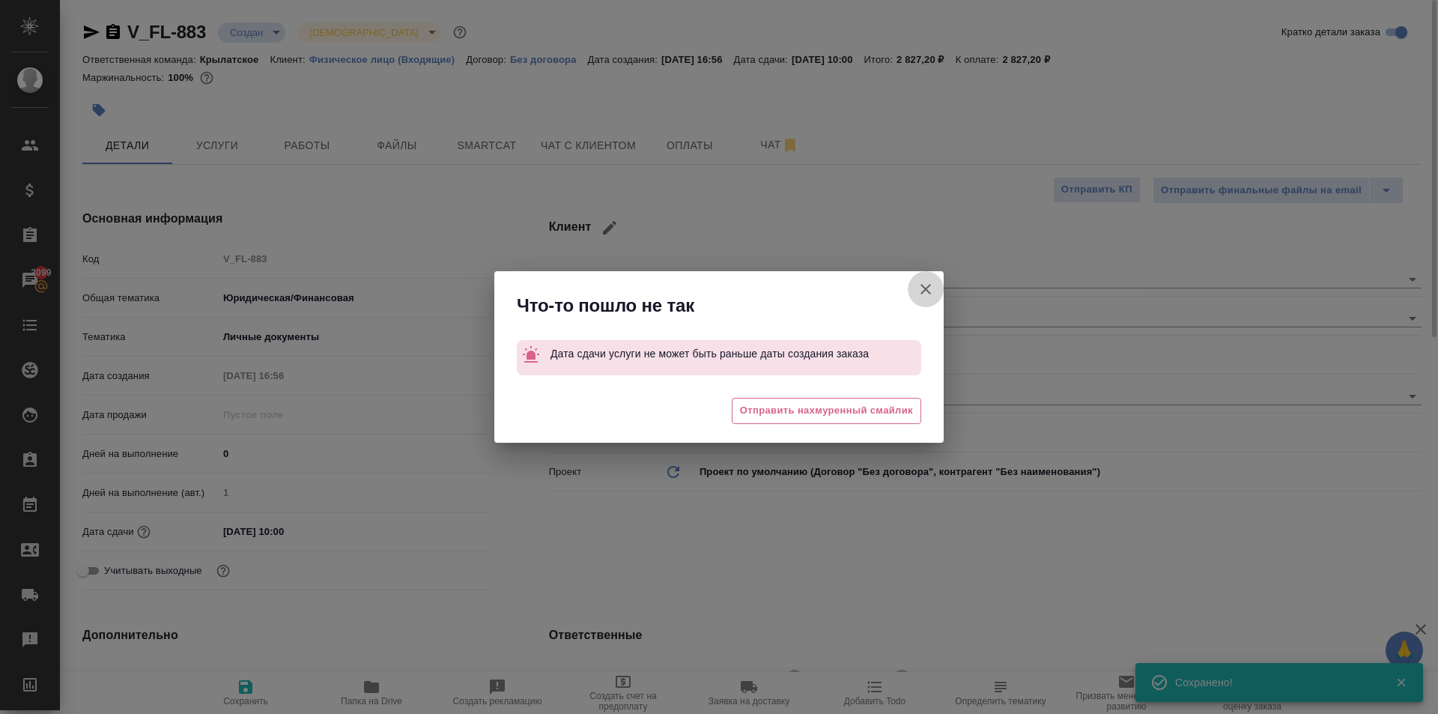
click at [925, 295] on icon "button" at bounding box center [926, 289] width 18 height 18
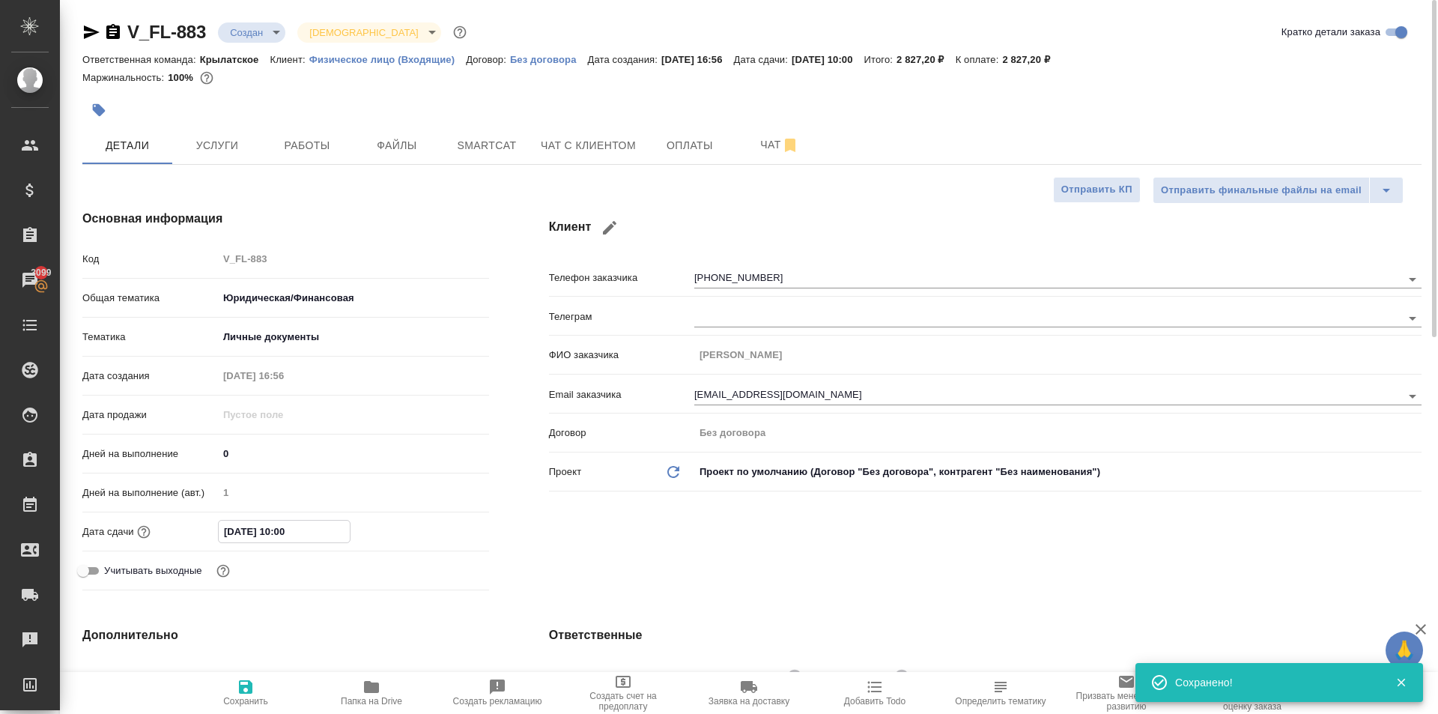
drag, startPoint x: 329, startPoint y: 529, endPoint x: 142, endPoint y: 538, distance: 186.7
click at [142, 538] on div "Дата сдачи 04.09.2025 10:00" at bounding box center [285, 531] width 407 height 26
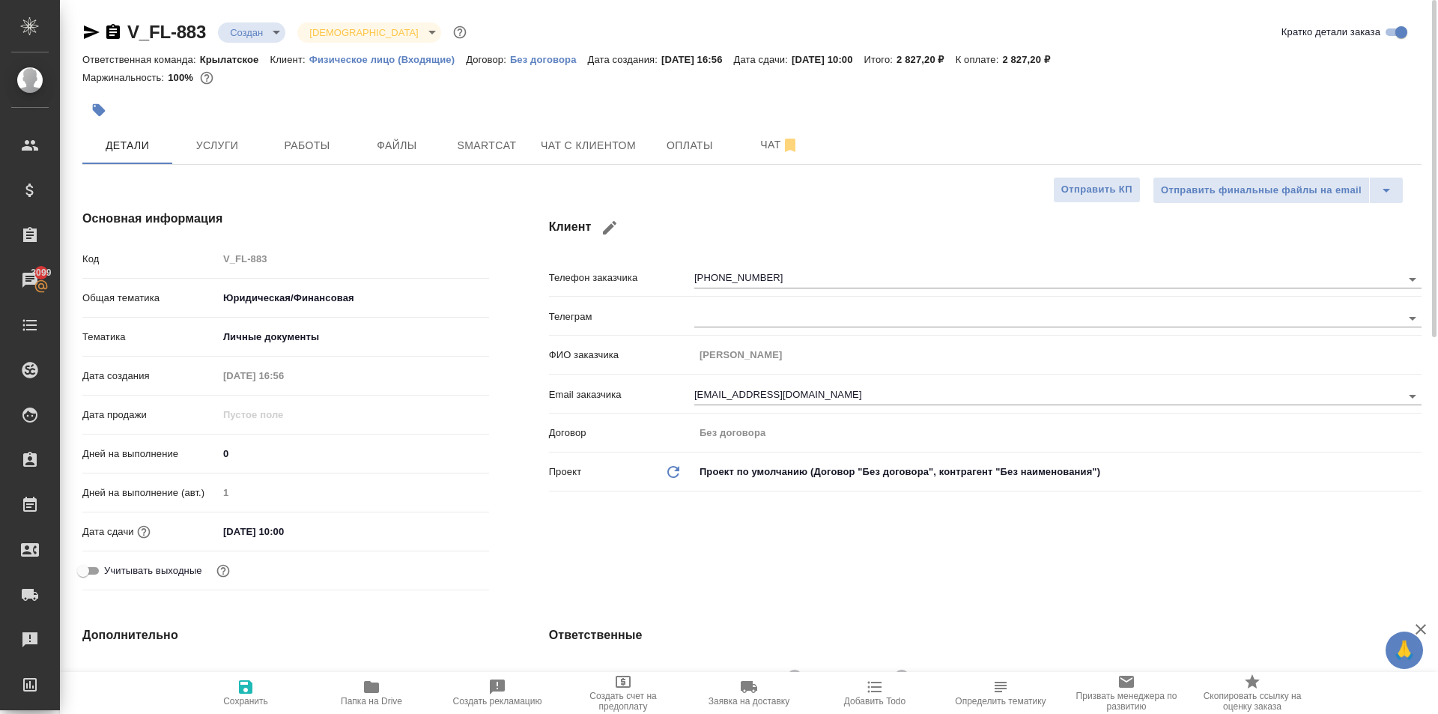
drag, startPoint x: 342, startPoint y: 515, endPoint x: 365, endPoint y: 527, distance: 25.8
click at [342, 516] on div "Дней на выполнение (авт.) 1" at bounding box center [285, 498] width 407 height 39
click at [306, 539] on input "04.09.2025 10:00" at bounding box center [284, 532] width 131 height 22
click at [447, 530] on icon "button" at bounding box center [446, 530] width 18 height 18
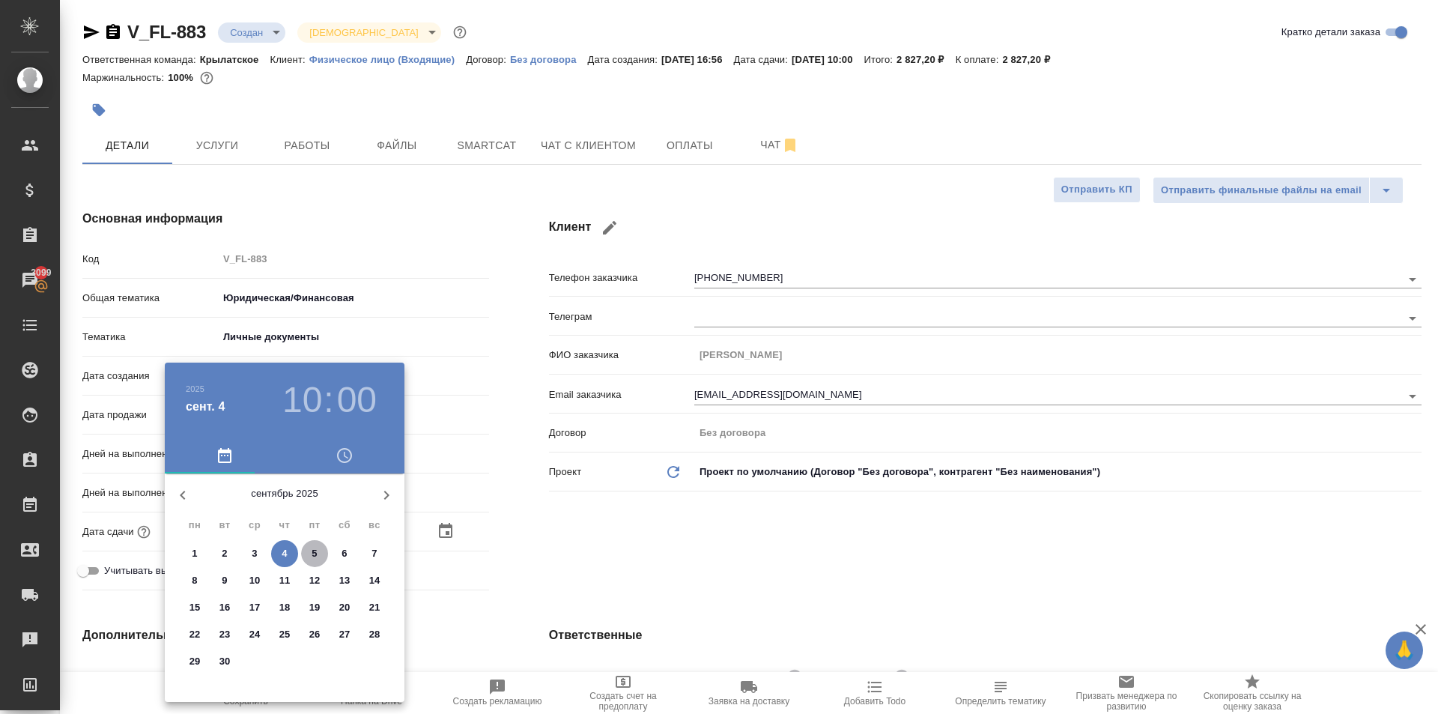
click at [306, 552] on span "5" at bounding box center [314, 553] width 27 height 15
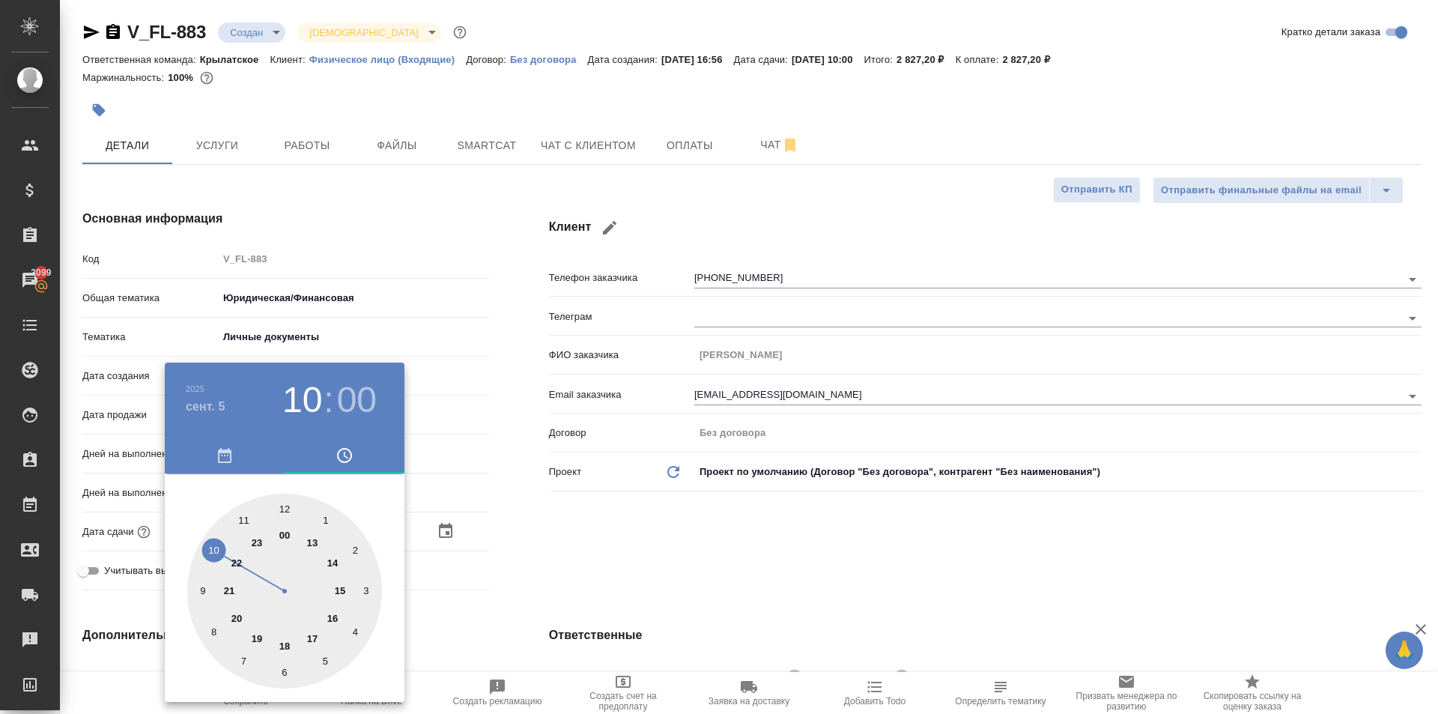
click at [580, 546] on div at bounding box center [719, 357] width 1438 height 714
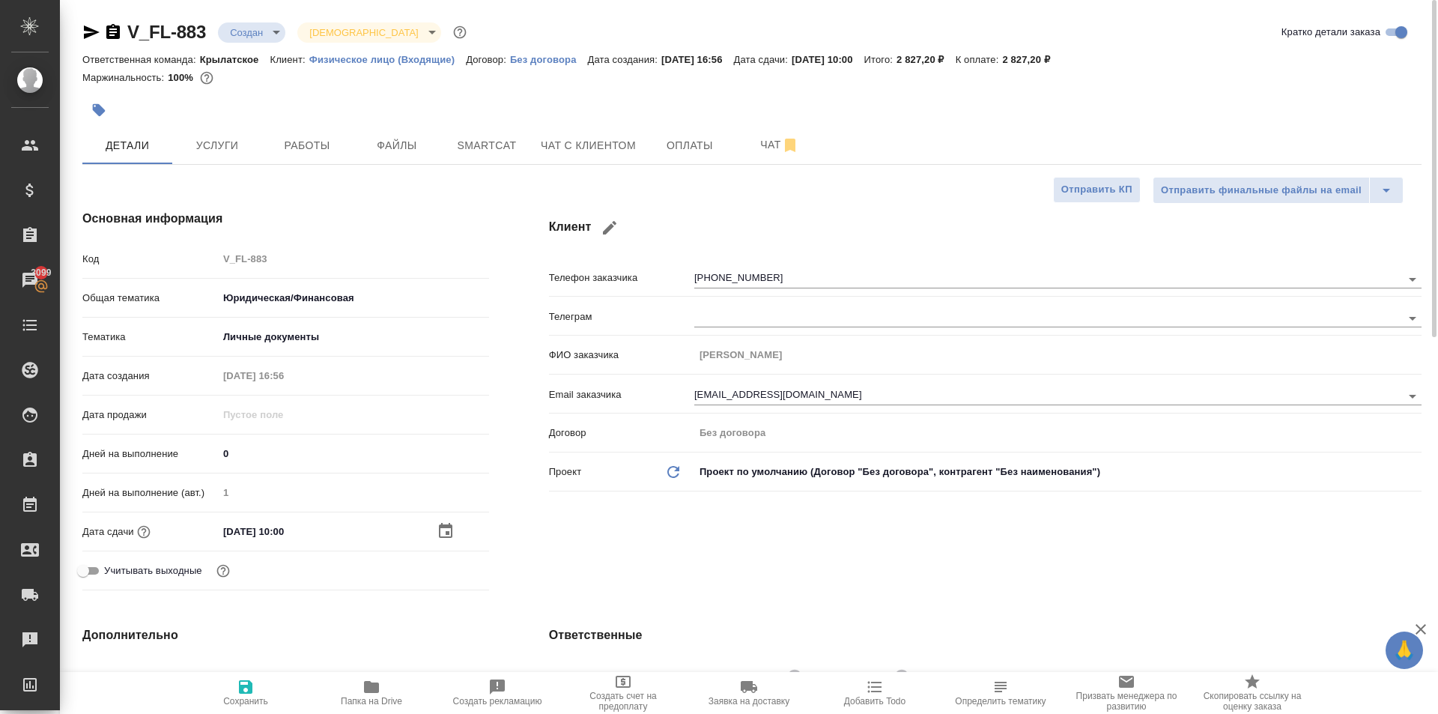
click at [238, 691] on icon "button" at bounding box center [246, 687] width 18 height 18
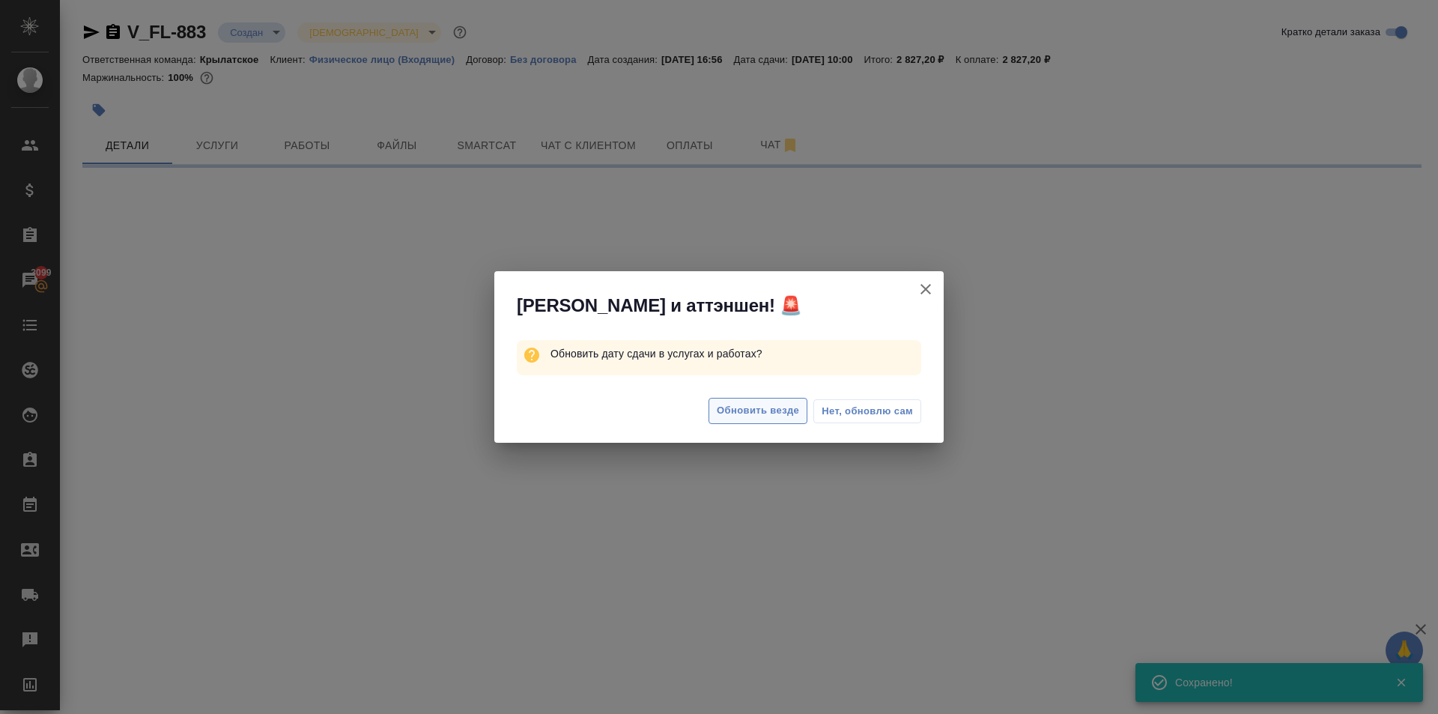
click at [715, 415] on button "Обновить везде" at bounding box center [758, 411] width 99 height 26
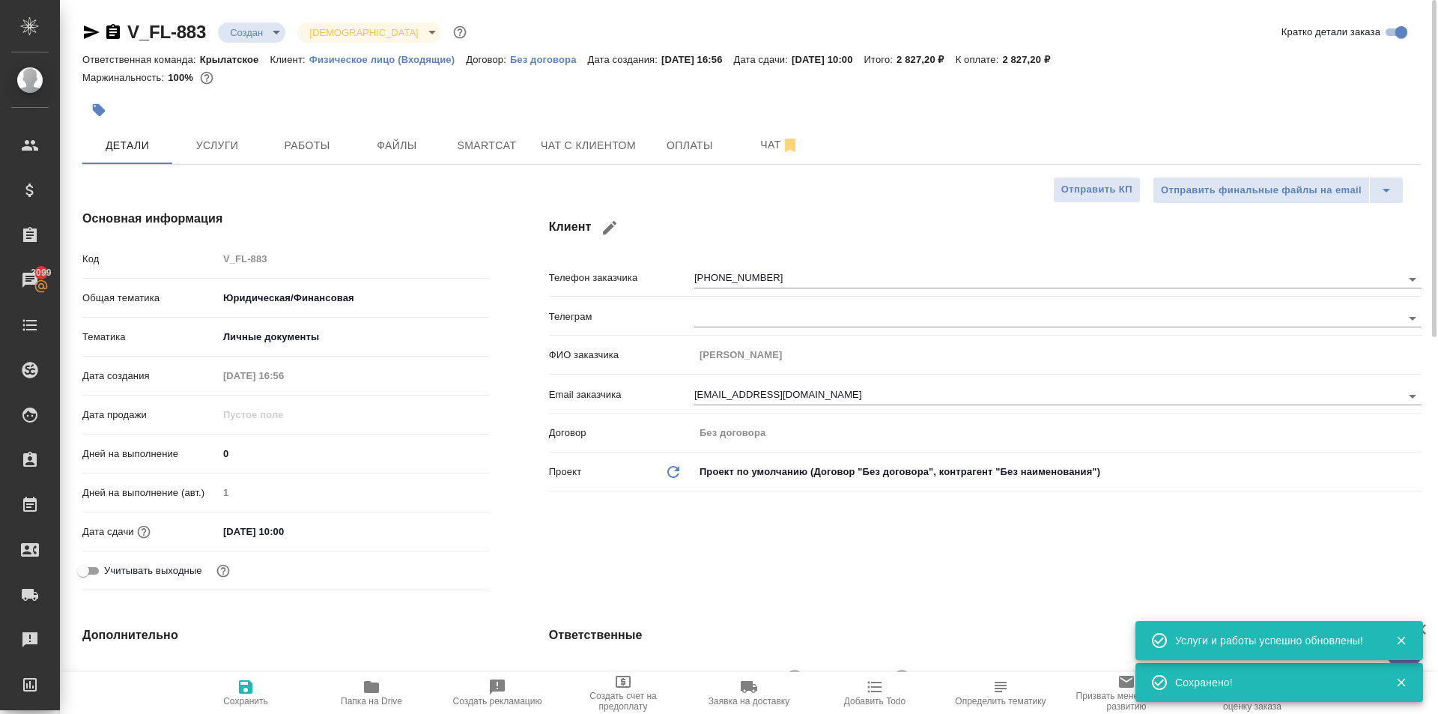
click at [83, 25] on div "V_FL-883 Создан new Святая троица holyTrinity" at bounding box center [275, 32] width 387 height 24
click at [83, 25] on icon "button" at bounding box center [91, 32] width 18 height 18
click at [326, 142] on span "Работы" at bounding box center [307, 145] width 72 height 19
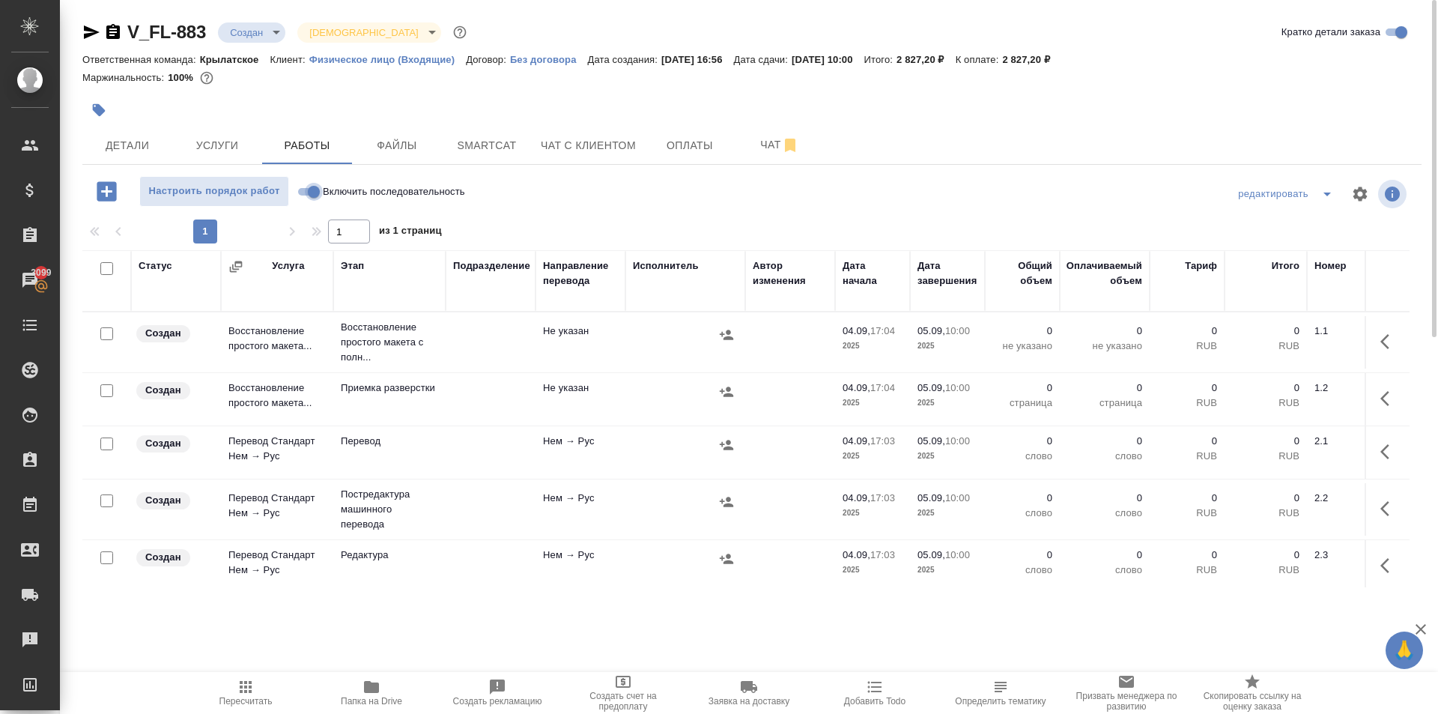
click at [309, 192] on input "Включить последовательность" at bounding box center [314, 192] width 54 height 18
click at [108, 266] on input "checkbox" at bounding box center [106, 268] width 13 height 13
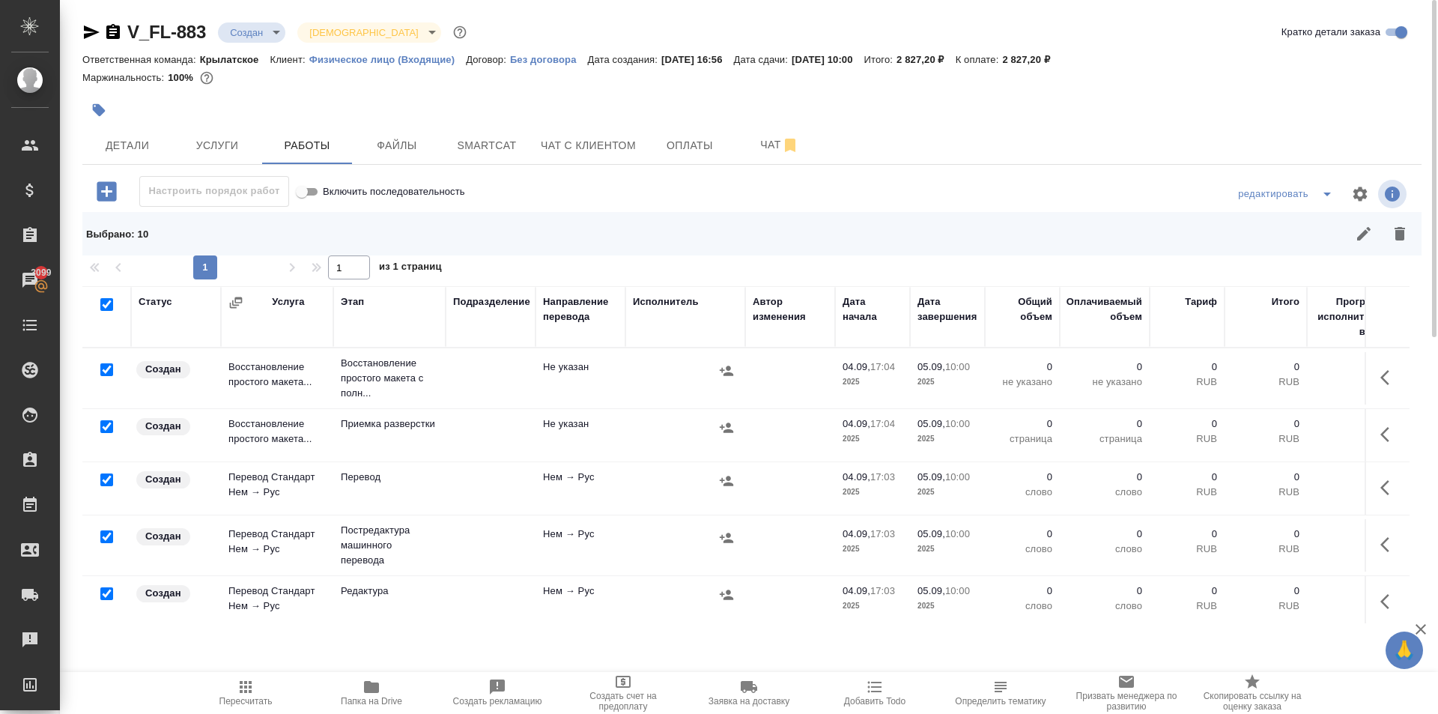
click at [103, 485] on input "checkbox" at bounding box center [106, 479] width 13 height 13
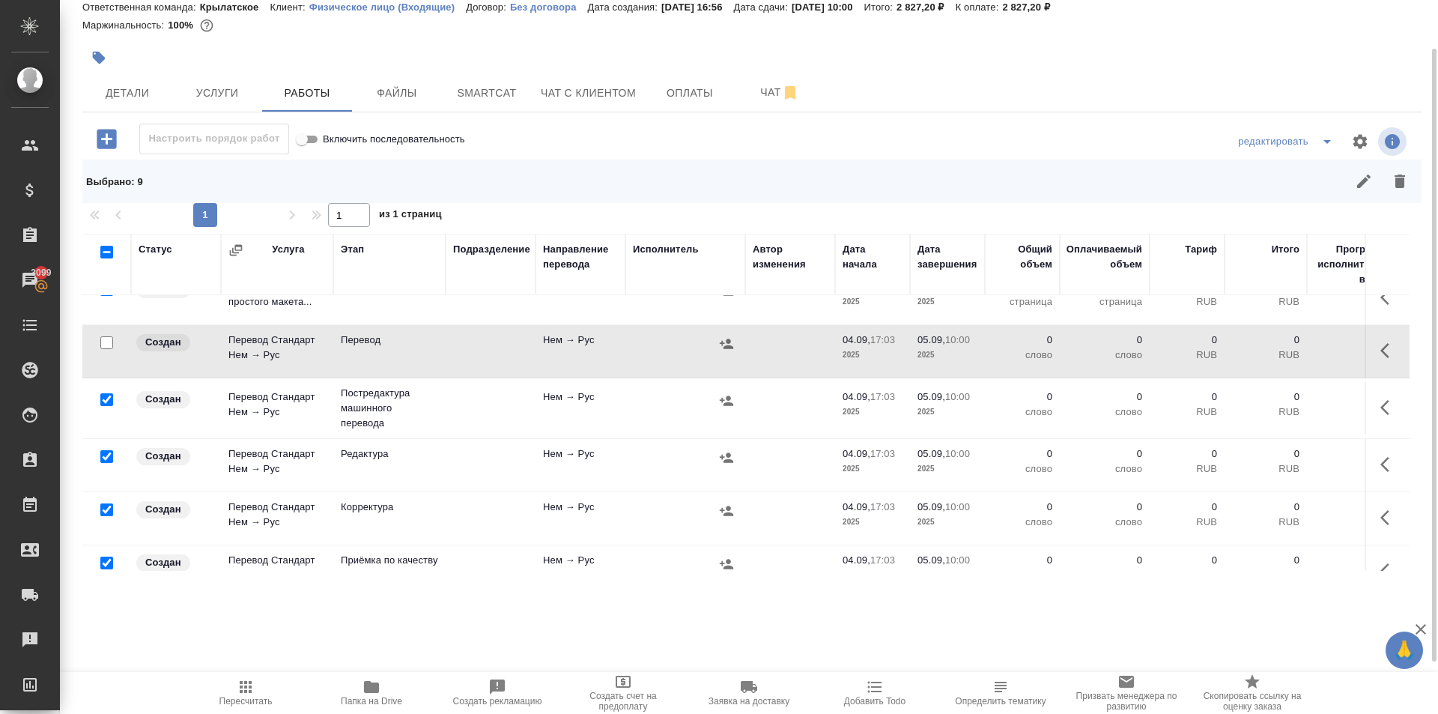
scroll to position [225, 0]
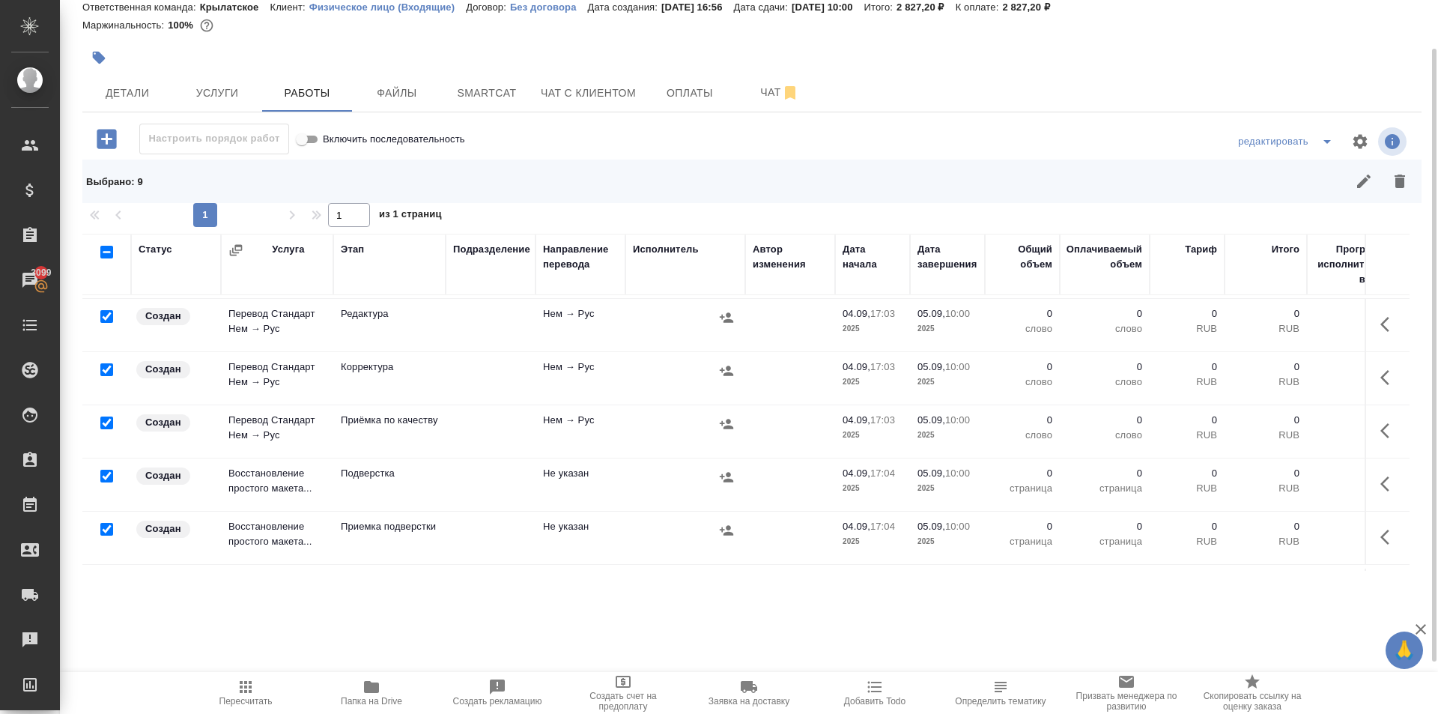
click at [107, 425] on input "checkbox" at bounding box center [106, 422] width 13 height 13
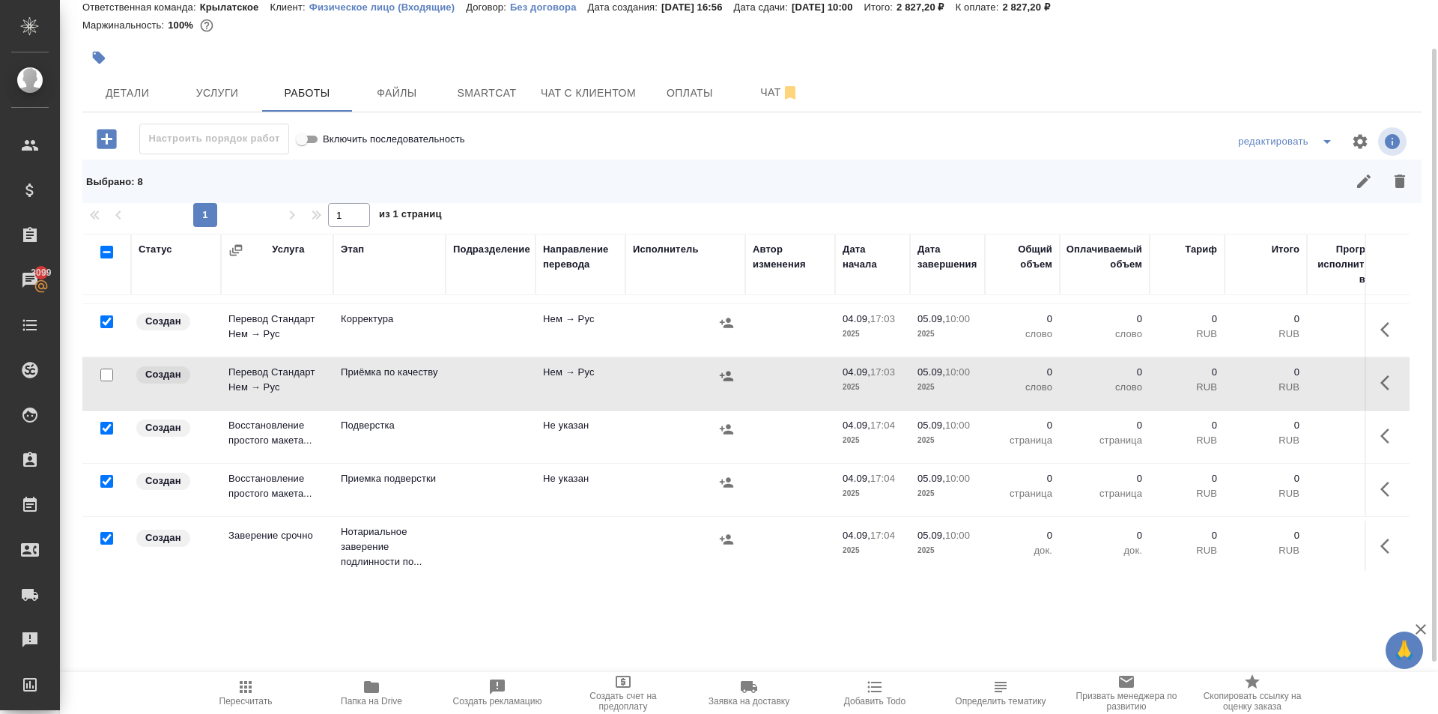
scroll to position [291, 0]
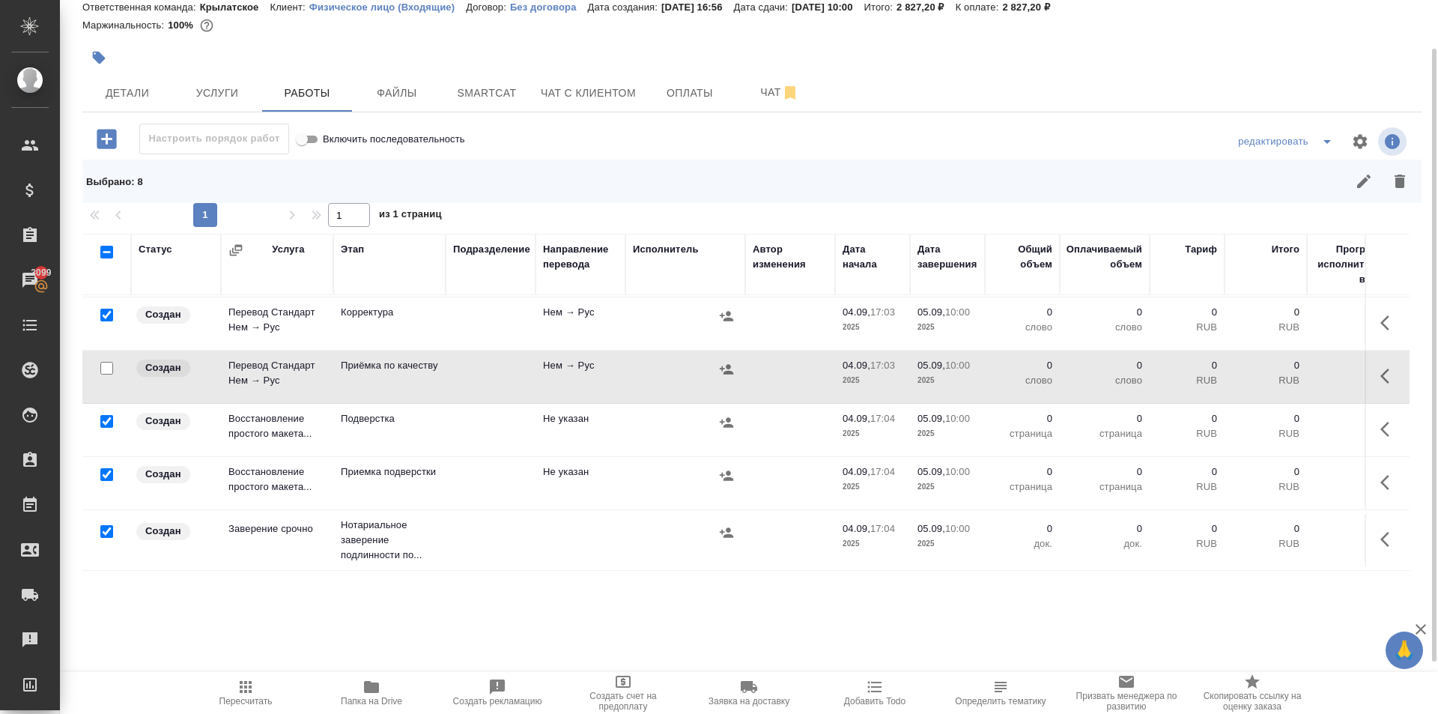
click at [106, 525] on input "checkbox" at bounding box center [106, 531] width 13 height 13
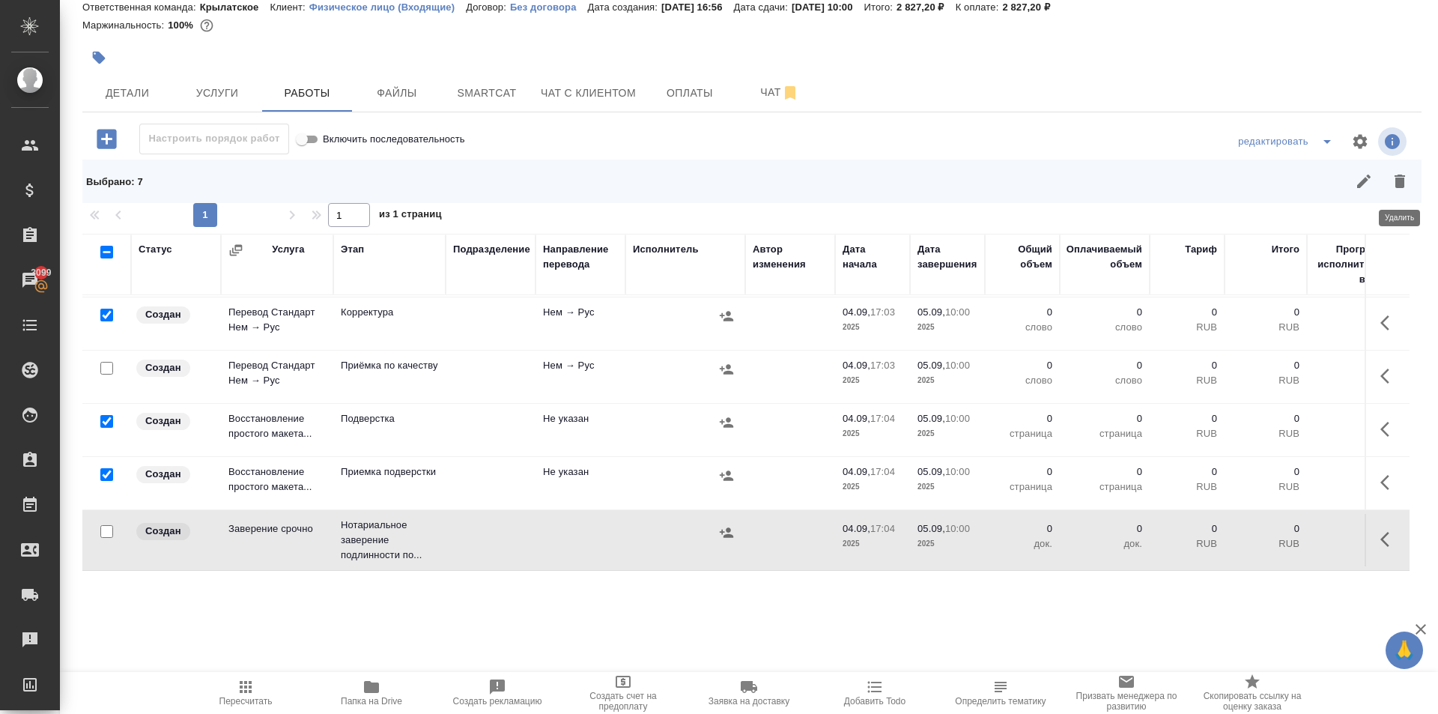
drag, startPoint x: 1413, startPoint y: 188, endPoint x: 1372, endPoint y: 222, distance: 53.2
click at [1411, 189] on button "button" at bounding box center [1400, 181] width 36 height 36
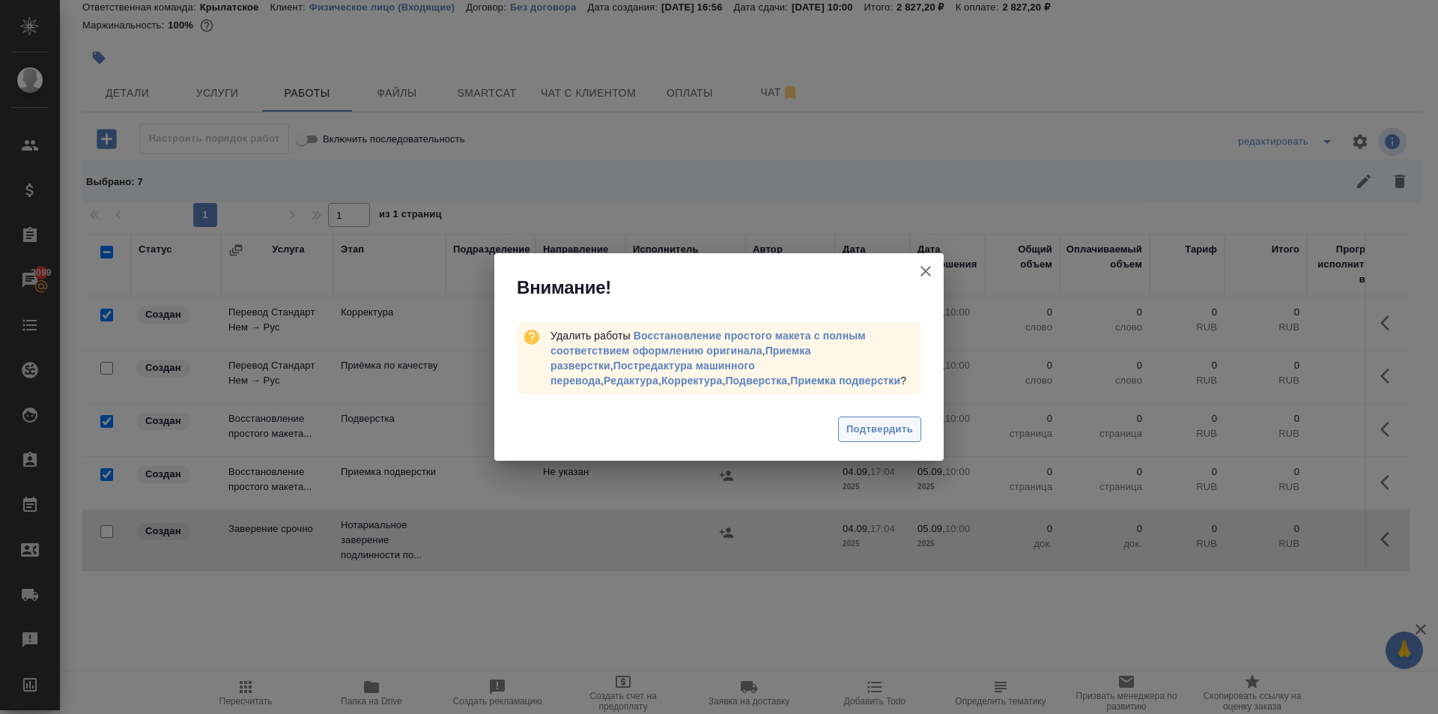
click at [916, 421] on button "Подтвердить" at bounding box center [879, 429] width 83 height 26
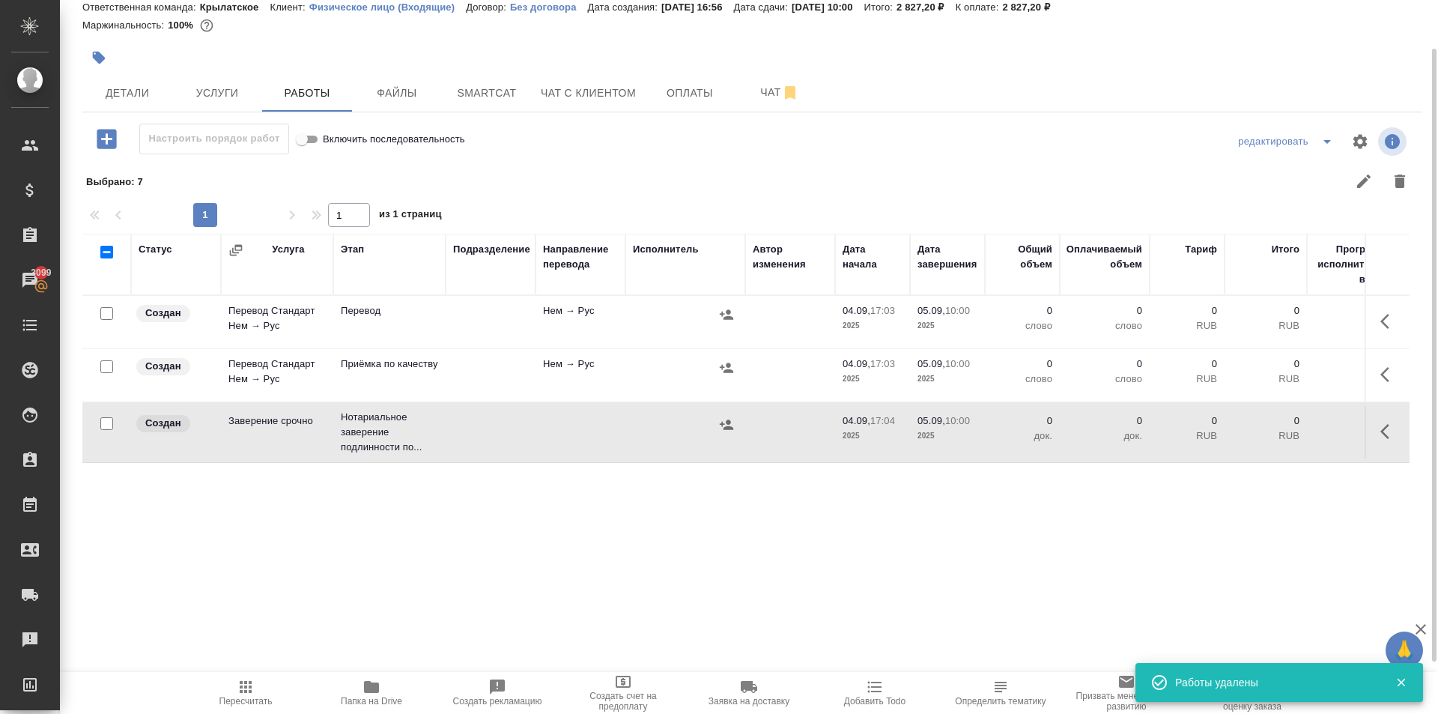
scroll to position [0, 0]
click at [1380, 323] on button "button" at bounding box center [1389, 321] width 36 height 36
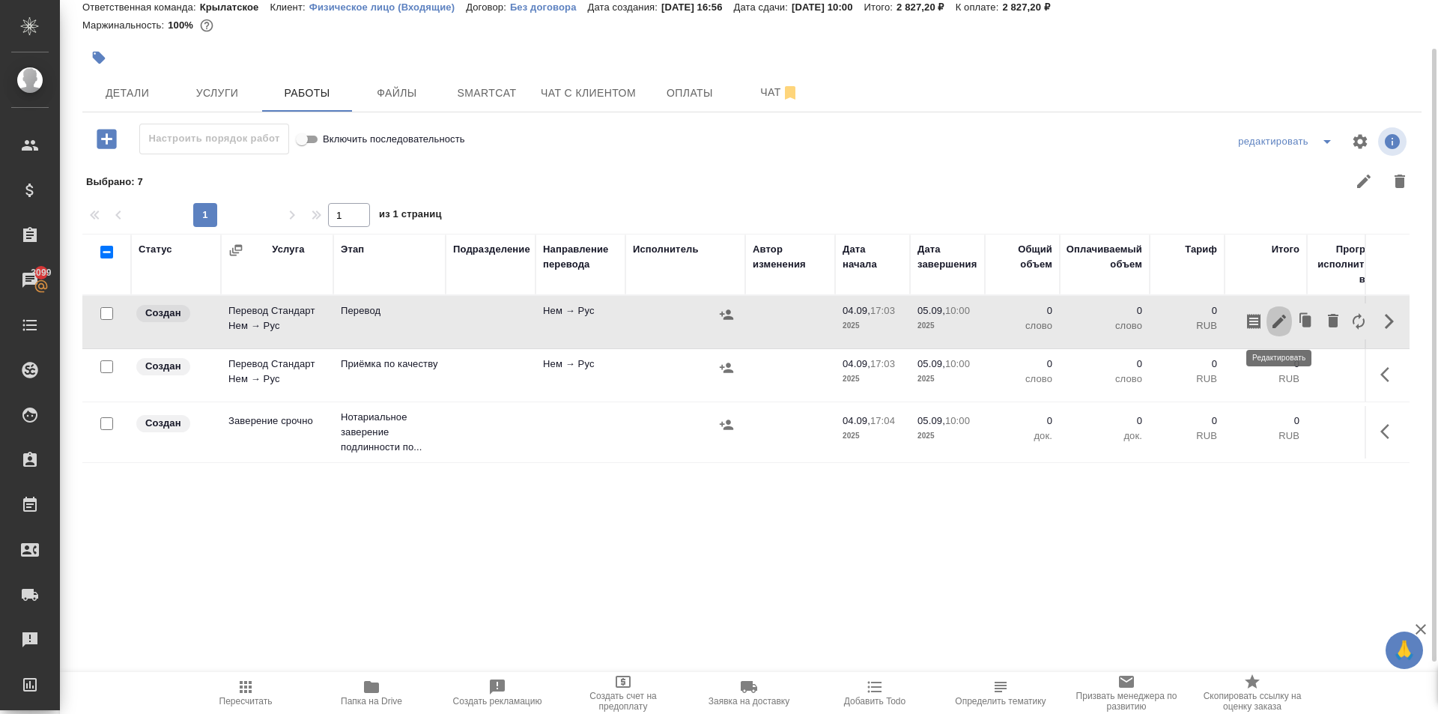
click at [1278, 327] on icon "button" at bounding box center [1279, 321] width 18 height 18
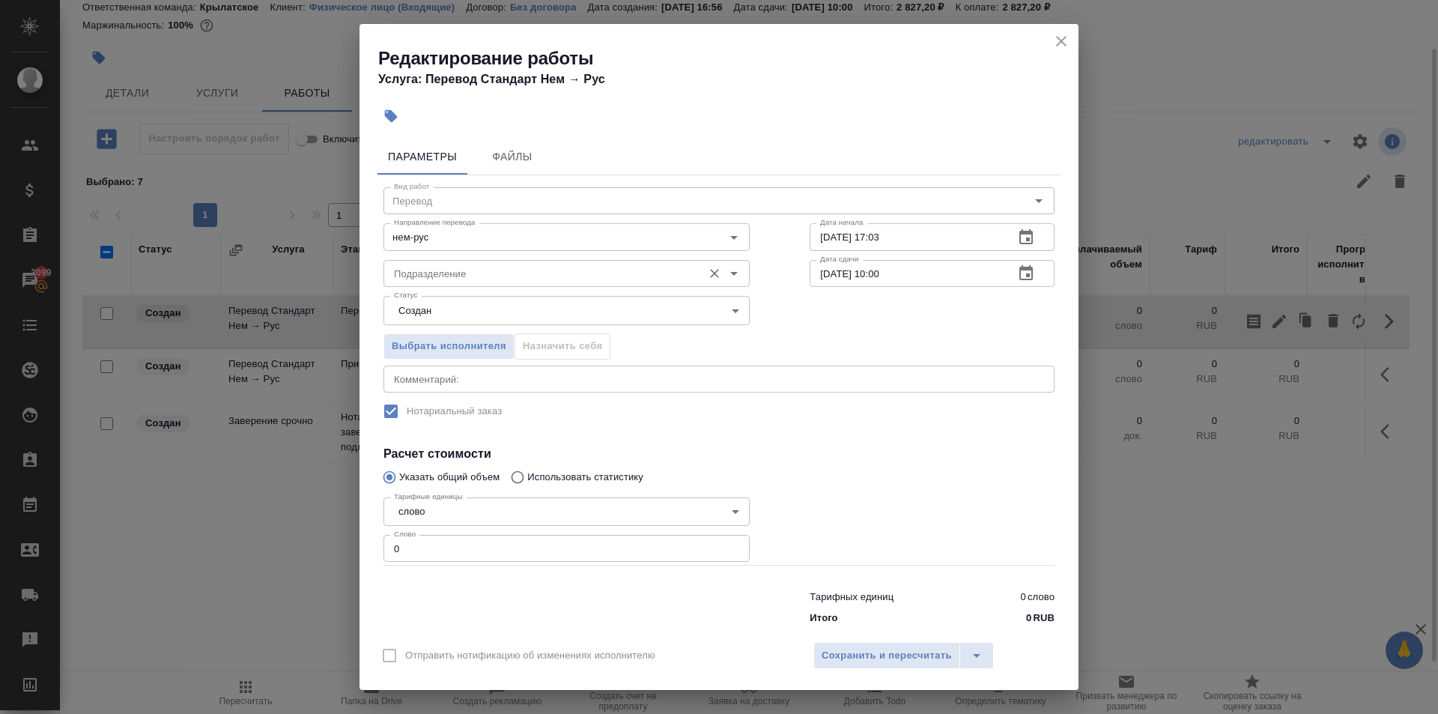
click at [470, 278] on input "Подразделение" at bounding box center [541, 273] width 307 height 18
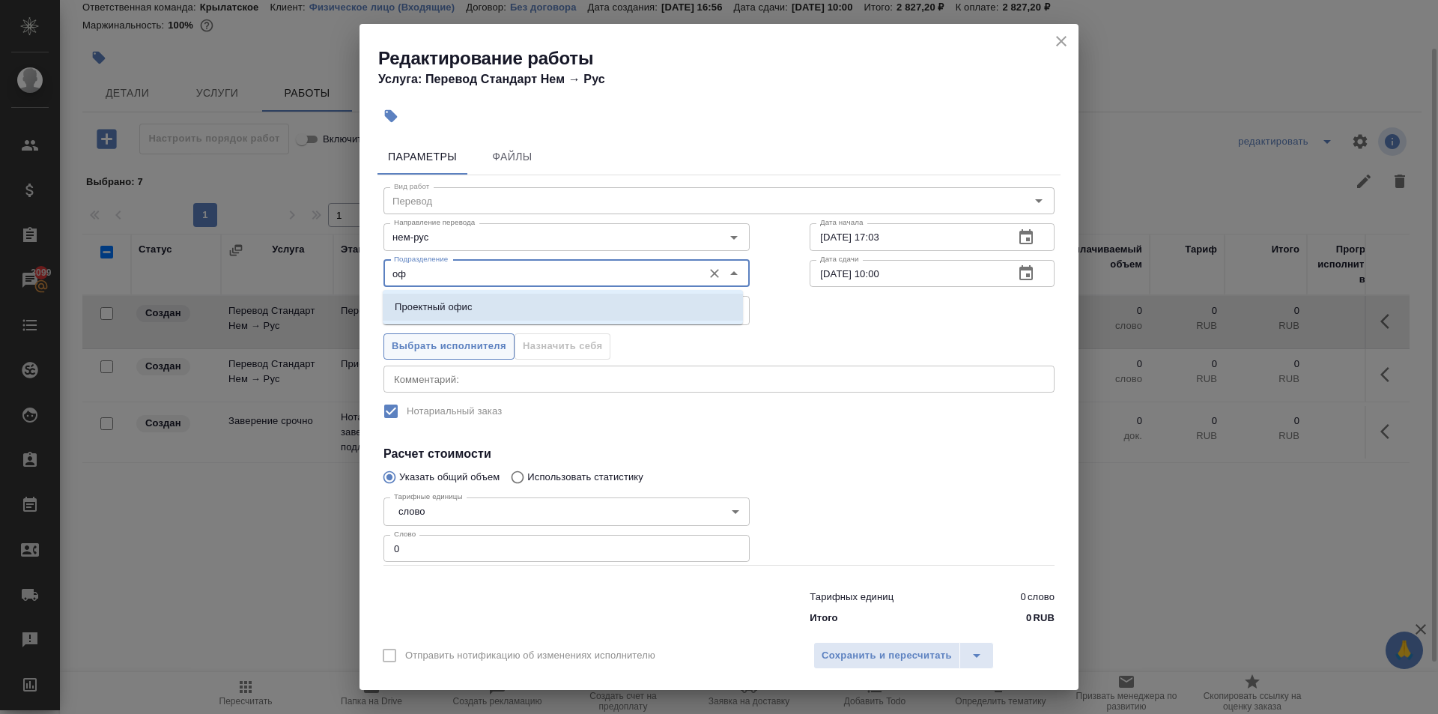
drag, startPoint x: 461, startPoint y: 303, endPoint x: 463, endPoint y: 355, distance: 52.5
click at [461, 304] on p "Проектный офис" at bounding box center [434, 307] width 78 height 15
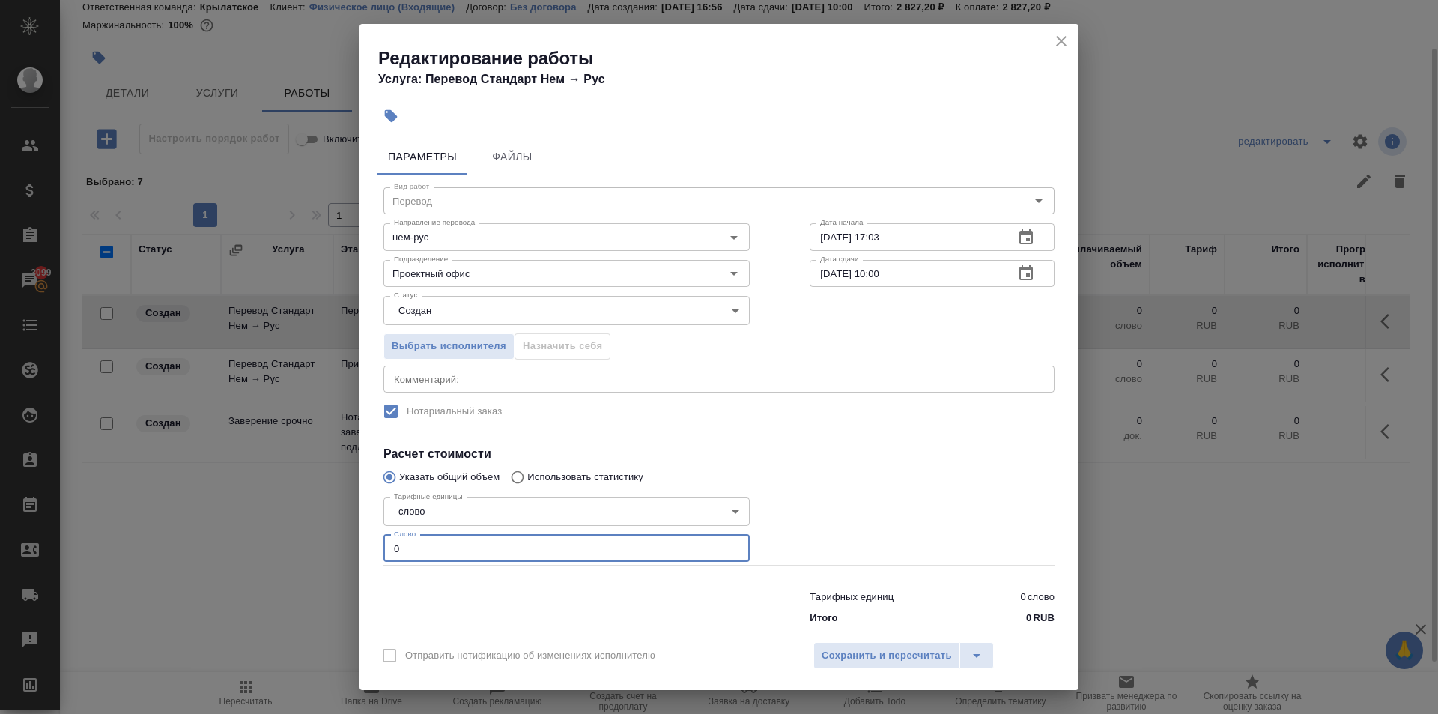
drag, startPoint x: 446, startPoint y: 553, endPoint x: 354, endPoint y: 533, distance: 94.3
click at [353, 535] on div "Редактирование работы Услуга: Перевод Стандарт Нем → Рус Параметры Файлы Вид ра…" at bounding box center [719, 357] width 1438 height 714
click at [419, 328] on body "🙏 .cls-1 fill:#fff; AWATERA Kasymov Timur Клиенты Спецификации Заказы 3099 Чаты…" at bounding box center [719, 357] width 1438 height 714
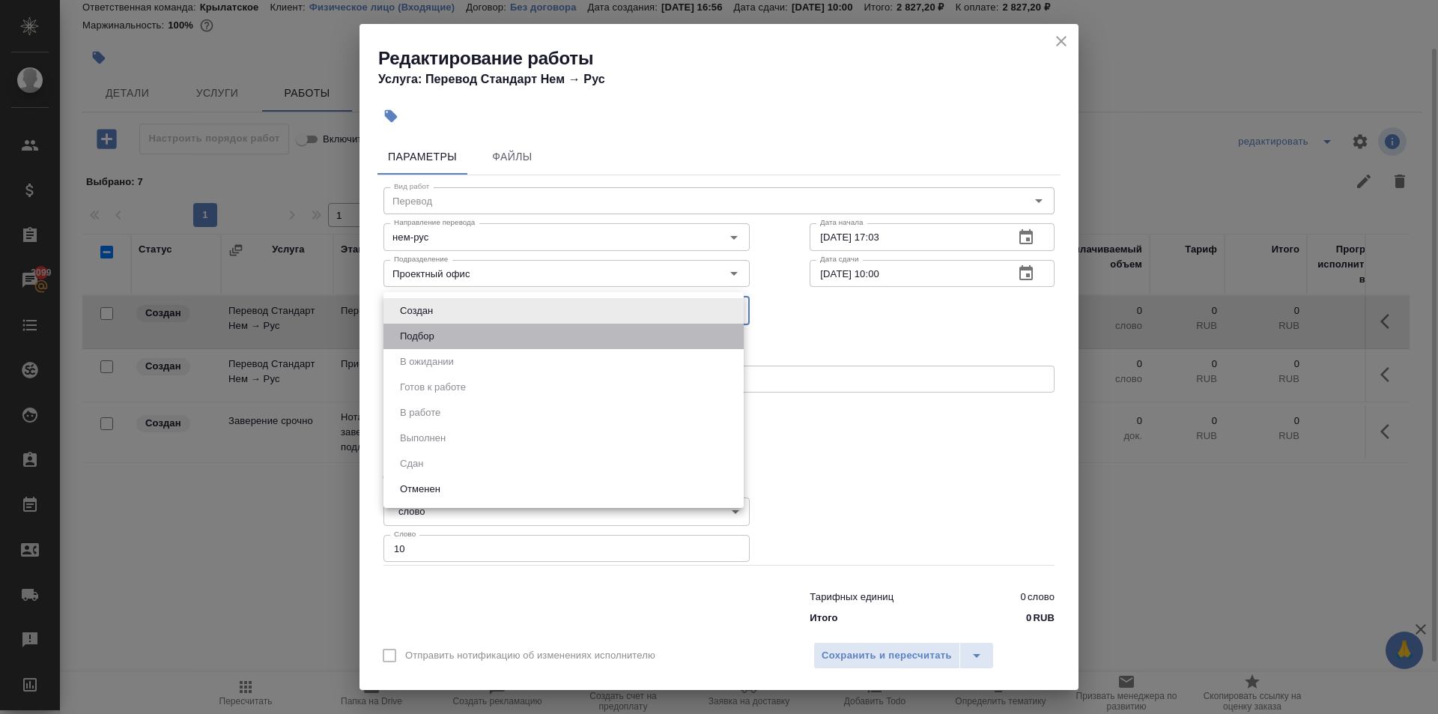
click at [420, 347] on li "Подбор" at bounding box center [563, 336] width 360 height 25
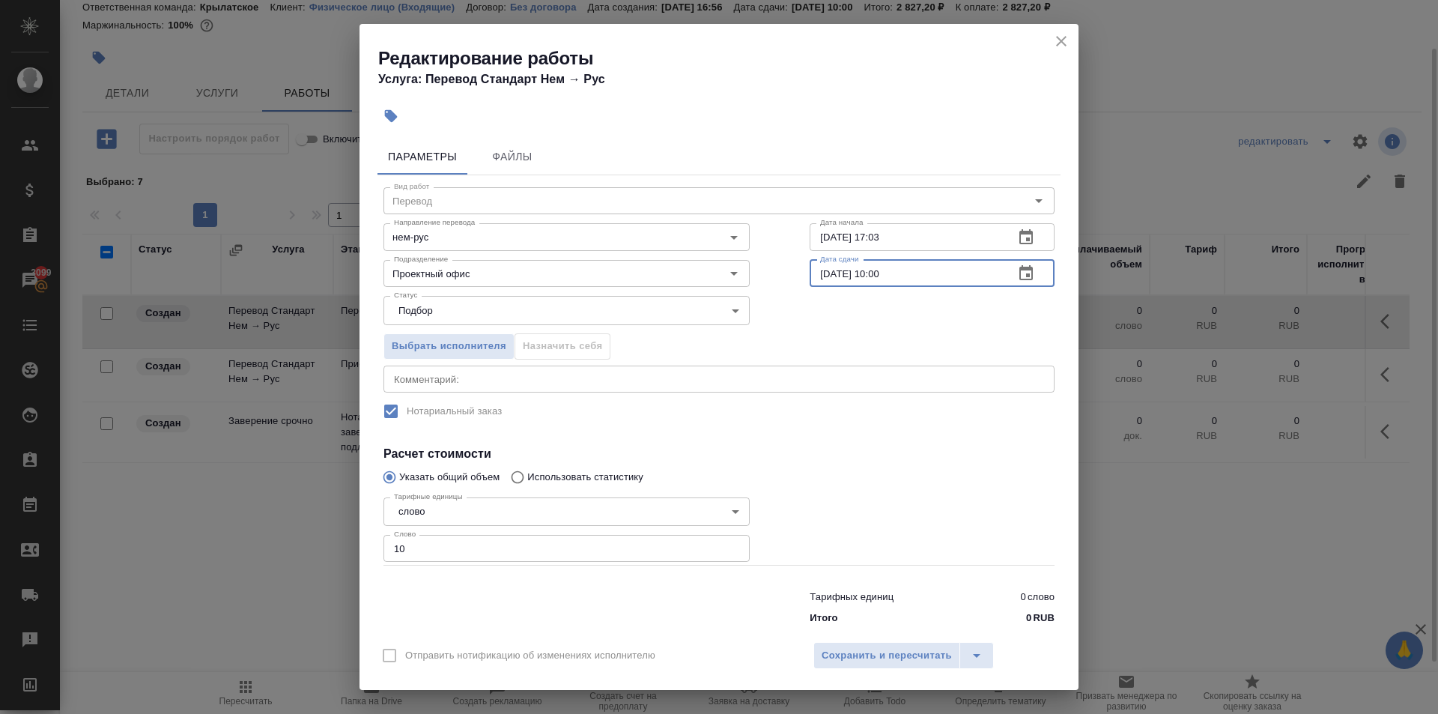
drag, startPoint x: 896, startPoint y: 282, endPoint x: 866, endPoint y: 293, distance: 31.7
click at [866, 293] on div "Вид работ Перевод Вид работ Направление перевода нем-рус Направление перевода Д…" at bounding box center [718, 403] width 683 height 456
click at [861, 639] on div "Отправить нотификацию об изменениях исполнителю Сохранить и пересчитать" at bounding box center [719, 661] width 719 height 58
click at [876, 656] on span "Сохранить и пересчитать" at bounding box center [887, 655] width 130 height 17
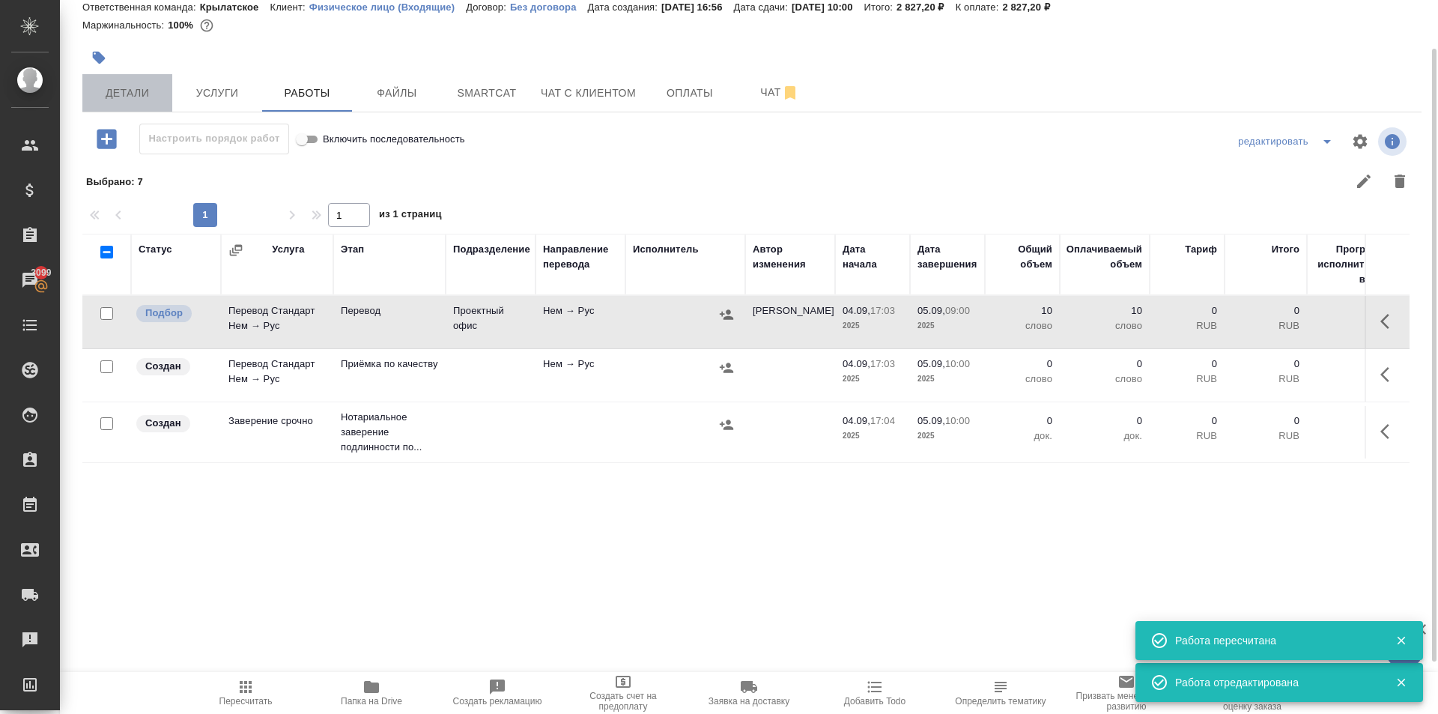
click at [140, 90] on span "Детали" at bounding box center [127, 93] width 72 height 19
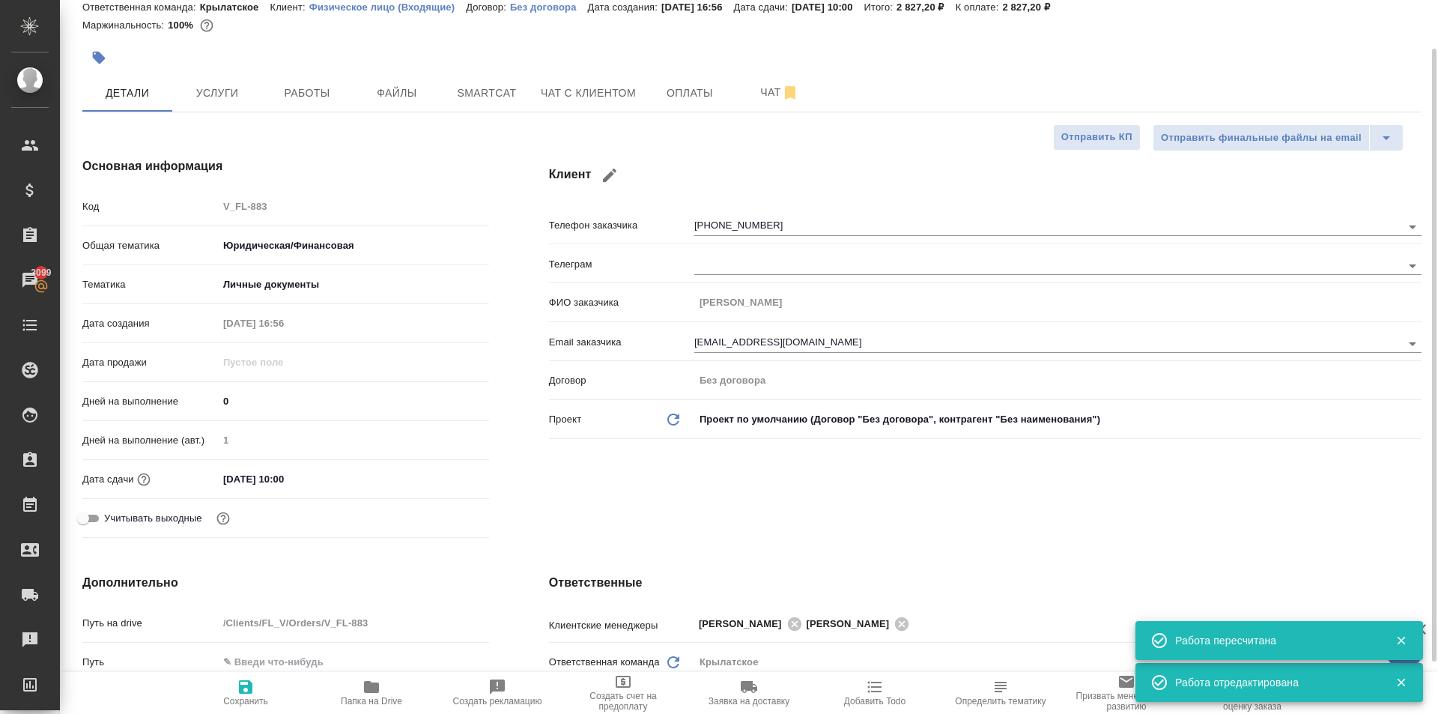
scroll to position [427, 0]
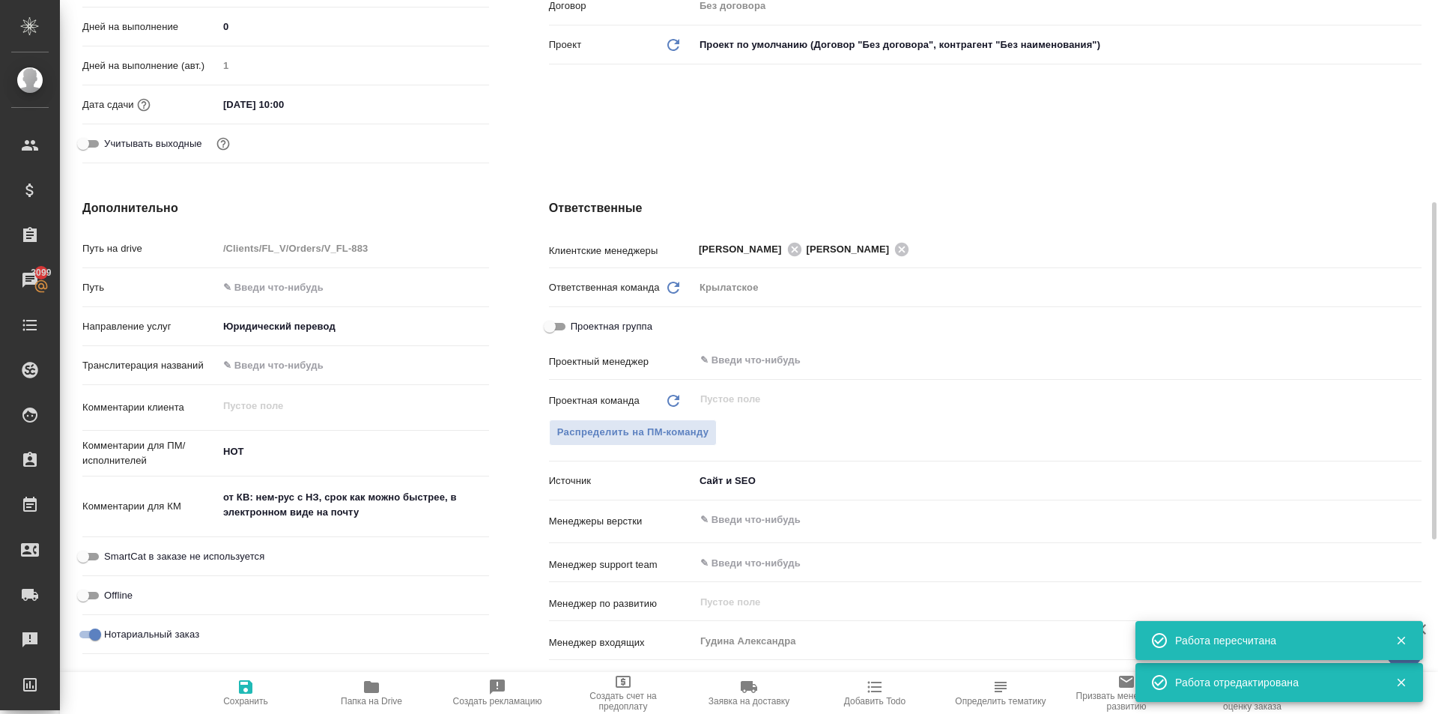
click at [604, 416] on div "Проектная команда Обновить ​ Распределить на ПМ-команду" at bounding box center [985, 427] width 873 height 82
click at [599, 427] on span "Распределить на ПМ-команду" at bounding box center [633, 432] width 152 height 17
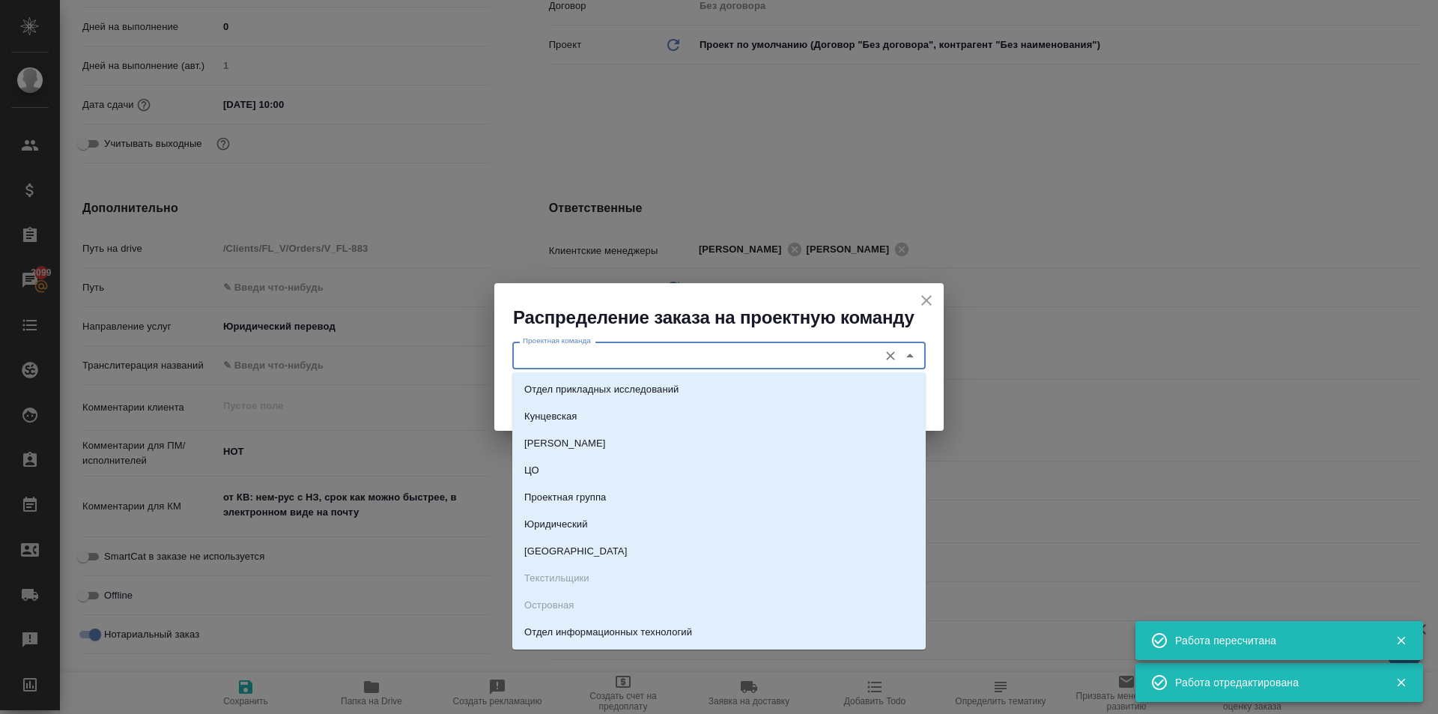
click at [560, 349] on input "Проектная команда" at bounding box center [694, 355] width 354 height 18
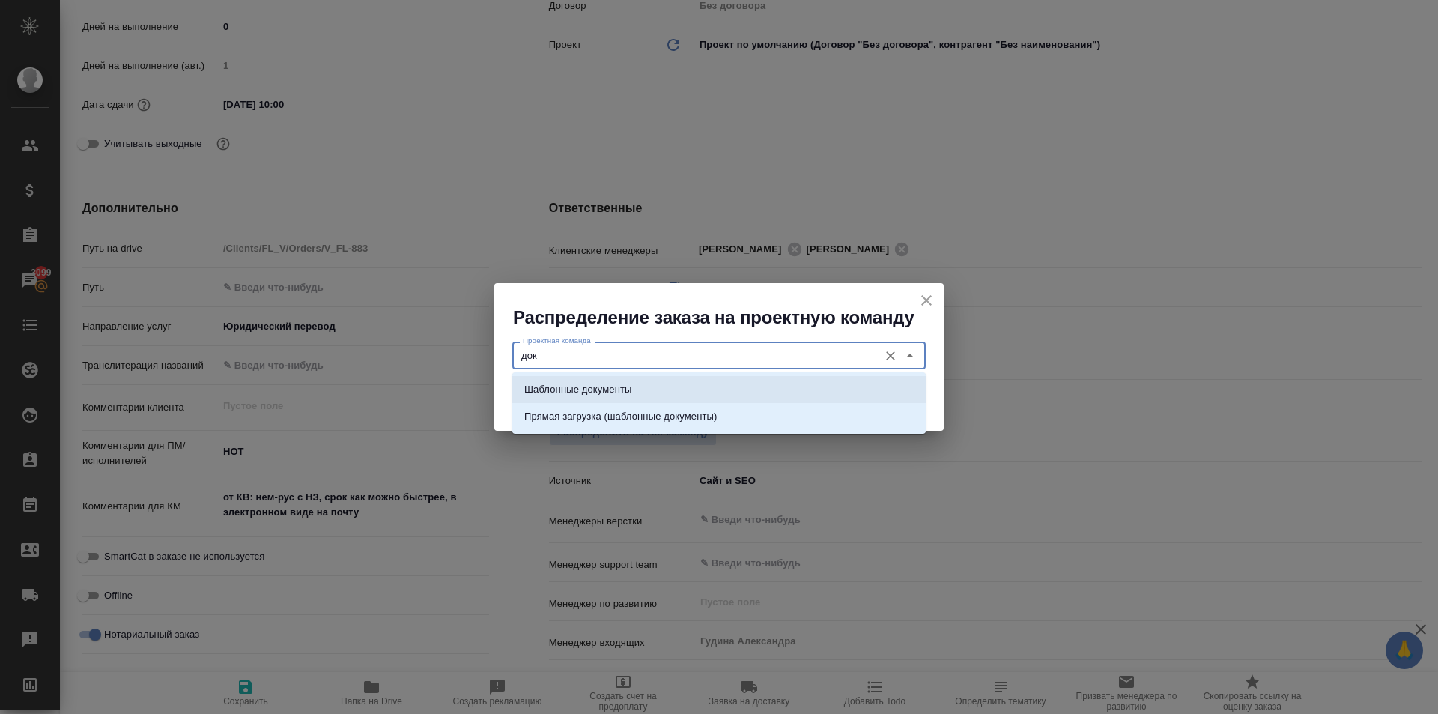
drag, startPoint x: 599, startPoint y: 382, endPoint x: 860, endPoint y: 402, distance: 261.4
click at [603, 381] on li "Шаблонные документы" at bounding box center [718, 389] width 413 height 27
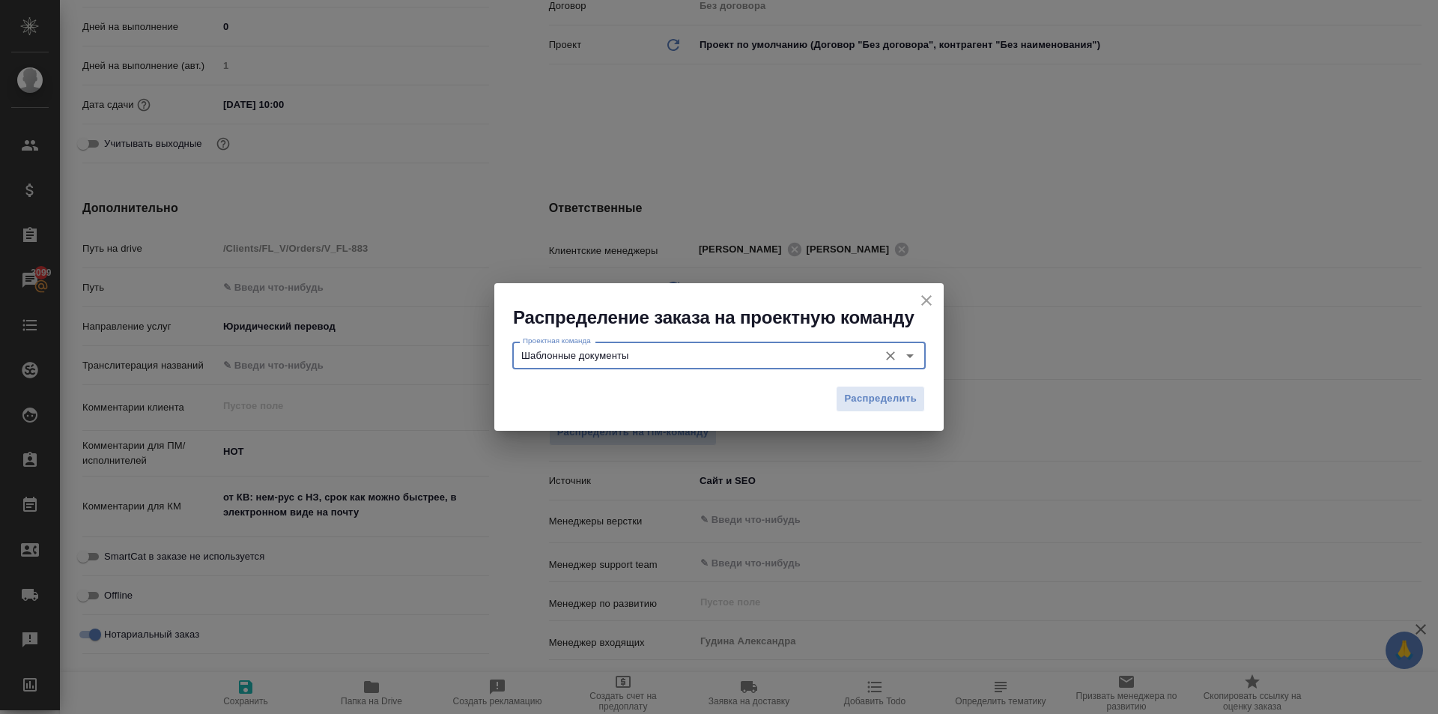
click at [934, 381] on div "Распределить" at bounding box center [718, 404] width 449 height 52
click at [920, 388] on button "Распределить" at bounding box center [880, 399] width 89 height 26
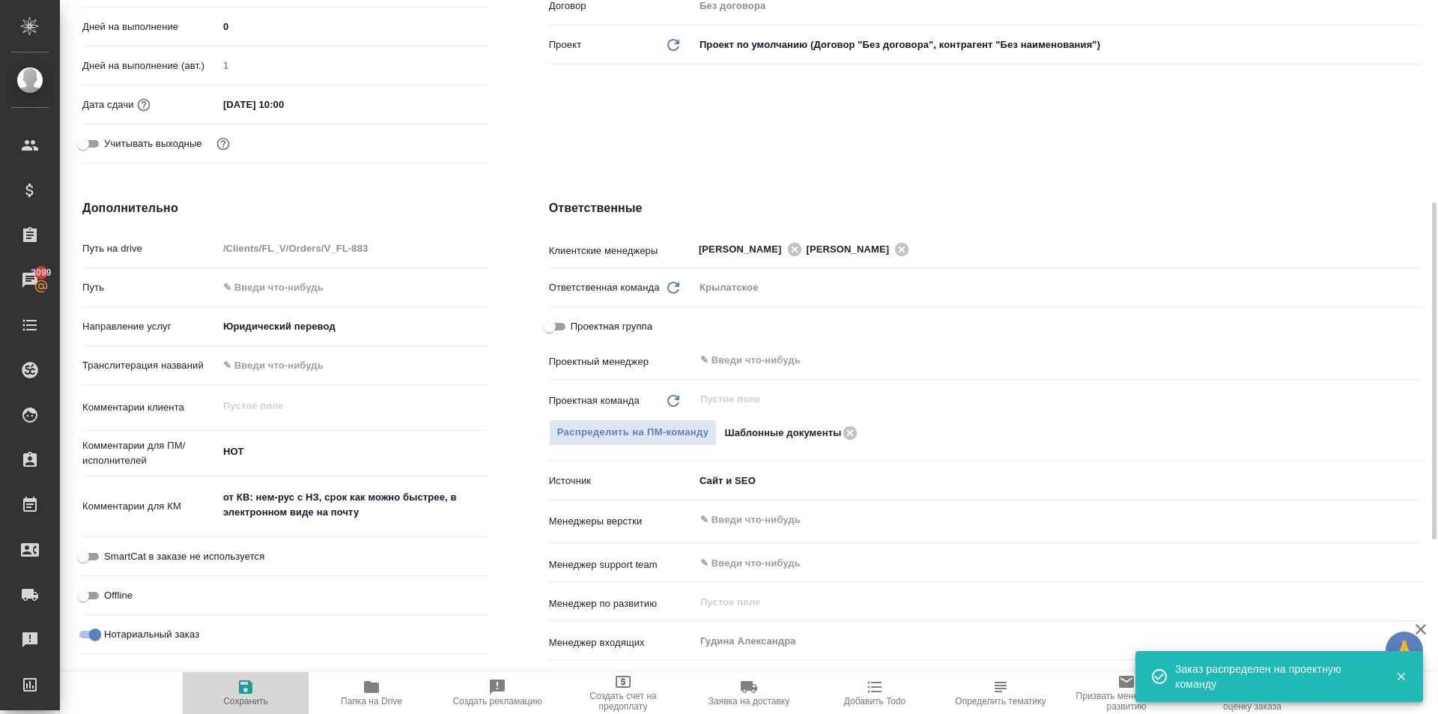
click at [264, 691] on span "Сохранить" at bounding box center [246, 692] width 108 height 28
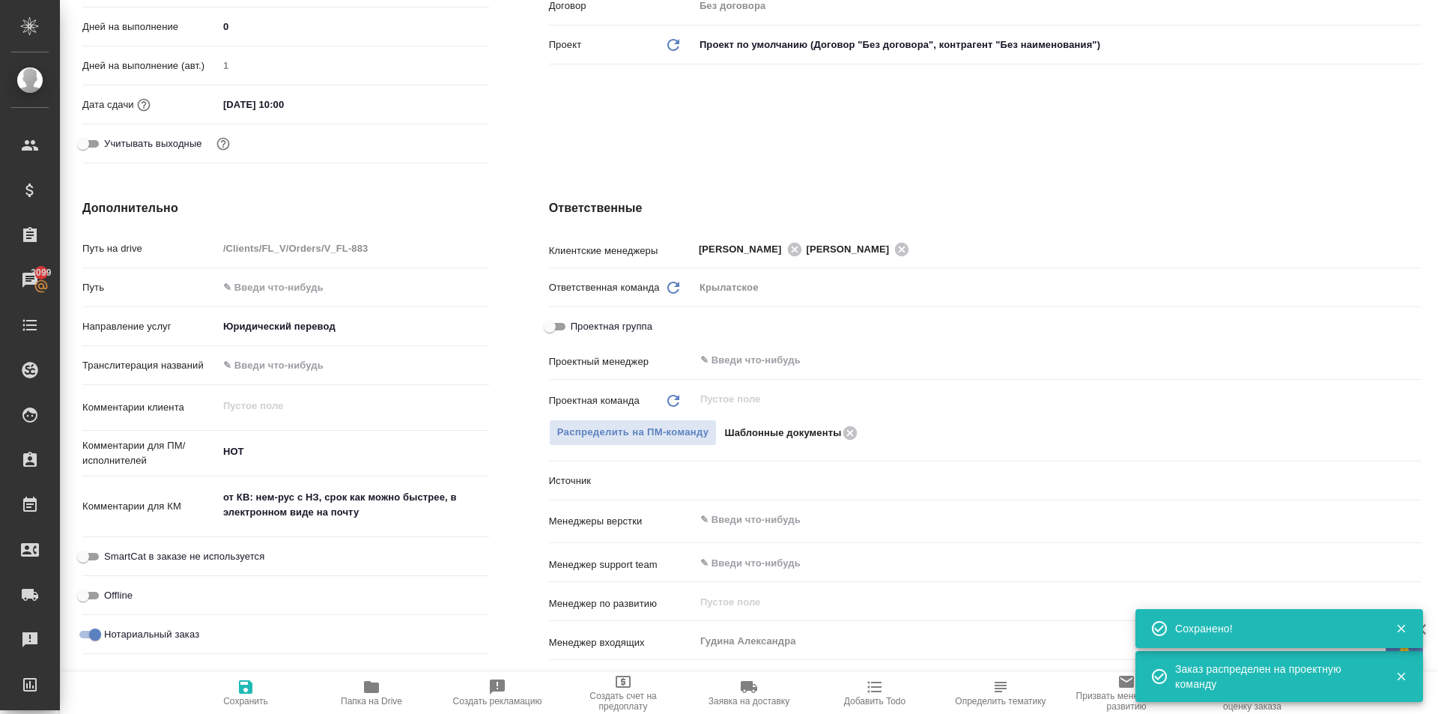
scroll to position [0, 0]
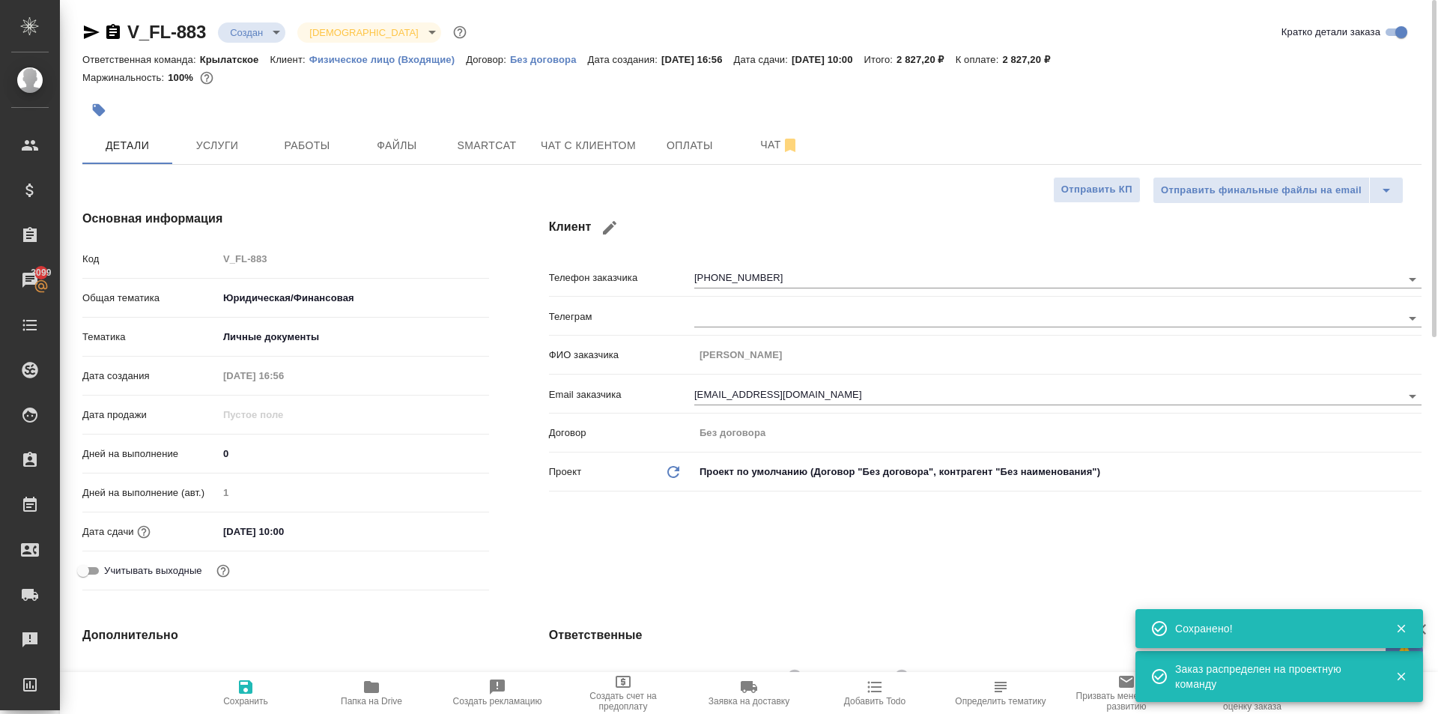
click at [264, 28] on body "🙏 .cls-1 fill:#fff; AWATERA Kasymov Timur Клиенты Спецификации Заказы 3099 Чаты…" at bounding box center [719, 357] width 1438 height 714
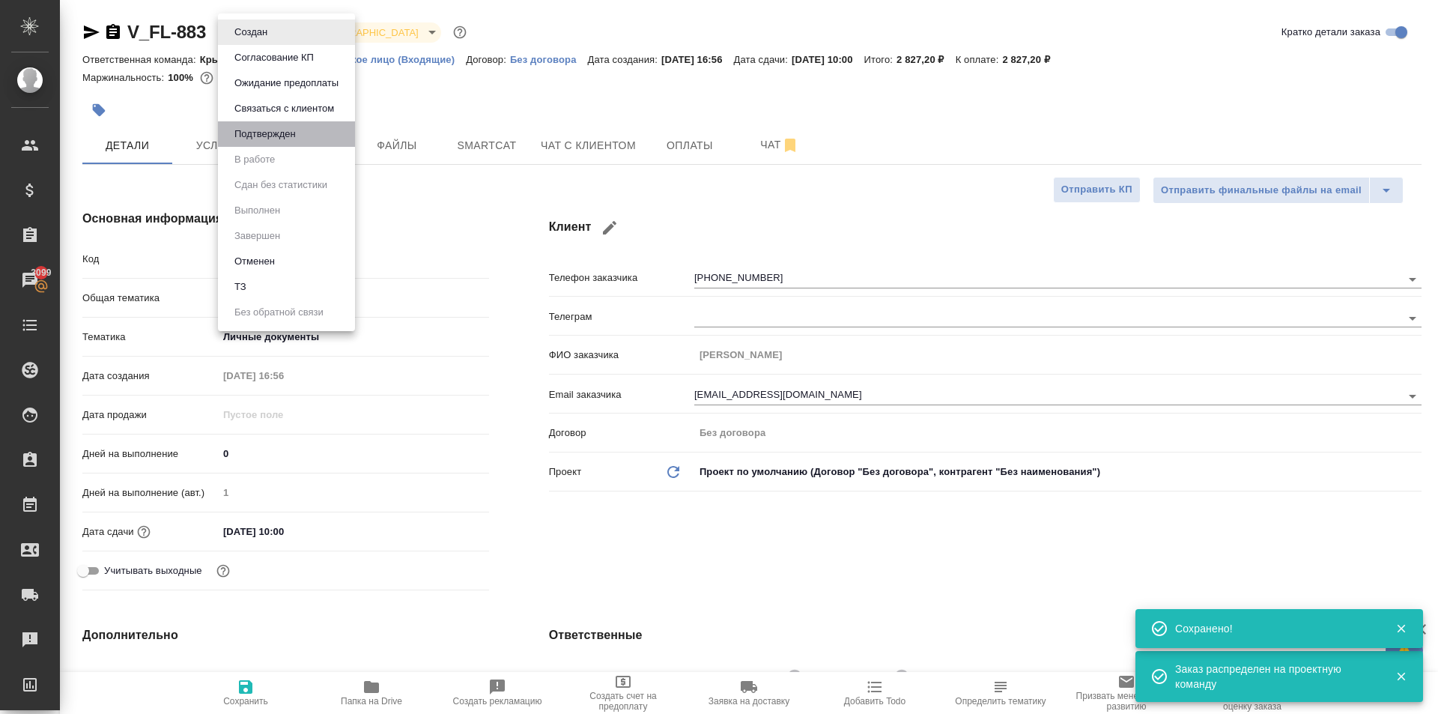
drag, startPoint x: 276, startPoint y: 143, endPoint x: 284, endPoint y: 139, distance: 9.4
click at [275, 143] on li "Подтвержден" at bounding box center [286, 133] width 137 height 25
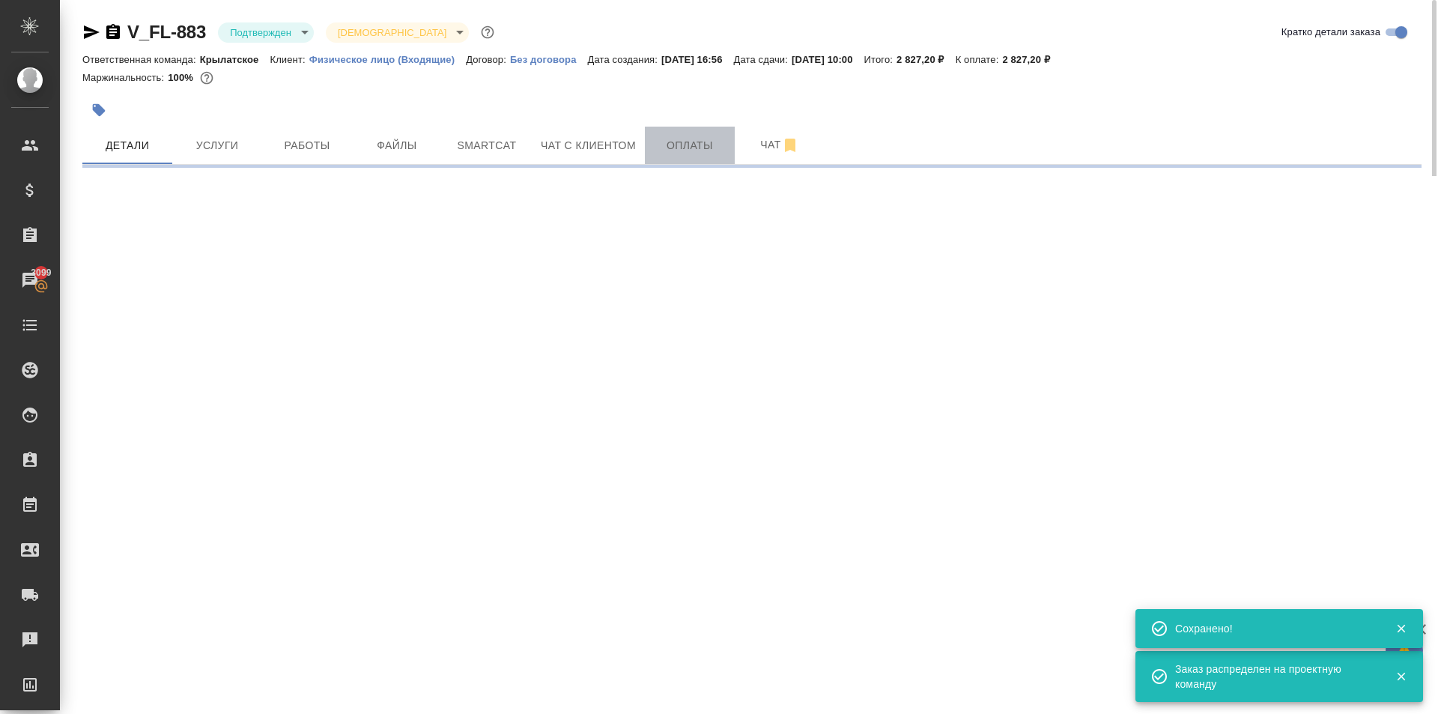
click at [686, 152] on span "Оплаты" at bounding box center [690, 145] width 72 height 19
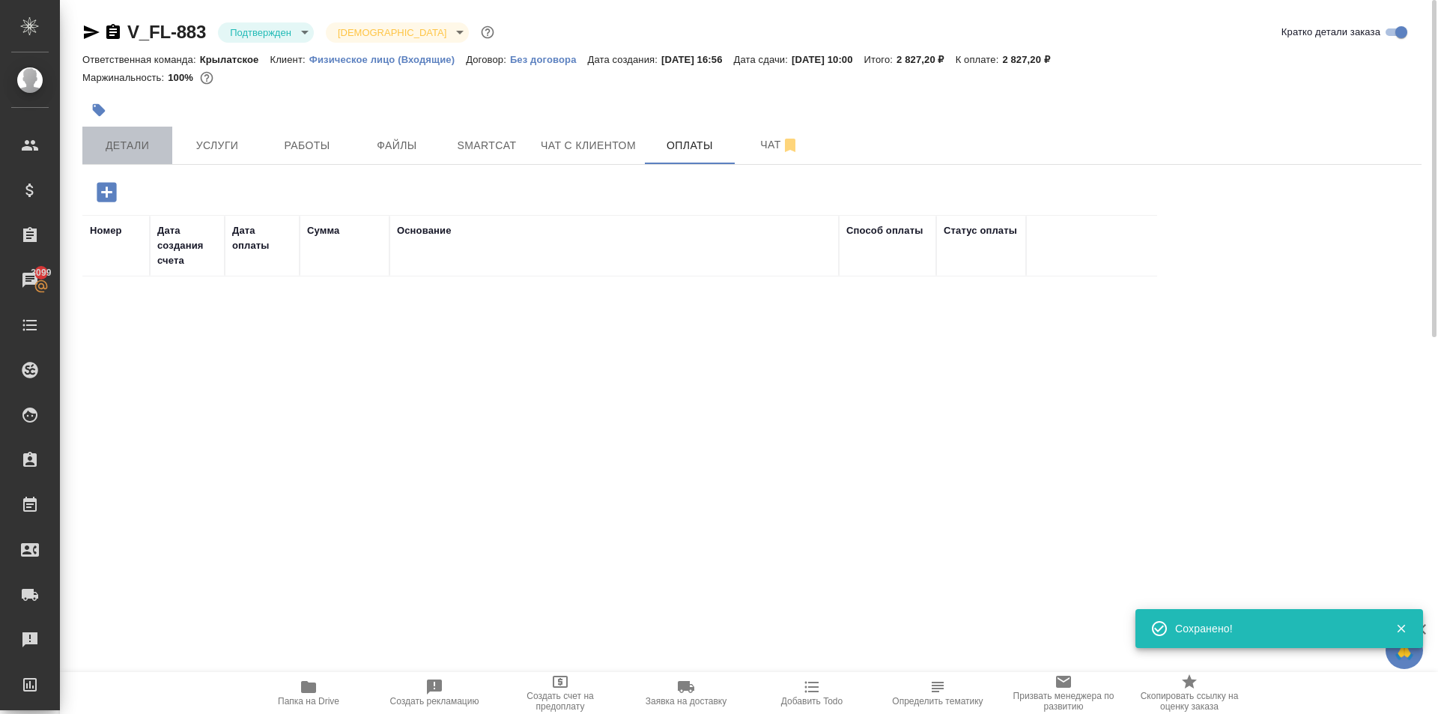
click at [112, 155] on button "Детали" at bounding box center [127, 145] width 90 height 37
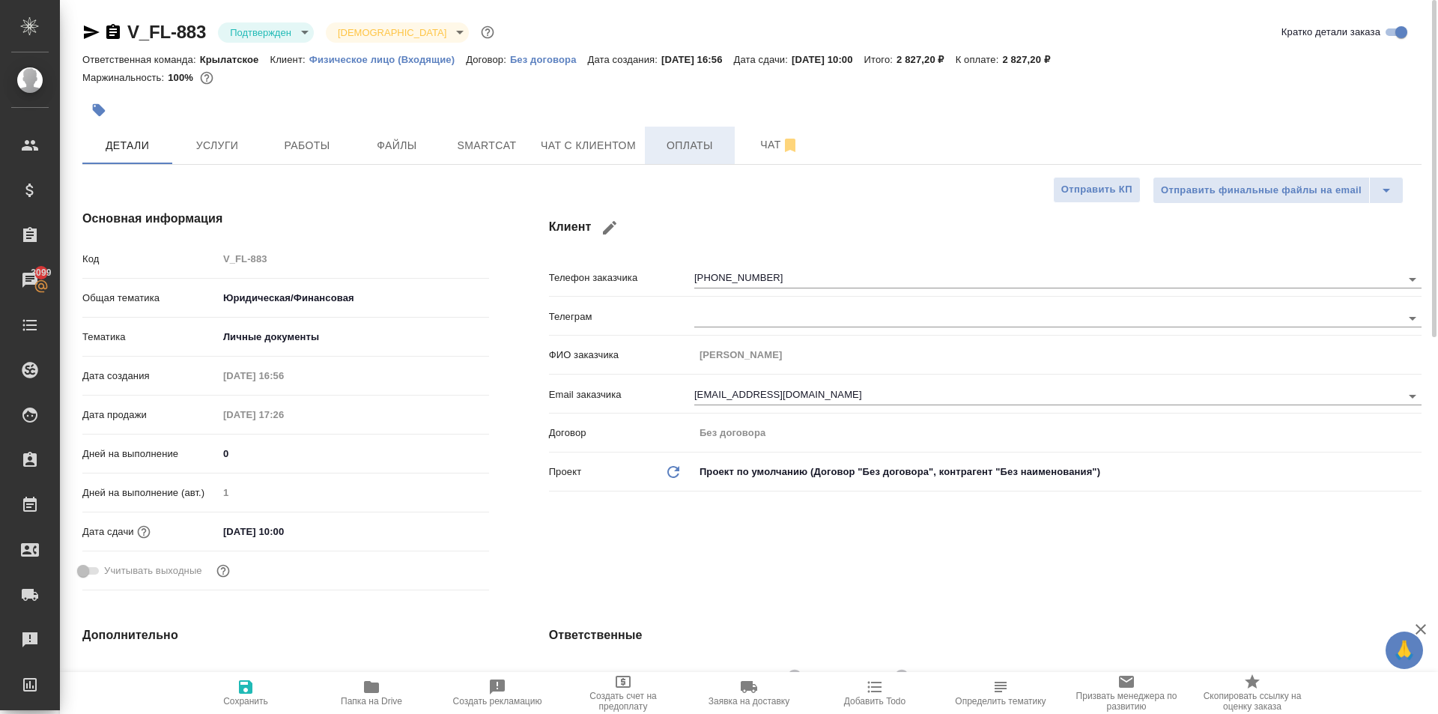
click at [696, 142] on span "Оплаты" at bounding box center [690, 145] width 72 height 19
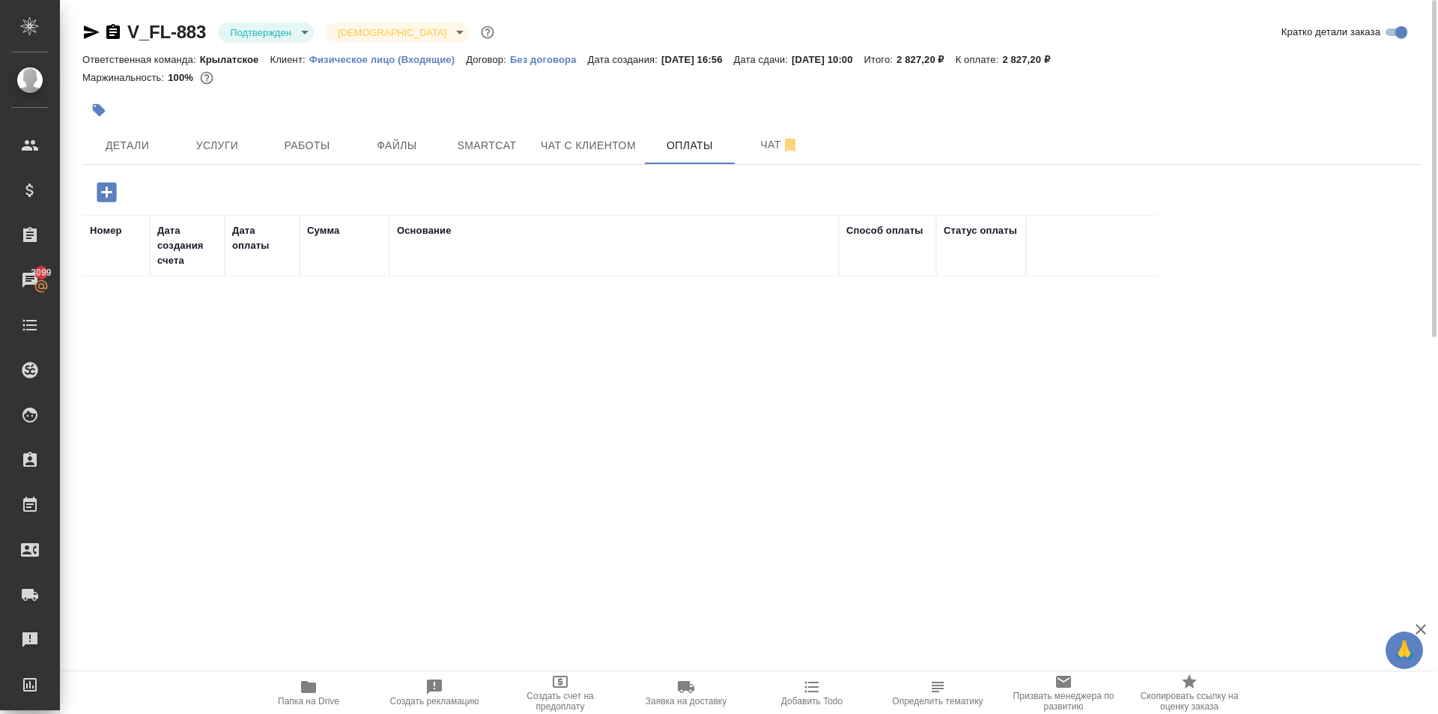
click at [99, 194] on icon "button" at bounding box center [106, 191] width 19 height 19
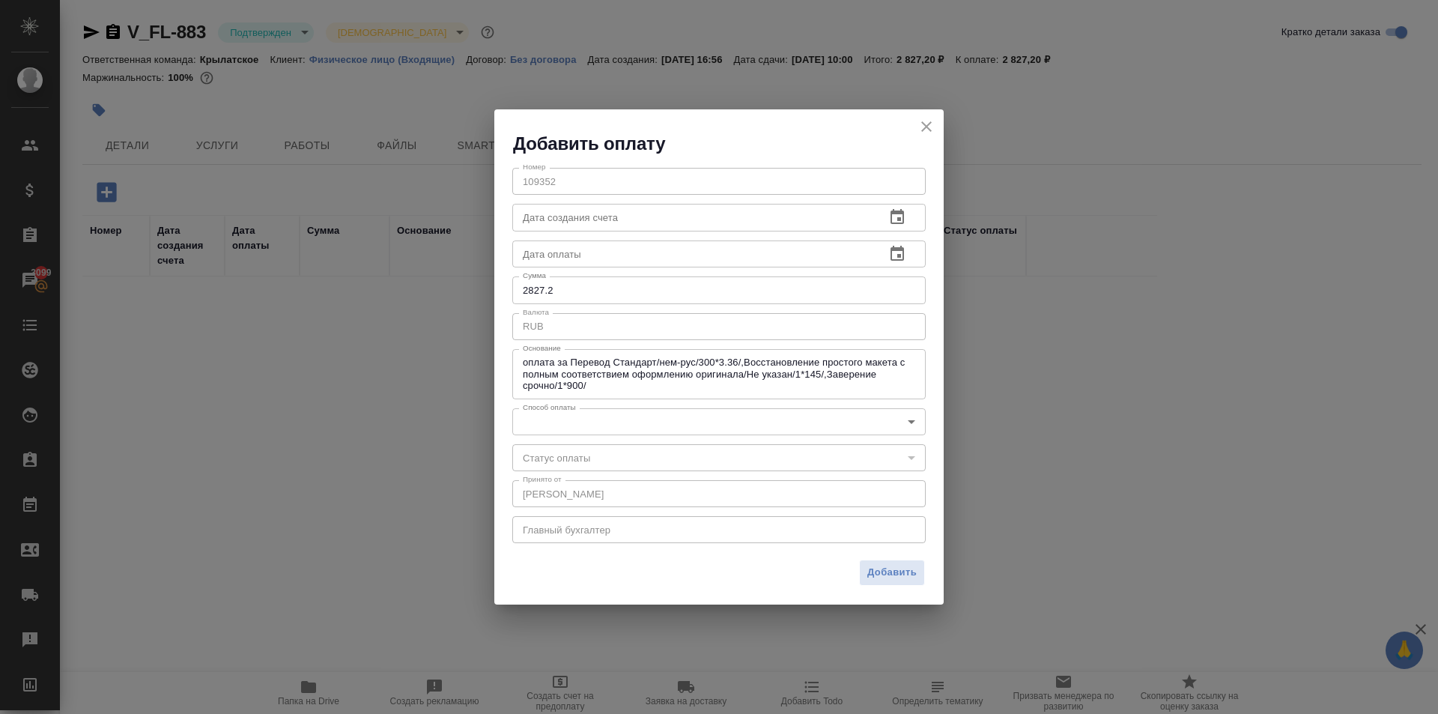
click at [550, 457] on div "​" at bounding box center [718, 457] width 413 height 27
click at [545, 436] on div "Номер 109352 Номер Дата создания счета Дата создания счета Дата оплаты Дата опл…" at bounding box center [718, 354] width 449 height 397
click at [545, 425] on body "🙏 .cls-1 fill:#fff; AWATERA Kasymov Timur Клиенты Спецификации Заказы 3099 Чаты…" at bounding box center [719, 357] width 1438 height 714
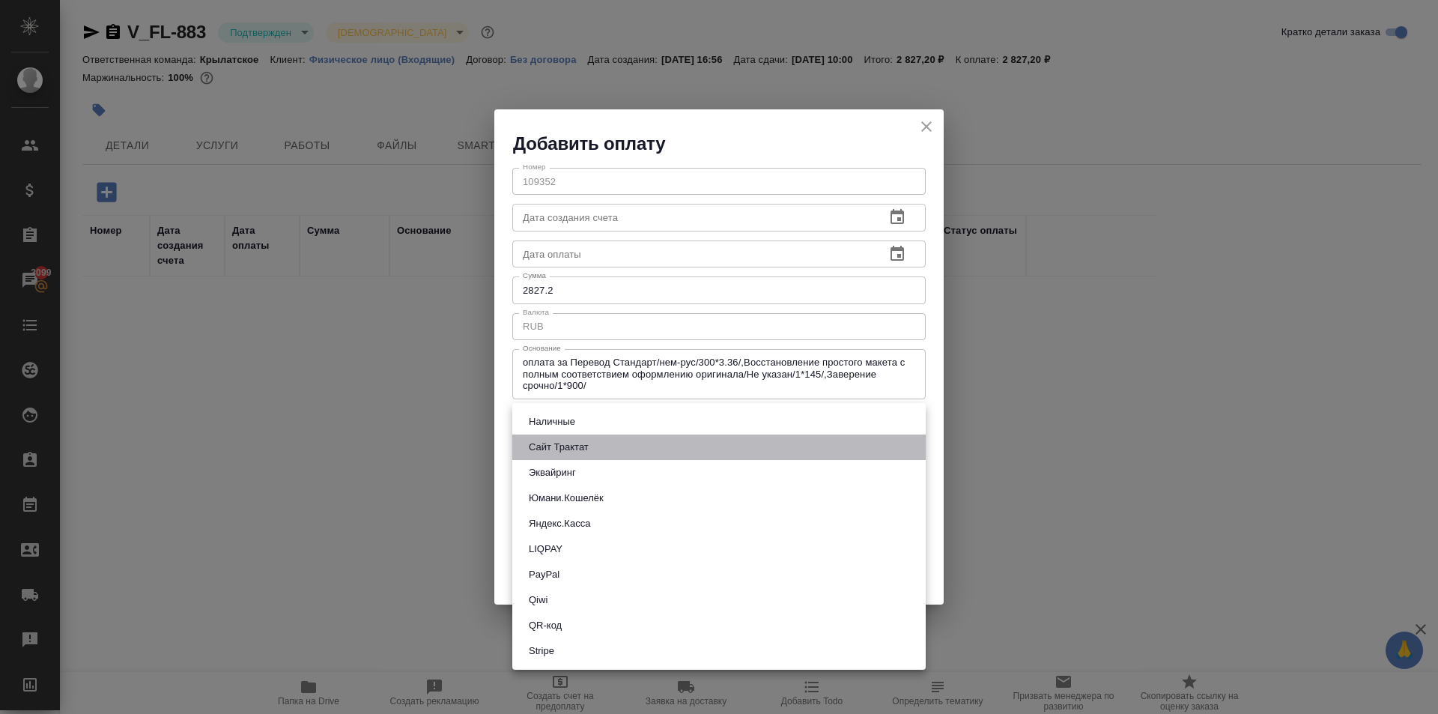
drag, startPoint x: 583, startPoint y: 446, endPoint x: 590, endPoint y: 443, distance: 8.4
click at [582, 445] on button "Сайт Трактат" at bounding box center [558, 447] width 69 height 16
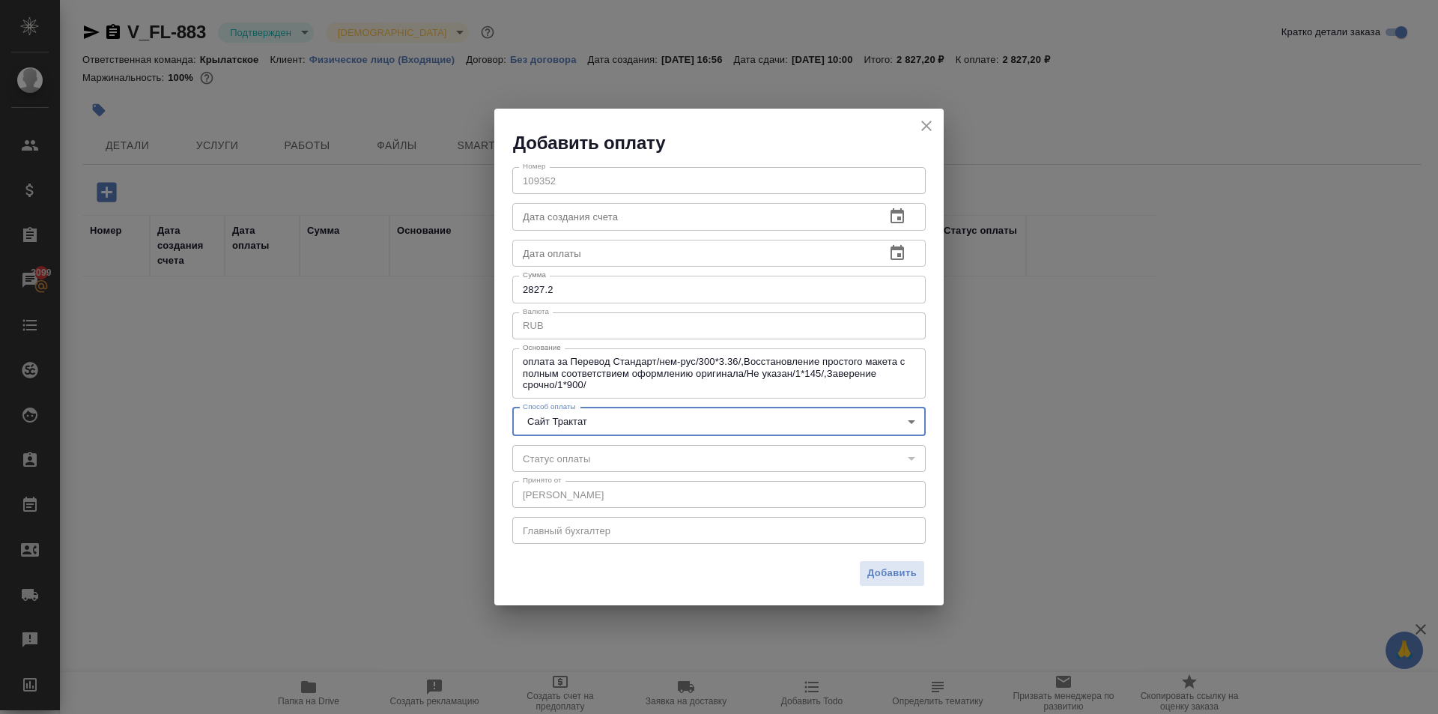
drag, startPoint x: 894, startPoint y: 584, endPoint x: 876, endPoint y: 565, distance: 26.5
click at [892, 584] on button "Добавить" at bounding box center [892, 573] width 66 height 26
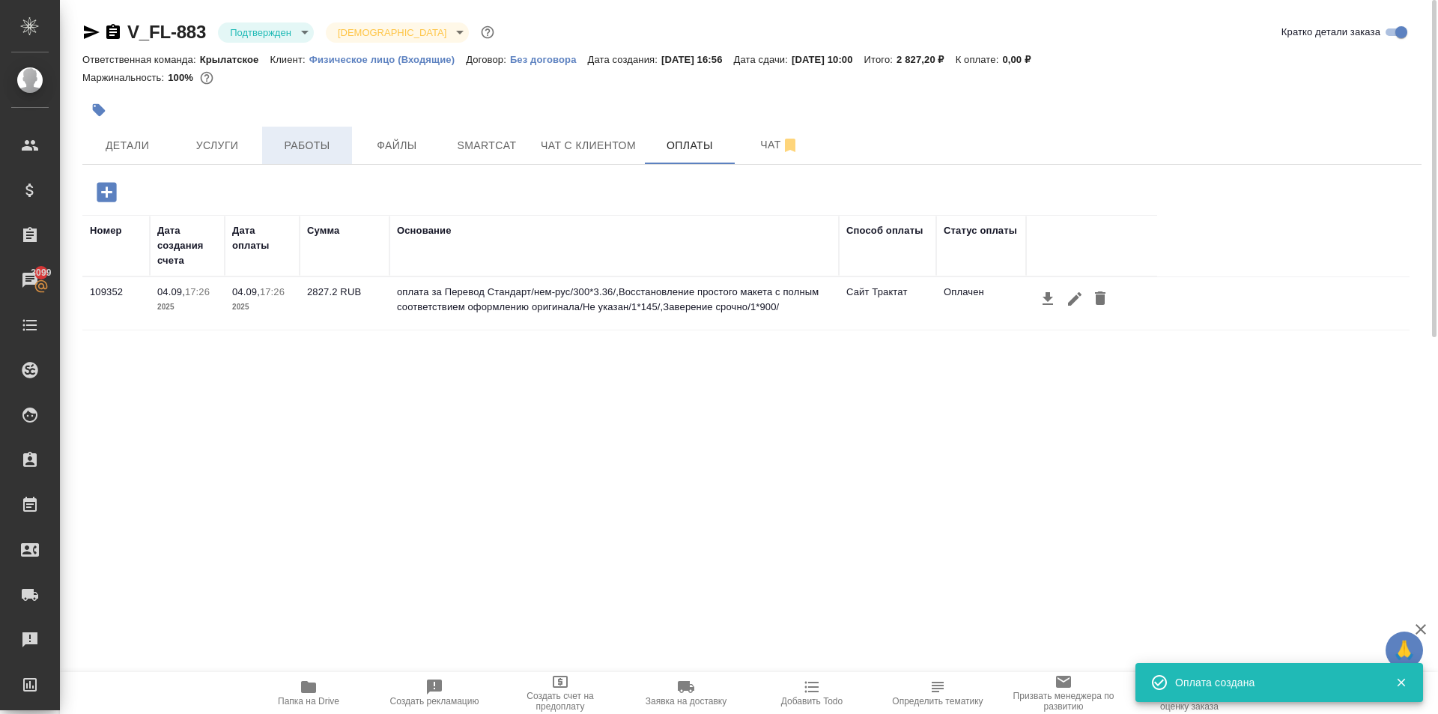
click at [314, 150] on span "Работы" at bounding box center [307, 145] width 72 height 19
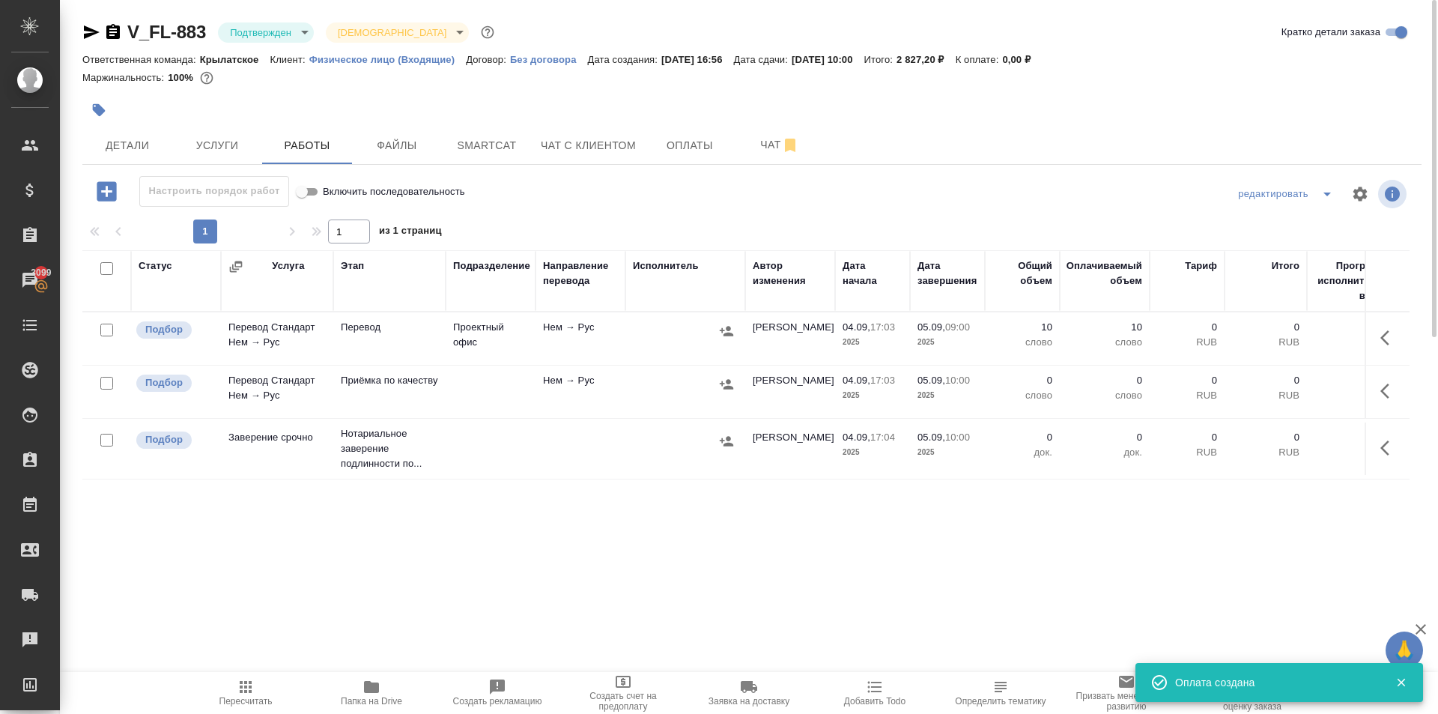
click at [264, 687] on span "Пересчитать" at bounding box center [246, 692] width 108 height 28
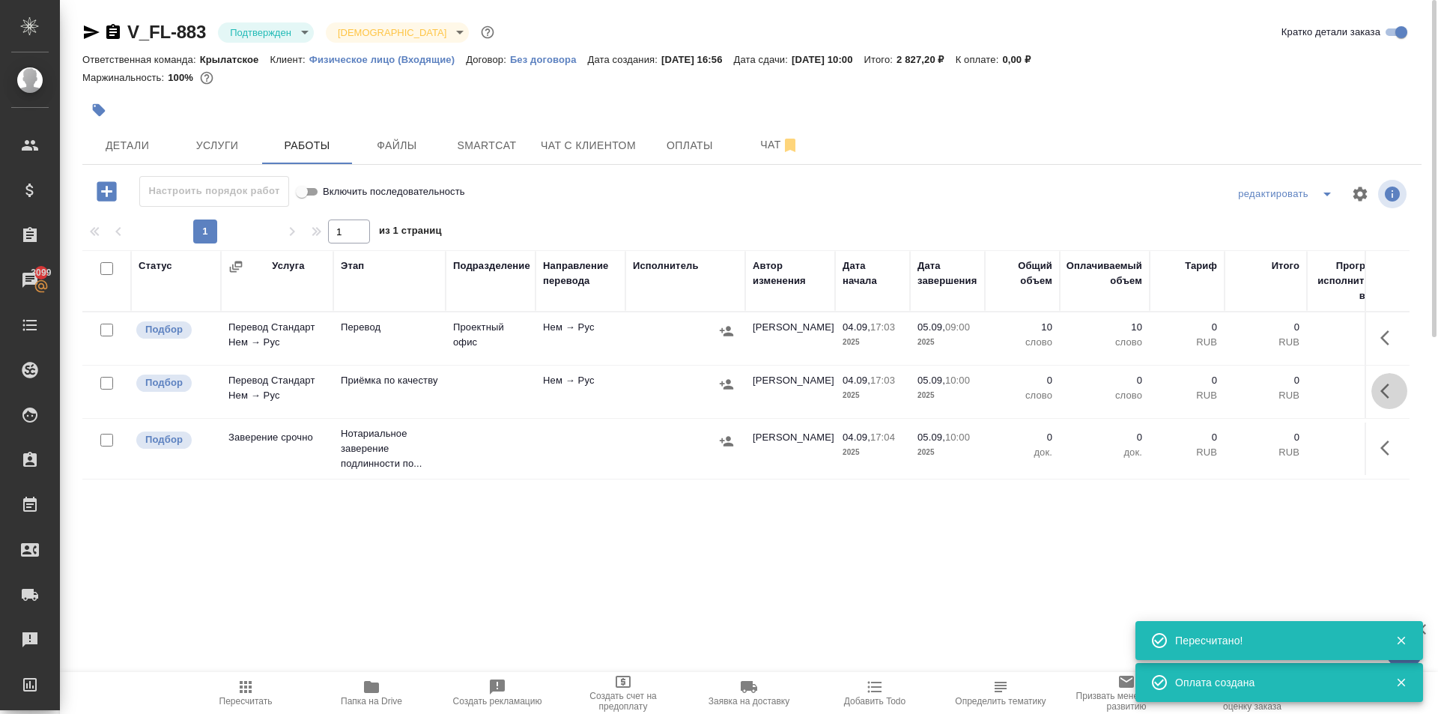
click at [1378, 386] on button "button" at bounding box center [1389, 391] width 36 height 36
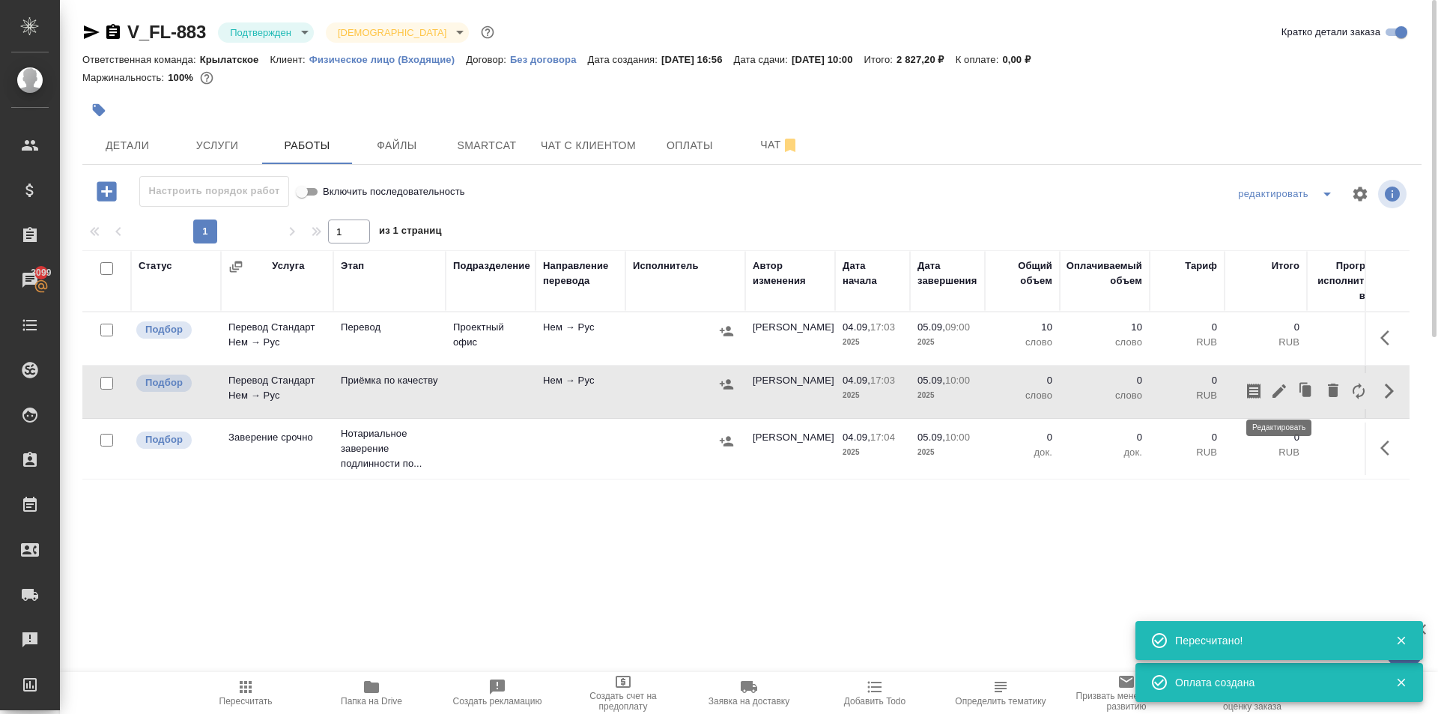
click at [1278, 387] on icon "button" at bounding box center [1279, 391] width 18 height 18
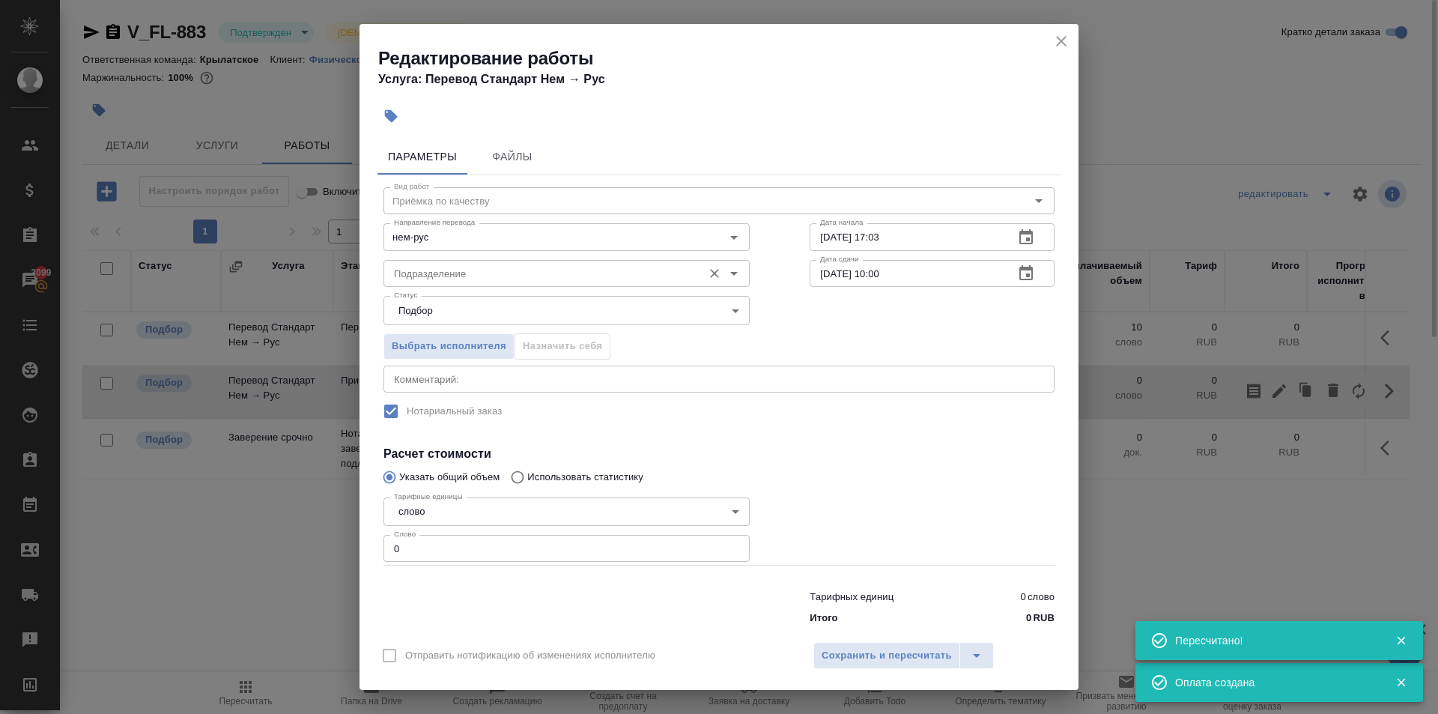
click at [428, 279] on input "Подразделение" at bounding box center [541, 273] width 307 height 18
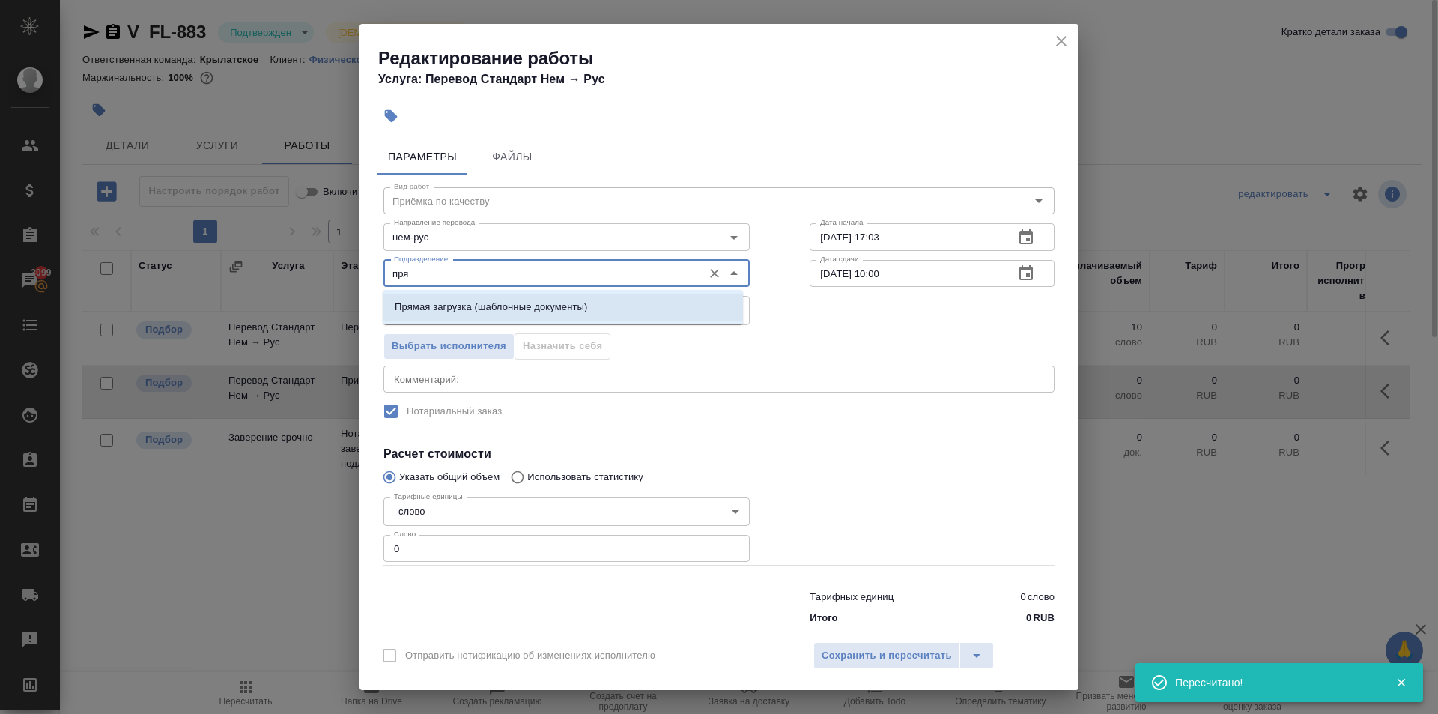
click at [445, 311] on p "Прямая загрузка (шаблонные документы)" at bounding box center [491, 307] width 192 height 15
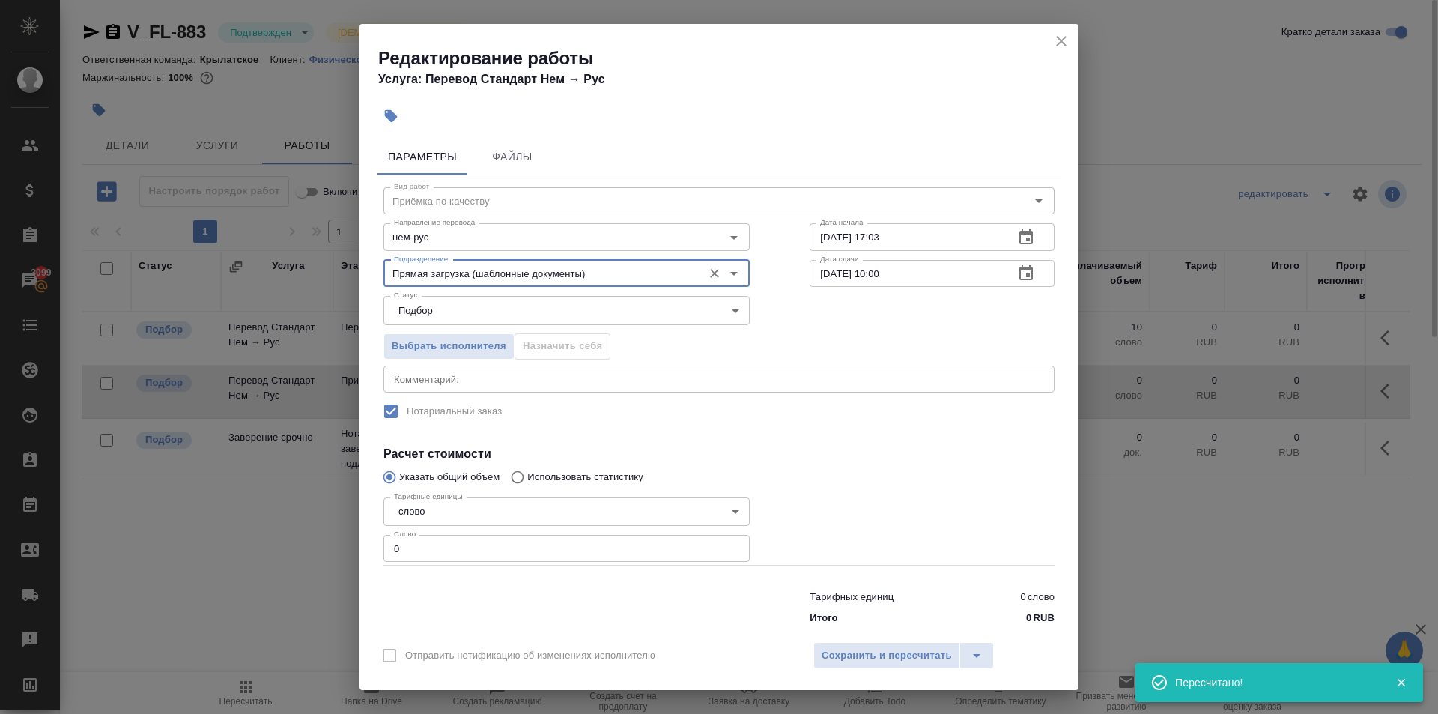
click at [356, 539] on div "Редактирование работы Услуга: Перевод Стандарт Нем → Рус Параметры Файлы Вид ра…" at bounding box center [719, 357] width 1438 height 714
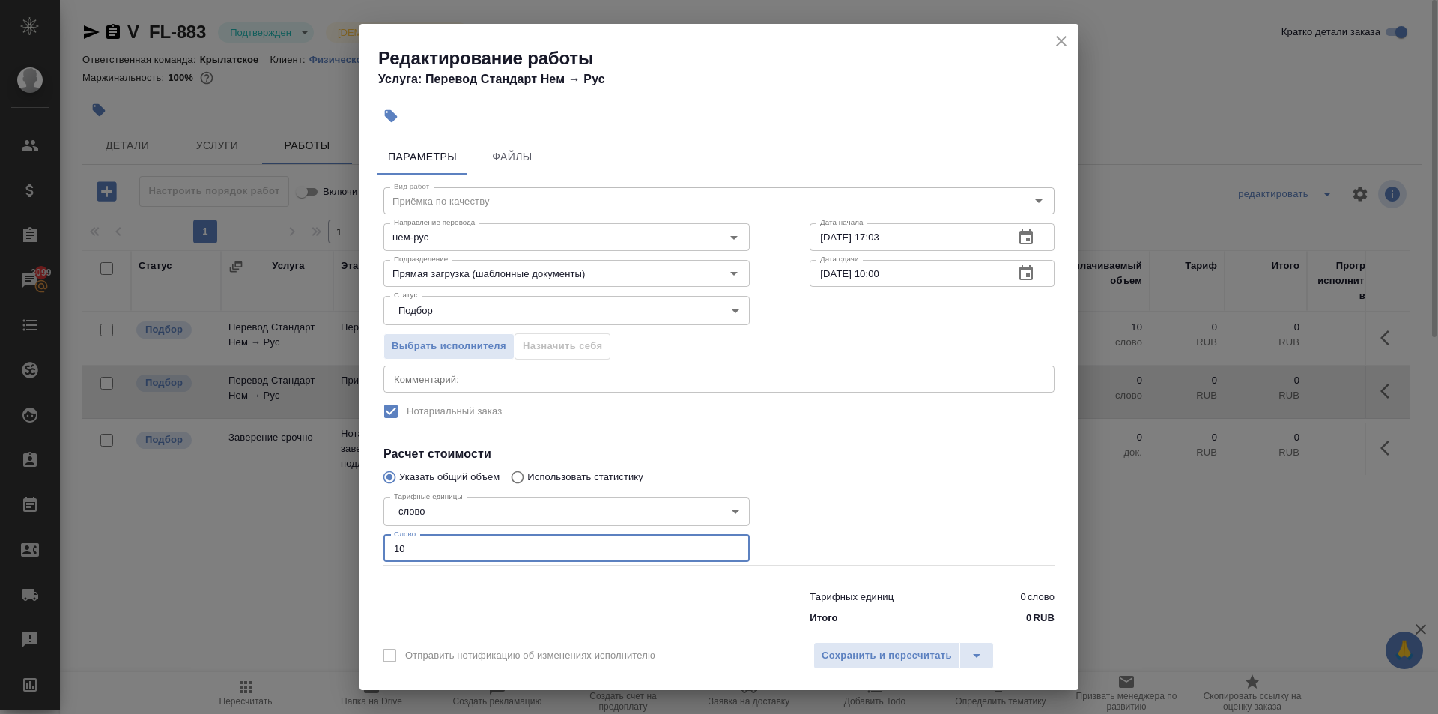
click at [430, 324] on body "🙏 .cls-1 fill:#fff; AWATERA Kasymov Timur Клиенты Спецификации Заказы 3099 Чаты…" at bounding box center [719, 357] width 1438 height 714
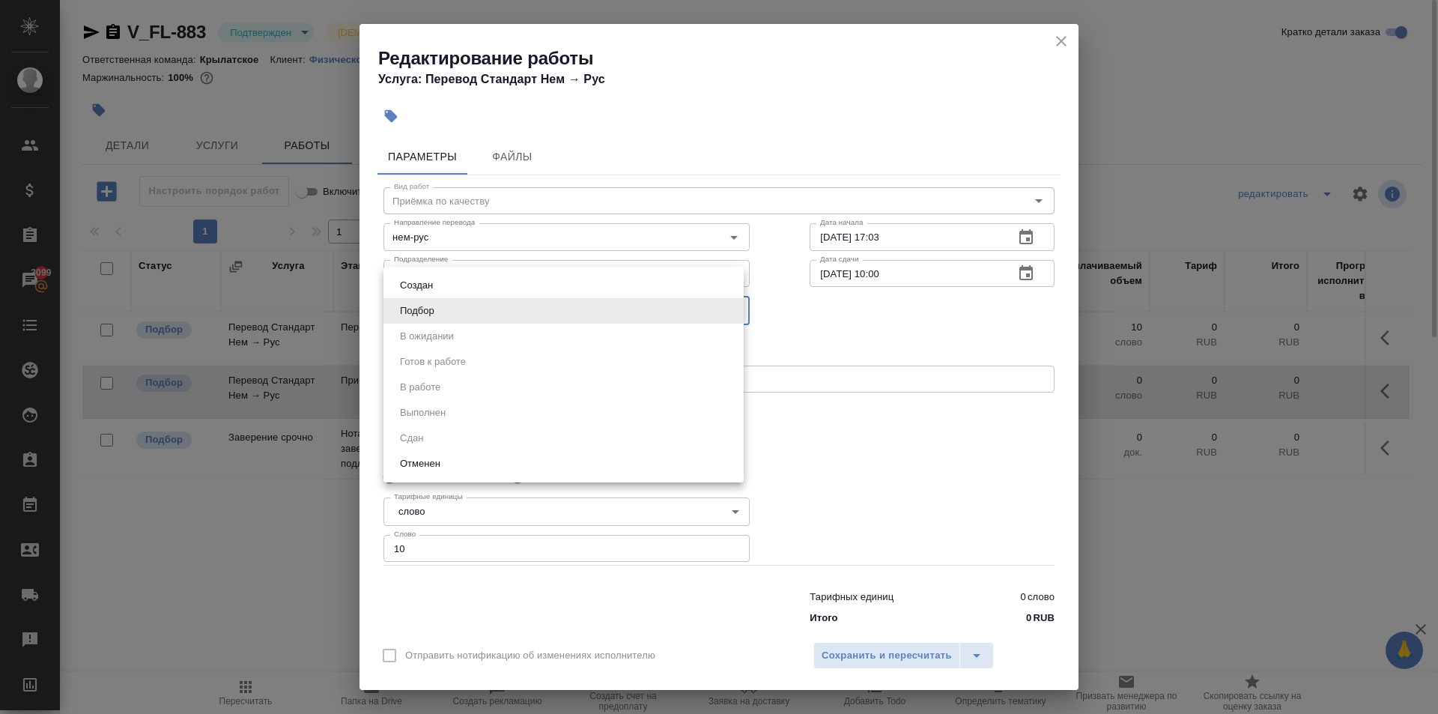
click at [989, 392] on div at bounding box center [719, 357] width 1438 height 714
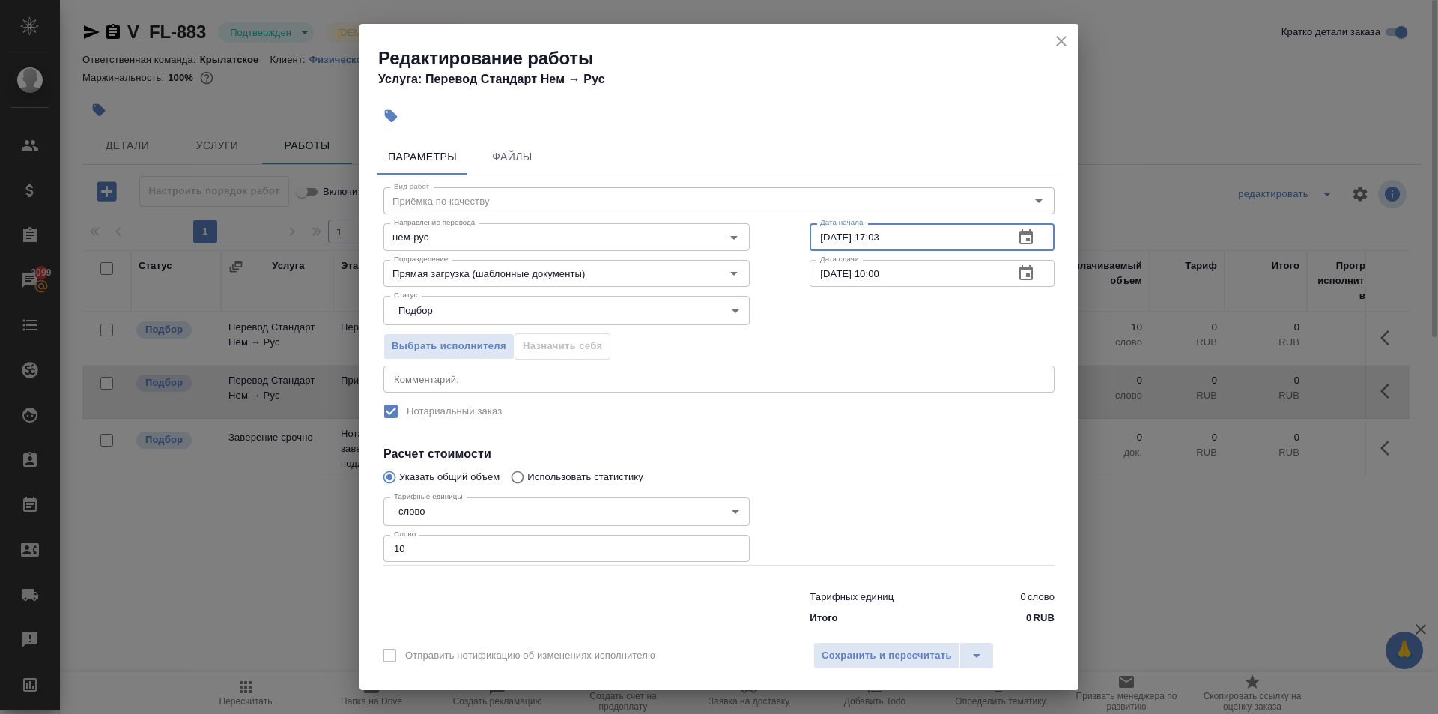
drag, startPoint x: 798, startPoint y: 221, endPoint x: 770, endPoint y: 213, distance: 28.9
click at [770, 213] on div "Направление перевода нем-рус Направление перевода Дата начала 04.09.2025 17:03 …" at bounding box center [719, 235] width 731 height 96
click at [852, 657] on span "Сохранить и пересчитать" at bounding box center [887, 655] width 130 height 17
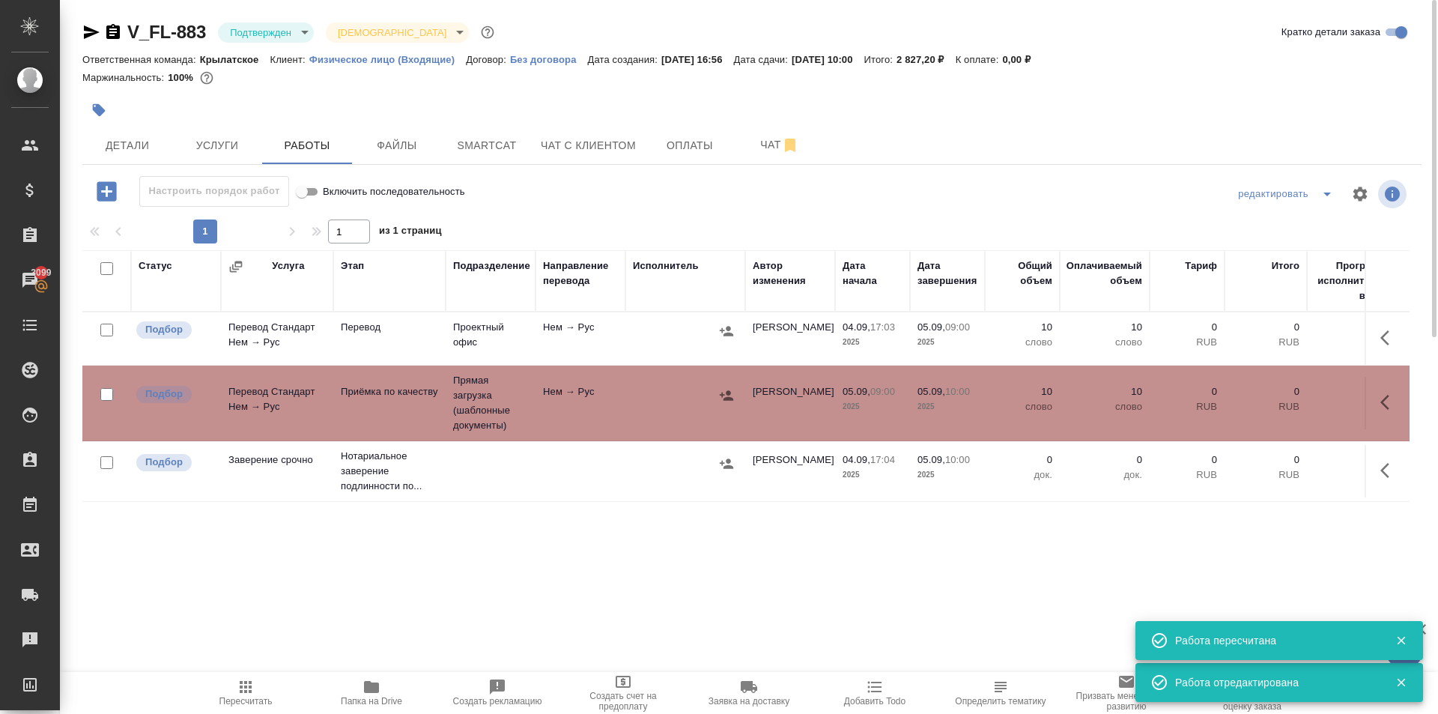
click at [1389, 465] on icon "button" at bounding box center [1389, 470] width 18 height 18
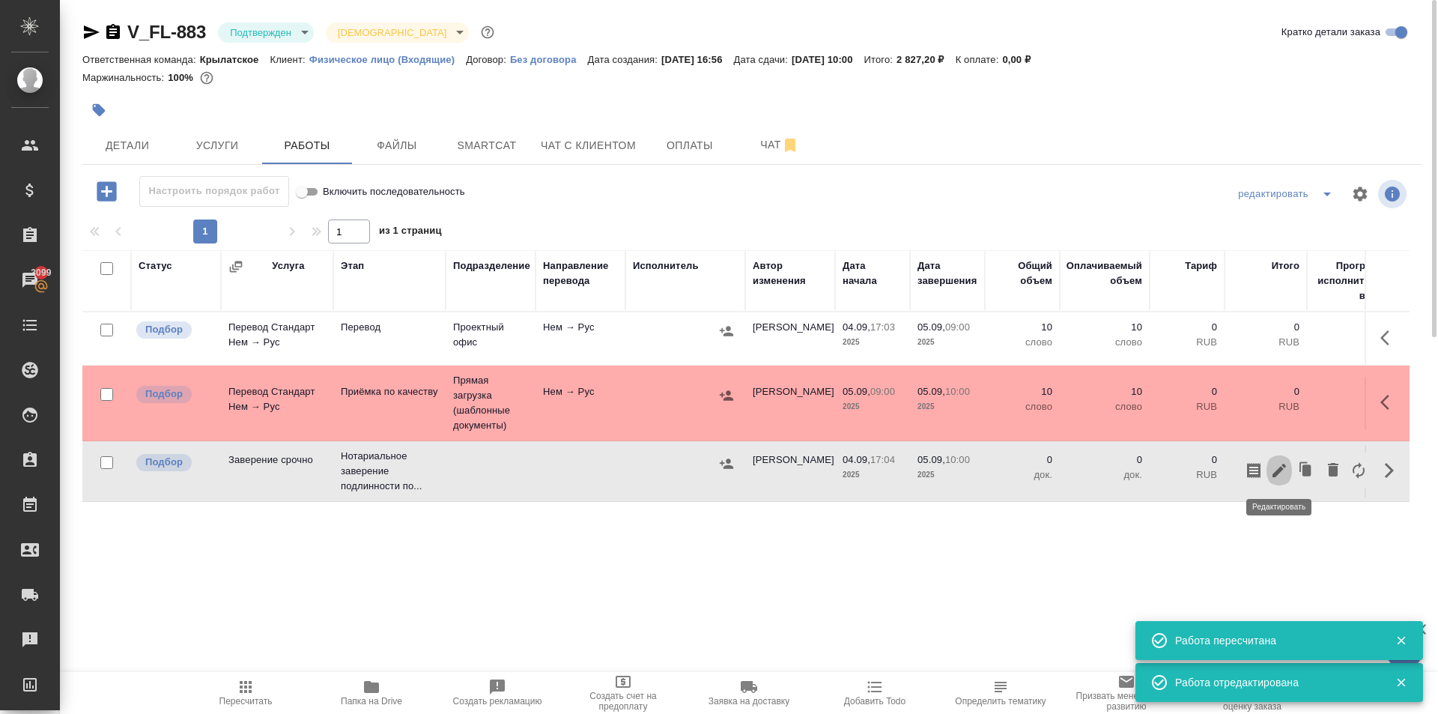
click at [1287, 475] on button "button" at bounding box center [1279, 470] width 25 height 36
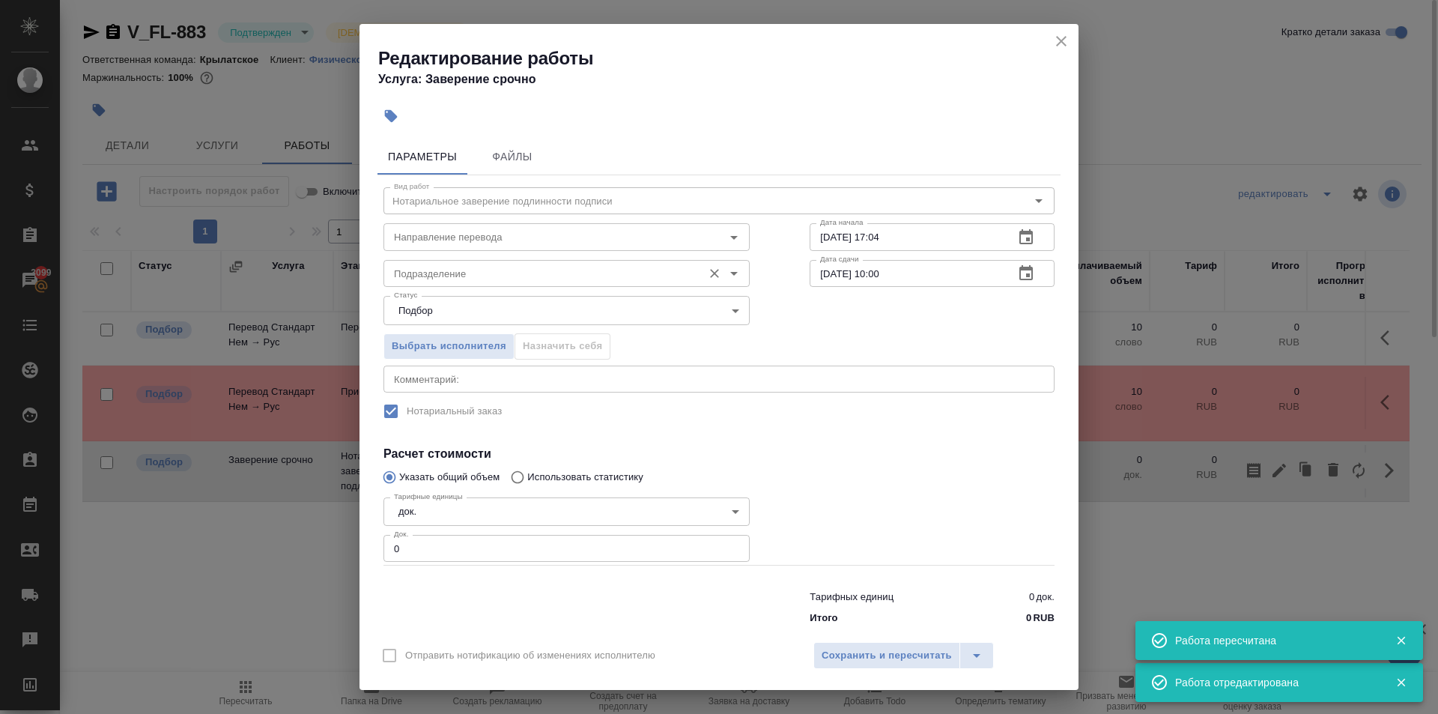
click at [466, 279] on input "Подразделение" at bounding box center [541, 273] width 307 height 18
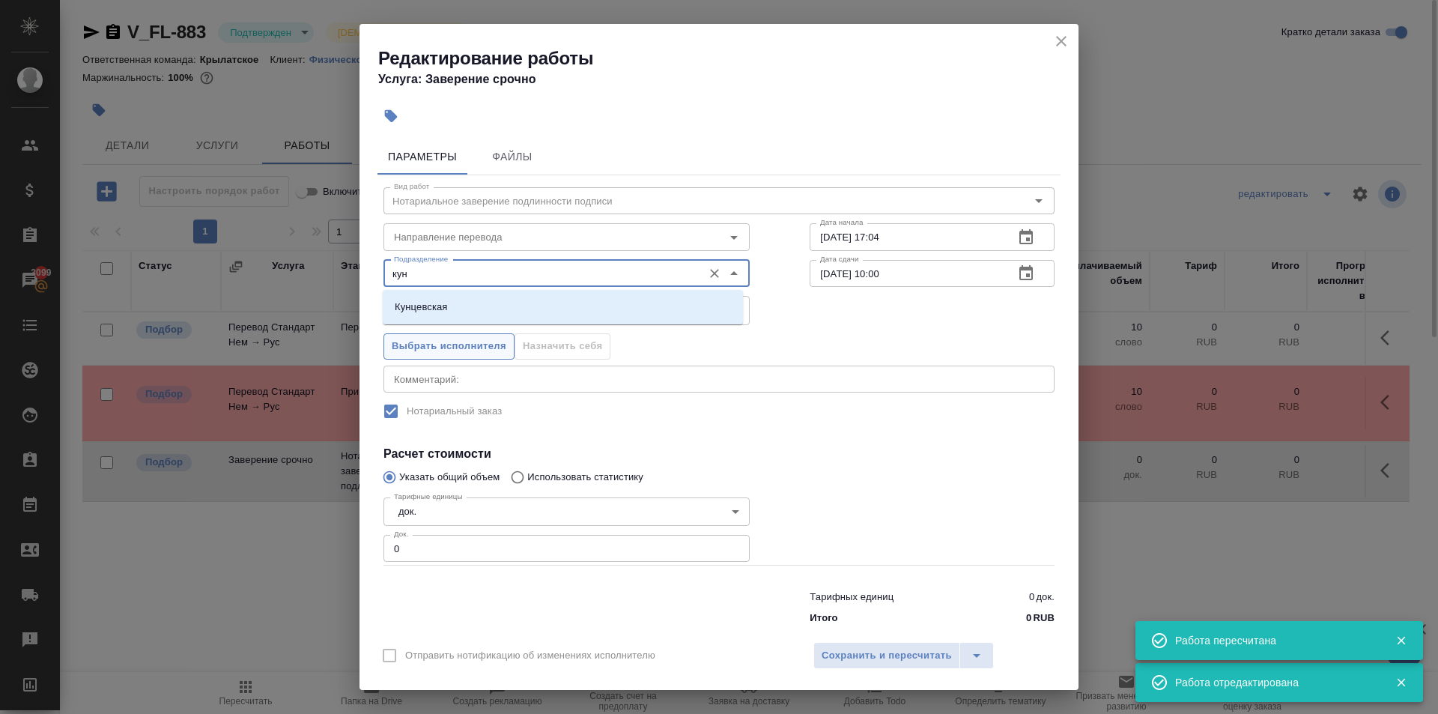
drag, startPoint x: 456, startPoint y: 307, endPoint x: 459, endPoint y: 333, distance: 26.4
click at [455, 307] on li "Кунцевская" at bounding box center [563, 307] width 360 height 27
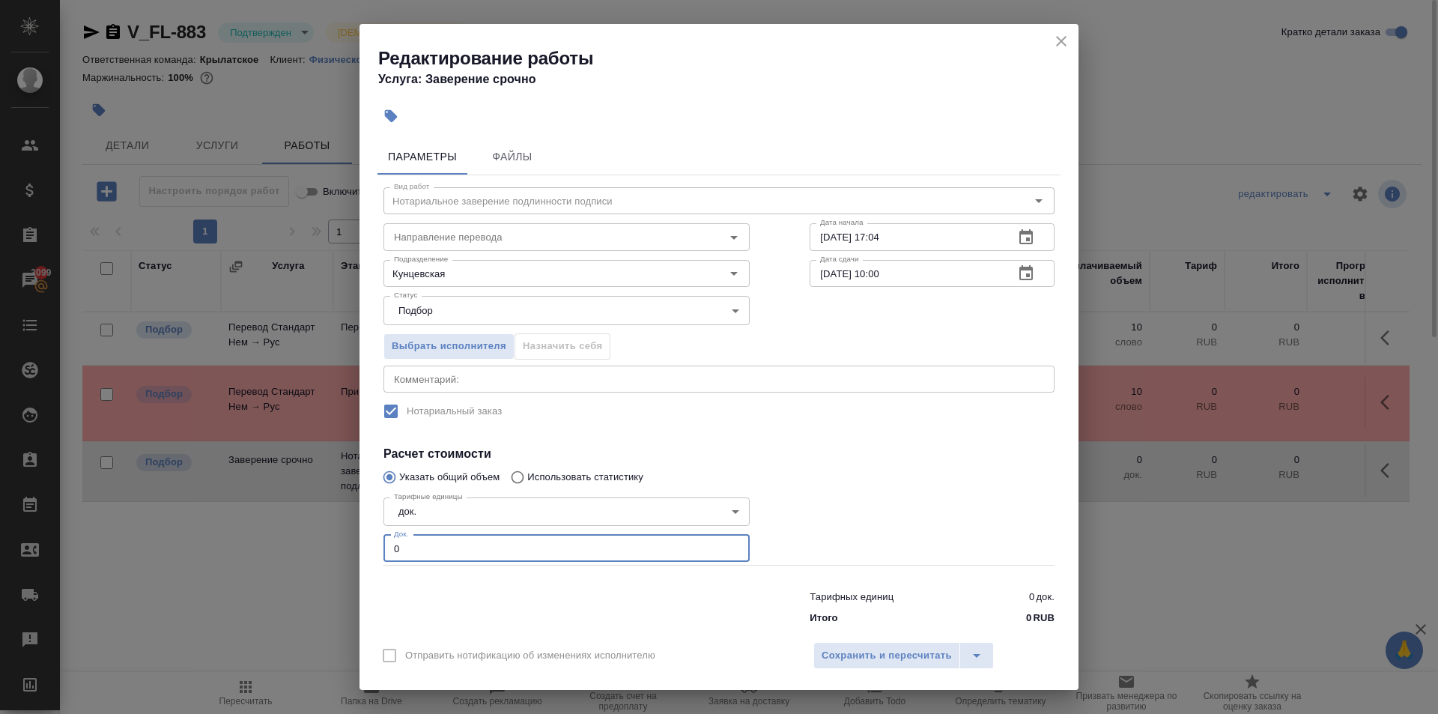
drag, startPoint x: 449, startPoint y: 548, endPoint x: 472, endPoint y: 542, distance: 23.5
click at [346, 542] on div "Редактирование работы Услуга: Заверение срочно Параметры Файлы Вид работ Нотари…" at bounding box center [719, 357] width 1438 height 714
click at [849, 649] on span "Сохранить и пересчитать" at bounding box center [887, 655] width 130 height 17
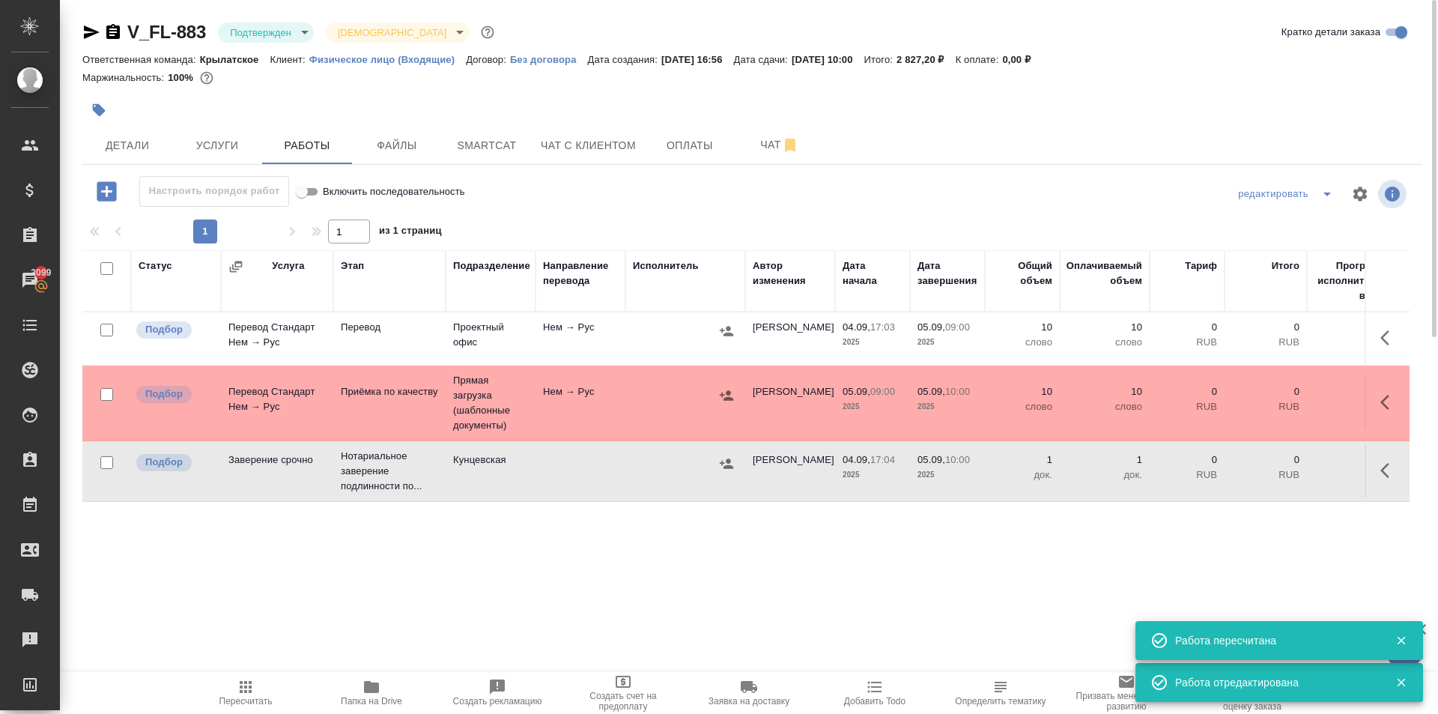
click at [732, 464] on button "button" at bounding box center [726, 463] width 22 height 22
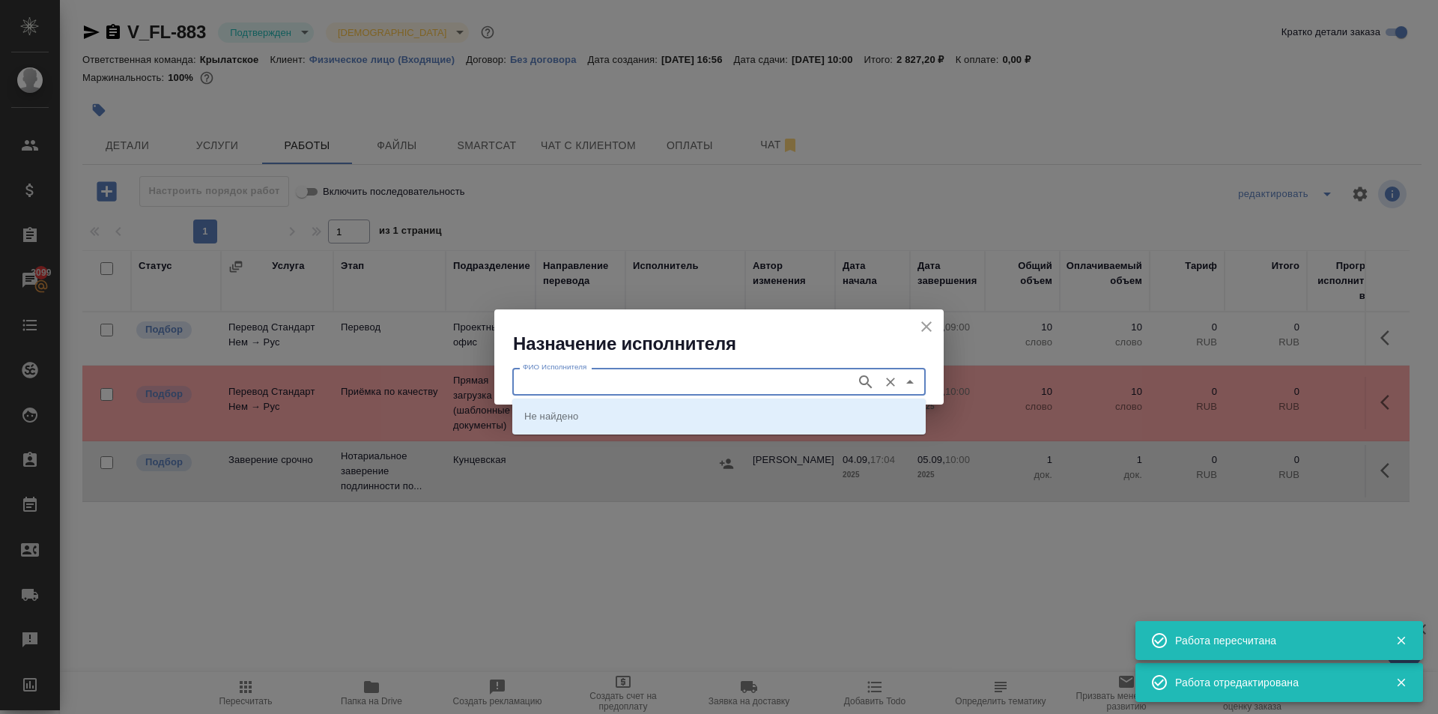
click at [648, 376] on input "ФИО Исполнителя" at bounding box center [683, 381] width 332 height 18
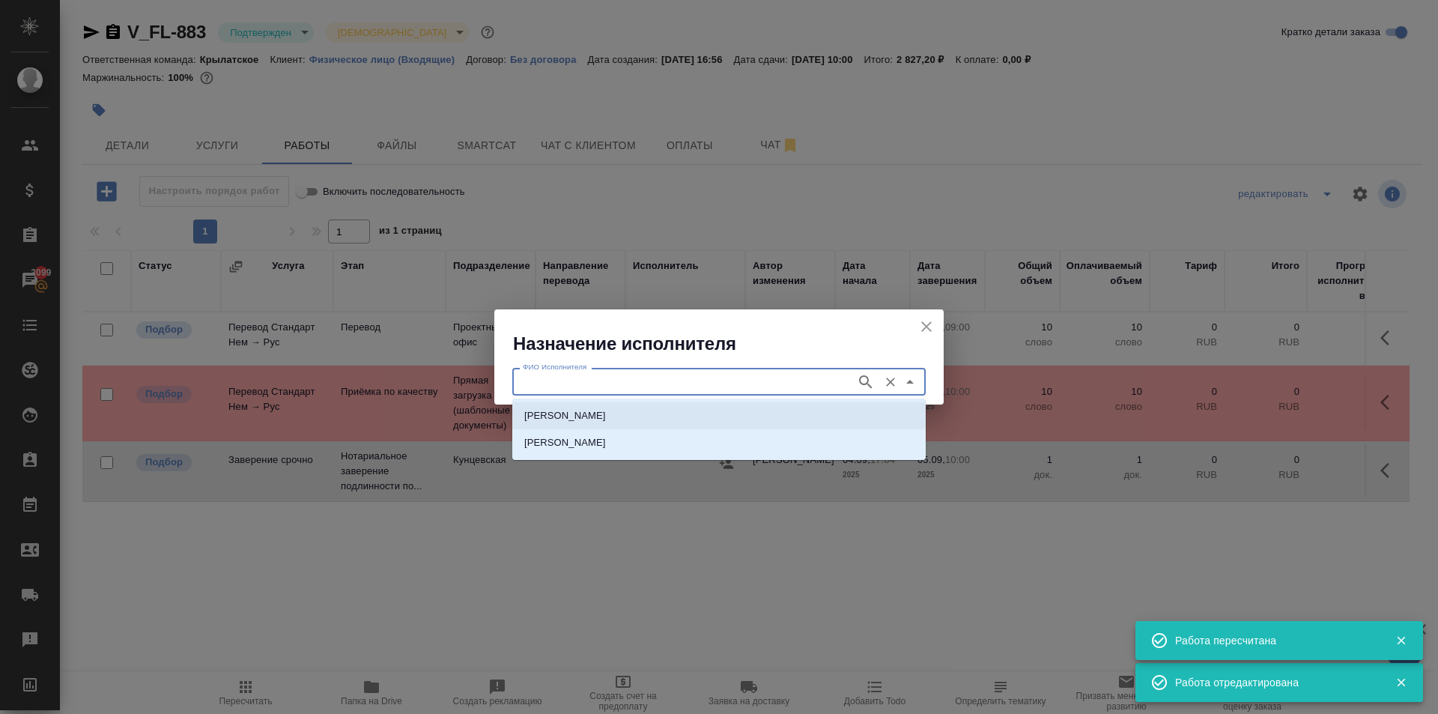
click at [606, 413] on p "[PERSON_NAME]" at bounding box center [565, 415] width 82 height 15
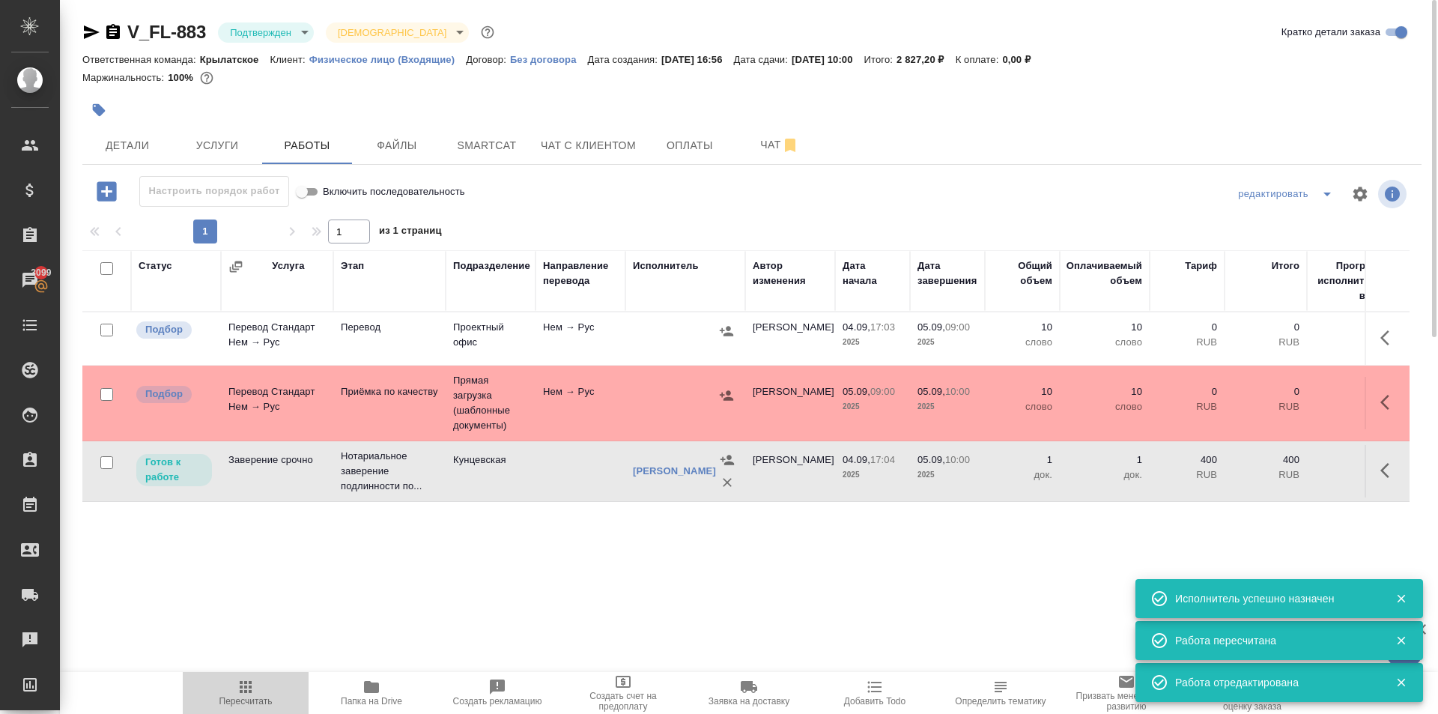
click at [265, 679] on span "Пересчитать" at bounding box center [246, 692] width 108 height 28
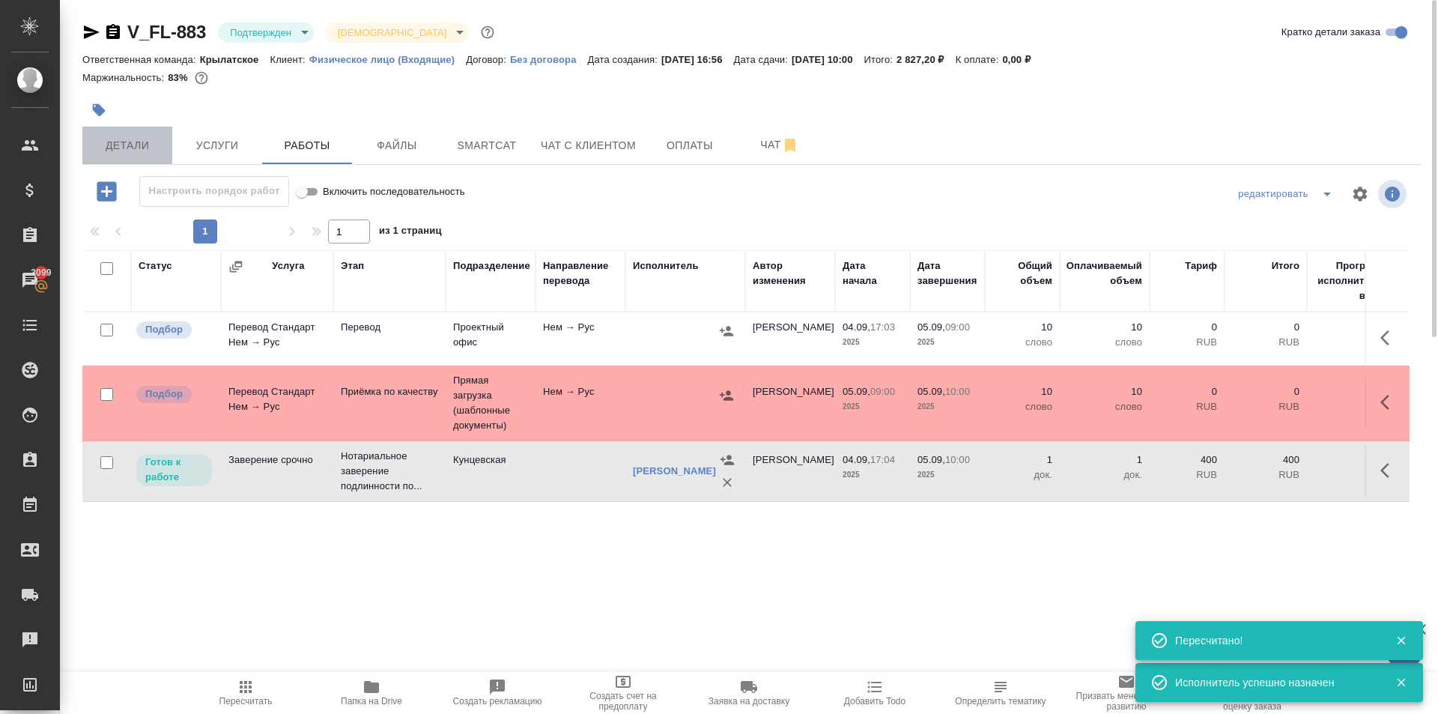
click at [137, 151] on span "Детали" at bounding box center [127, 145] width 72 height 19
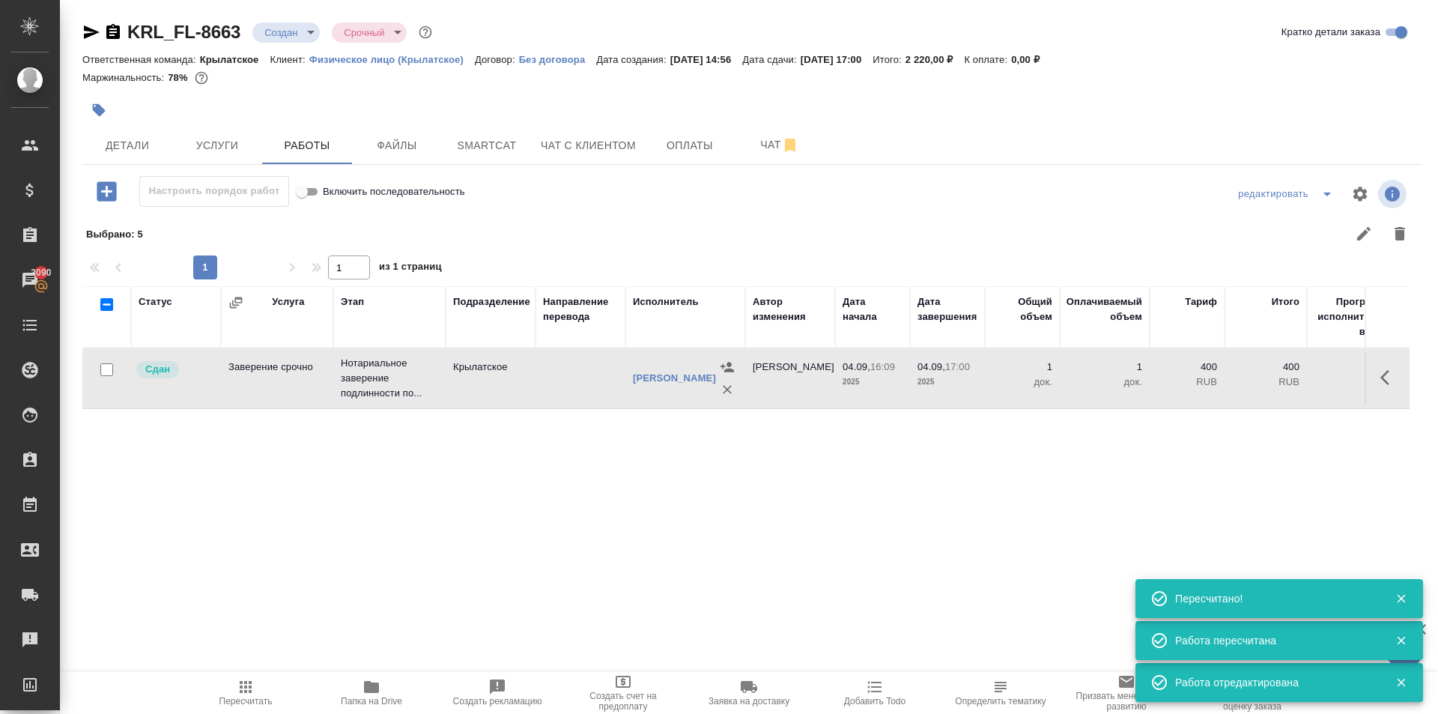
click at [231, 688] on span "Пересчитать" at bounding box center [246, 692] width 108 height 28
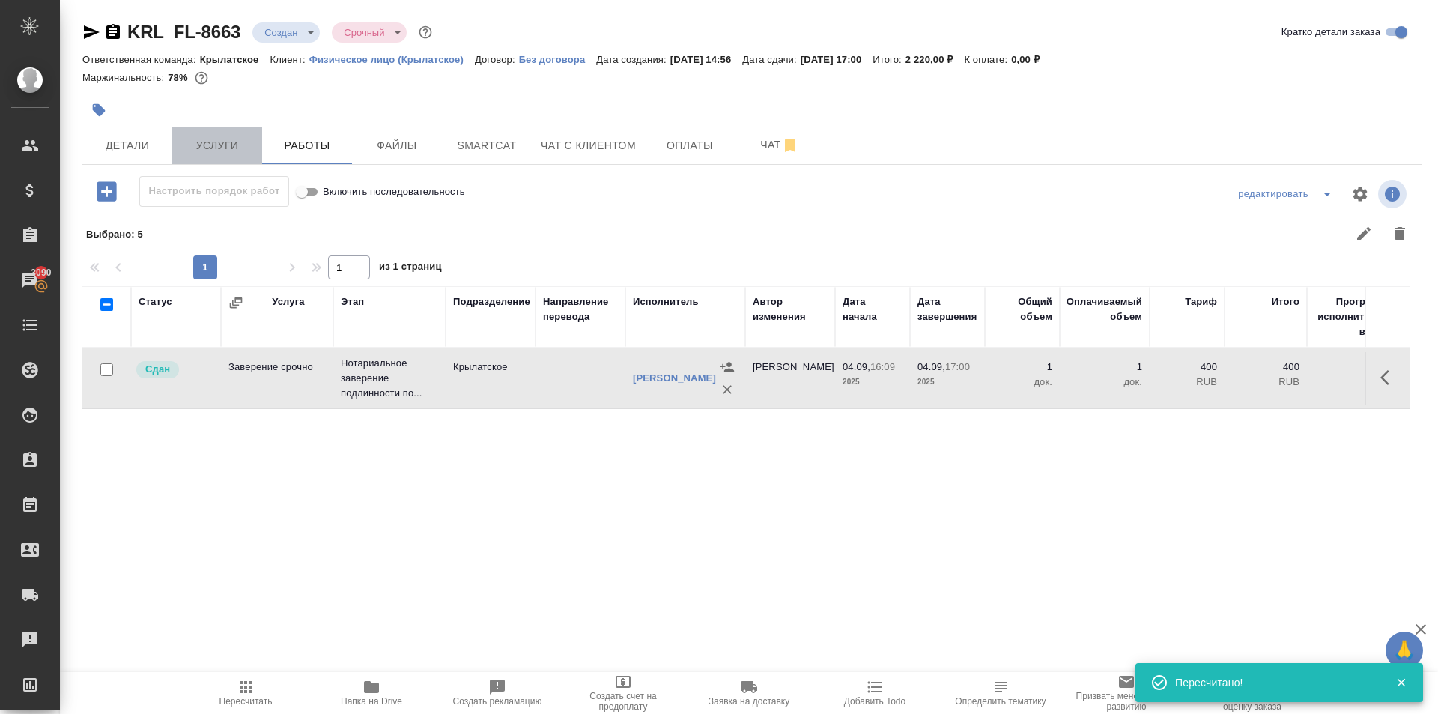
click at [191, 136] on button "Услуги" at bounding box center [217, 145] width 90 height 37
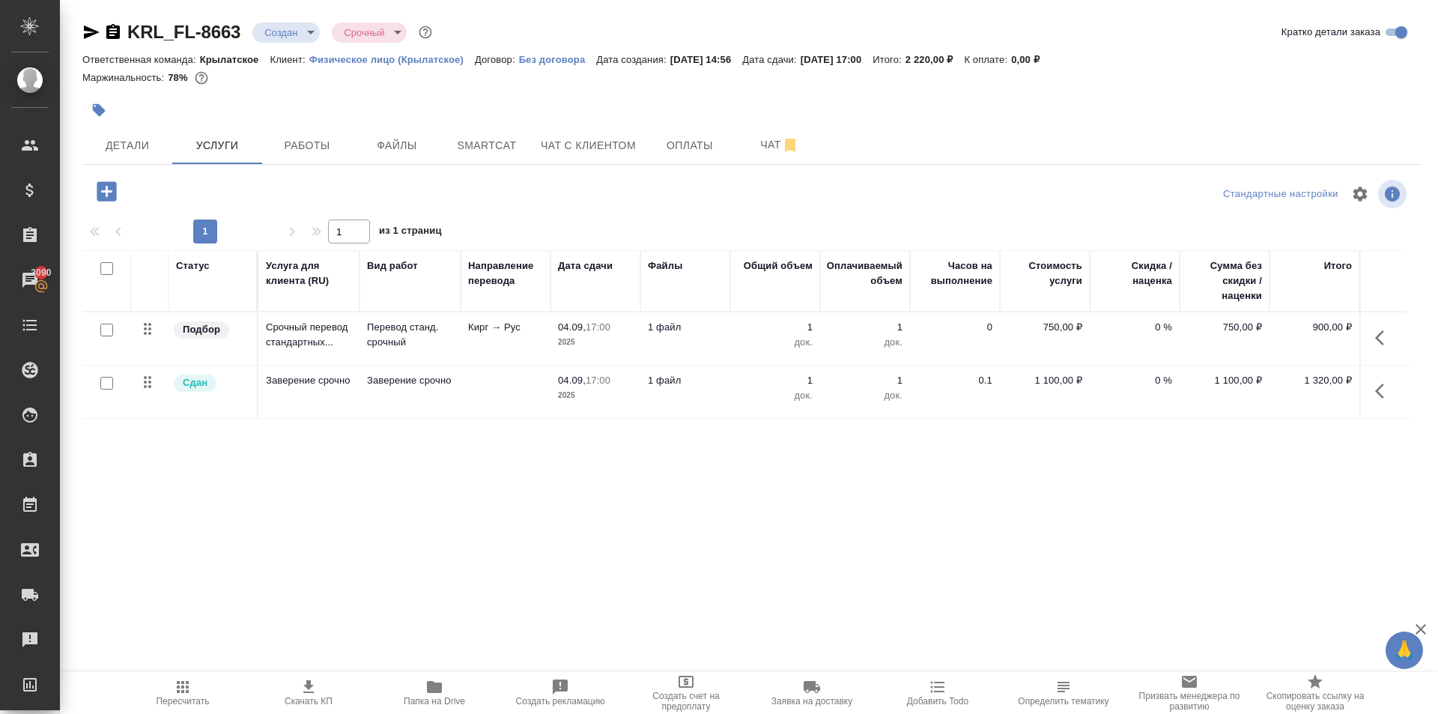
click at [441, 682] on icon "button" at bounding box center [434, 687] width 18 height 18
click at [117, 149] on span "Детали" at bounding box center [127, 145] width 72 height 19
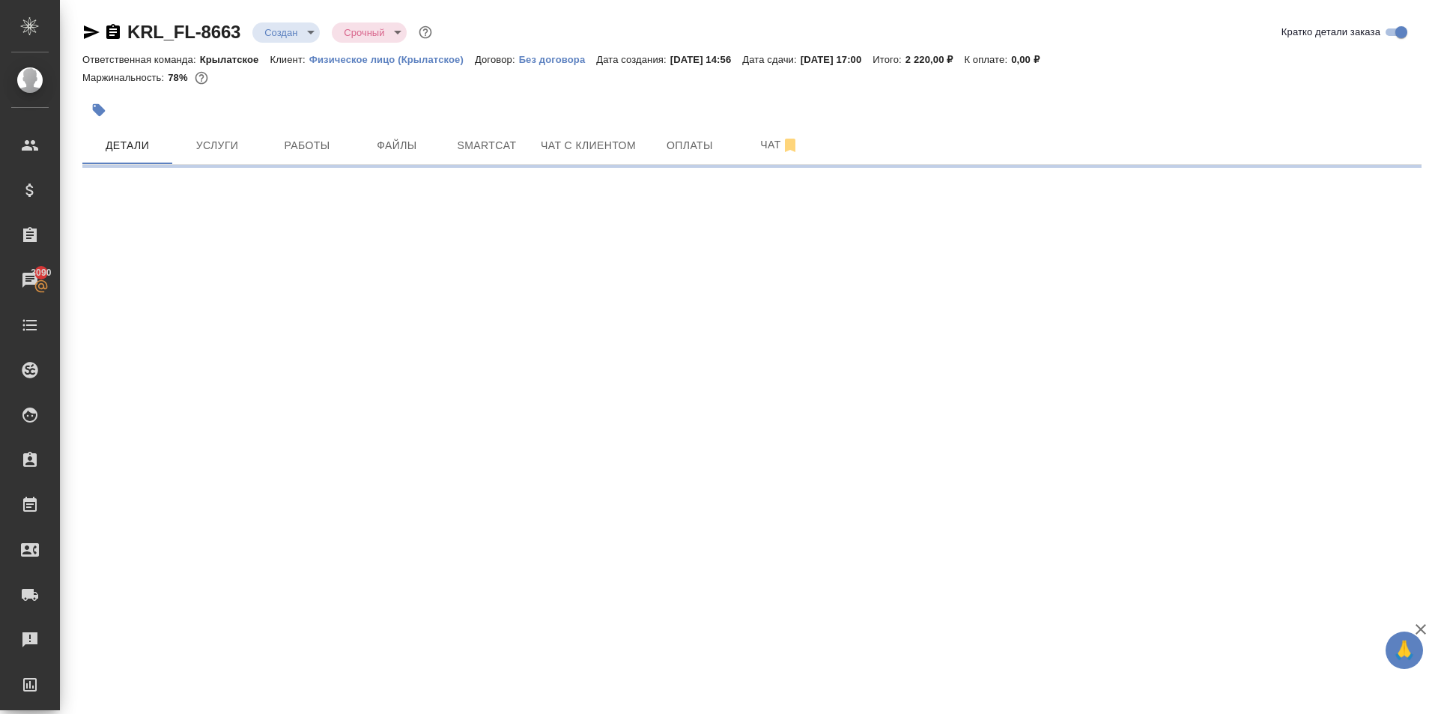
select select "RU"
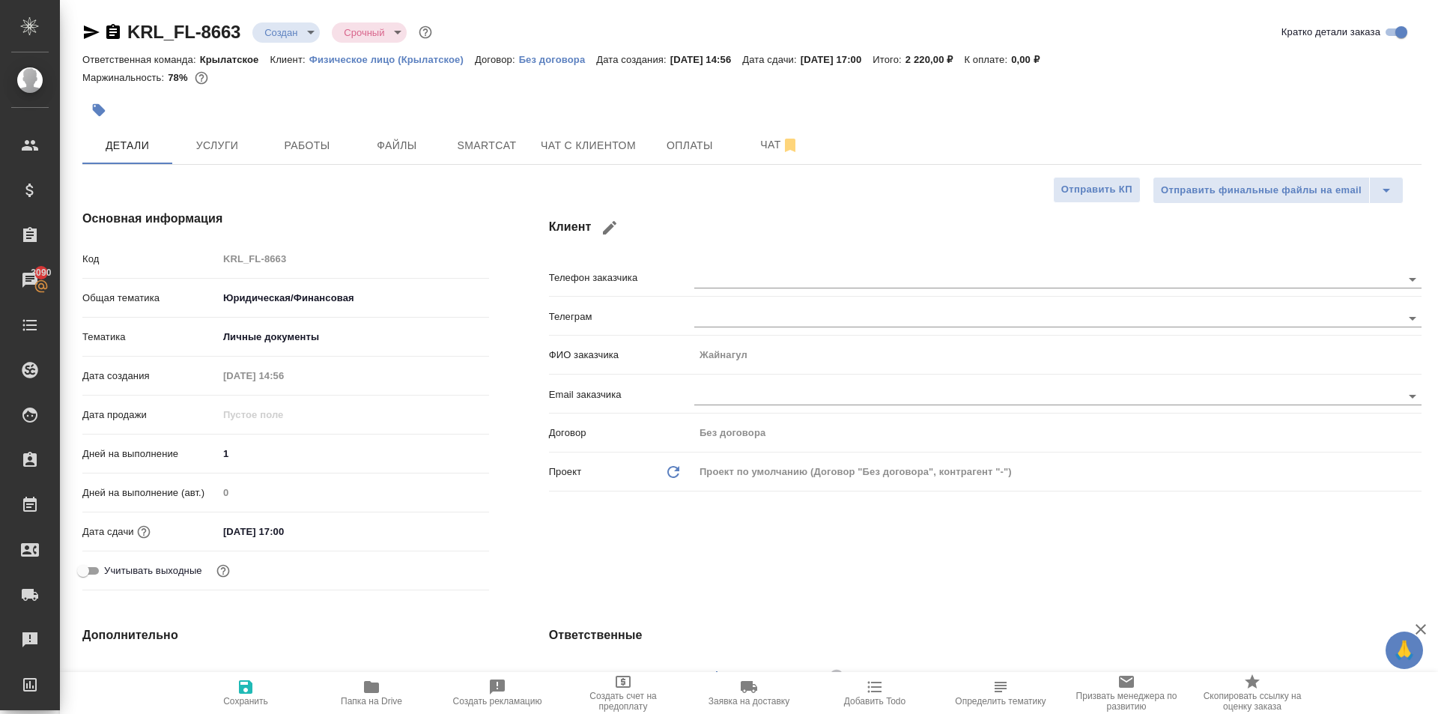
type textarea "x"
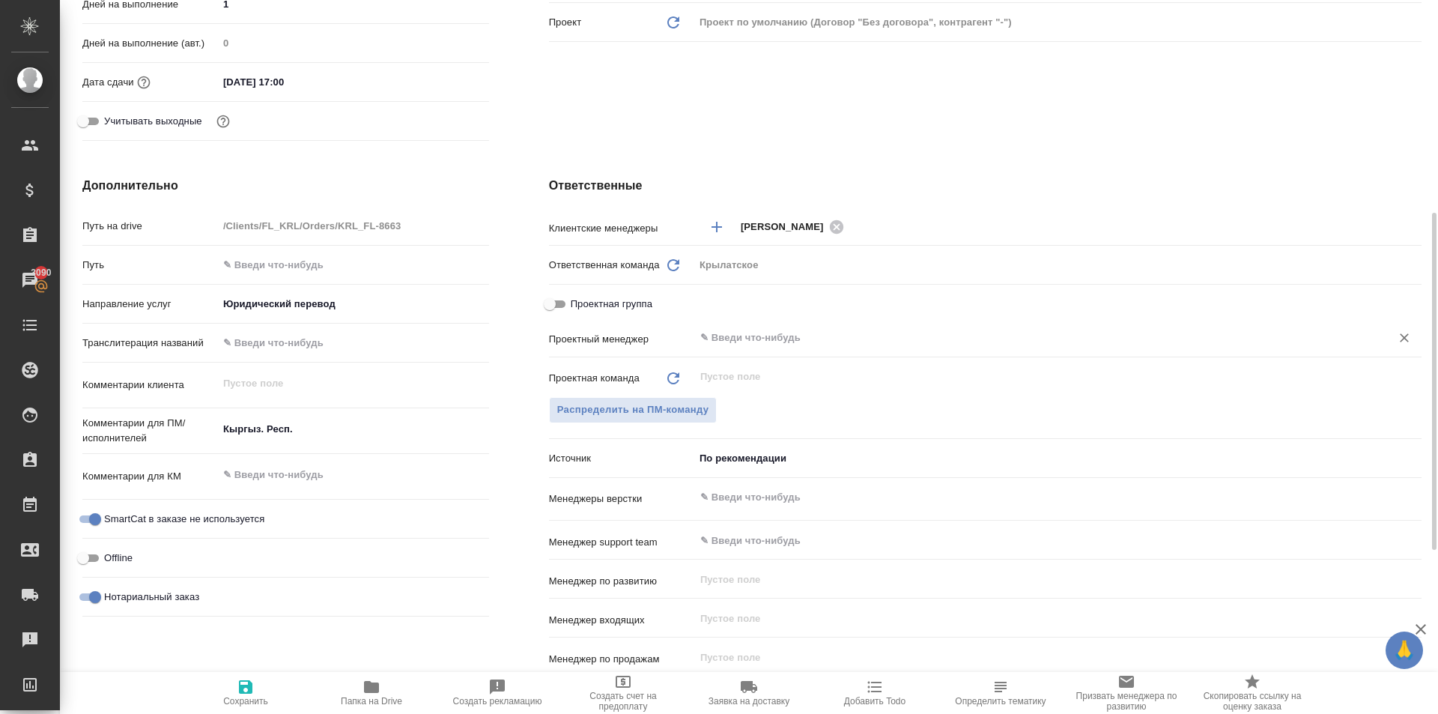
click at [756, 328] on div "​" at bounding box center [1057, 337] width 727 height 27
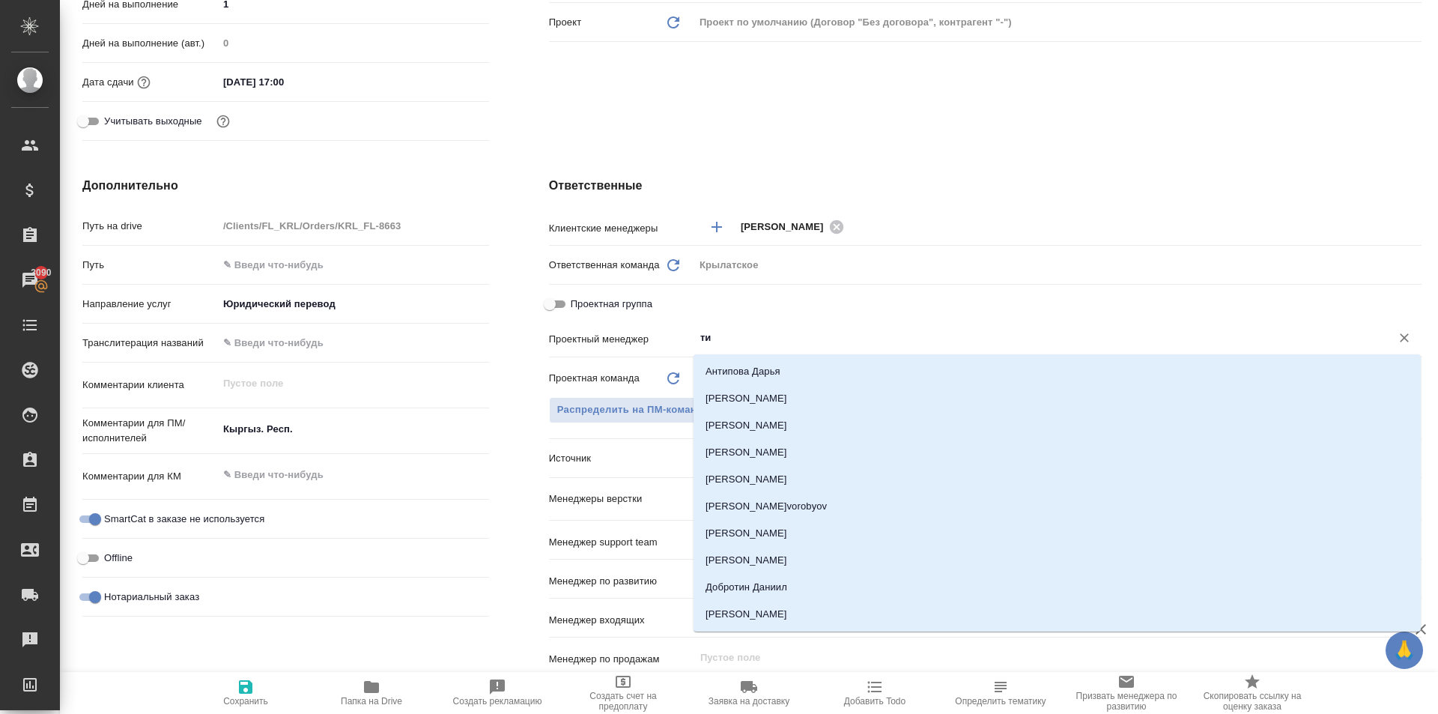
type input "тим"
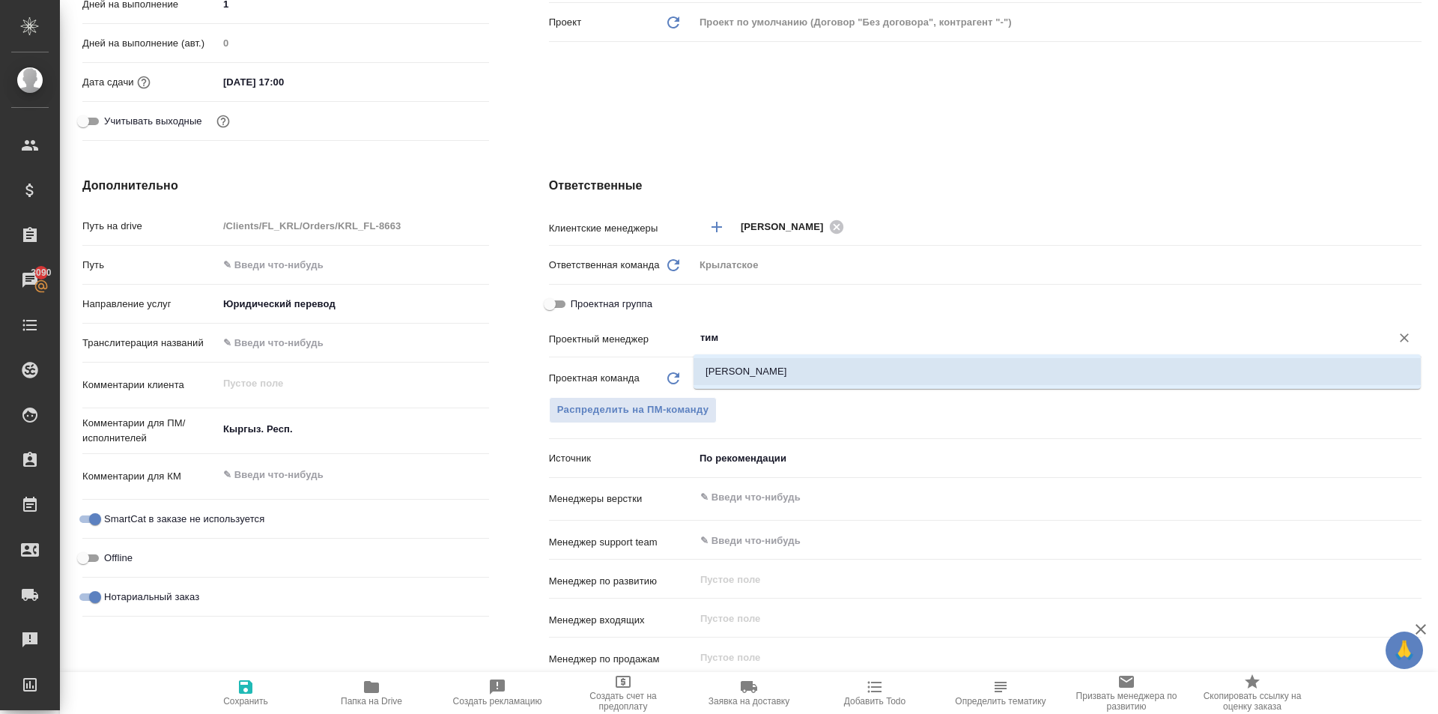
click at [766, 363] on li "[PERSON_NAME]" at bounding box center [1057, 371] width 727 height 27
type textarea "x"
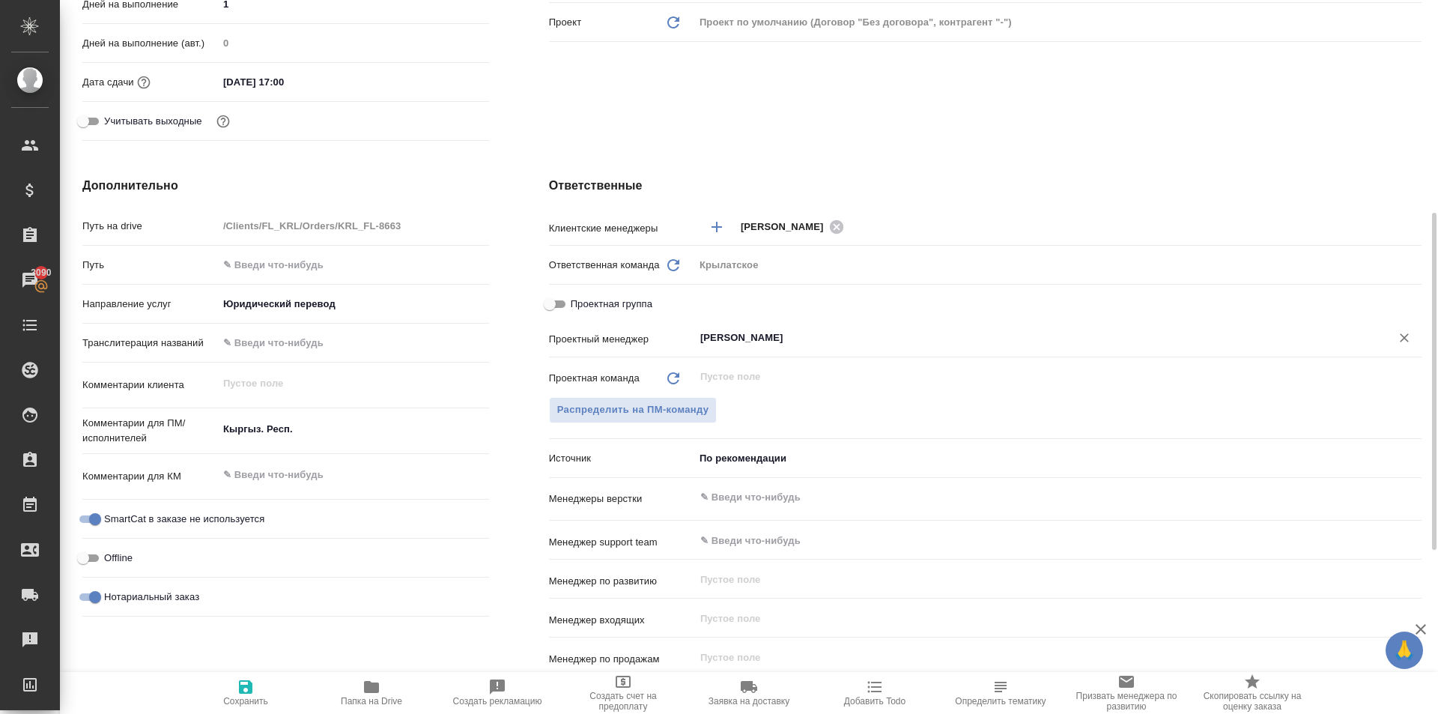
type input "[PERSON_NAME]"
drag, startPoint x: 242, startPoint y: 672, endPoint x: 252, endPoint y: 668, distance: 11.1
click at [249, 669] on div "Отправить финальные файлы на email Отправить КП Основная информация Код KRL_FL-…" at bounding box center [751, 381] width 1339 height 1308
click at [247, 680] on icon "button" at bounding box center [245, 686] width 13 height 13
type textarea "x"
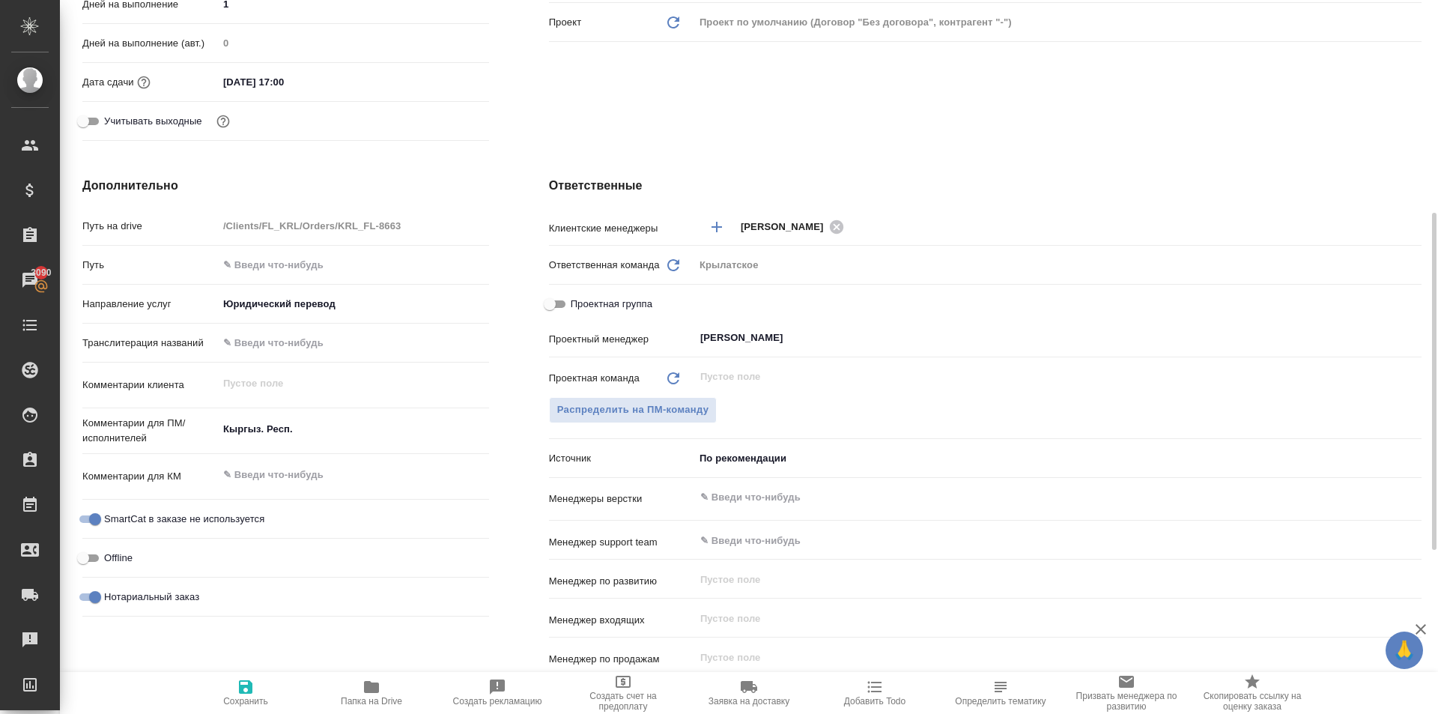
type textarea "x"
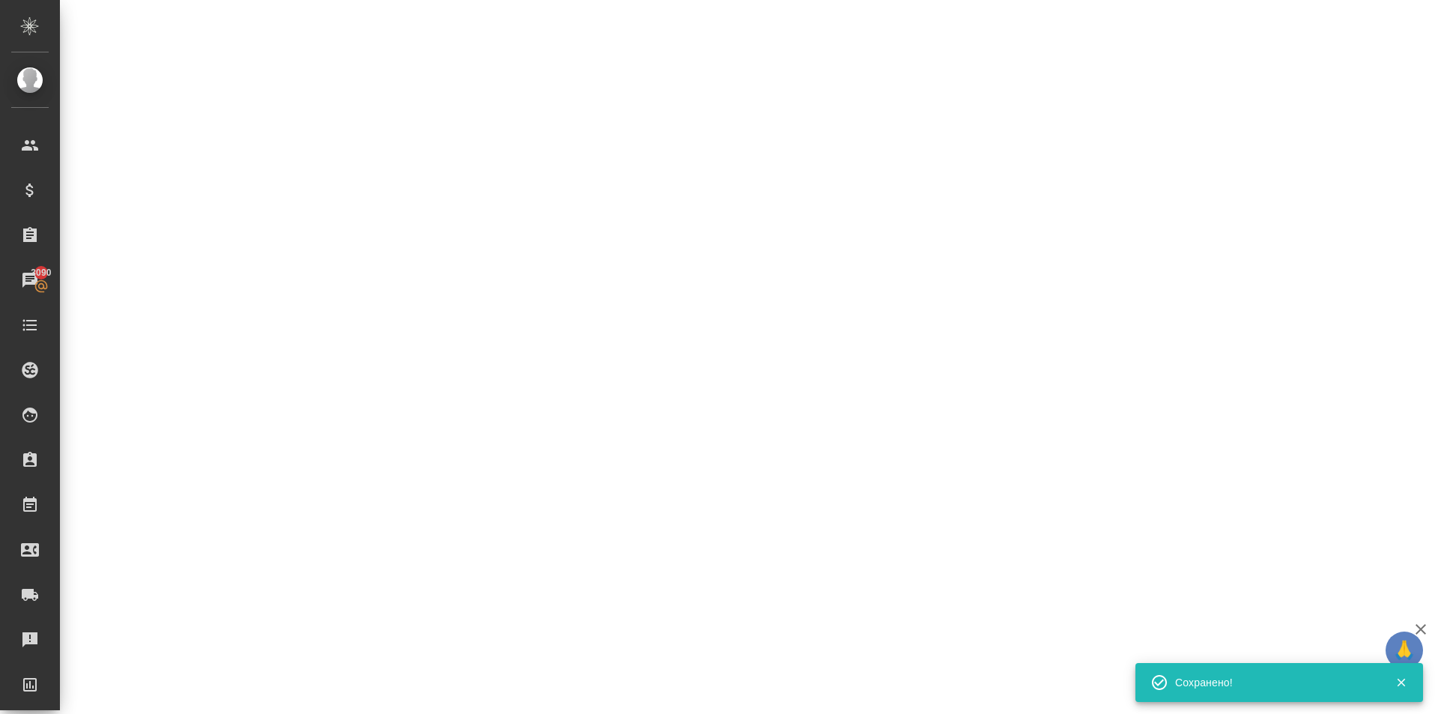
select select "RU"
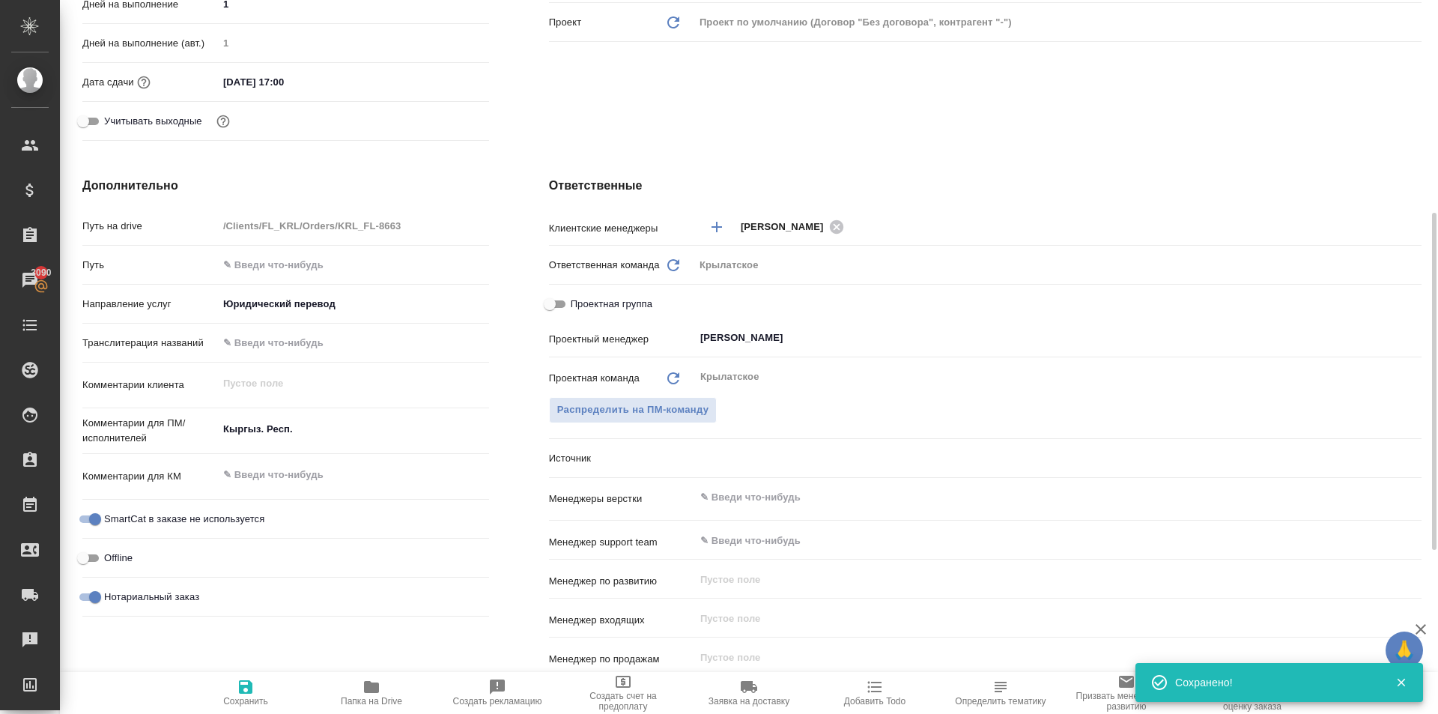
type textarea "x"
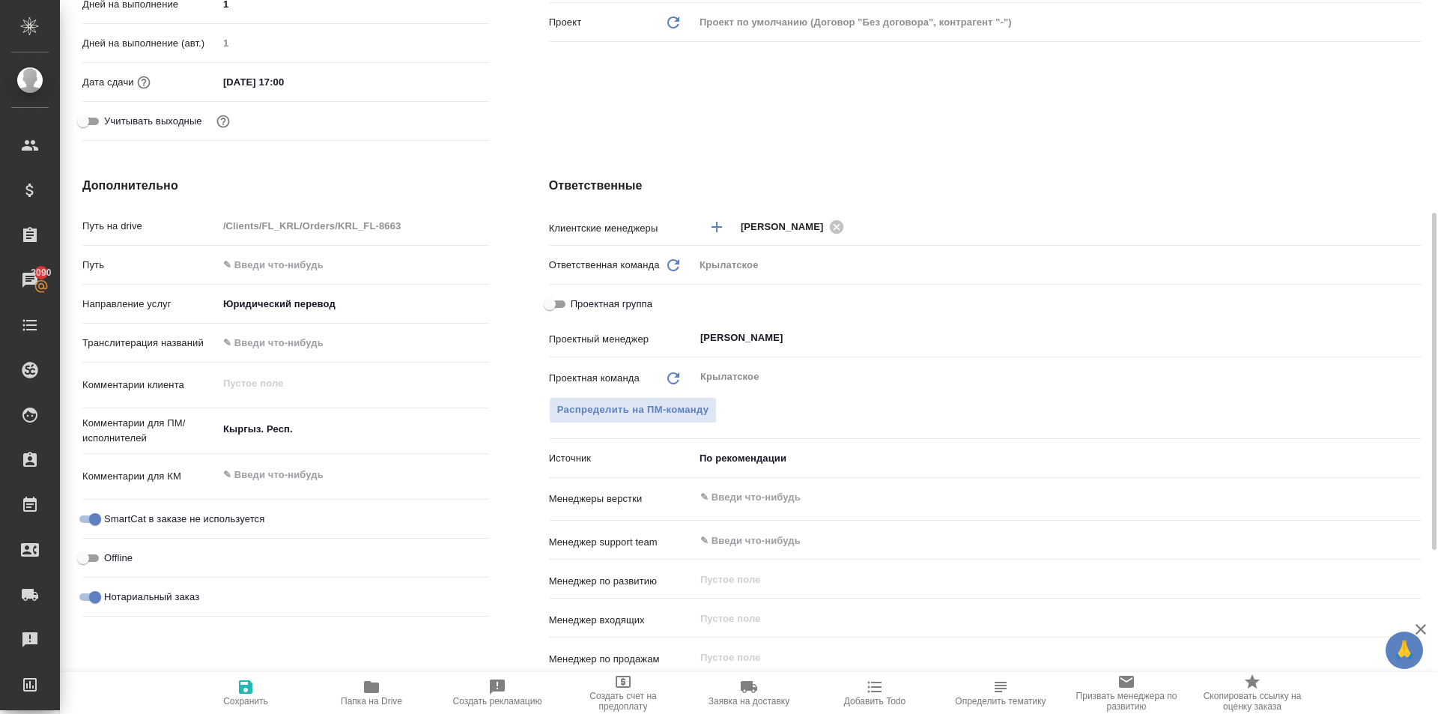
scroll to position [0, 0]
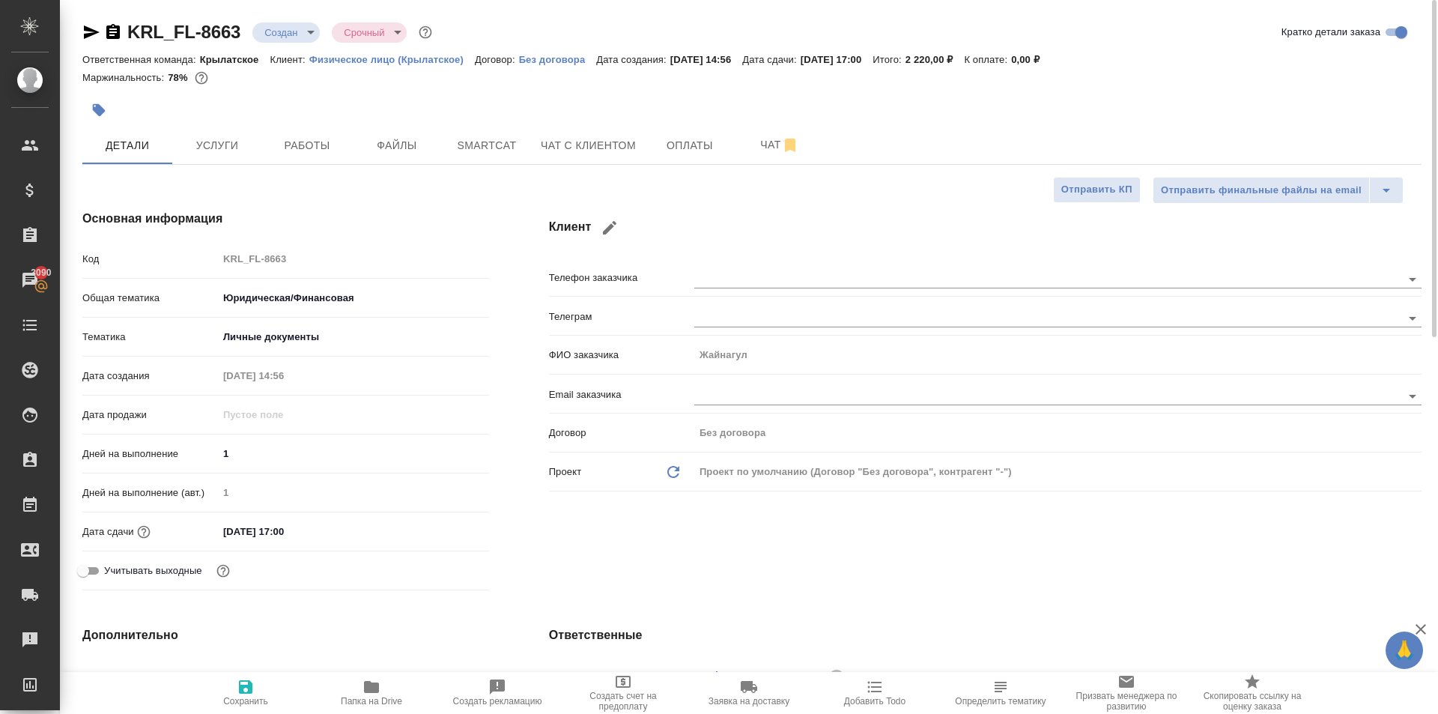
click at [263, 25] on body "🙏 .cls-1 fill:#fff; AWATERA Kasymov Timur Клиенты Спецификации Заказы 3090 Чаты…" at bounding box center [719, 357] width 1438 height 714
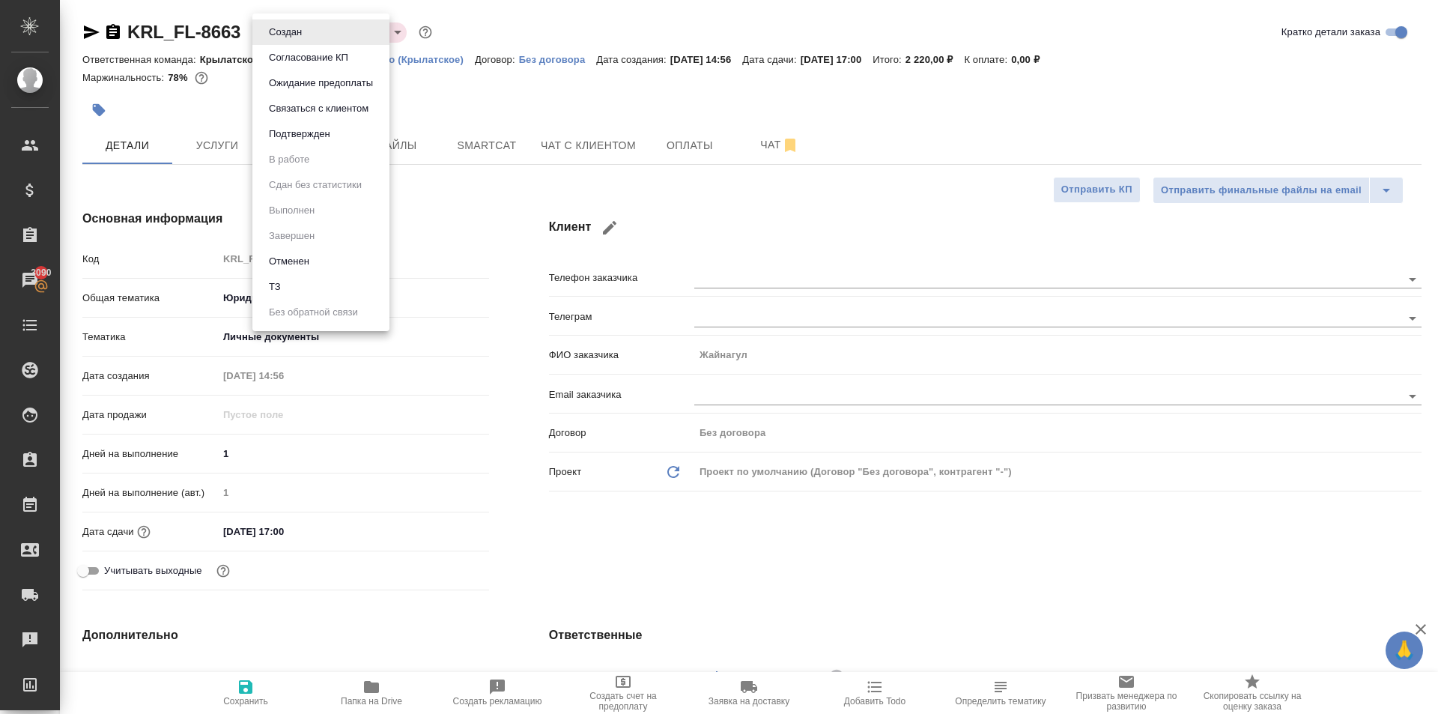
click at [300, 124] on li "Подтвержден" at bounding box center [320, 133] width 137 height 25
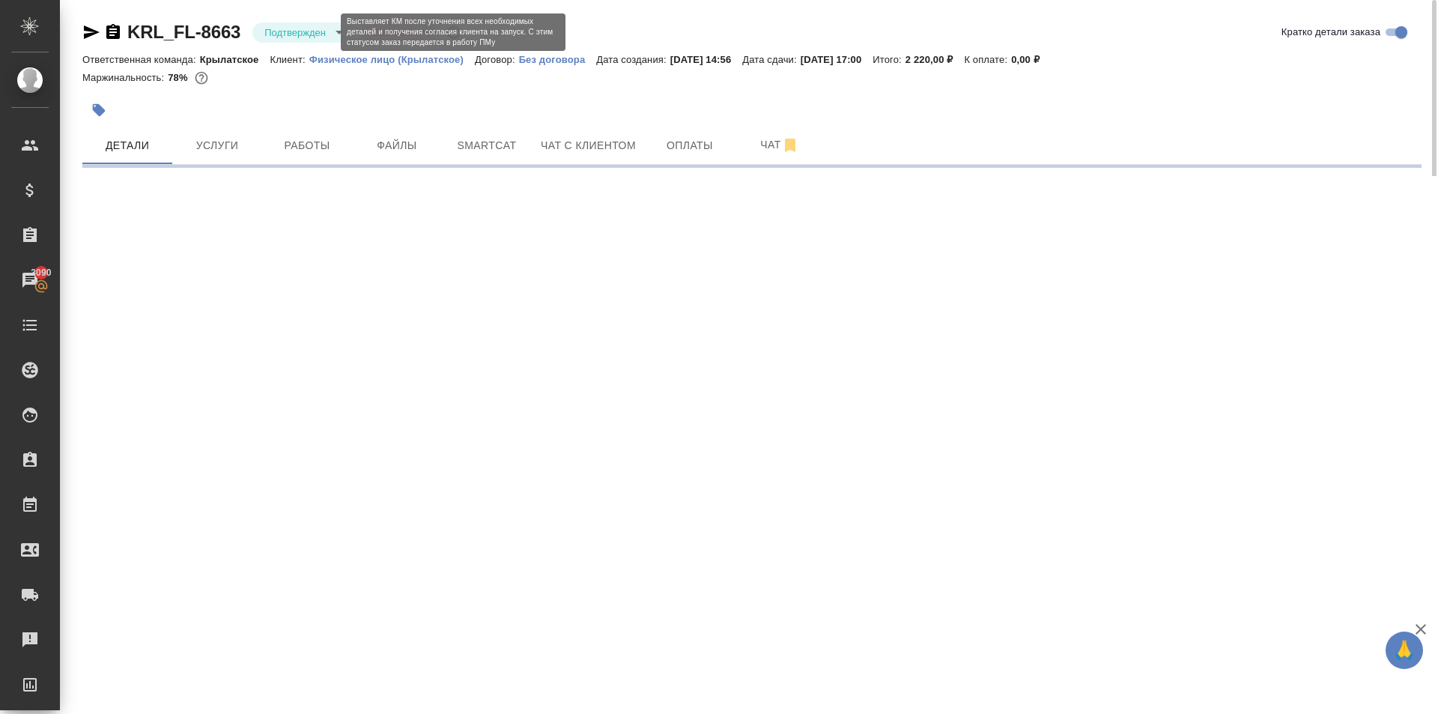
click at [300, 30] on body "🙏 .cls-1 fill:#fff; AWATERA Kasymov Timur Клиенты Спецификации Заказы 3090 Чаты…" at bounding box center [719, 357] width 1438 height 714
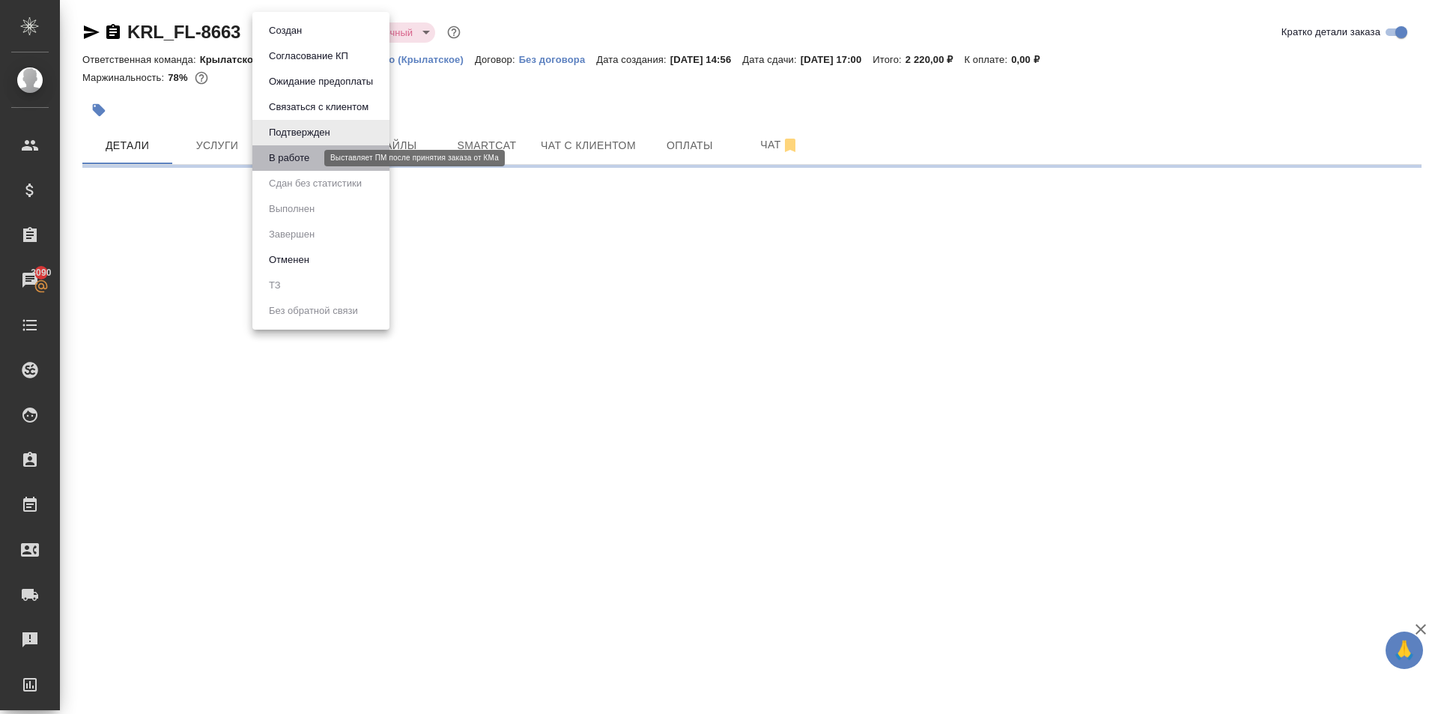
click at [308, 161] on button "В работе" at bounding box center [288, 158] width 49 height 16
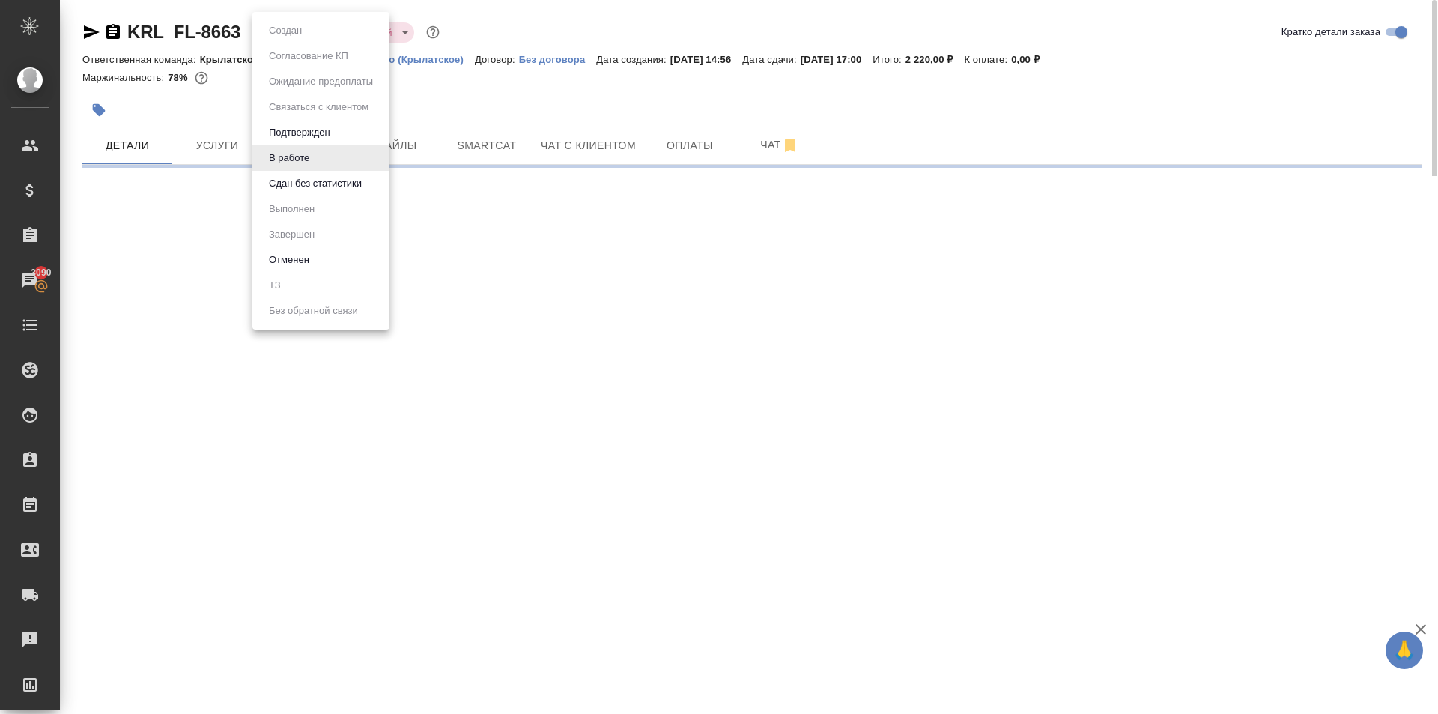
click at [321, 35] on body "🙏 .cls-1 fill:#fff; AWATERA Kasymov Timur Клиенты Спецификации Заказы 3090 Чаты…" at bounding box center [719, 357] width 1438 height 714
click at [301, 178] on button "Сдан без статистики" at bounding box center [315, 183] width 102 height 16
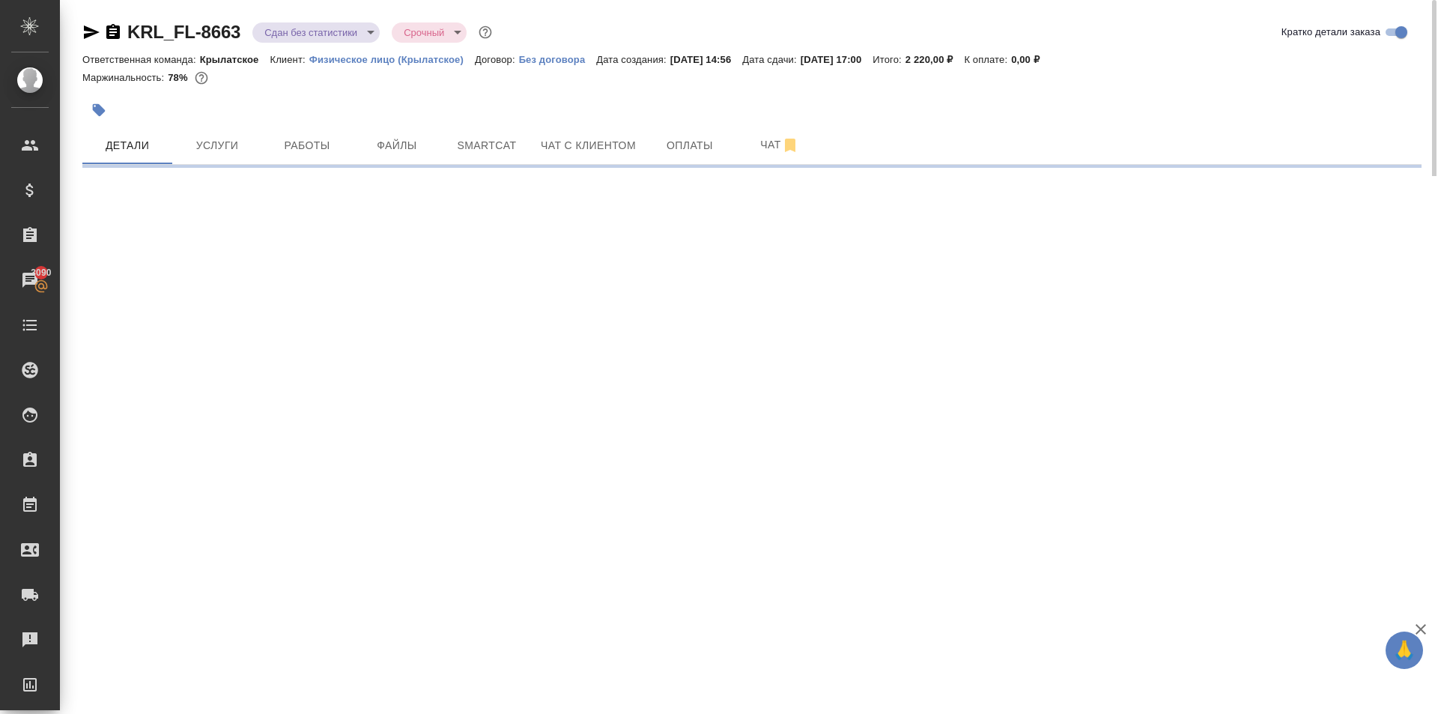
click at [288, 28] on body "🙏 .cls-1 fill:#fff; AWATERA Kasymov Timur Клиенты Спецификации Заказы 3090 Чаты…" at bounding box center [719, 357] width 1438 height 714
select select "RU"
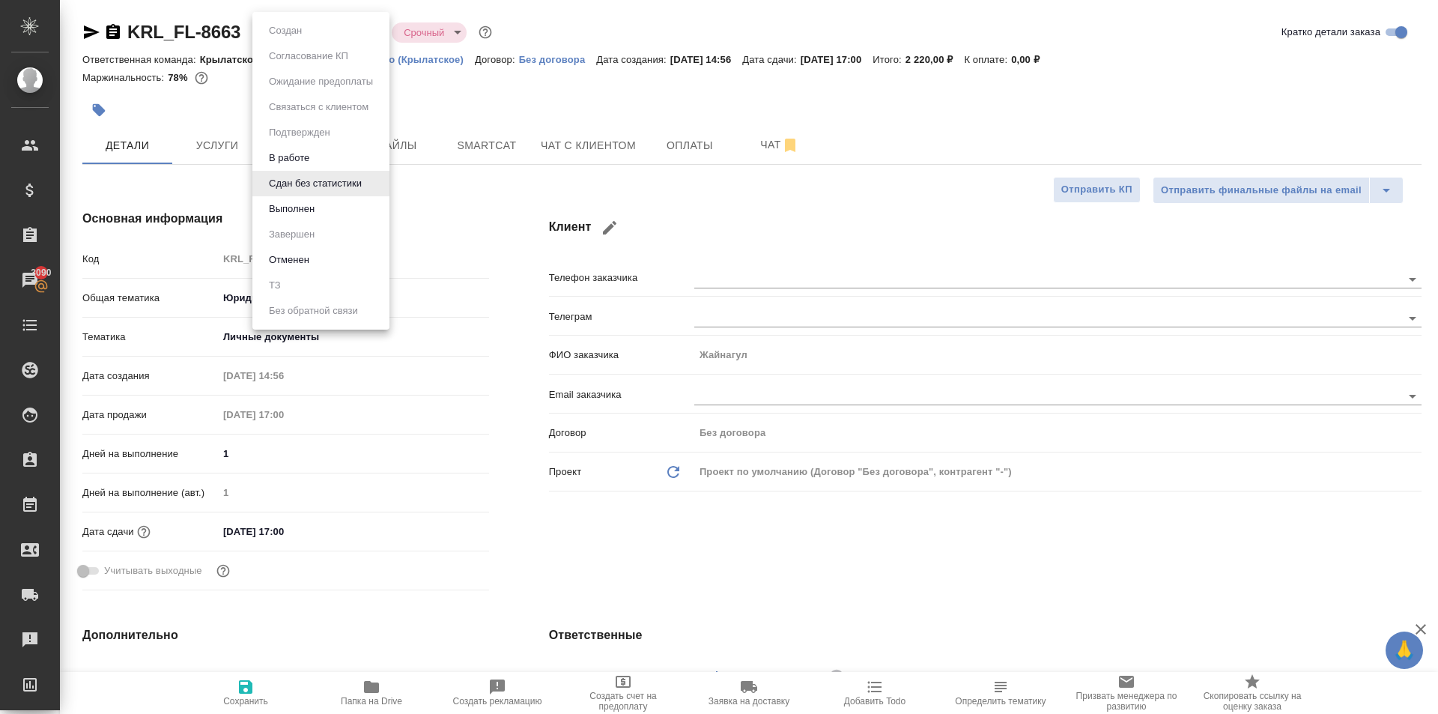
type textarea "x"
click at [301, 203] on button "Выполнен" at bounding box center [291, 209] width 55 height 16
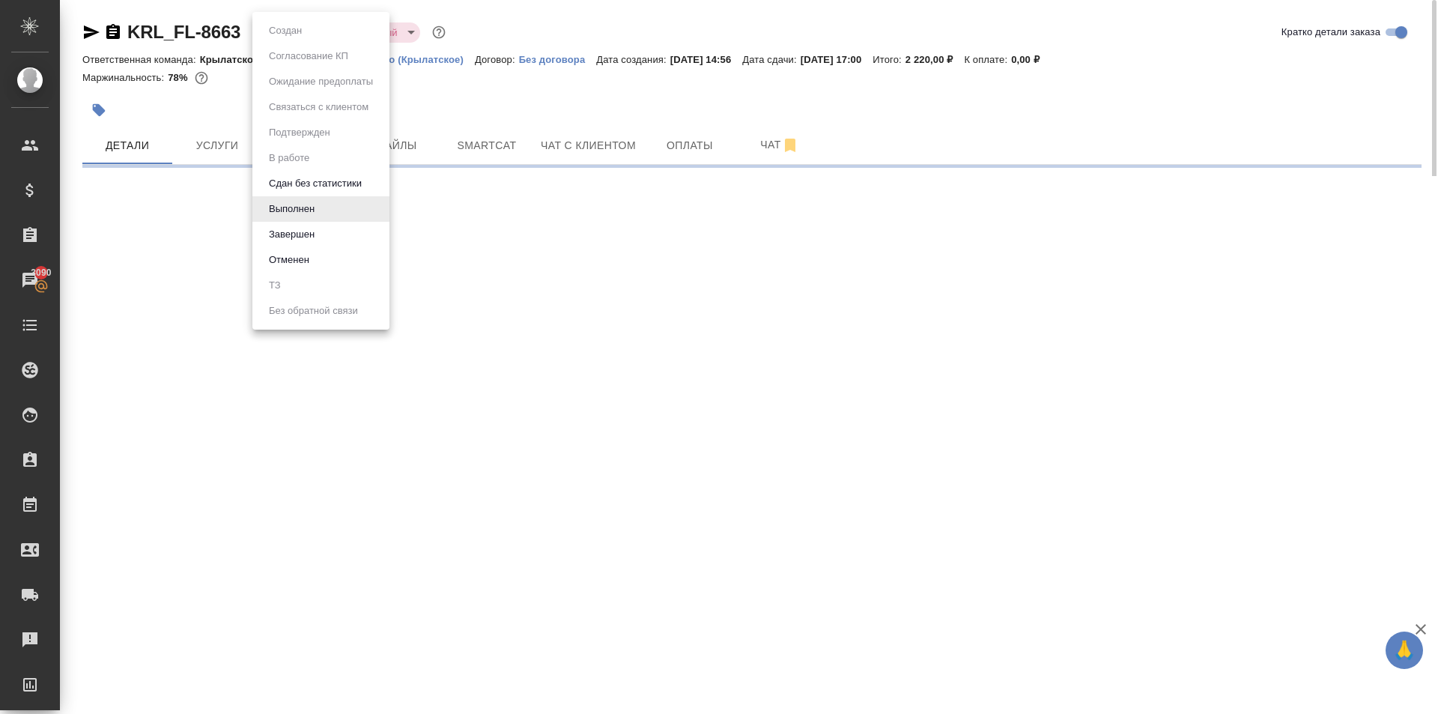
click at [297, 34] on body "🙏 .cls-1 fill:#fff; AWATERA Kasymov Timur Клиенты Спецификации Заказы 3090 Чаты…" at bounding box center [719, 357] width 1438 height 714
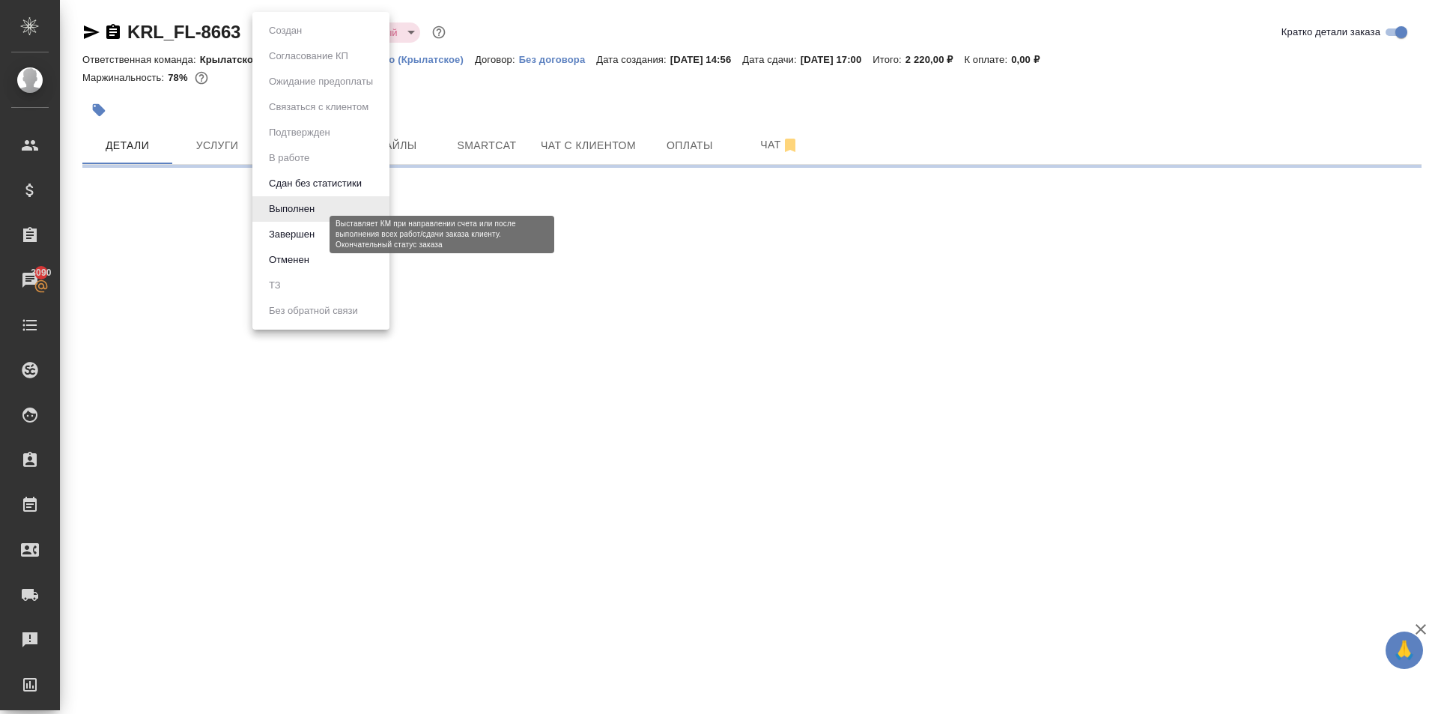
click at [318, 236] on button "Завершен" at bounding box center [291, 234] width 55 height 16
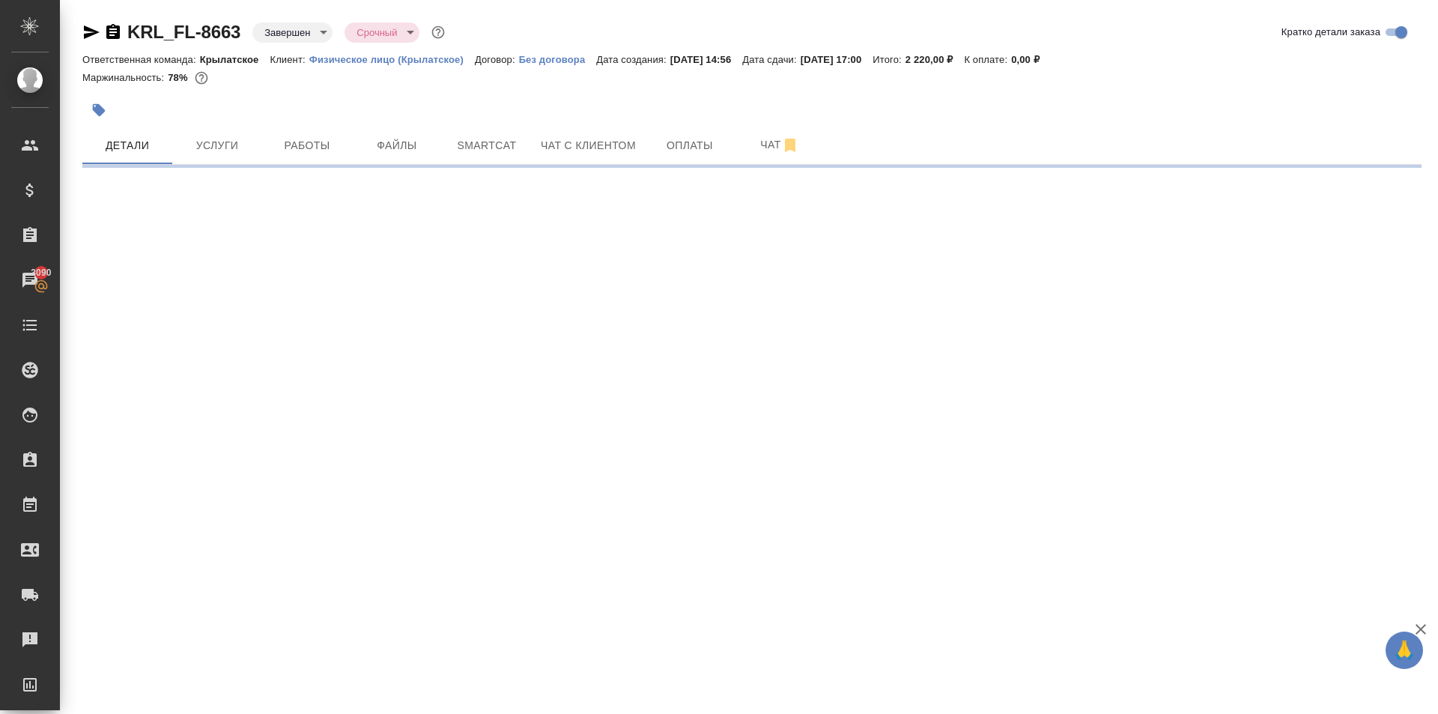
select select "RU"
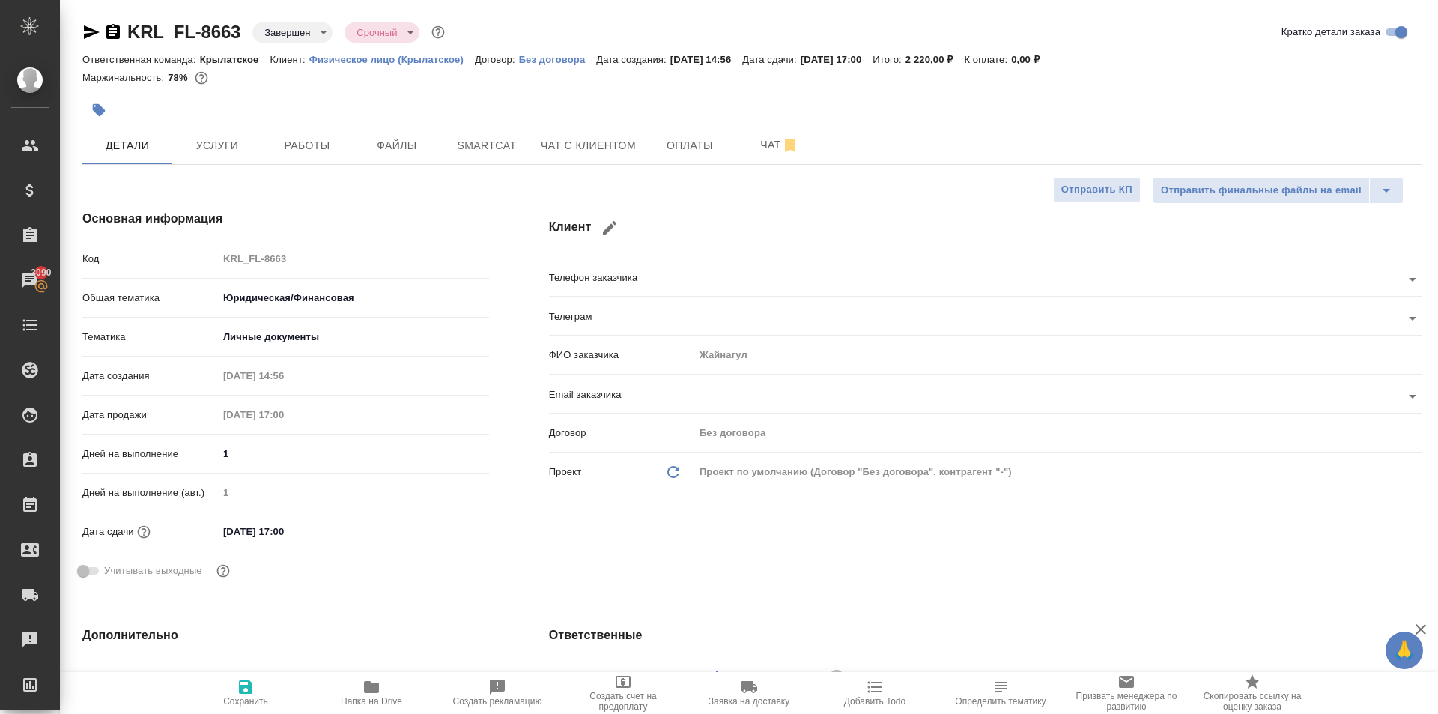
type textarea "x"
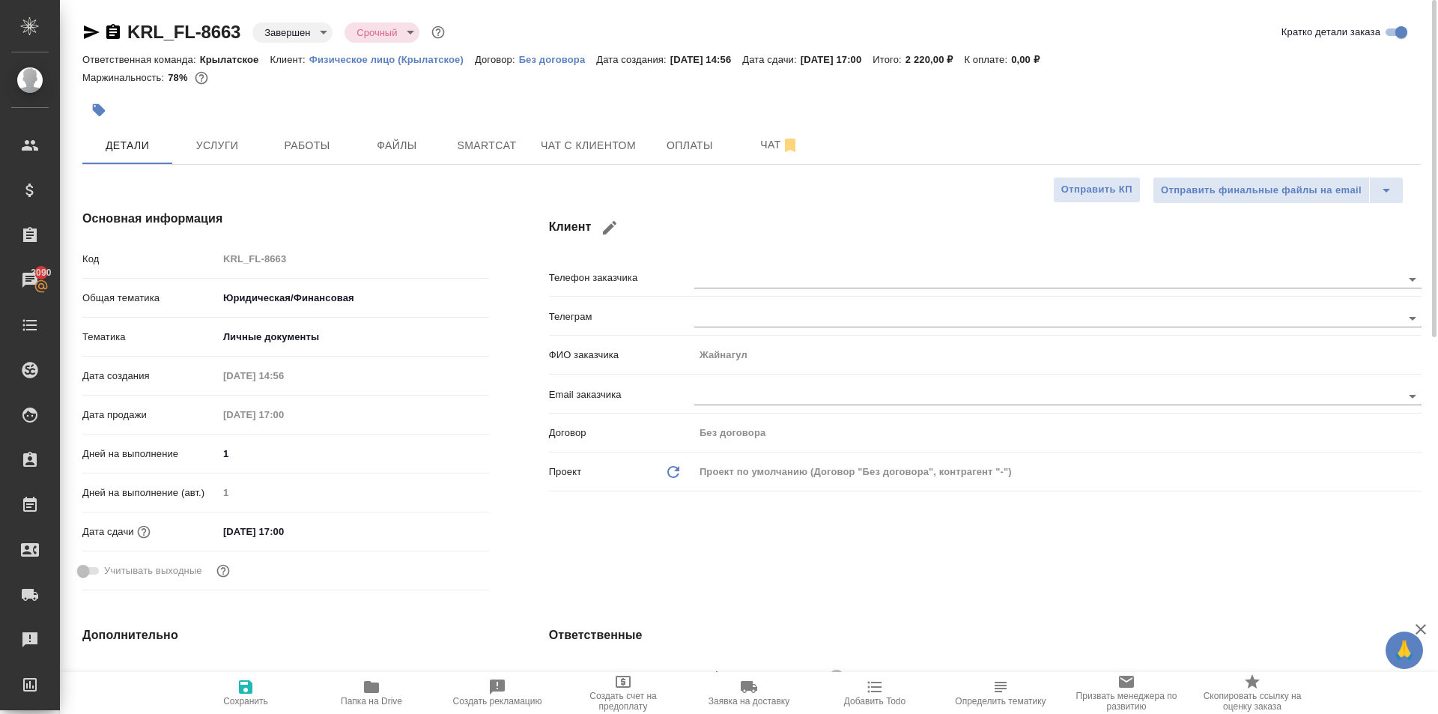
type textarea "x"
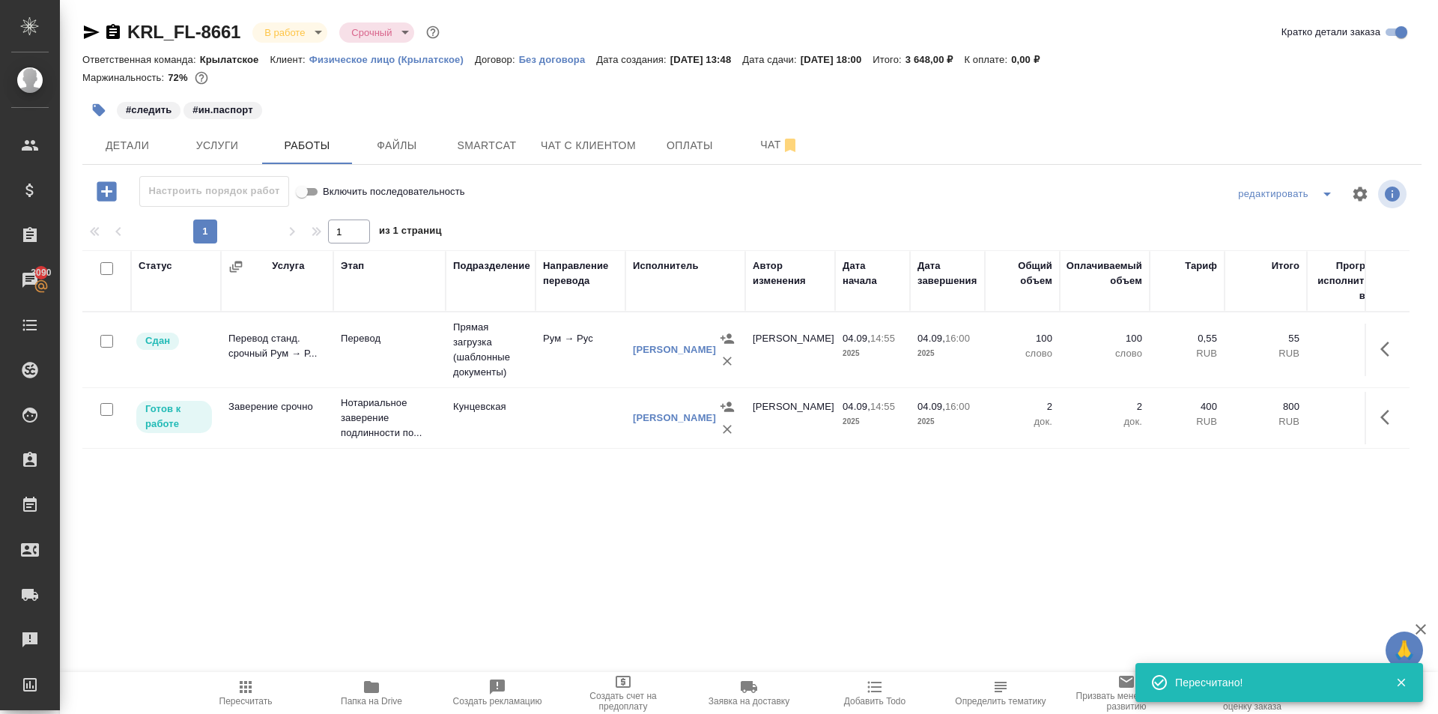
click at [233, 688] on span "Пересчитать" at bounding box center [246, 692] width 108 height 28
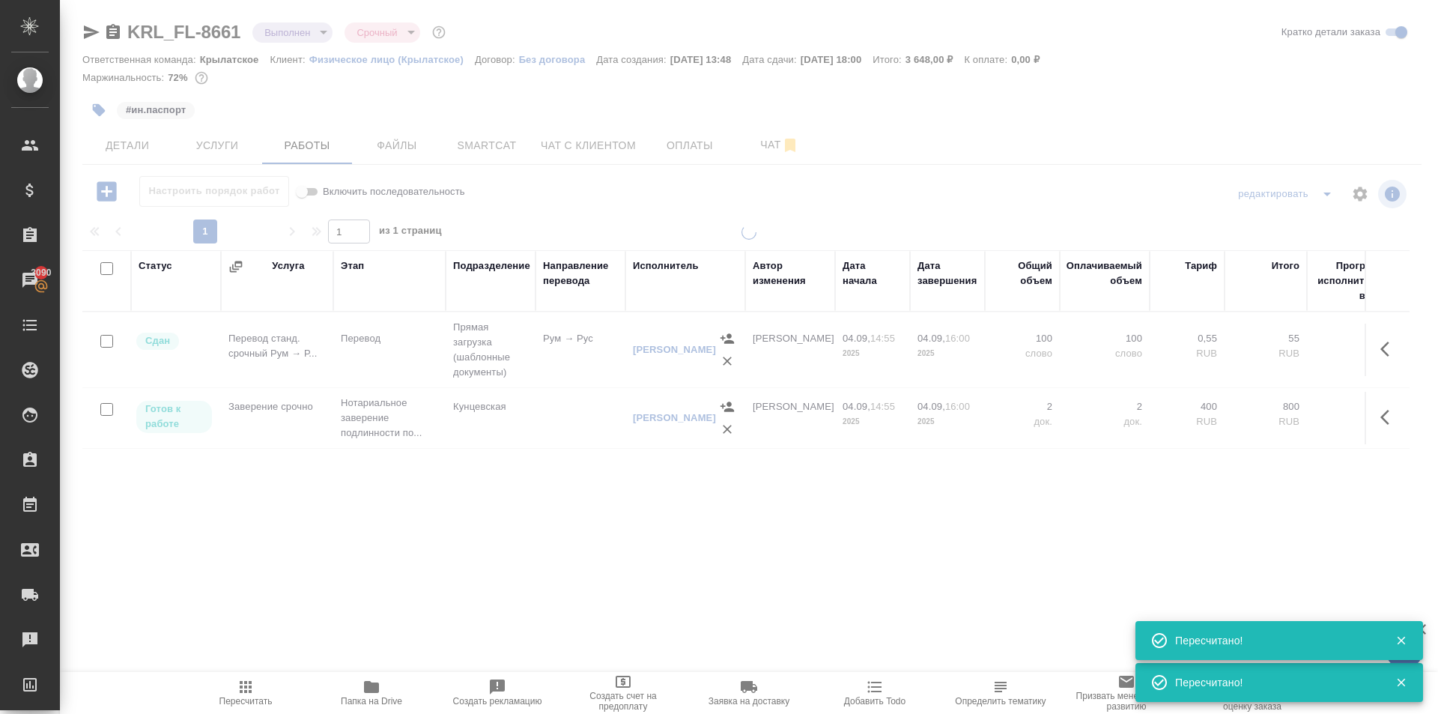
type input "completed"
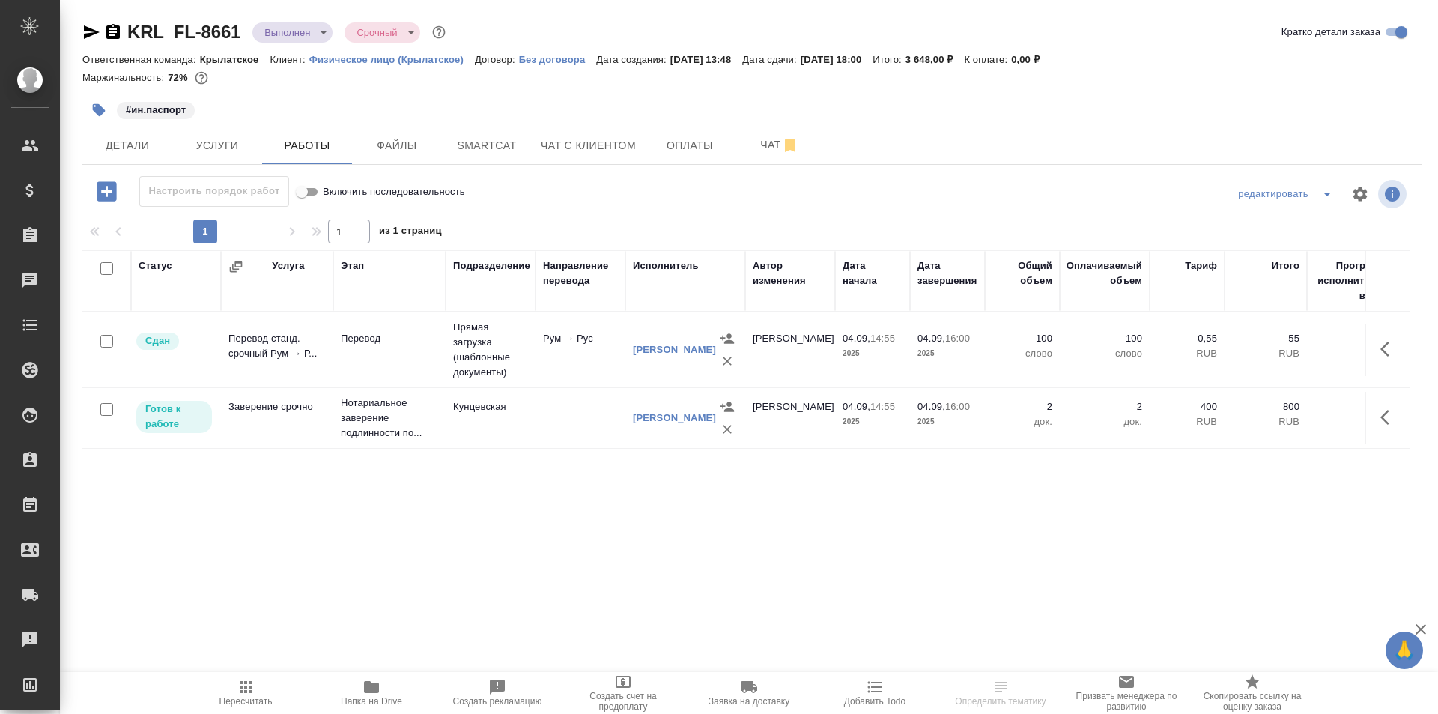
click at [264, 686] on span "Пересчитать" at bounding box center [246, 692] width 108 height 28
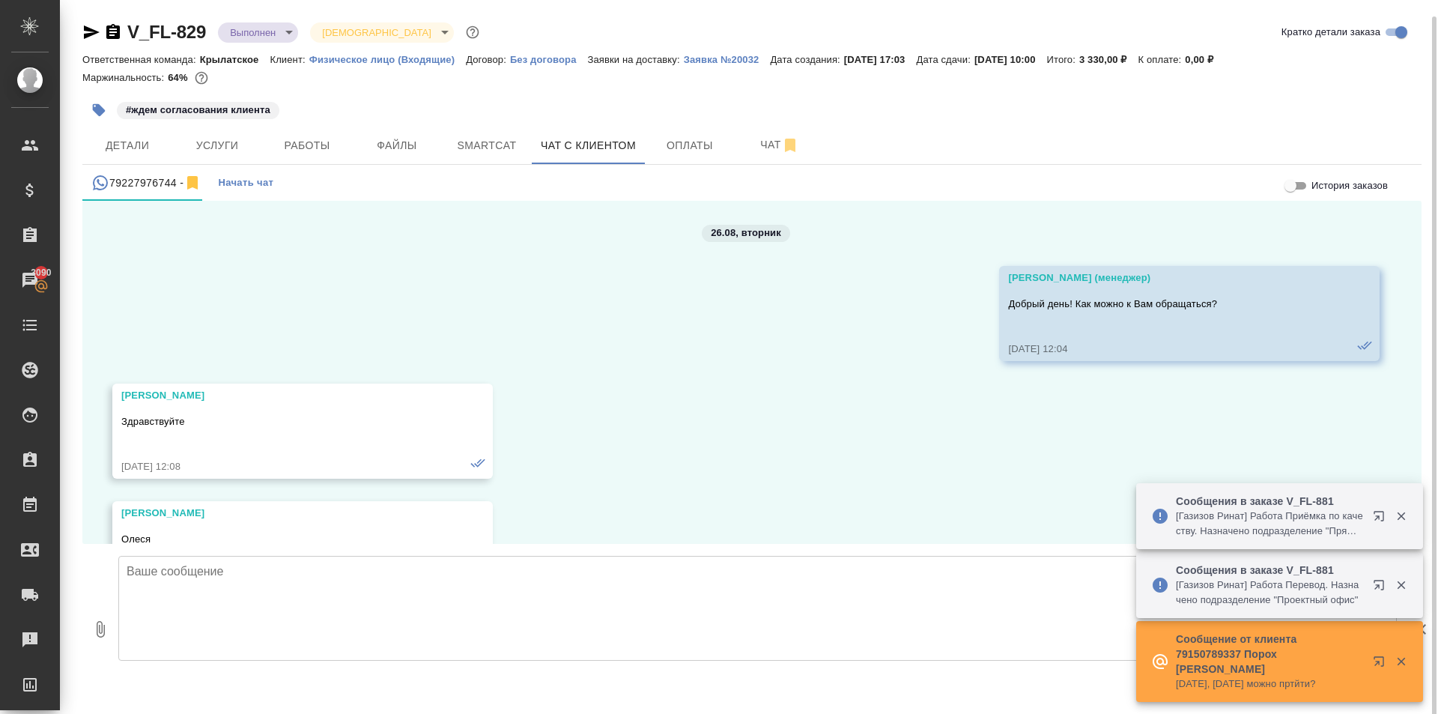
scroll to position [5760, 0]
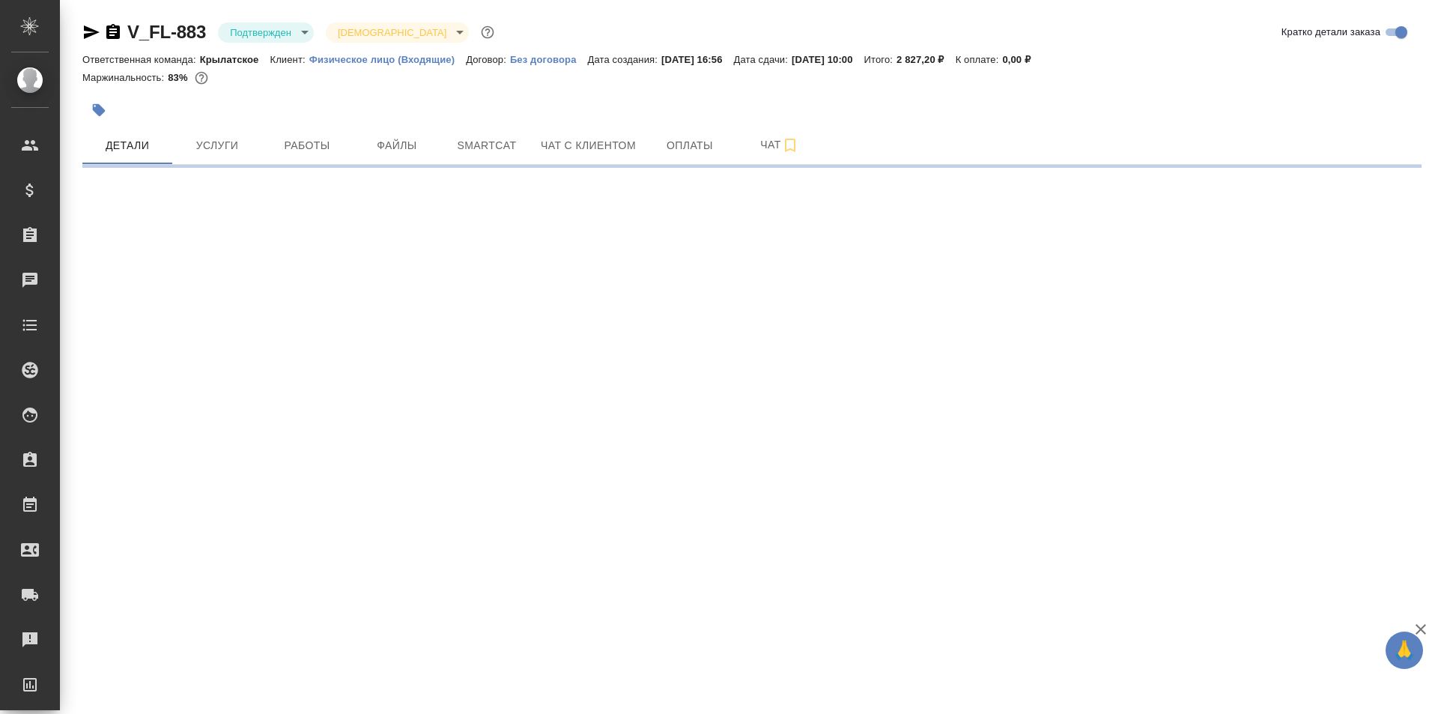
select select "RU"
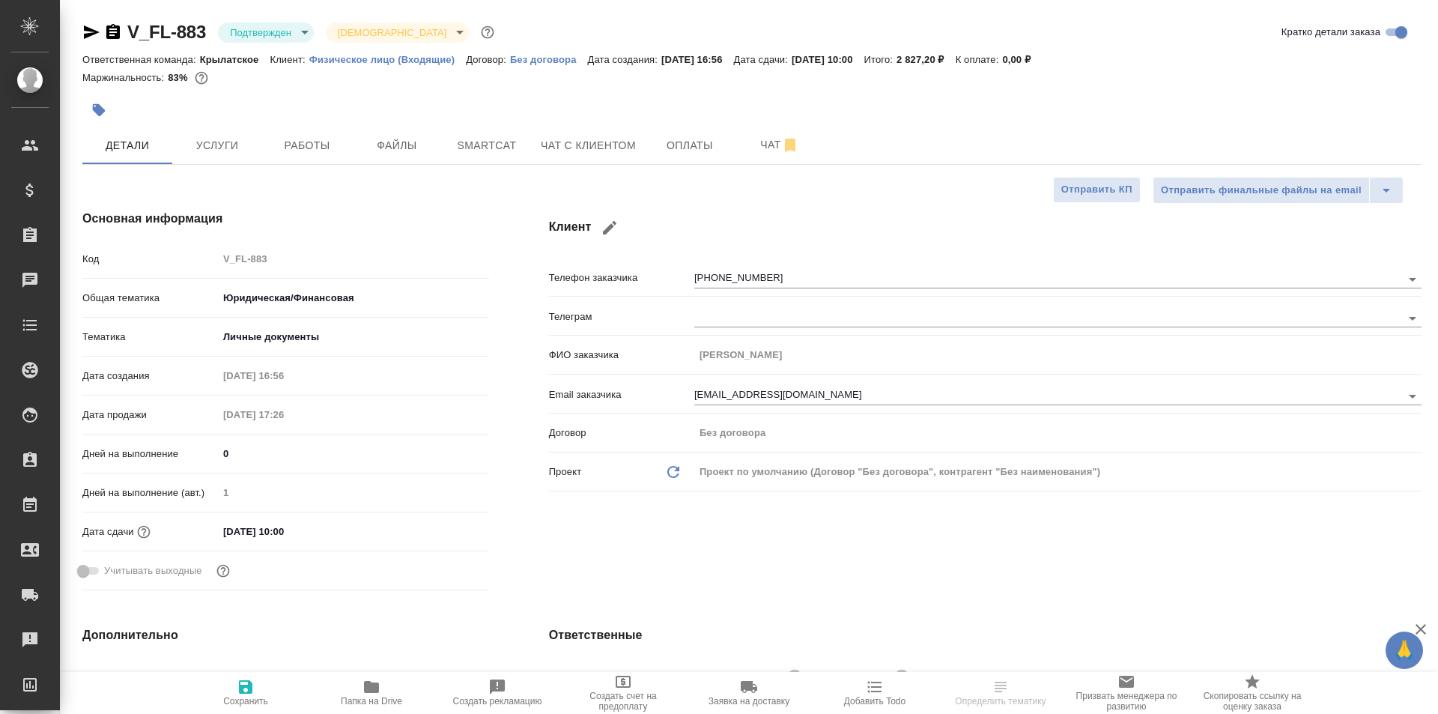
type textarea "x"
click at [83, 20] on div "V_FL-883 Подтвержден confirmed Святая троица holyTrinity" at bounding box center [289, 32] width 415 height 24
click at [91, 28] on icon "button" at bounding box center [91, 32] width 18 height 18
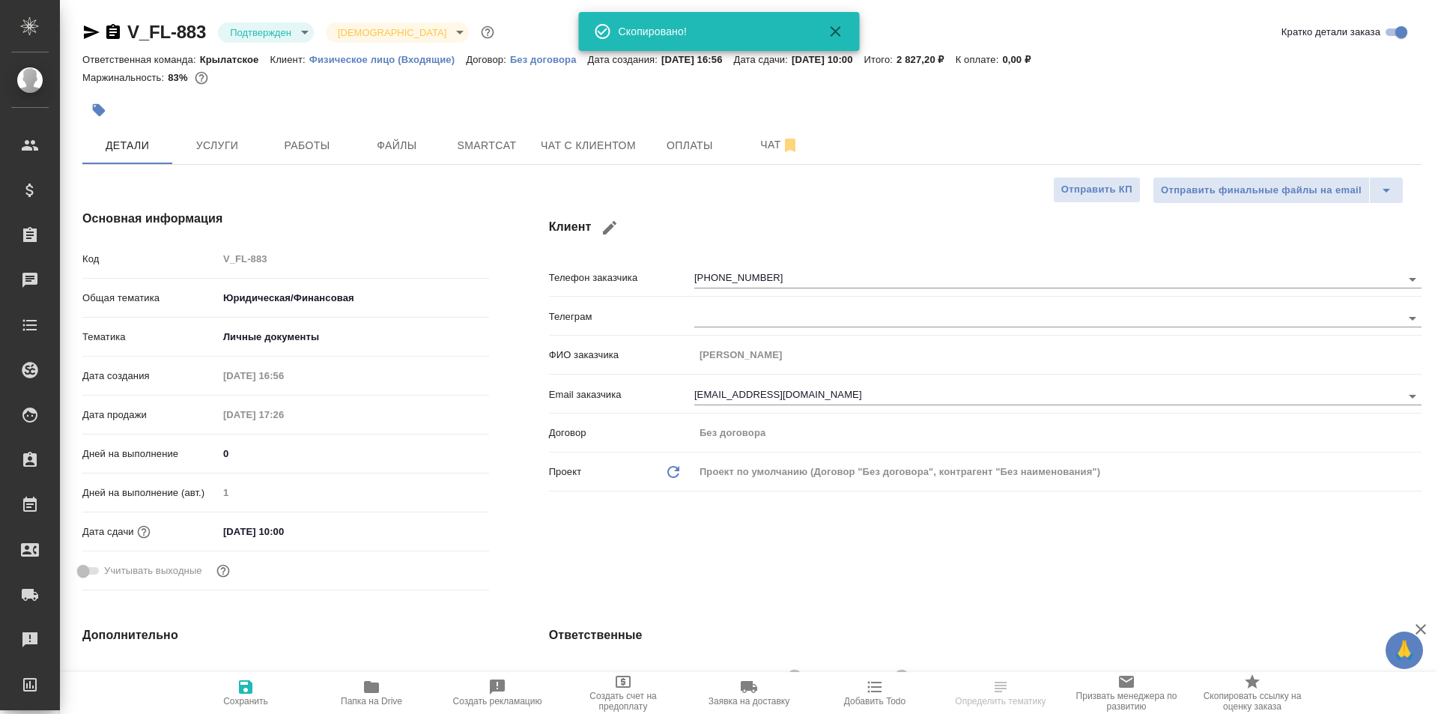
type textarea "x"
select select "RU"
type textarea "x"
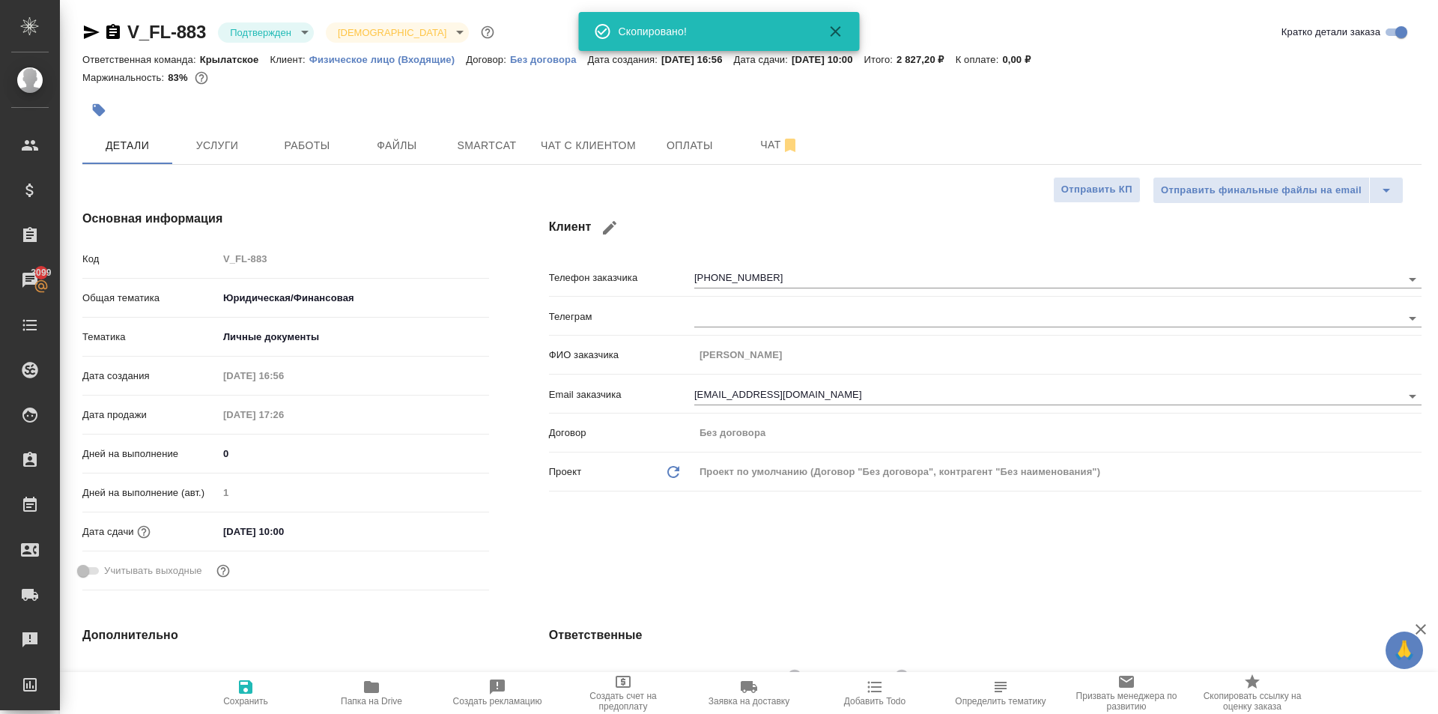
type textarea "x"
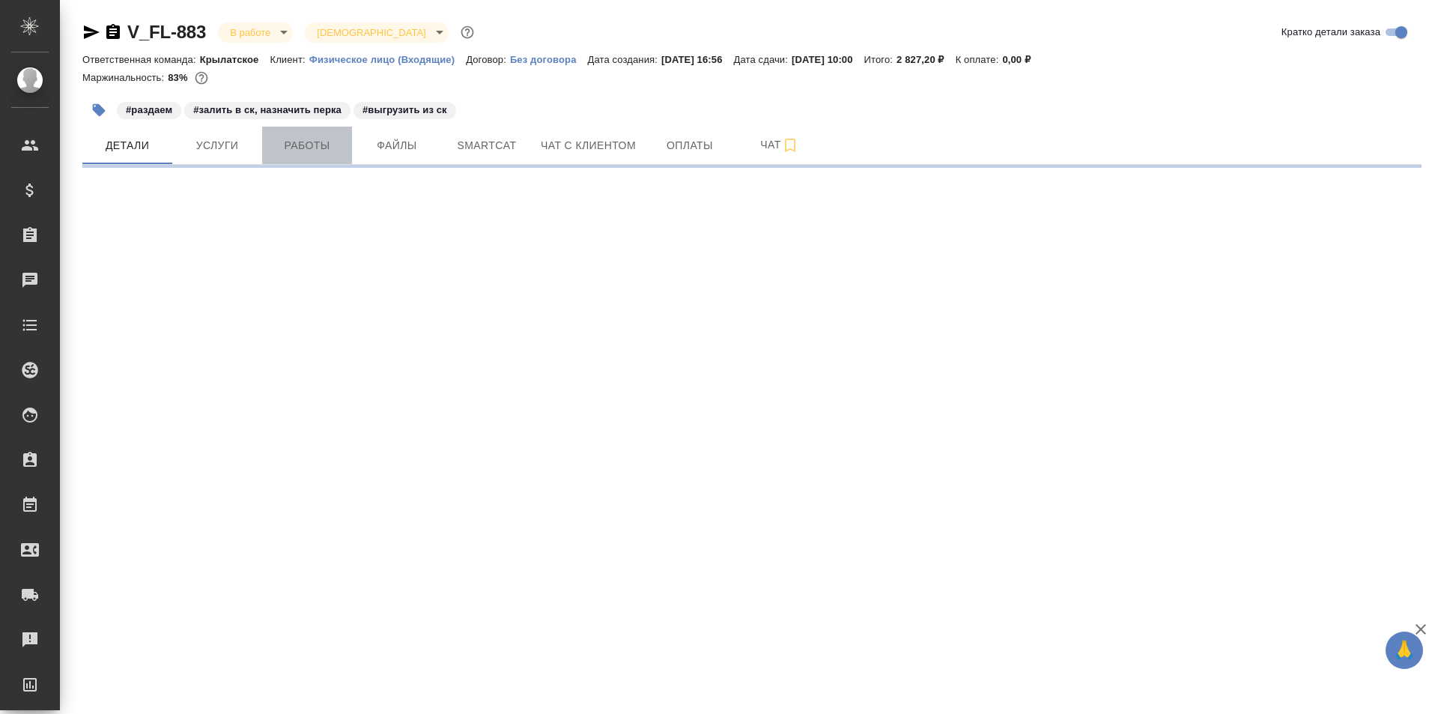
click at [309, 134] on button "Работы" at bounding box center [307, 145] width 90 height 37
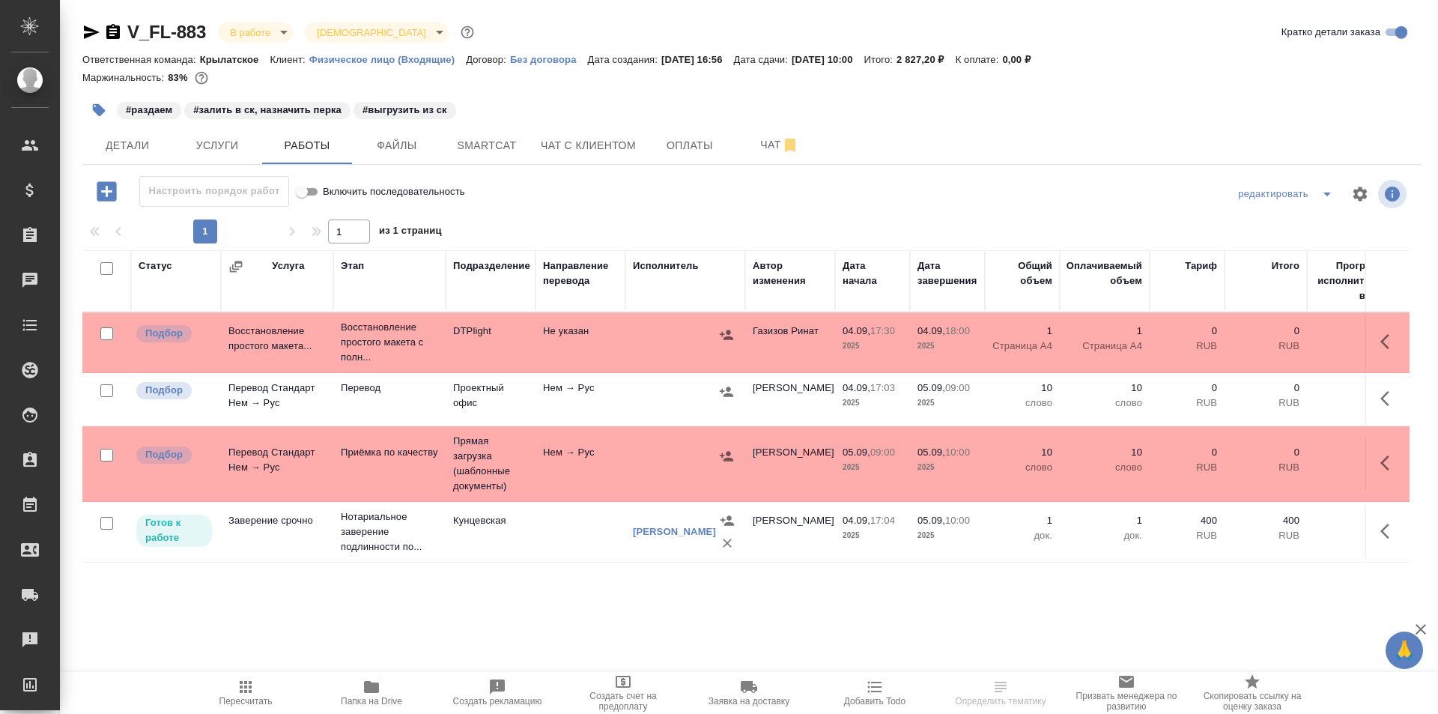
click at [242, 693] on icon "button" at bounding box center [246, 687] width 12 height 12
